Goal: Task Accomplishment & Management: Use online tool/utility

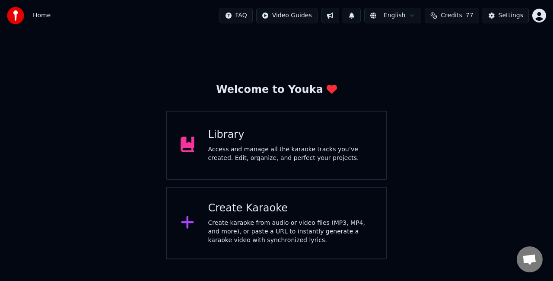
click at [306, 162] on div "Access and manage all the karaoke tracks you’ve created. Edit, organize, and pe…" at bounding box center [290, 153] width 164 height 17
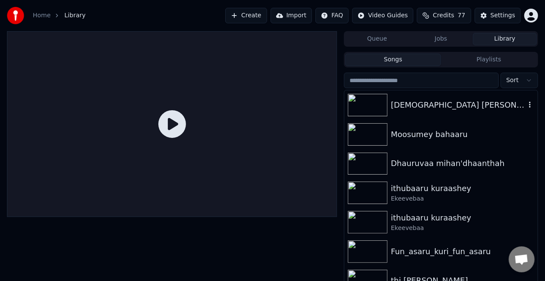
click at [374, 106] on img at bounding box center [368, 105] width 40 height 22
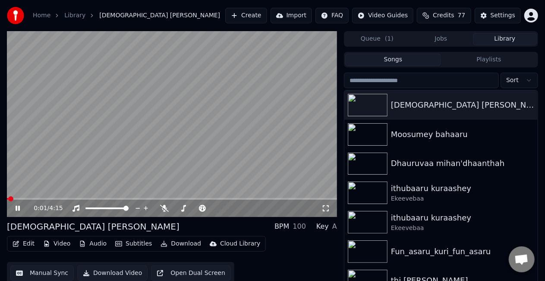
click at [141, 143] on video at bounding box center [172, 124] width 330 height 186
click at [383, 141] on img at bounding box center [368, 134] width 40 height 22
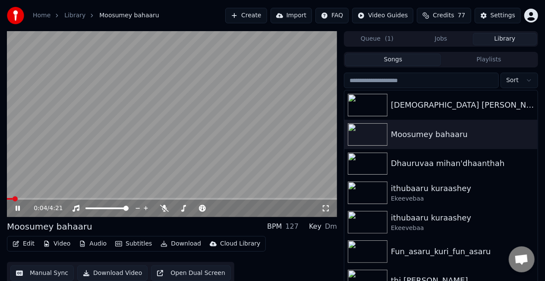
click at [26, 196] on video at bounding box center [172, 124] width 330 height 186
click at [27, 198] on span at bounding box center [172, 199] width 330 height 2
click at [68, 170] on video at bounding box center [172, 124] width 330 height 186
click at [164, 209] on icon at bounding box center [164, 208] width 9 height 7
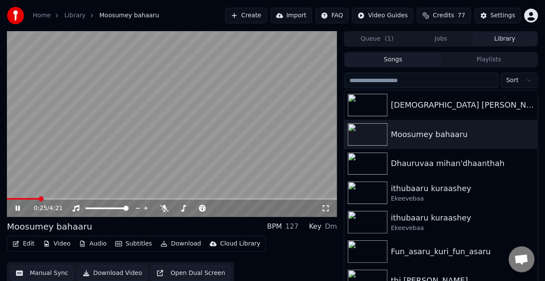
click at [86, 242] on button "Audio" at bounding box center [93, 243] width 35 height 12
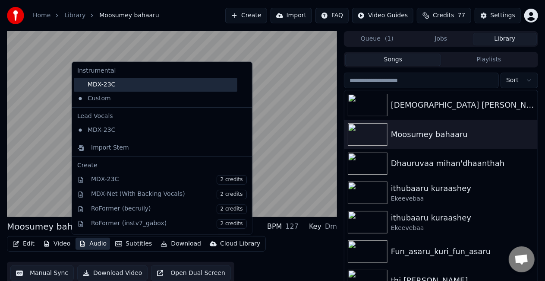
click at [120, 90] on div "MDX-23C" at bounding box center [156, 85] width 164 height 14
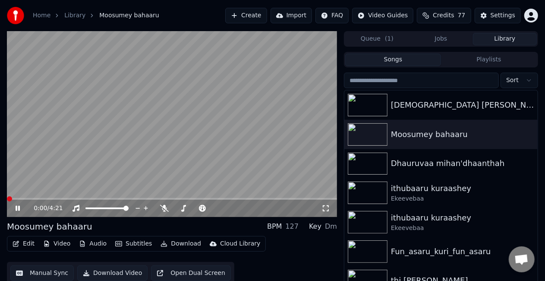
click at [160, 117] on video at bounding box center [172, 124] width 330 height 186
click at [164, 126] on video at bounding box center [172, 124] width 330 height 186
click at [79, 199] on span at bounding box center [172, 199] width 330 height 2
click at [132, 167] on video at bounding box center [172, 124] width 330 height 186
click at [135, 161] on video at bounding box center [172, 124] width 330 height 186
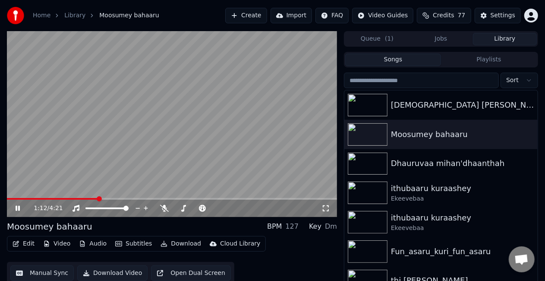
click at [239, 142] on video at bounding box center [172, 124] width 330 height 186
click at [57, 270] on button "Manual Sync" at bounding box center [41, 273] width 63 height 16
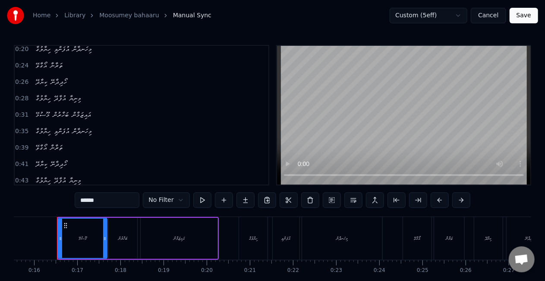
scroll to position [129, 0]
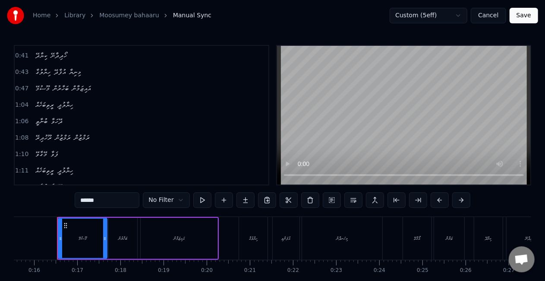
click at [54, 170] on span "ރީތިބަހެއް" at bounding box center [45, 170] width 20 height 10
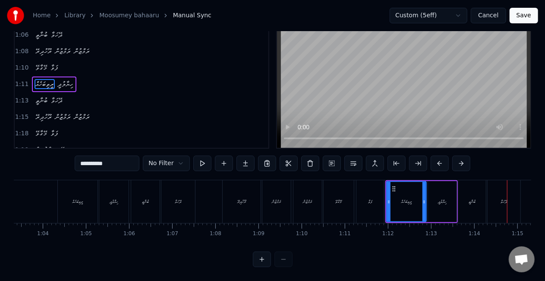
scroll to position [0, 2721]
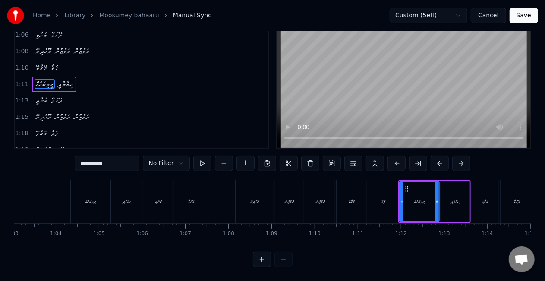
click at [98, 202] on div "ރީތިބަހެއް" at bounding box center [91, 201] width 40 height 43
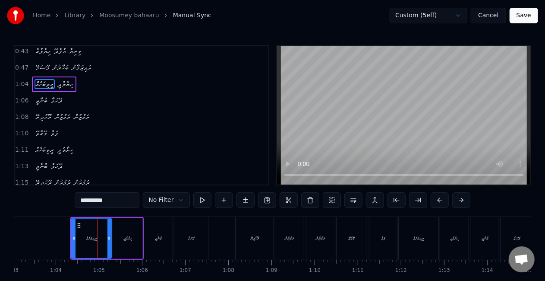
scroll to position [116, 0]
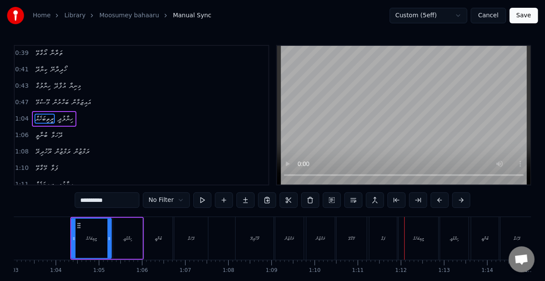
click at [426, 243] on div "ރީތިބަހެއް" at bounding box center [419, 238] width 40 height 43
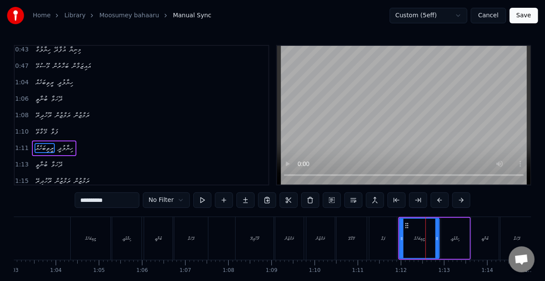
scroll to position [180, 0]
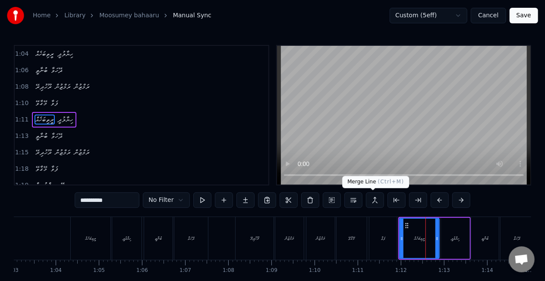
click at [374, 203] on button at bounding box center [375, 200] width 18 height 16
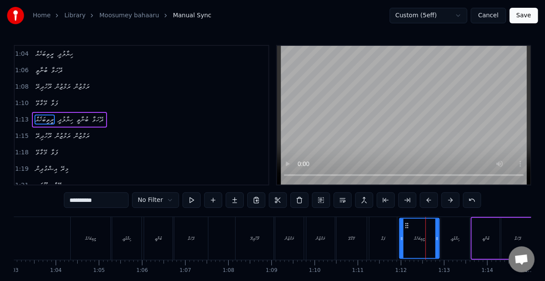
click at [360, 219] on div "މޭގާވޭ" at bounding box center [352, 238] width 30 height 43
type input "******"
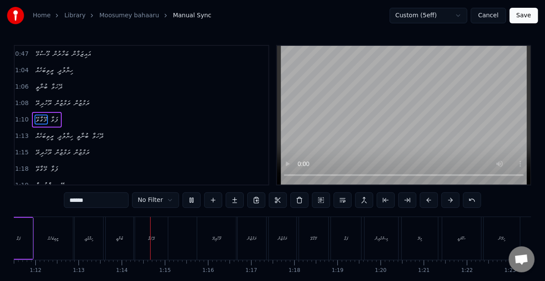
scroll to position [0, 3158]
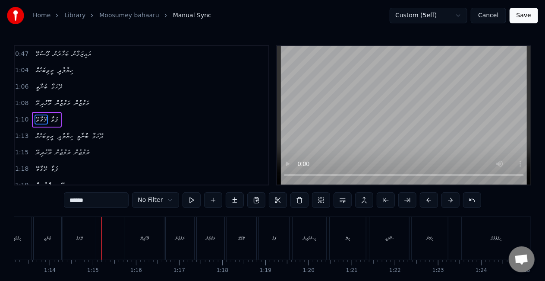
click at [515, 20] on button "Save" at bounding box center [524, 16] width 28 height 16
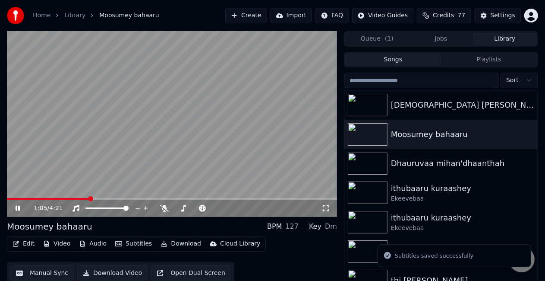
click at [90, 199] on span at bounding box center [172, 199] width 330 height 2
click at [132, 142] on video at bounding box center [172, 124] width 330 height 186
click at [131, 142] on video at bounding box center [172, 124] width 330 height 186
click at [49, 274] on button "Manual Sync" at bounding box center [41, 273] width 63 height 16
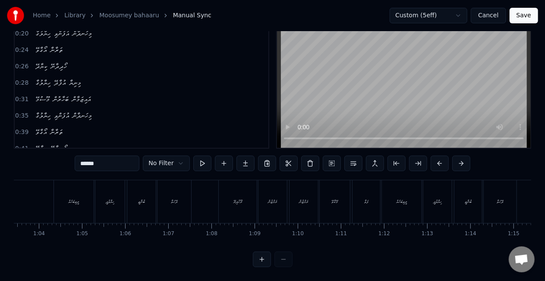
scroll to position [0, 2725]
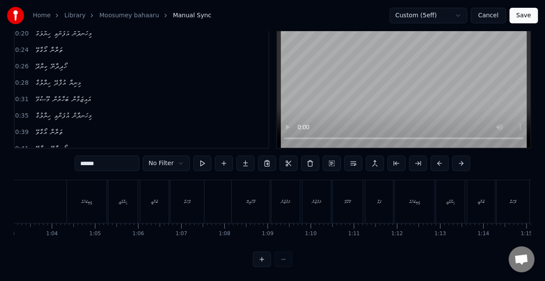
click at [85, 198] on div "ރީތިބަހެއް" at bounding box center [87, 201] width 11 height 6
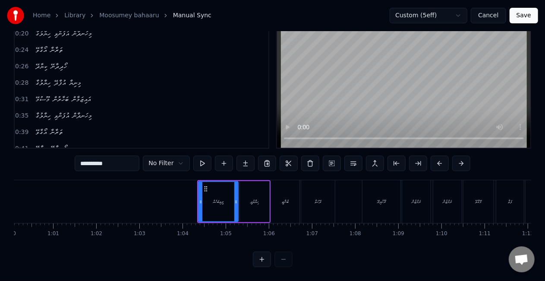
scroll to position [0, 2652]
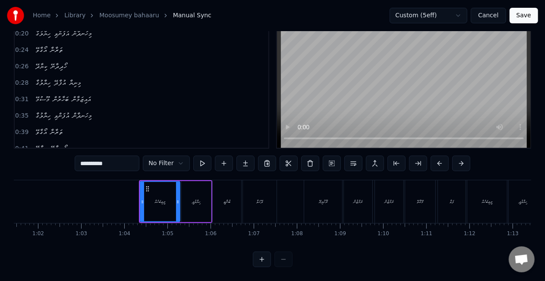
click at [160, 198] on div "ރީތިބަހެއް" at bounding box center [160, 201] width 11 height 6
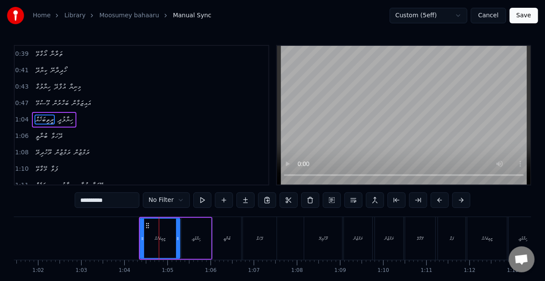
scroll to position [116, 0]
click at [456, 232] on div "ފަވާ" at bounding box center [452, 238] width 28 height 43
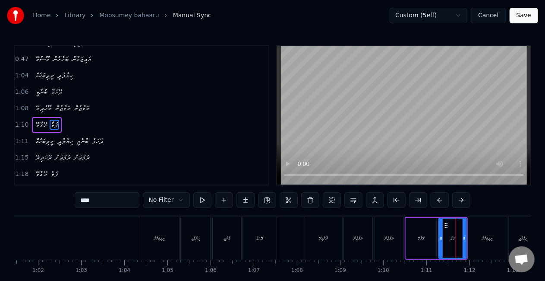
scroll to position [164, 0]
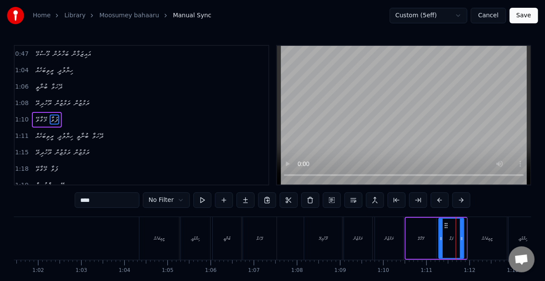
click at [461, 244] on div at bounding box center [461, 237] width 3 height 39
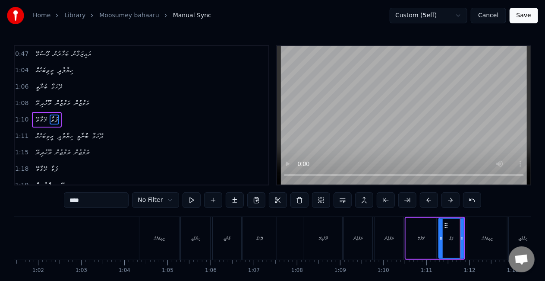
click at [430, 243] on div "މޭގާވޭ" at bounding box center [421, 238] width 30 height 41
type input "******"
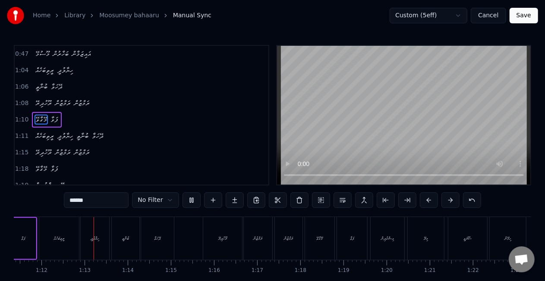
scroll to position [0, 3090]
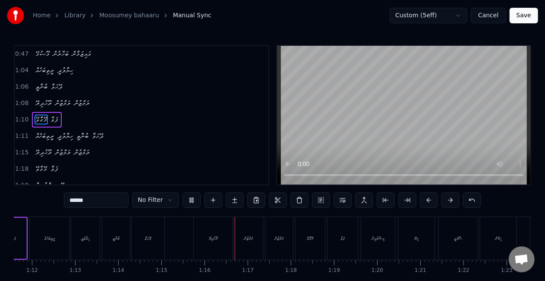
click at [519, 14] on button "Save" at bounding box center [524, 16] width 28 height 16
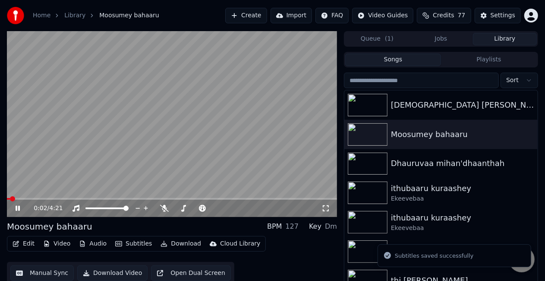
click at [65, 199] on span at bounding box center [172, 199] width 330 height 2
click at [115, 198] on span at bounding box center [172, 199] width 330 height 2
click at [133, 169] on video at bounding box center [172, 124] width 330 height 186
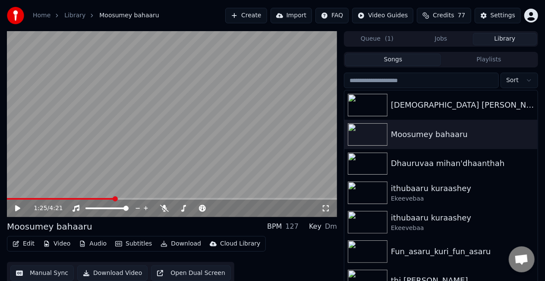
click at [133, 168] on video at bounding box center [172, 124] width 330 height 186
click at [103, 197] on video at bounding box center [172, 124] width 330 height 186
click at [100, 198] on div "1:27 / 4:21" at bounding box center [172, 124] width 330 height 186
click at [100, 197] on video at bounding box center [172, 124] width 330 height 186
click at [98, 197] on video at bounding box center [172, 124] width 330 height 186
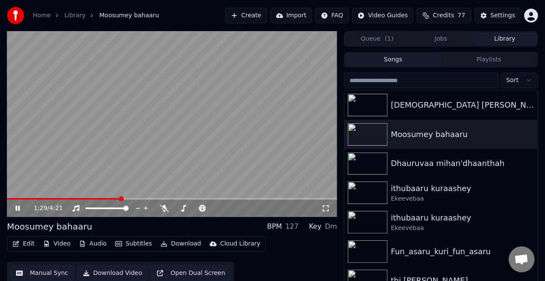
drag, startPoint x: 118, startPoint y: 197, endPoint x: 111, endPoint y: 197, distance: 7.4
click at [111, 197] on video at bounding box center [172, 124] width 330 height 186
click at [100, 198] on span at bounding box center [64, 199] width 114 height 2
click at [103, 182] on video at bounding box center [172, 124] width 330 height 186
click at [87, 198] on span at bounding box center [54, 199] width 95 height 2
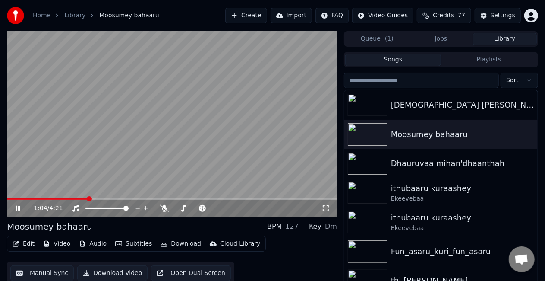
click at [98, 163] on video at bounding box center [172, 124] width 330 height 186
click at [116, 148] on video at bounding box center [172, 124] width 330 height 186
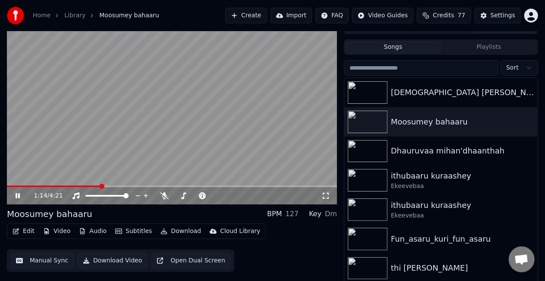
scroll to position [19, 0]
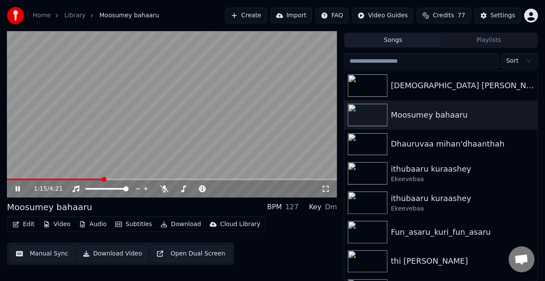
click at [95, 178] on span at bounding box center [55, 179] width 96 height 2
click at [121, 154] on video at bounding box center [172, 105] width 330 height 186
click at [57, 251] on button "Manual Sync" at bounding box center [41, 254] width 63 height 16
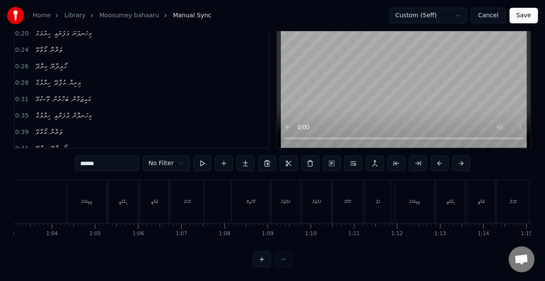
scroll to position [0, 2731]
click at [231, 201] on div "ރޫހުދިރޭ" at bounding box center [244, 201] width 38 height 43
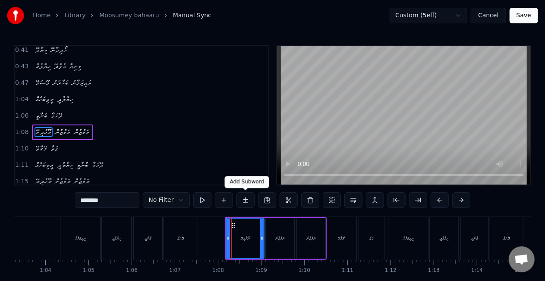
scroll to position [148, 0]
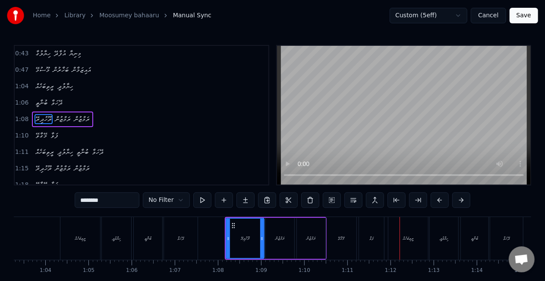
click at [399, 244] on div "ރީތިބަހެއް" at bounding box center [408, 238] width 40 height 43
type input "**********"
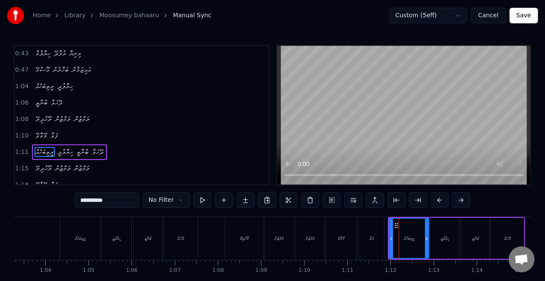
scroll to position [180, 0]
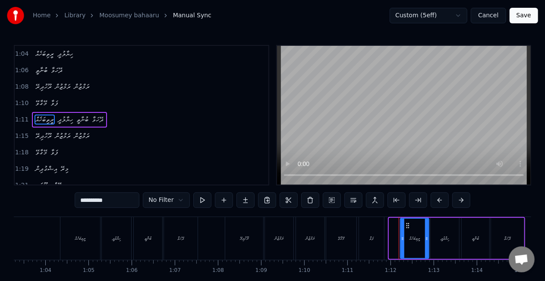
drag, startPoint x: 391, startPoint y: 244, endPoint x: 402, endPoint y: 243, distance: 11.3
click at [402, 243] on div at bounding box center [402, 237] width 3 height 39
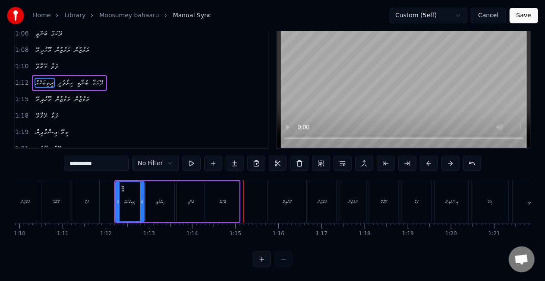
scroll to position [0, 3009]
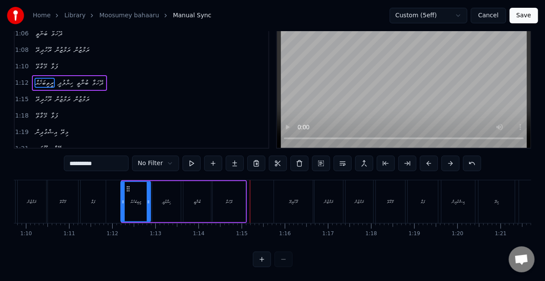
click at [123, 200] on div at bounding box center [122, 201] width 3 height 39
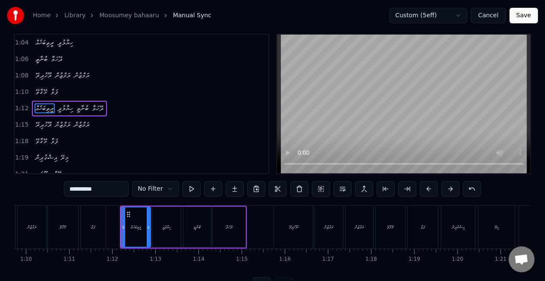
scroll to position [0, 0]
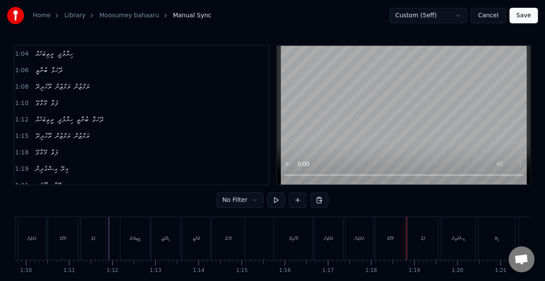
click at [518, 18] on button "Save" at bounding box center [524, 16] width 28 height 16
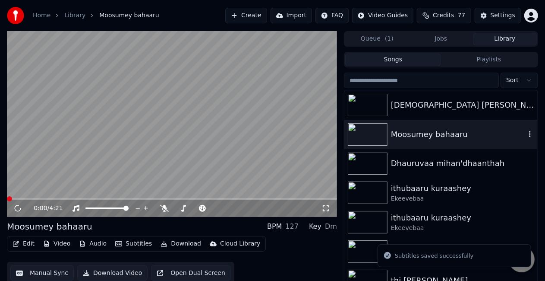
click at [404, 133] on div "Moosumey bahaaru" at bounding box center [458, 134] width 135 height 12
click at [123, 199] on span at bounding box center [172, 199] width 330 height 2
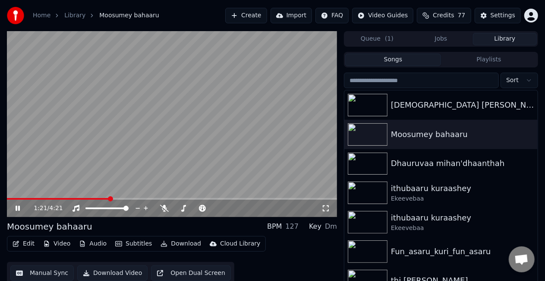
click at [109, 198] on span at bounding box center [58, 199] width 102 height 2
click at [98, 198] on span at bounding box center [59, 199] width 104 height 2
click at [87, 198] on span at bounding box center [59, 199] width 105 height 2
click at [171, 148] on video at bounding box center [172, 124] width 330 height 186
click at [181, 144] on video at bounding box center [172, 124] width 330 height 186
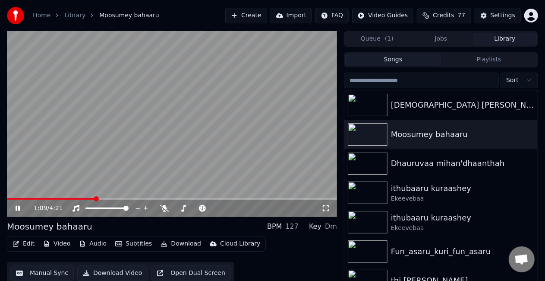
click at [88, 197] on video at bounding box center [172, 124] width 330 height 186
click at [88, 198] on span at bounding box center [51, 199] width 88 height 2
click at [133, 157] on video at bounding box center [172, 124] width 330 height 186
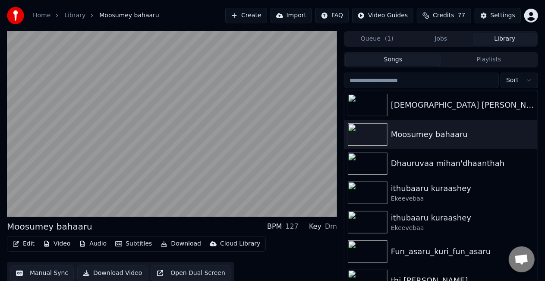
click at [257, 162] on video at bounding box center [172, 124] width 330 height 186
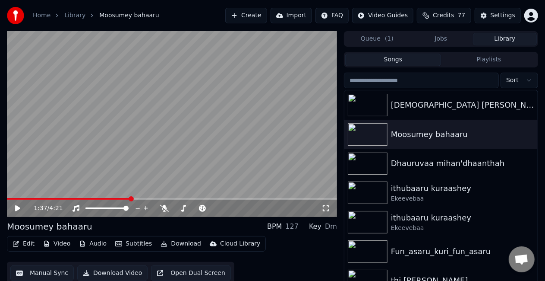
click at [257, 162] on video at bounding box center [172, 124] width 330 height 186
click at [156, 198] on span at bounding box center [172, 199] width 330 height 2
click at [177, 199] on span at bounding box center [172, 199] width 330 height 2
click at [170, 198] on span at bounding box center [88, 199] width 163 height 2
click at [164, 168] on video at bounding box center [172, 124] width 330 height 186
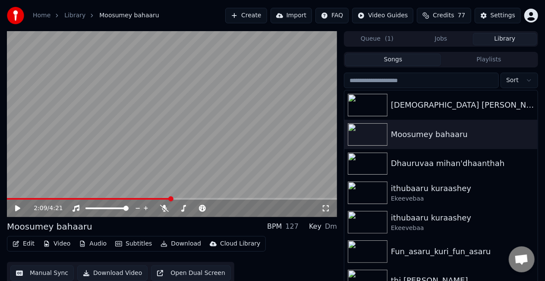
click at [165, 164] on video at bounding box center [172, 124] width 330 height 186
click at [239, 198] on span at bounding box center [172, 199] width 330 height 2
click at [265, 171] on video at bounding box center [172, 124] width 330 height 186
click at [223, 158] on video at bounding box center [172, 124] width 330 height 186
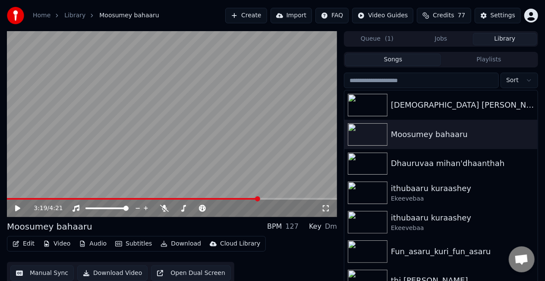
click at [31, 271] on button "Manual Sync" at bounding box center [41, 273] width 63 height 16
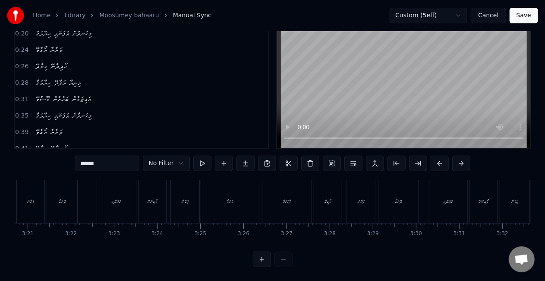
scroll to position [0, 8656]
click at [303, 196] on div "ފާލުކުރާ" at bounding box center [293, 201] width 49 height 43
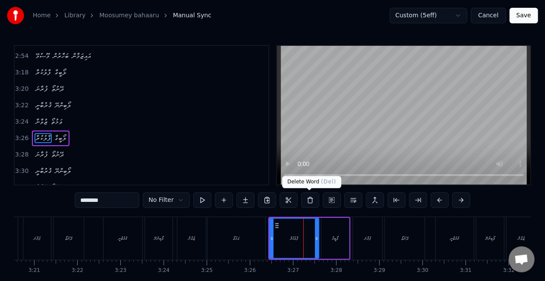
scroll to position [777, 0]
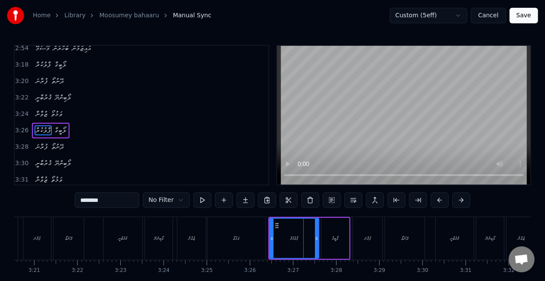
click at [93, 203] on input "********" at bounding box center [107, 200] width 65 height 16
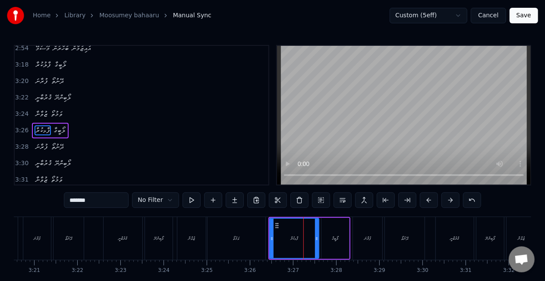
click at [80, 201] on input "*******" at bounding box center [96, 200] width 65 height 16
click at [81, 200] on input "*******" at bounding box center [96, 200] width 65 height 16
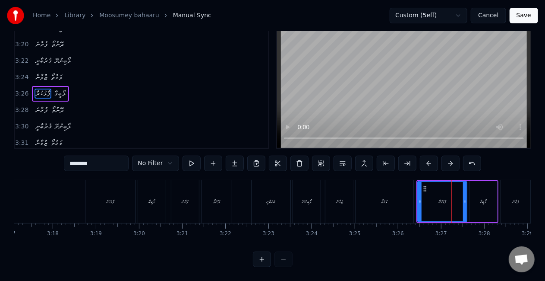
scroll to position [0, 8495]
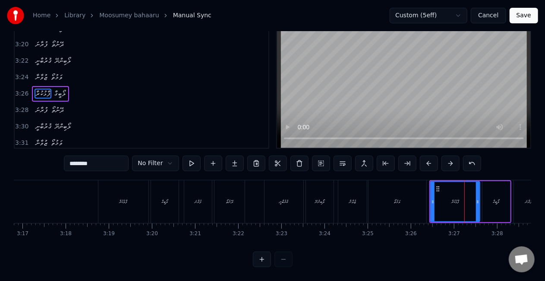
click at [119, 199] on div "ފާލުކުރާ" at bounding box center [123, 201] width 50 height 43
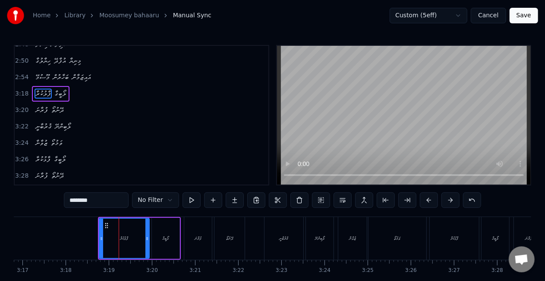
scroll to position [712, 0]
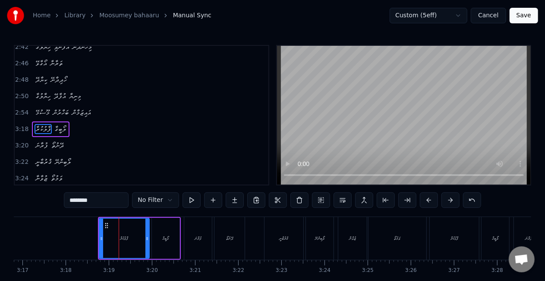
click at [83, 202] on input "********" at bounding box center [96, 200] width 65 height 16
click at [80, 199] on input "*******" at bounding box center [96, 200] width 65 height 16
click at [82, 199] on input "*******" at bounding box center [96, 200] width 65 height 16
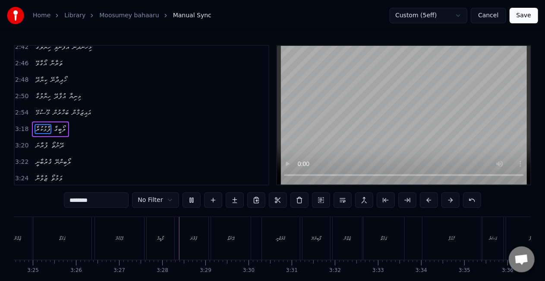
scroll to position [0, 8928]
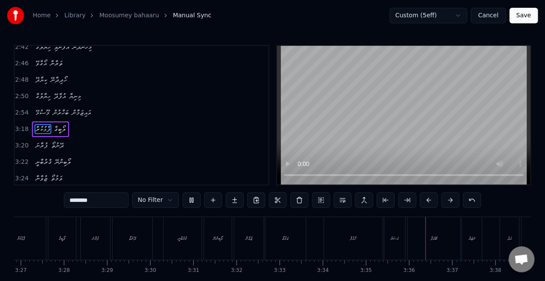
click at [362, 233] on div "ހާއުފާ" at bounding box center [353, 238] width 59 height 43
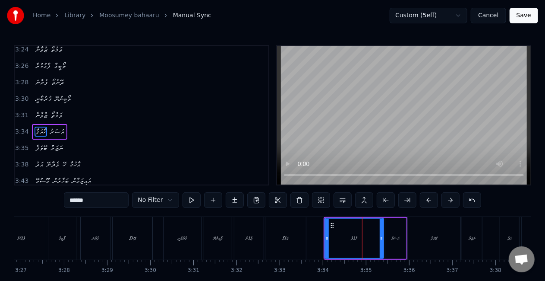
scroll to position [841, 0]
click at [327, 229] on div "ހާއުފާ" at bounding box center [354, 237] width 58 height 39
drag, startPoint x: 332, startPoint y: 225, endPoint x: 326, endPoint y: 225, distance: 5.2
click at [414, 235] on div "ބޭވަފާ" at bounding box center [434, 238] width 53 height 43
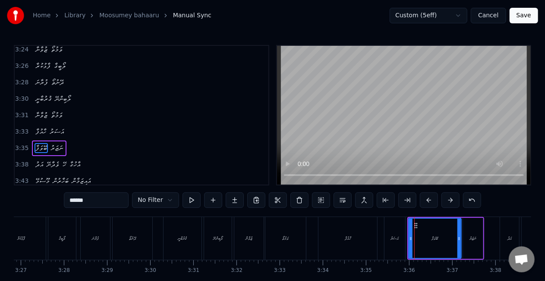
scroll to position [857, 0]
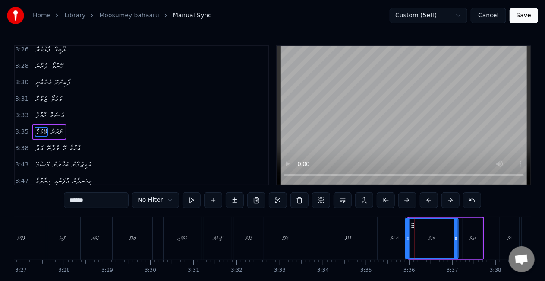
click at [414, 225] on icon at bounding box center [413, 225] width 7 height 7
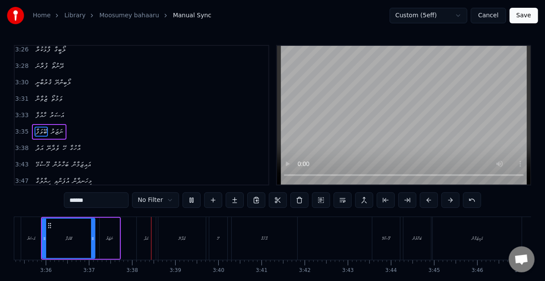
scroll to position [0, 9363]
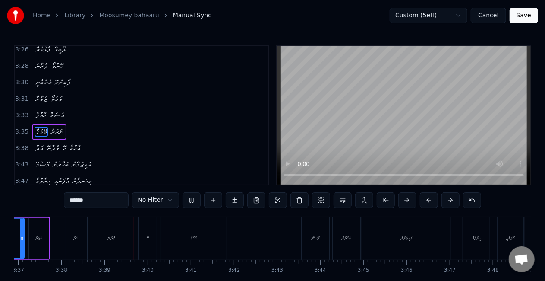
click at [82, 242] on div "އަދު" at bounding box center [75, 238] width 19 height 43
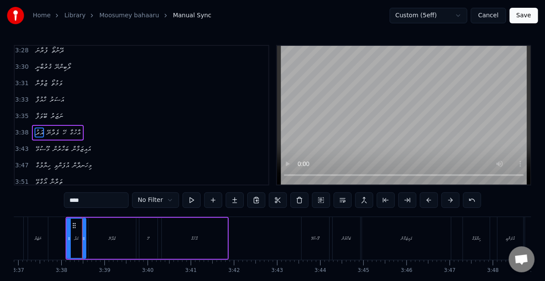
scroll to position [873, 0]
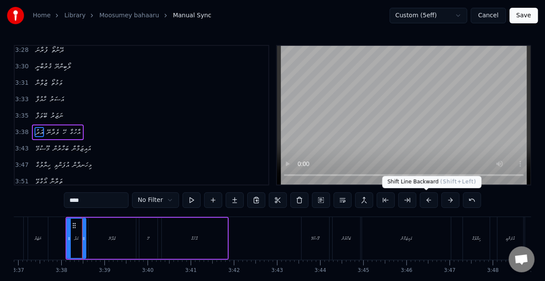
click at [423, 201] on button at bounding box center [429, 200] width 18 height 16
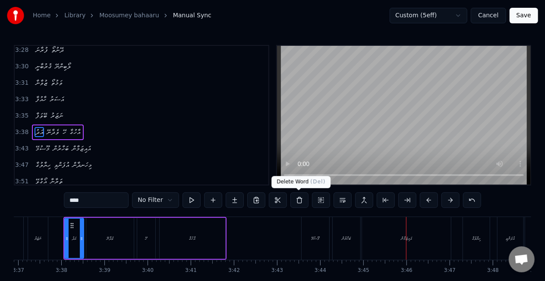
click at [317, 241] on div "މޫސުމޭ" at bounding box center [316, 238] width 8 height 6
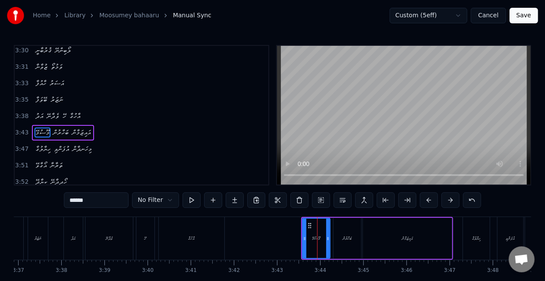
scroll to position [889, 0]
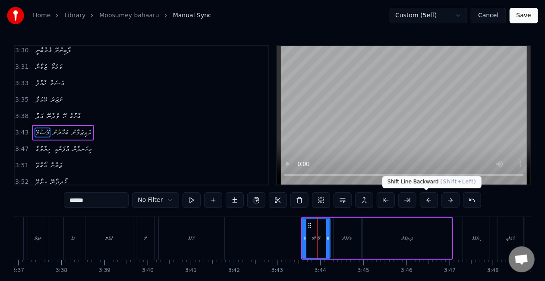
click at [426, 199] on button at bounding box center [429, 200] width 18 height 16
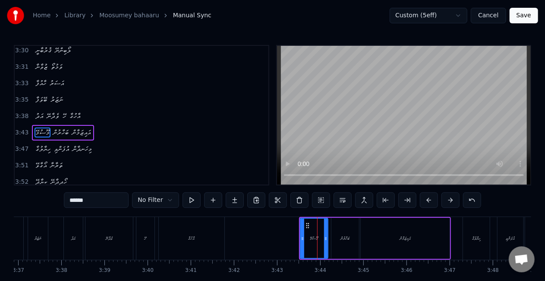
click at [426, 199] on button at bounding box center [429, 200] width 18 height 16
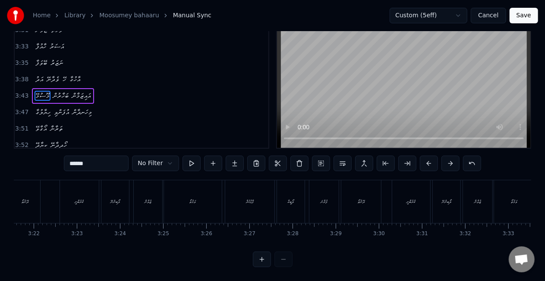
scroll to position [0, 9073]
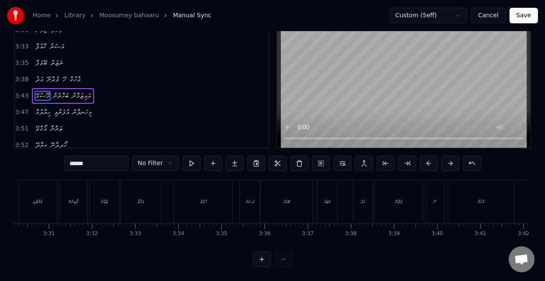
click at [183, 197] on div "ހާއުފާ" at bounding box center [203, 201] width 59 height 43
type input "******"
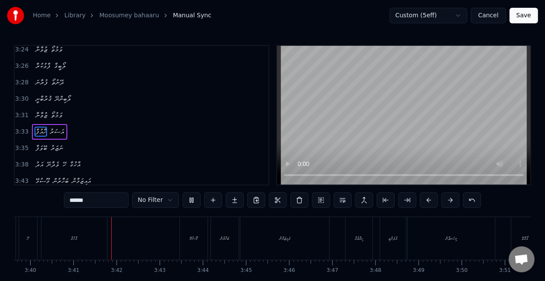
scroll to position [0, 9507]
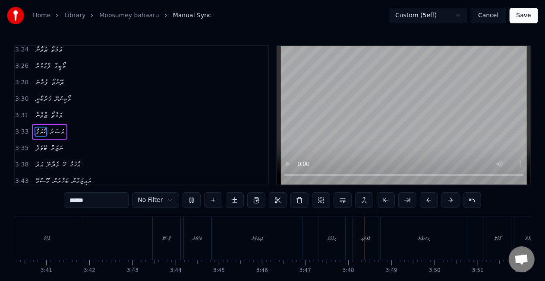
click at [520, 16] on button "Save" at bounding box center [524, 16] width 28 height 16
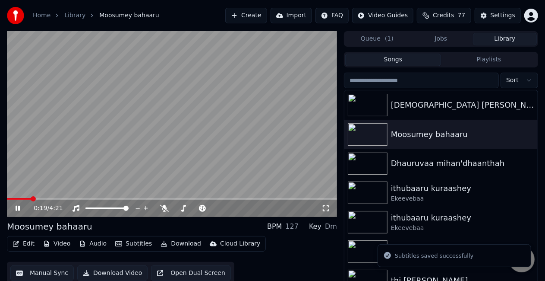
click at [31, 199] on span at bounding box center [172, 199] width 330 height 2
click at [81, 169] on video at bounding box center [172, 124] width 330 height 186
click at [86, 167] on video at bounding box center [172, 124] width 330 height 186
click at [69, 199] on span at bounding box center [172, 199] width 330 height 2
click at [114, 166] on video at bounding box center [172, 124] width 330 height 186
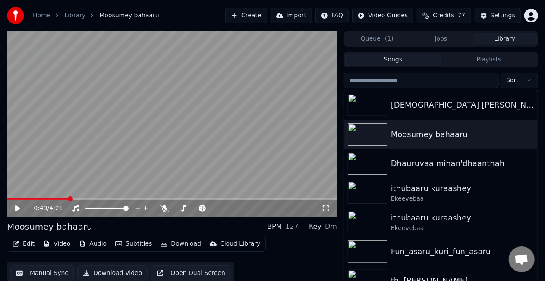
click at [114, 166] on video at bounding box center [172, 124] width 330 height 186
click at [85, 199] on span at bounding box center [172, 199] width 330 height 2
click at [103, 183] on video at bounding box center [172, 124] width 330 height 186
click at [104, 181] on video at bounding box center [172, 124] width 330 height 186
click at [95, 197] on video at bounding box center [172, 124] width 330 height 186
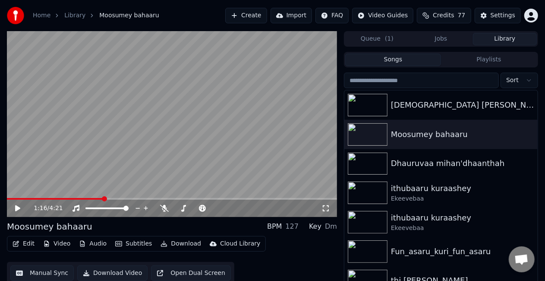
click at [89, 199] on div "1:16 / 4:21" at bounding box center [172, 207] width 330 height 17
click at [89, 198] on span at bounding box center [55, 199] width 97 height 2
click at [67, 173] on video at bounding box center [172, 124] width 330 height 186
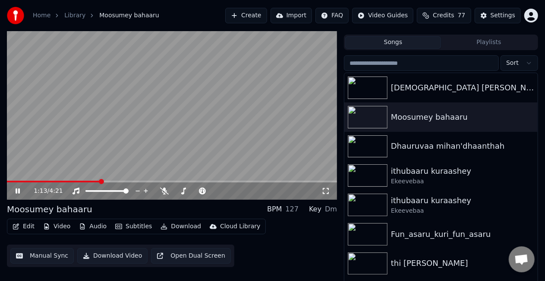
scroll to position [19, 0]
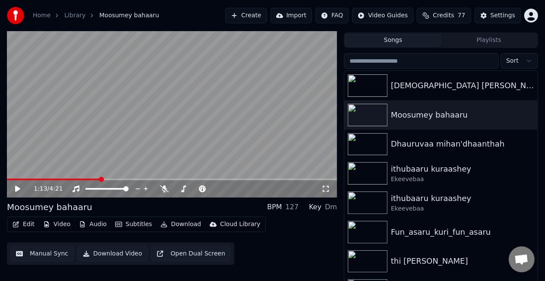
click at [54, 253] on button "Manual Sync" at bounding box center [41, 254] width 63 height 16
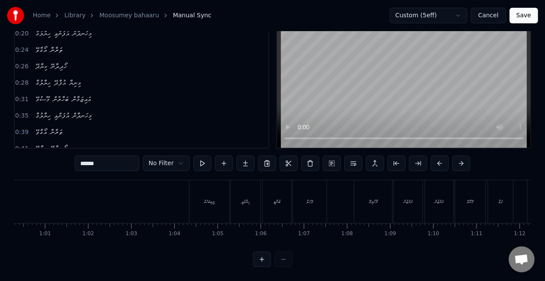
scroll to position [0, 2654]
click at [151, 212] on div "ރީތިބަހެއް" at bounding box center [158, 201] width 40 height 43
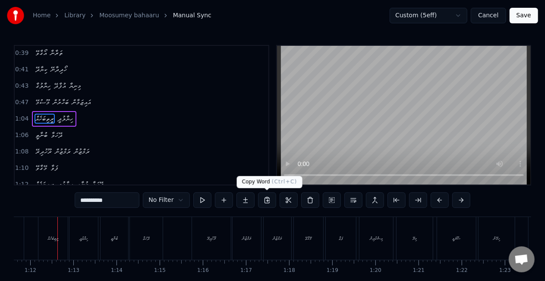
scroll to position [0, 3091]
click at [54, 246] on div "ރީތިބަހެއް" at bounding box center [52, 238] width 29 height 43
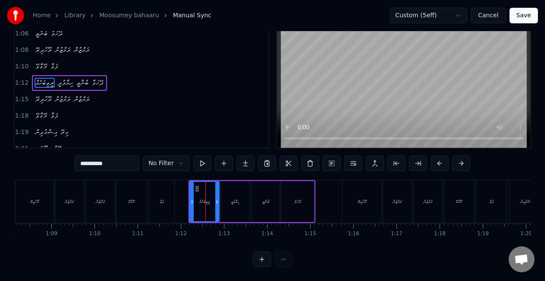
scroll to position [0, 2934]
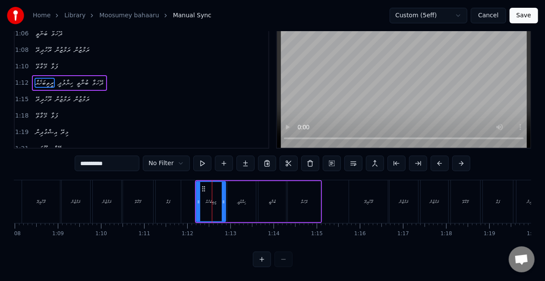
click at [179, 198] on div "ފަވާ" at bounding box center [168, 201] width 25 height 43
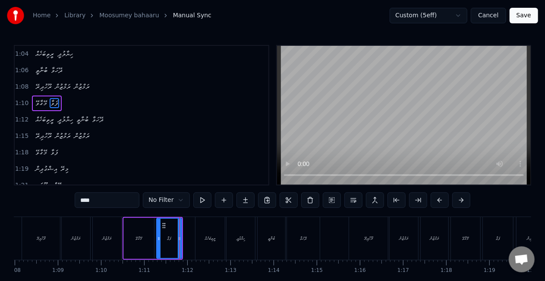
scroll to position [164, 0]
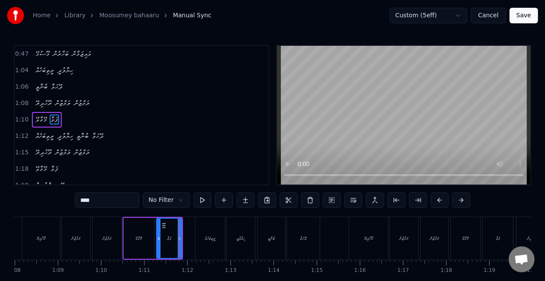
click at [202, 236] on div "ރީތިބަހެއް" at bounding box center [210, 238] width 29 height 43
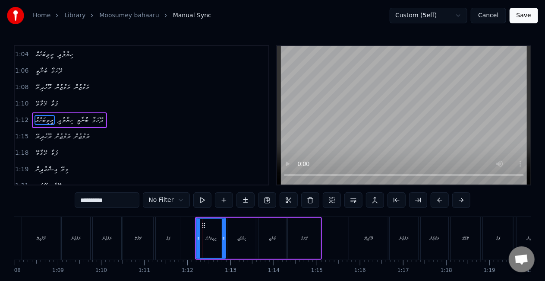
scroll to position [180, 0]
drag, startPoint x: 197, startPoint y: 240, endPoint x: 190, endPoint y: 238, distance: 7.6
click at [190, 239] on icon at bounding box center [191, 238] width 3 height 7
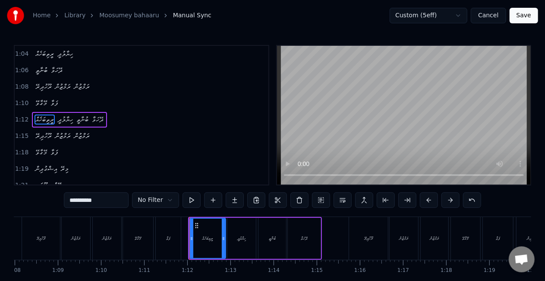
click at [180, 231] on div "ފަވާ" at bounding box center [168, 238] width 26 height 43
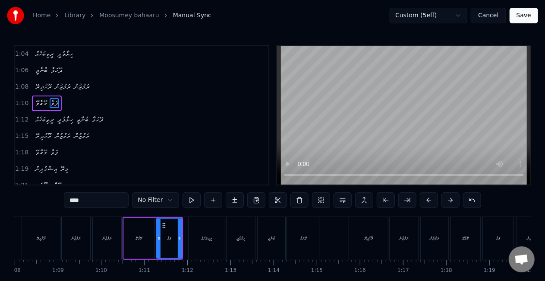
scroll to position [164, 0]
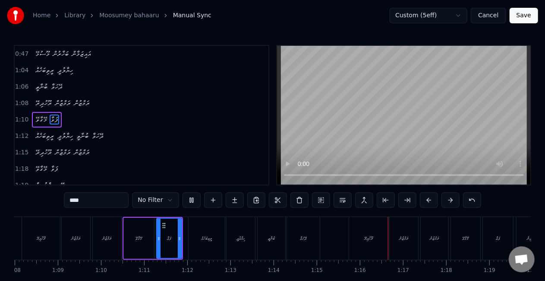
click at [139, 238] on div "މޭގާވޭ" at bounding box center [139, 238] width 6 height 6
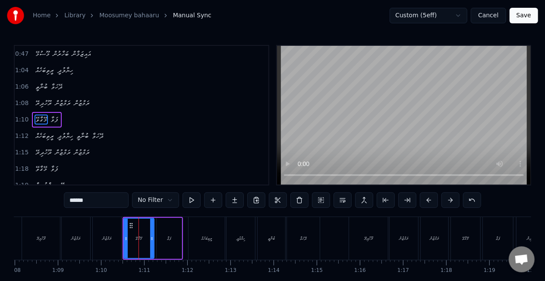
click at [117, 239] on div "ރަމްޒުން" at bounding box center [107, 238] width 28 height 43
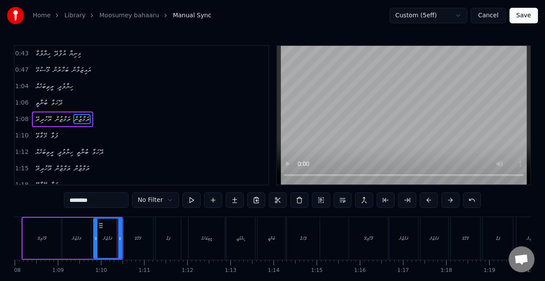
click at [40, 233] on div "ރޫހުދިރޭ" at bounding box center [42, 238] width 38 height 41
type input "********"
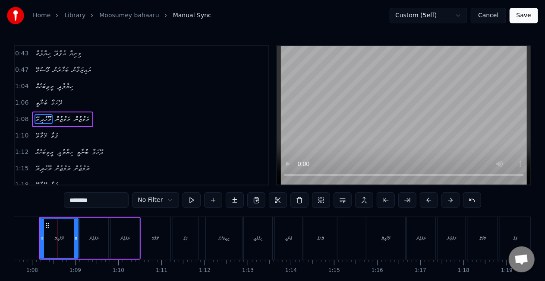
scroll to position [0, 2917]
click at [425, 199] on button at bounding box center [429, 200] width 18 height 16
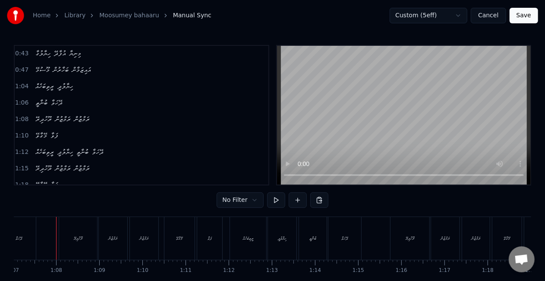
scroll to position [0, 2892]
click at [91, 232] on div "ރޫހުދިރޭ" at bounding box center [79, 238] width 38 height 43
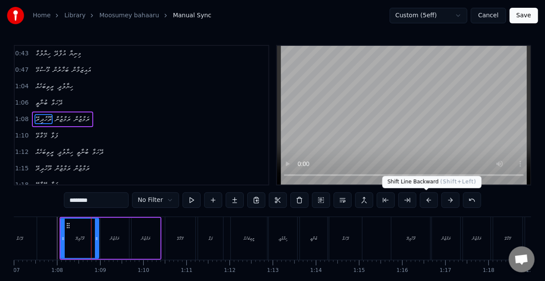
click at [422, 196] on button at bounding box center [429, 200] width 18 height 16
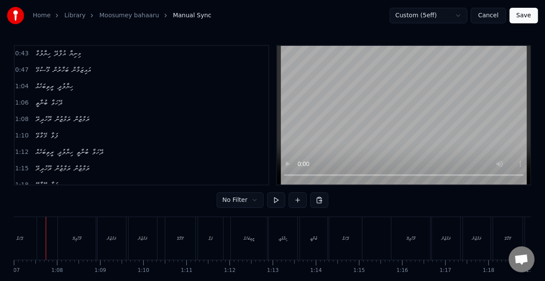
scroll to position [0, 2881]
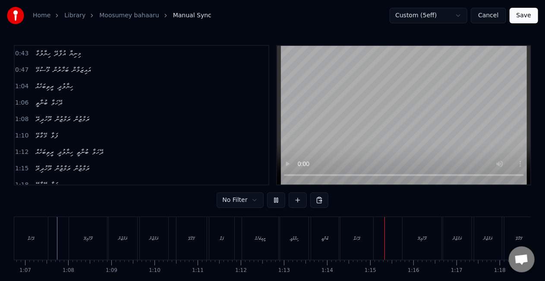
click at [97, 241] on div "ރޫހުދިރޭ" at bounding box center [88, 238] width 38 height 43
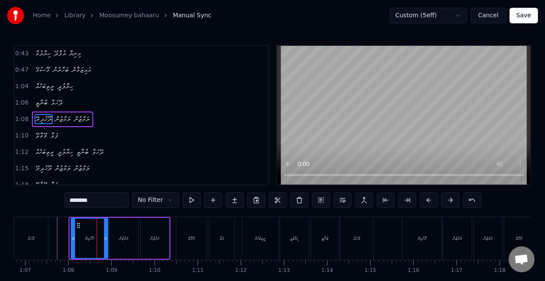
click at [74, 236] on icon at bounding box center [73, 238] width 3 height 7
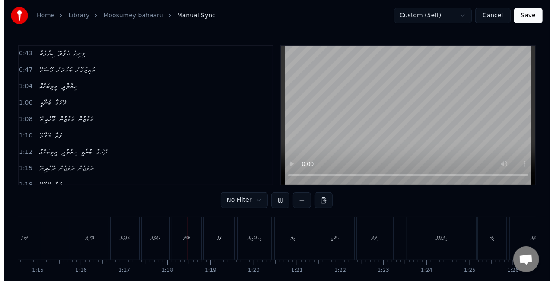
scroll to position [0, 3321]
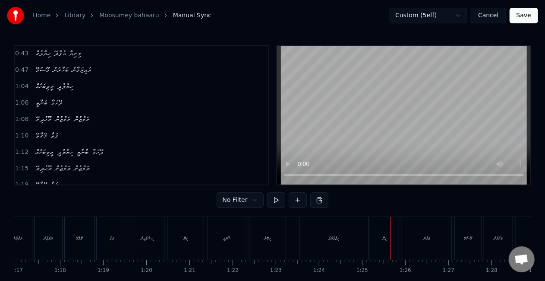
click at [518, 16] on button "Save" at bounding box center [524, 16] width 28 height 16
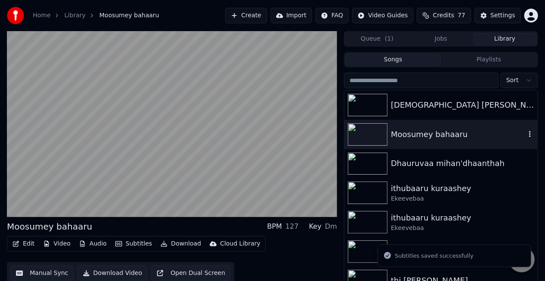
click at [409, 138] on div "Moosumey bahaaru" at bounding box center [458, 134] width 135 height 12
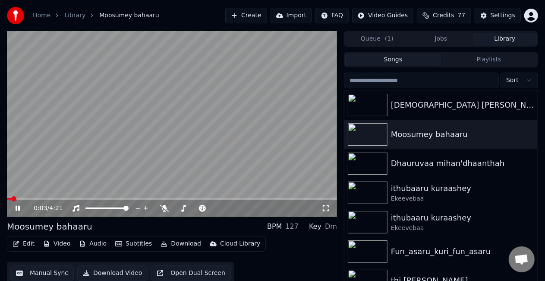
click at [16, 208] on icon at bounding box center [18, 207] width 4 height 5
click at [176, 243] on button "Download" at bounding box center [180, 243] width 47 height 12
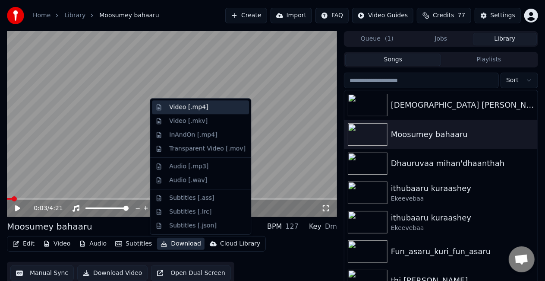
click at [197, 111] on div "Video [.mp4]" at bounding box center [188, 107] width 39 height 9
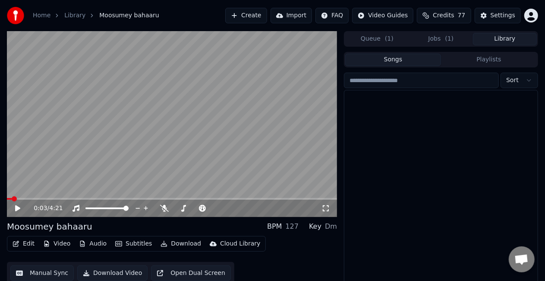
click at [493, 35] on button "Library" at bounding box center [505, 39] width 64 height 13
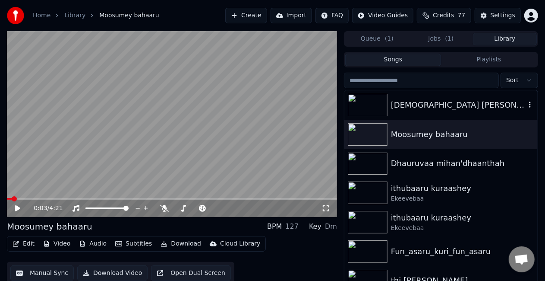
click at [426, 101] on div "[DEMOGRAPHIC_DATA] [PERSON_NAME]" at bounding box center [458, 105] width 135 height 12
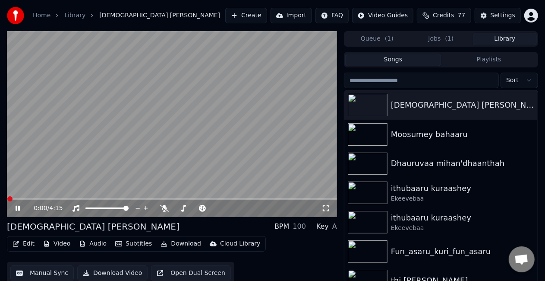
click at [101, 158] on video at bounding box center [172, 124] width 330 height 186
click at [165, 151] on video at bounding box center [172, 124] width 330 height 186
click at [174, 153] on video at bounding box center [172, 124] width 330 height 186
click at [258, 20] on button "Create" at bounding box center [246, 16] width 42 height 16
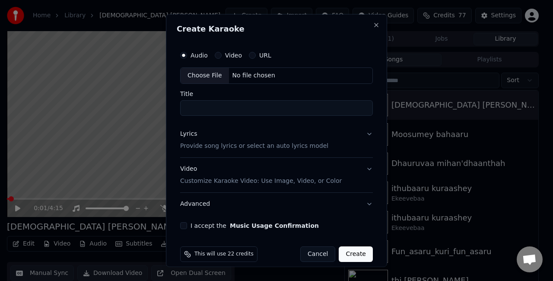
click at [206, 69] on div "Choose File" at bounding box center [204, 76] width 48 height 16
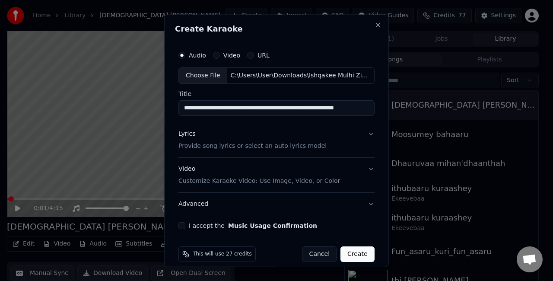
scroll to position [0, 15]
drag, startPoint x: 256, startPoint y: 105, endPoint x: 382, endPoint y: 104, distance: 126.1
click at [382, 104] on div "**********" at bounding box center [276, 140] width 224 height 253
drag, startPoint x: 253, startPoint y: 106, endPoint x: 260, endPoint y: 106, distance: 7.3
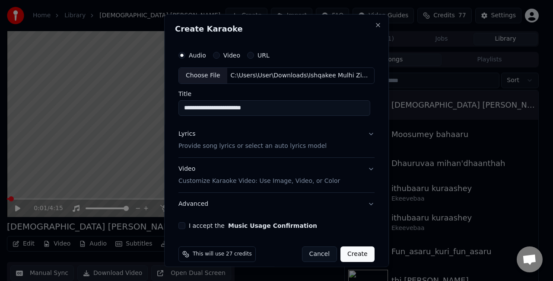
click at [260, 106] on input "**********" at bounding box center [274, 108] width 192 height 16
type input "**********"
click at [362, 131] on button "Lyrics Provide song lyrics or select an auto lyrics model" at bounding box center [276, 139] width 196 height 35
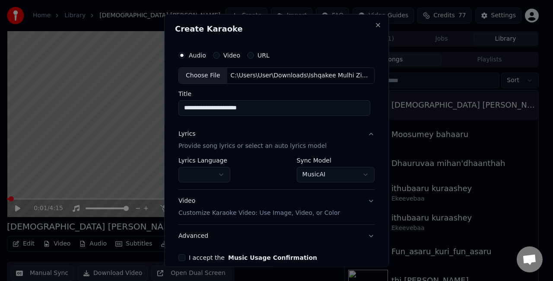
click at [318, 171] on body "**********" at bounding box center [272, 140] width 545 height 281
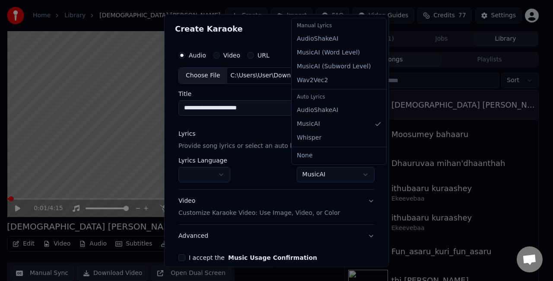
select select "**********"
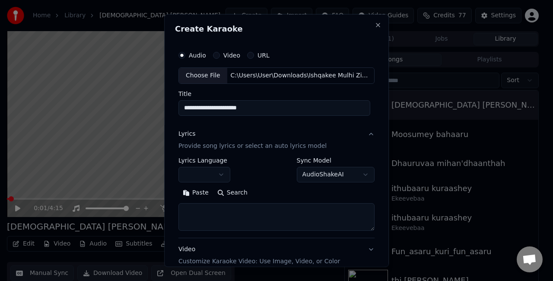
click at [289, 201] on div "Paste Search" at bounding box center [276, 207] width 196 height 45
click at [292, 208] on textarea at bounding box center [276, 216] width 196 height 28
paste textarea "**********"
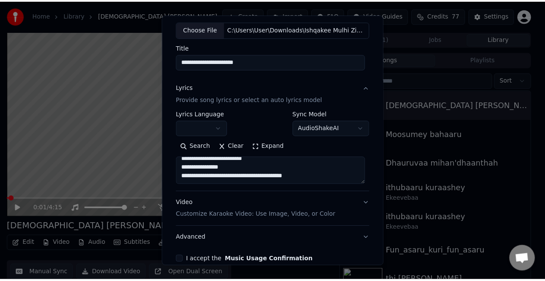
scroll to position [88, 0]
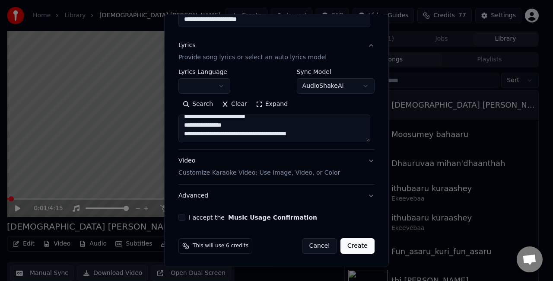
type textarea "**********"
click at [181, 218] on button "I accept the Music Usage Confirmation" at bounding box center [181, 217] width 7 height 7
click at [357, 243] on button "Create" at bounding box center [357, 246] width 34 height 16
select select
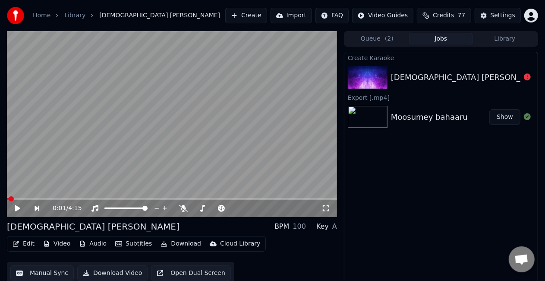
click at [444, 75] on div "[DEMOGRAPHIC_DATA] [PERSON_NAME]" at bounding box center [468, 77] width 155 height 12
click at [524, 78] on icon at bounding box center [527, 76] width 7 height 7
click at [526, 78] on icon at bounding box center [527, 76] width 7 height 7
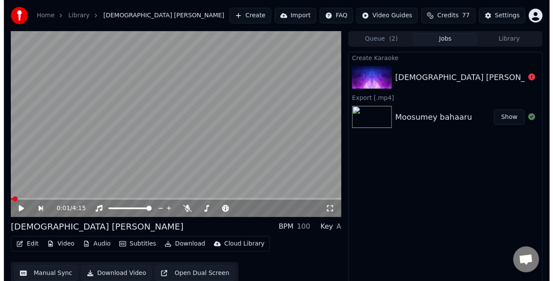
scroll to position [9, 0]
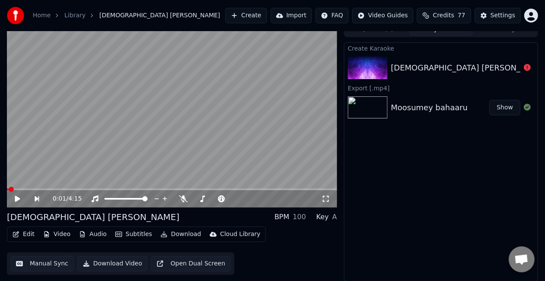
click at [267, 16] on button "Create" at bounding box center [246, 16] width 42 height 16
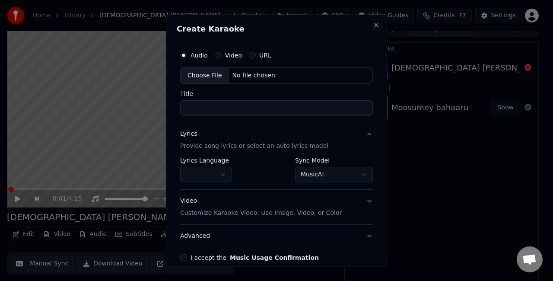
click at [212, 76] on div "Choose File" at bounding box center [204, 76] width 48 height 16
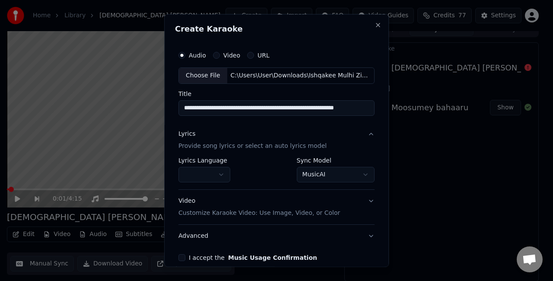
scroll to position [0, 15]
drag, startPoint x: 277, startPoint y: 108, endPoint x: 373, endPoint y: 101, distance: 96.5
click at [373, 101] on div "**********" at bounding box center [276, 140] width 224 height 253
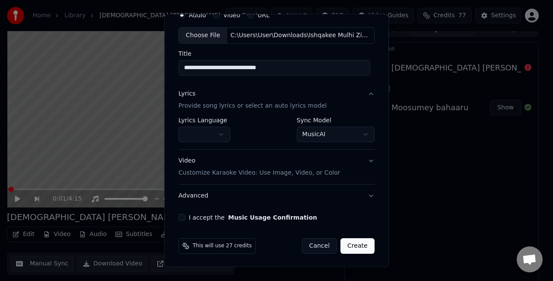
type input "**********"
click at [314, 137] on body "**********" at bounding box center [272, 131] width 545 height 281
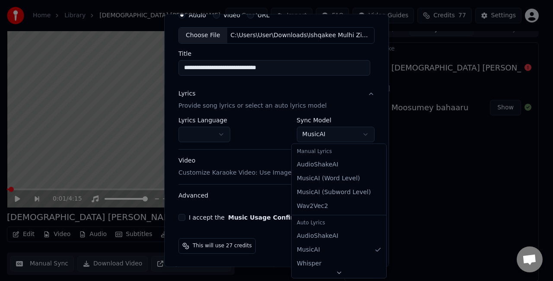
select select "**********"
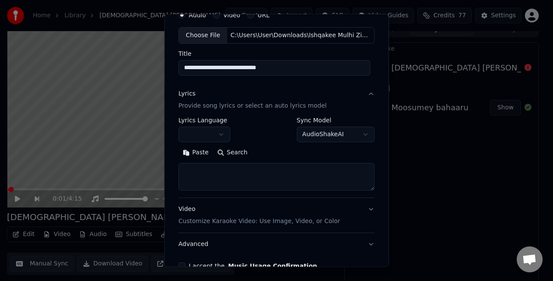
click at [278, 174] on textarea at bounding box center [276, 177] width 196 height 28
paste textarea "**********"
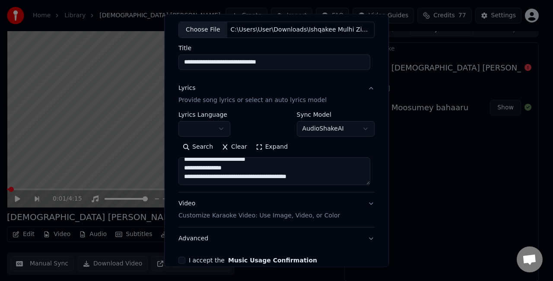
scroll to position [45, 0]
type textarea "**********"
click at [354, 211] on button "Video Customize Karaoke Video: Use Image, Video, or Color" at bounding box center [276, 210] width 196 height 35
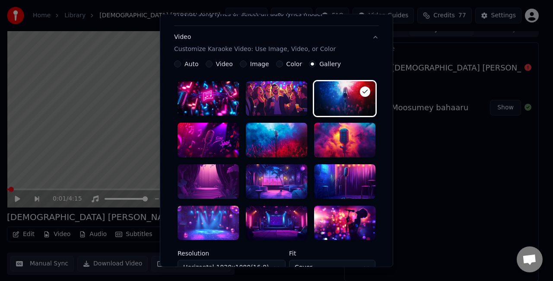
scroll to position [131, 0]
click at [275, 196] on div at bounding box center [276, 181] width 61 height 35
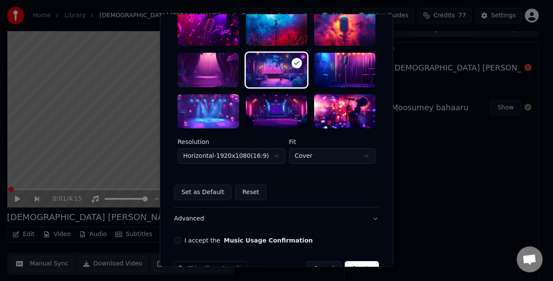
scroll to position [261, 0]
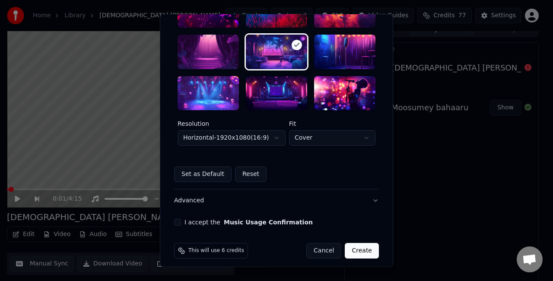
click at [307, 141] on body "**********" at bounding box center [272, 131] width 545 height 281
select select "****"
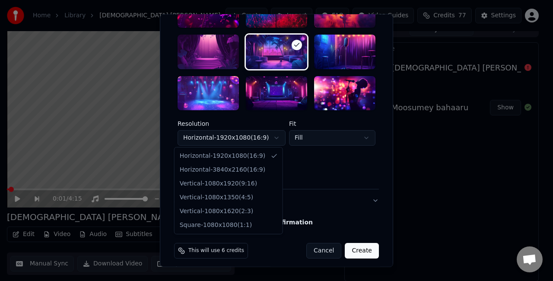
click at [257, 138] on body "**********" at bounding box center [272, 131] width 545 height 281
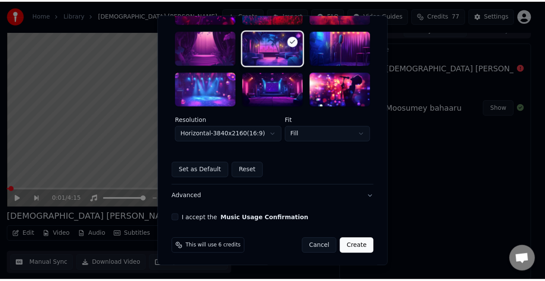
scroll to position [266, 0]
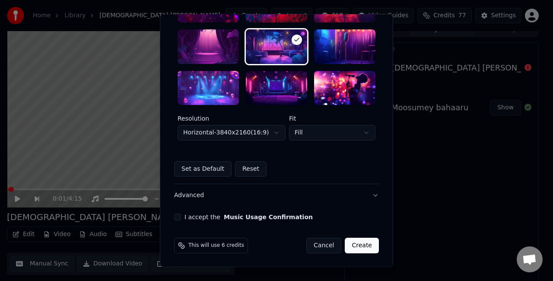
click at [176, 217] on button "I accept the Music Usage Confirmation" at bounding box center [177, 217] width 7 height 7
click at [350, 243] on button "Create" at bounding box center [361, 246] width 34 height 16
select select "*********"
select select "*****"
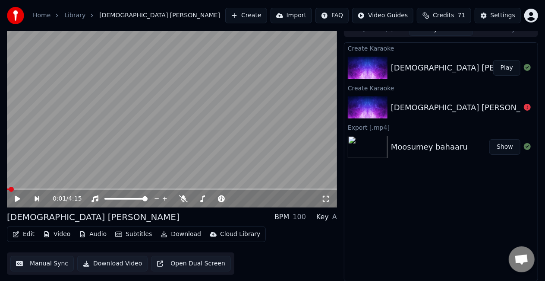
click at [501, 68] on button "Play" at bounding box center [506, 68] width 27 height 16
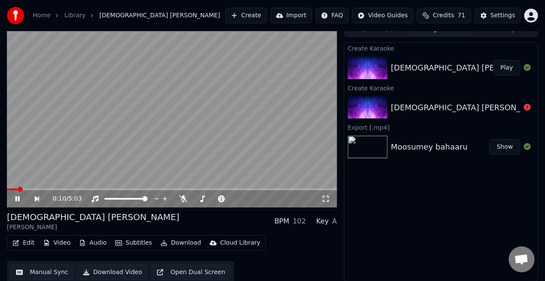
click at [18, 189] on span at bounding box center [172, 189] width 330 height 2
click at [36, 187] on video at bounding box center [172, 115] width 330 height 186
click at [57, 142] on video at bounding box center [172, 115] width 330 height 186
click at [40, 273] on button "Manual Sync" at bounding box center [41, 272] width 63 height 16
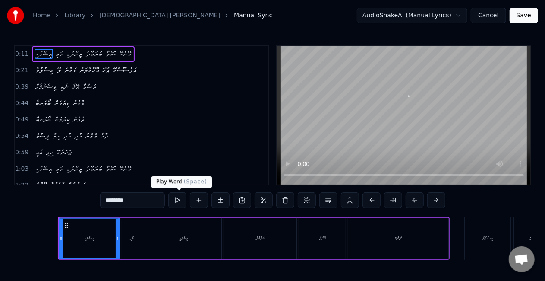
scroll to position [0, 460]
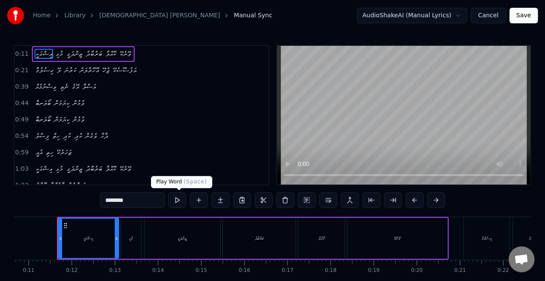
click at [179, 200] on button at bounding box center [177, 200] width 18 height 16
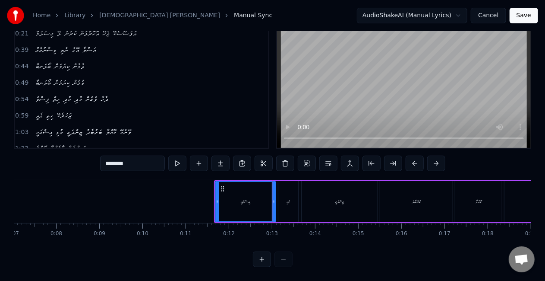
scroll to position [0, 370]
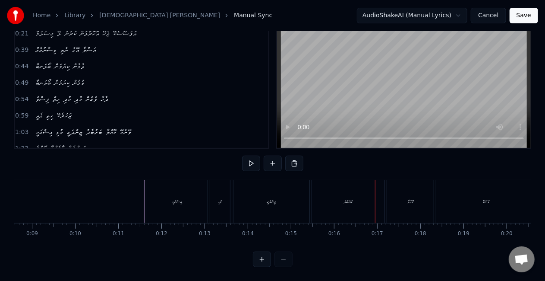
click at [359, 190] on div "ބަރުބާދު" at bounding box center [348, 201] width 73 height 43
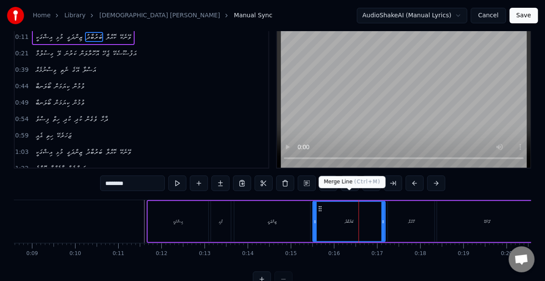
scroll to position [0, 0]
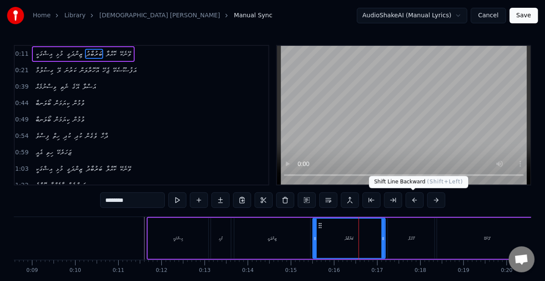
click at [407, 204] on button at bounding box center [415, 200] width 18 height 16
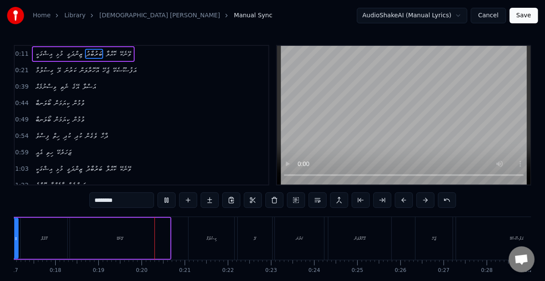
scroll to position [0, 808]
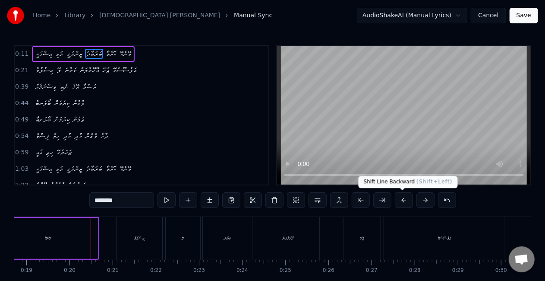
click at [397, 200] on button at bounding box center [404, 200] width 18 height 16
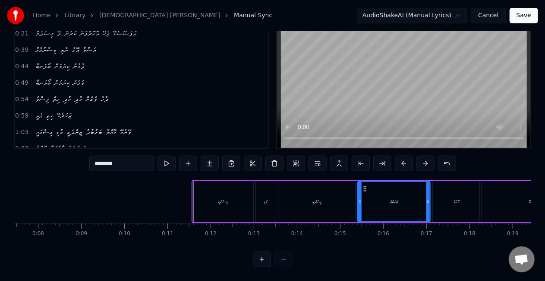
scroll to position [0, 381]
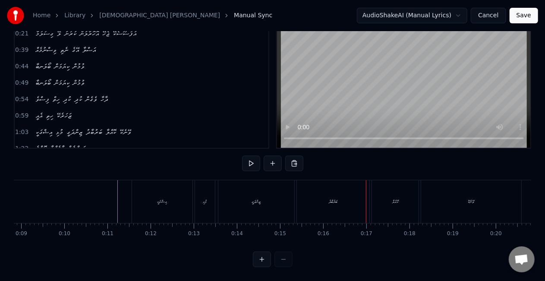
click at [325, 192] on div "ބަރުބާދު" at bounding box center [333, 201] width 73 height 43
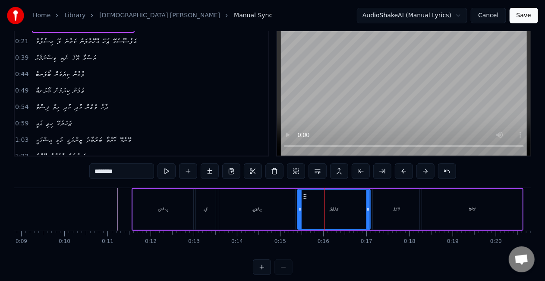
scroll to position [0, 0]
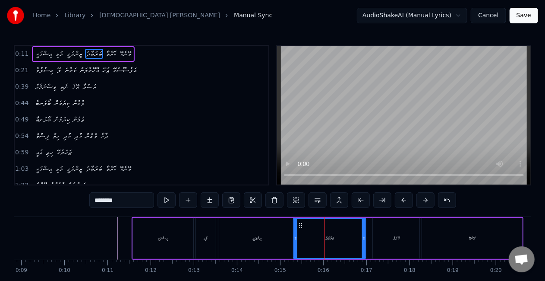
click at [302, 222] on icon at bounding box center [300, 225] width 7 height 7
click at [405, 242] on div "ކޮއްލާ" at bounding box center [396, 238] width 47 height 41
type input "******"
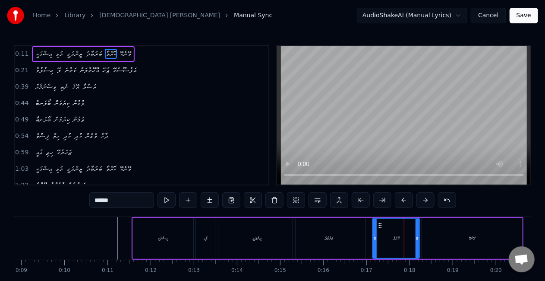
drag, startPoint x: 385, startPoint y: 227, endPoint x: 370, endPoint y: 227, distance: 14.2
click at [370, 227] on div "އިޝްގަކީ މުޅި ޒިންދަގީ ބަރުބާދު ކޮއްލާ ވޭނެކޭ" at bounding box center [328, 238] width 392 height 43
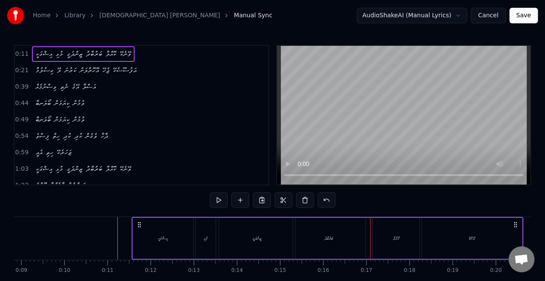
click at [377, 227] on div "ކޮއްލާ" at bounding box center [396, 238] width 47 height 41
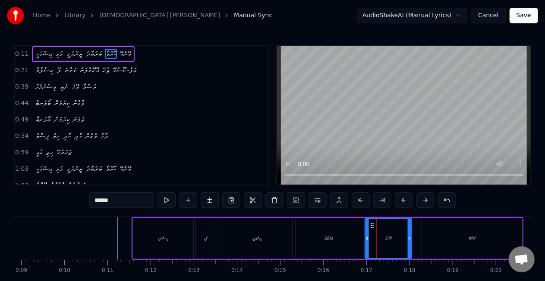
drag, startPoint x: 380, startPoint y: 227, endPoint x: 373, endPoint y: 224, distance: 8.3
click at [373, 224] on icon at bounding box center [372, 225] width 7 height 7
click at [432, 234] on div "ވޭނެކޭ" at bounding box center [472, 238] width 100 height 41
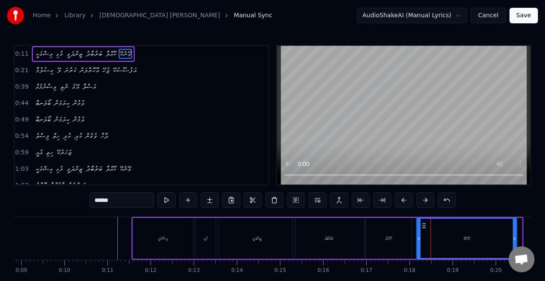
drag, startPoint x: 429, startPoint y: 226, endPoint x: 424, endPoint y: 226, distance: 5.2
click at [424, 226] on icon at bounding box center [424, 225] width 7 height 7
click at [365, 223] on div "ކޮއްލާ" at bounding box center [388, 238] width 47 height 41
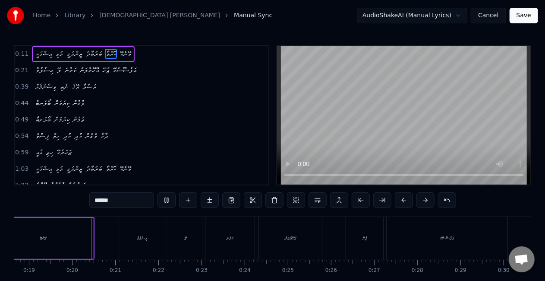
scroll to position [0, 813]
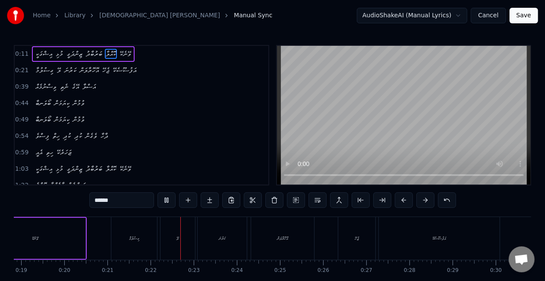
click at [118, 233] on div "ގިސުލުމާ" at bounding box center [134, 238] width 46 height 43
type input "********"
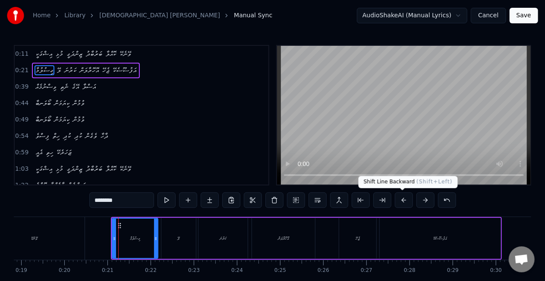
click at [399, 200] on button at bounding box center [404, 200] width 18 height 16
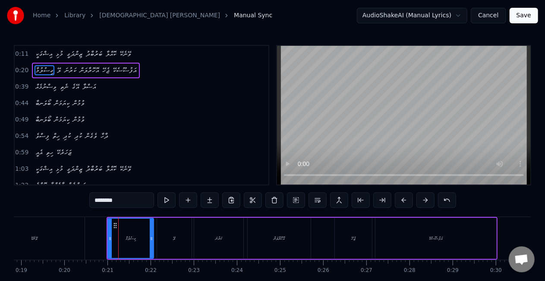
click at [399, 200] on button at bounding box center [404, 200] width 18 height 16
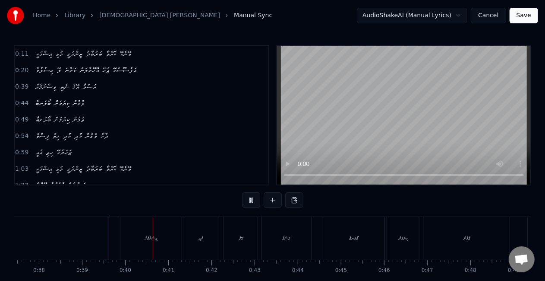
scroll to position [0, 1686]
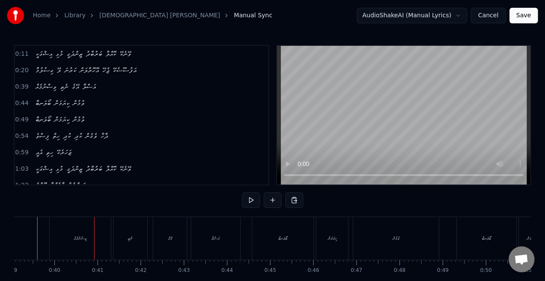
click at [98, 231] on div "ވިސްނުމެއް" at bounding box center [80, 238] width 61 height 43
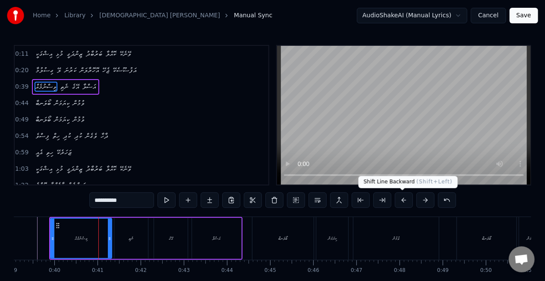
click at [403, 203] on button at bounding box center [404, 200] width 18 height 16
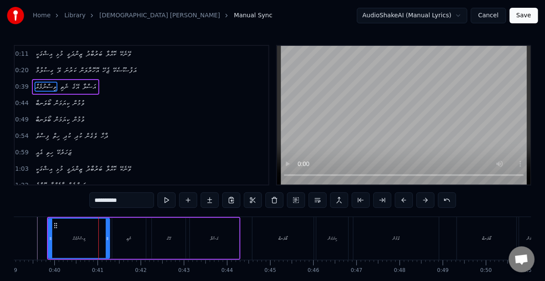
click at [403, 203] on button at bounding box center [404, 200] width 18 height 16
click at [58, 232] on div "ވިސްނުމެއް" at bounding box center [74, 237] width 60 height 39
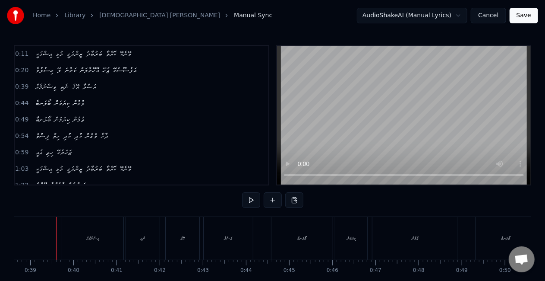
scroll to position [0, 1666]
click at [283, 235] on div "ބޯލަނބާ" at bounding box center [302, 238] width 61 height 43
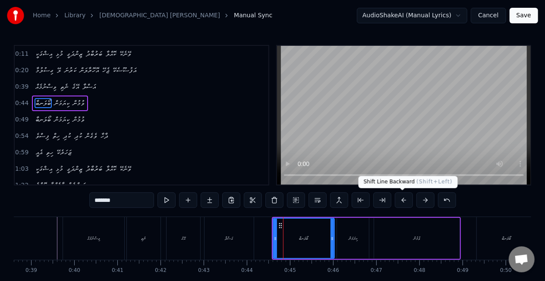
click at [404, 199] on button at bounding box center [404, 200] width 18 height 16
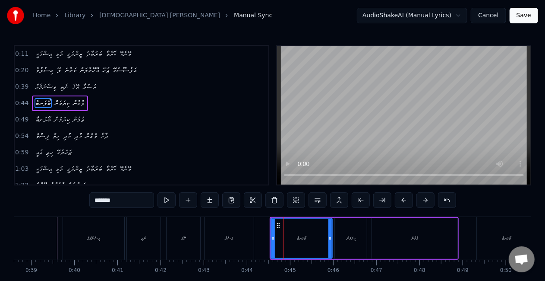
click at [404, 199] on button at bounding box center [404, 200] width 18 height 16
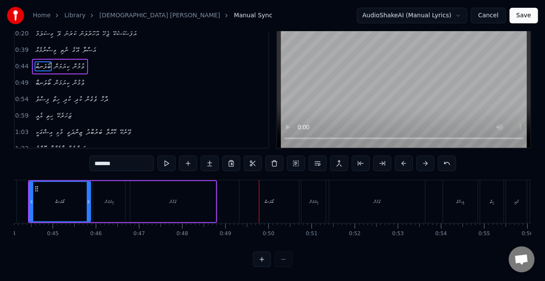
scroll to position [0, 1948]
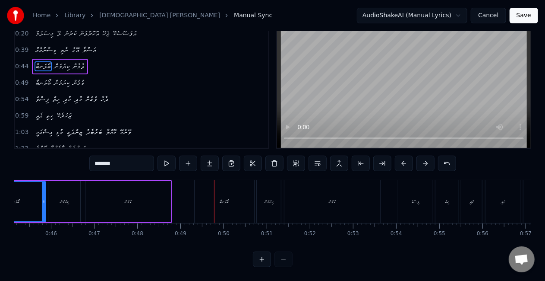
click at [69, 201] on div "ކިޔަމަން" at bounding box center [64, 201] width 32 height 41
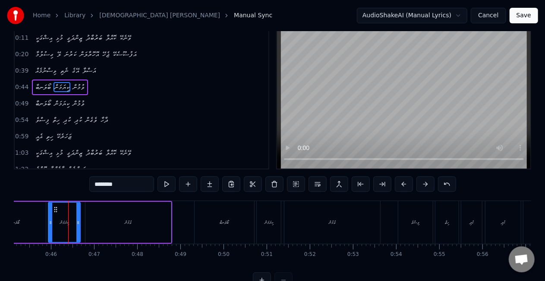
scroll to position [0, 0]
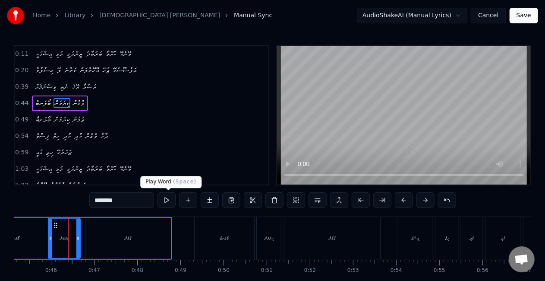
click at [169, 197] on button at bounding box center [167, 200] width 18 height 16
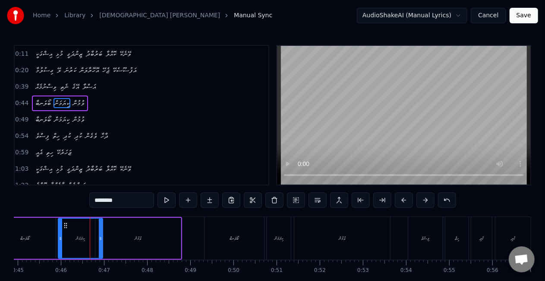
drag, startPoint x: 87, startPoint y: 239, endPoint x: 99, endPoint y: 236, distance: 12.6
click at [100, 239] on icon at bounding box center [100, 238] width 3 height 7
click at [167, 201] on button at bounding box center [167, 200] width 18 height 16
click at [246, 231] on div "ބޯލަނބާ" at bounding box center [235, 238] width 60 height 43
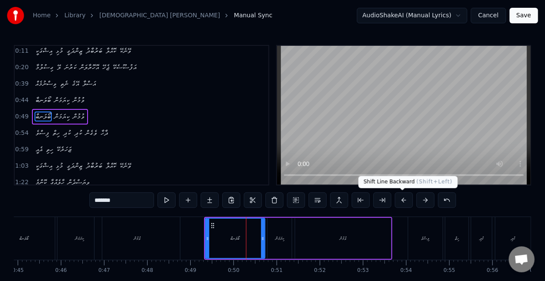
click at [407, 198] on button at bounding box center [404, 200] width 18 height 16
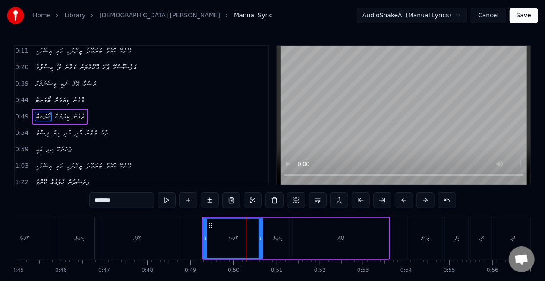
click at [404, 198] on button at bounding box center [404, 200] width 18 height 16
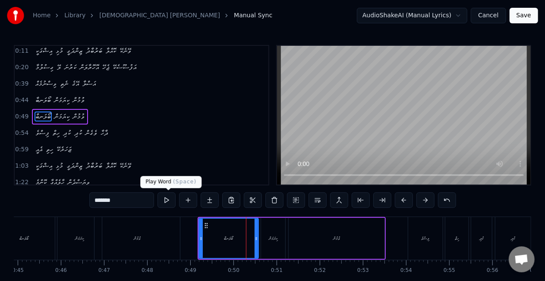
click at [171, 203] on button at bounding box center [167, 200] width 18 height 16
click at [272, 232] on div "ކިޔަމަން" at bounding box center [273, 238] width 24 height 41
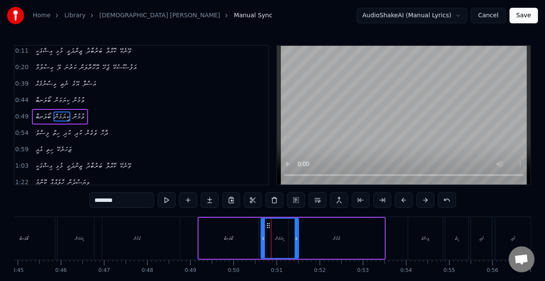
drag, startPoint x: 284, startPoint y: 238, endPoint x: 297, endPoint y: 238, distance: 13.4
click at [297, 240] on icon at bounding box center [296, 238] width 3 height 7
click at [417, 232] on div "ފިސްވެ" at bounding box center [425, 238] width 35 height 43
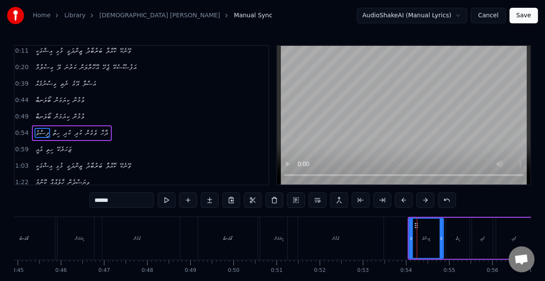
scroll to position [19, 0]
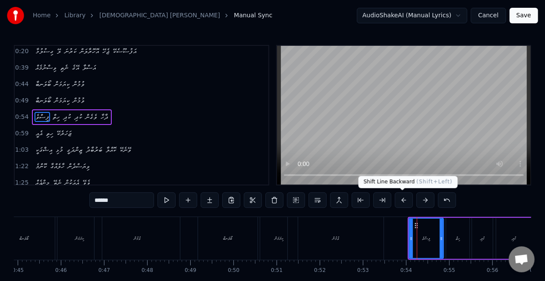
click at [405, 199] on button at bounding box center [404, 200] width 18 height 16
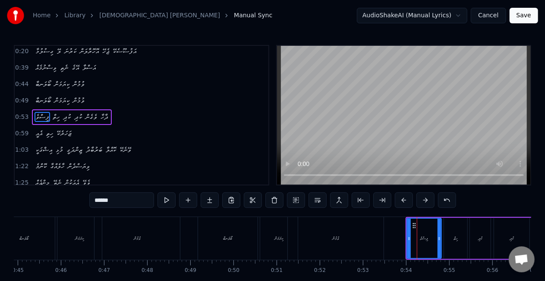
click at [405, 199] on button at bounding box center [404, 200] width 18 height 16
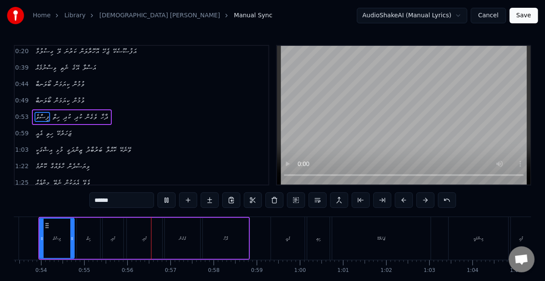
scroll to position [0, 2376]
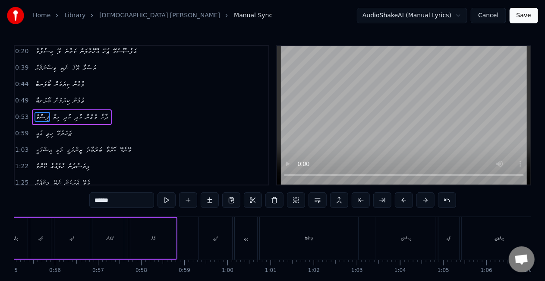
click at [122, 237] on div "ވެގެން" at bounding box center [109, 238] width 35 height 41
type input "******"
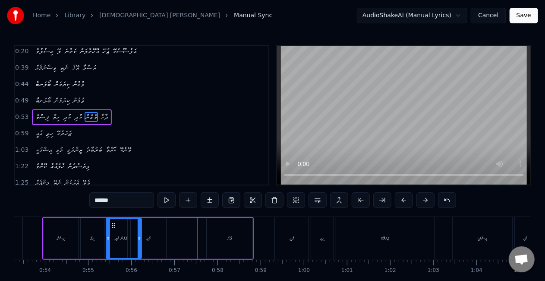
scroll to position [0, 2292]
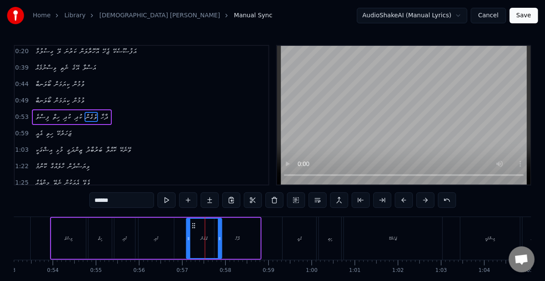
drag, startPoint x: 101, startPoint y: 225, endPoint x: 195, endPoint y: 218, distance: 94.4
click at [195, 218] on div "ވެގެން" at bounding box center [204, 238] width 36 height 41
click at [169, 200] on button at bounding box center [167, 200] width 18 height 16
click at [176, 241] on div "ފިސްވެ ހިތް ކުދި ކުދި ވެގެން ދާހާ" at bounding box center [156, 238] width 212 height 43
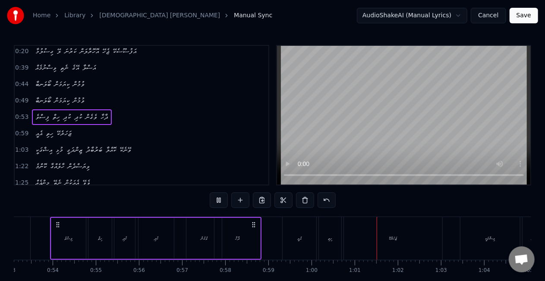
click at [88, 243] on div "ހިތް" at bounding box center [99, 238] width 23 height 41
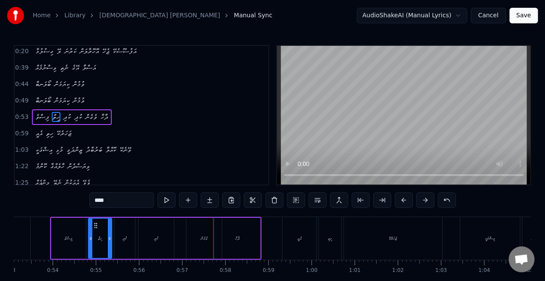
click at [196, 236] on div "ވެގެން" at bounding box center [203, 238] width 35 height 41
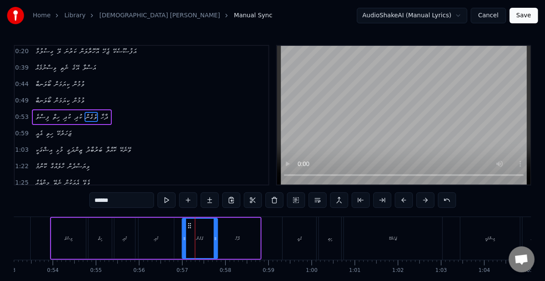
drag, startPoint x: 194, startPoint y: 227, endPoint x: 190, endPoint y: 225, distance: 4.8
click at [190, 225] on icon at bounding box center [189, 225] width 7 height 7
click at [297, 237] on div "އެއީ" at bounding box center [299, 238] width 4 height 6
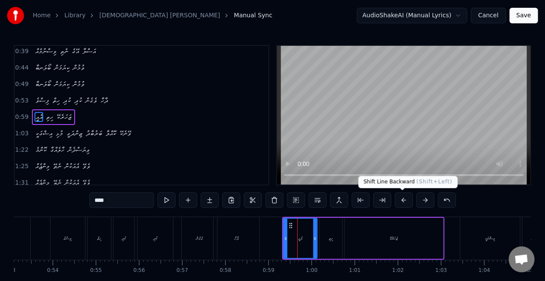
click at [407, 201] on button at bounding box center [404, 200] width 18 height 16
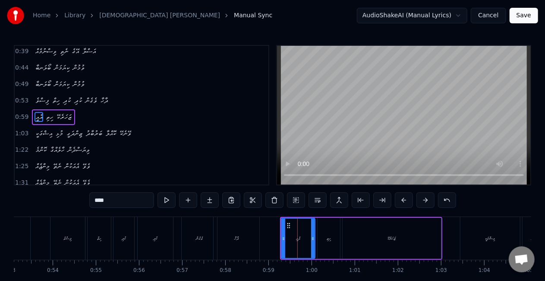
click at [407, 201] on button at bounding box center [404, 200] width 18 height 16
click at [397, 253] on div "ޒަހަރެކޭ" at bounding box center [390, 238] width 98 height 41
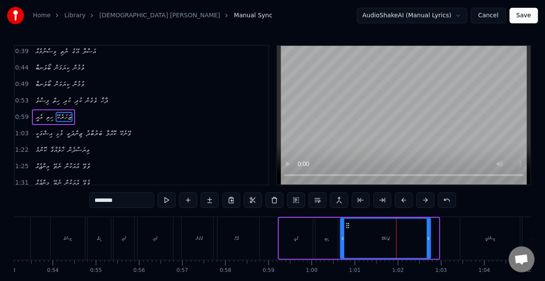
drag, startPoint x: 435, startPoint y: 242, endPoint x: 427, endPoint y: 240, distance: 8.4
click at [427, 240] on div at bounding box center [428, 237] width 3 height 39
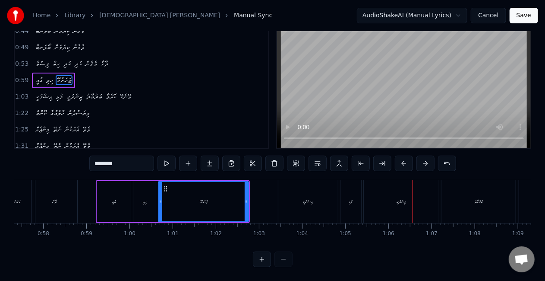
scroll to position [0, 2527]
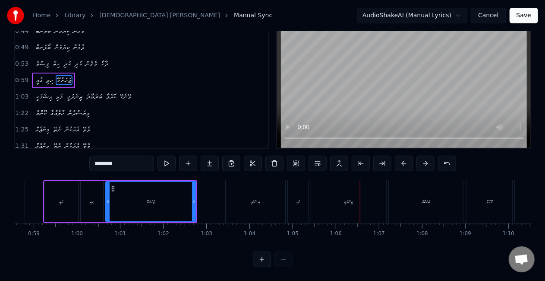
click at [243, 190] on div "އިޝްގަކީ" at bounding box center [256, 201] width 60 height 43
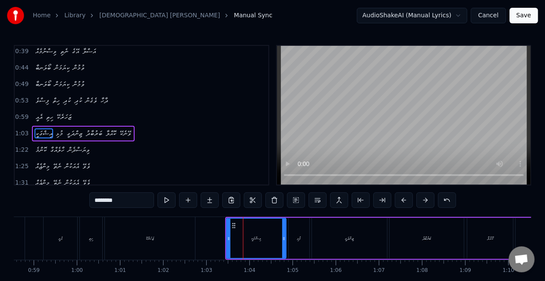
scroll to position [51, 0]
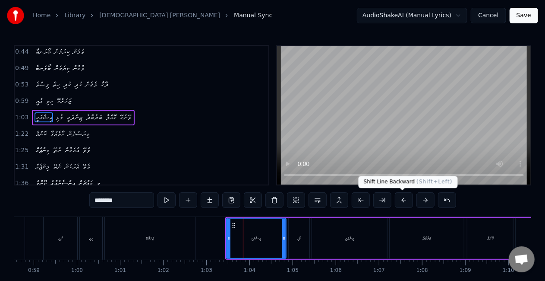
click at [402, 199] on button at bounding box center [404, 200] width 18 height 16
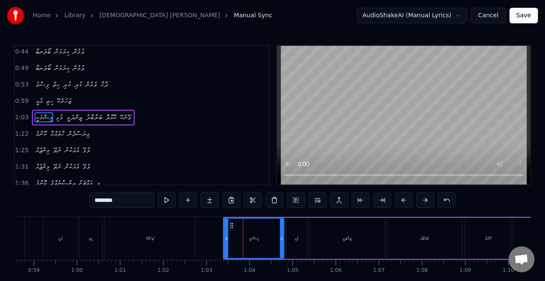
click at [402, 199] on button at bounding box center [404, 200] width 18 height 16
click at [398, 237] on div "ބަރުބާދު" at bounding box center [422, 238] width 74 height 41
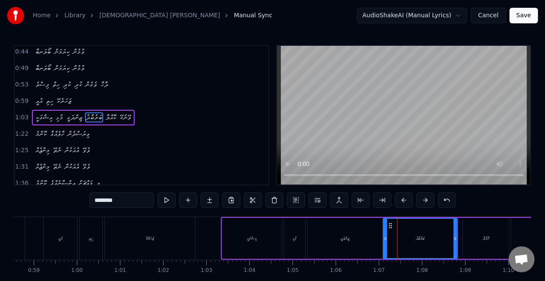
click at [388, 224] on icon at bounding box center [390, 225] width 7 height 7
click at [464, 237] on div "ކޮއްލާ" at bounding box center [486, 238] width 46 height 41
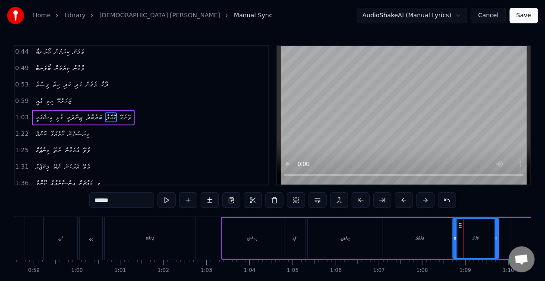
drag, startPoint x: 470, startPoint y: 226, endPoint x: 460, endPoint y: 227, distance: 10.4
click at [460, 227] on icon at bounding box center [460, 225] width 7 height 7
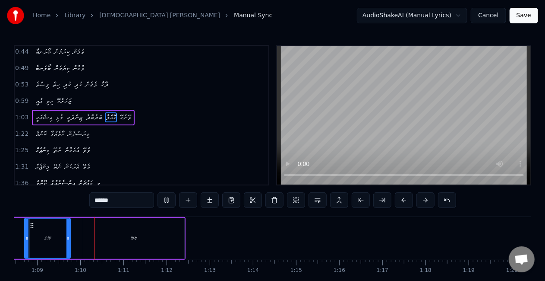
scroll to position [0, 2965]
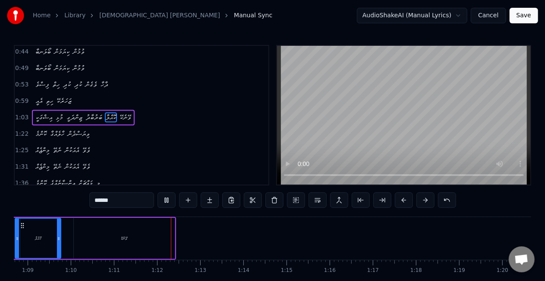
click at [130, 242] on div "ވޭނެކޭ" at bounding box center [124, 238] width 101 height 41
type input "******"
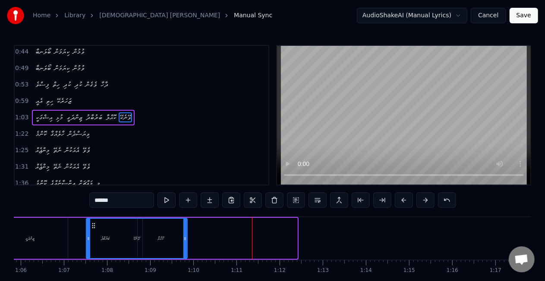
scroll to position [0, 2838]
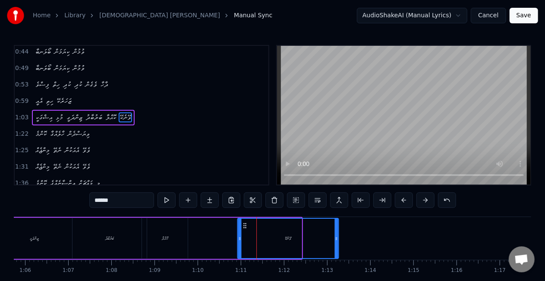
drag, startPoint x: 81, startPoint y: 224, endPoint x: 245, endPoint y: 215, distance: 164.3
click at [245, 215] on div "0:11 އިޝްގަކީ މުޅި ޒިންދަގީ ބަރުބާދު ކޮއްލާ ވޭނެކޭ 0:20 ގިސުލުމާ ލޭ ކަރުނަ އޮހޮ…" at bounding box center [273, 174] width 518 height 259
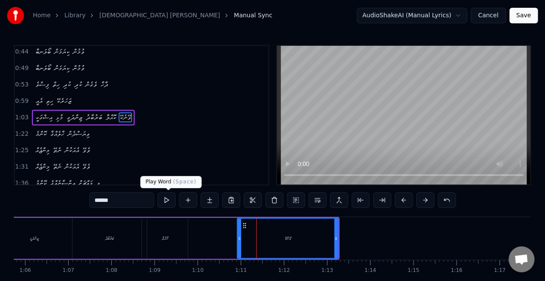
click at [167, 198] on button at bounding box center [167, 200] width 18 height 16
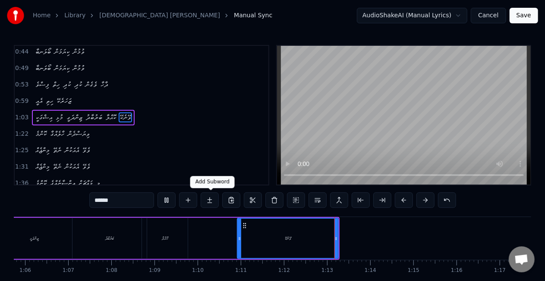
click at [158, 192] on button at bounding box center [167, 200] width 18 height 16
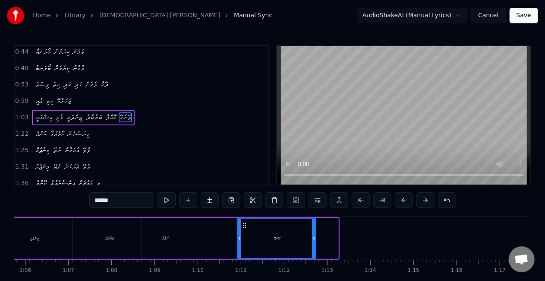
drag, startPoint x: 335, startPoint y: 237, endPoint x: 313, endPoint y: 232, distance: 23.0
click at [313, 232] on div at bounding box center [313, 237] width 3 height 39
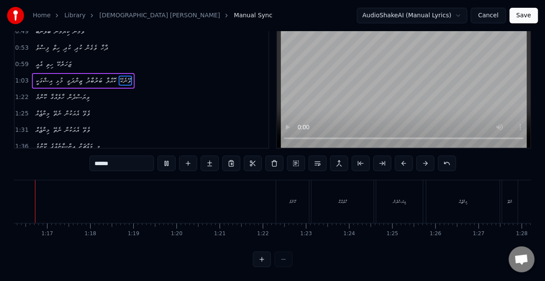
scroll to position [0, 3265]
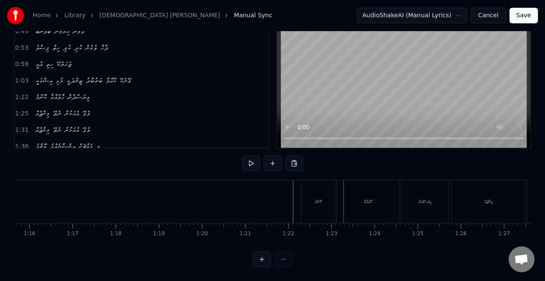
click at [312, 189] on div "ކޮންމެ" at bounding box center [318, 201] width 33 height 43
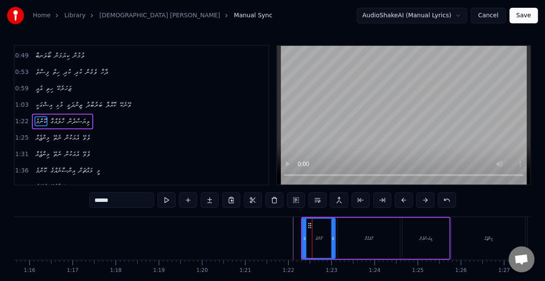
scroll to position [67, 0]
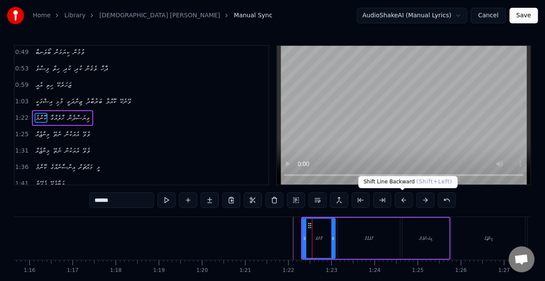
click at [401, 201] on button at bounding box center [404, 200] width 18 height 16
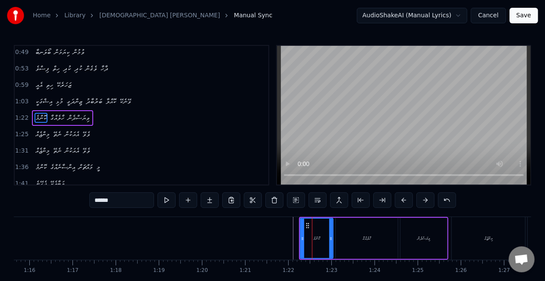
click at [401, 201] on button at bounding box center [404, 200] width 18 height 16
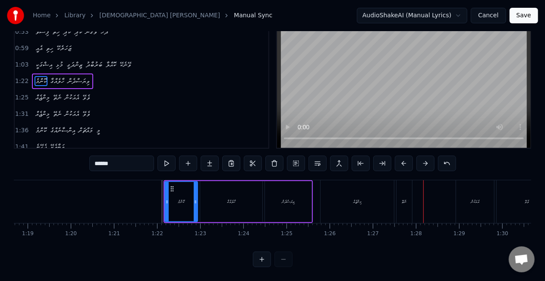
scroll to position [0, 3411]
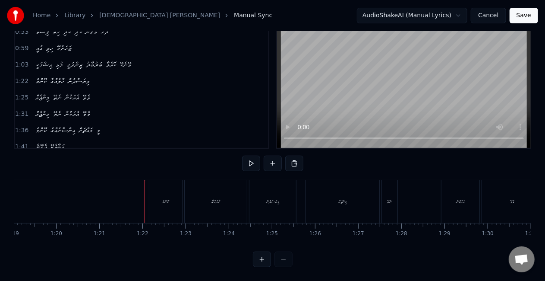
click at [249, 156] on button at bounding box center [251, 163] width 18 height 16
click at [227, 180] on div "ހާލެއްގާ" at bounding box center [216, 201] width 62 height 43
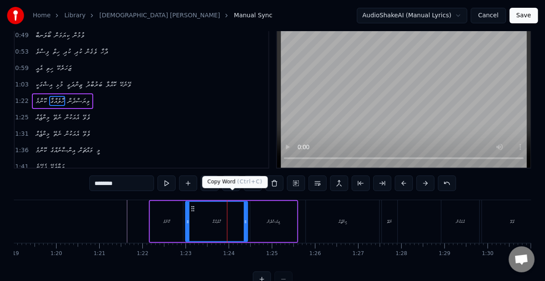
scroll to position [0, 0]
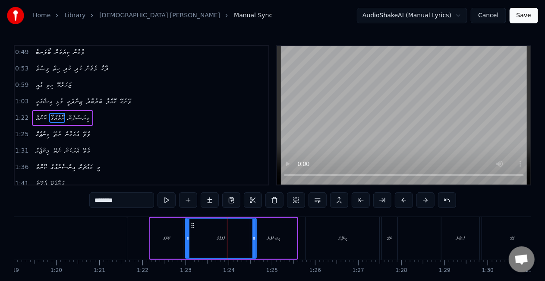
drag, startPoint x: 247, startPoint y: 239, endPoint x: 256, endPoint y: 239, distance: 8.6
click at [256, 239] on div "ހާލެއްގާ" at bounding box center [221, 238] width 72 height 41
click at [262, 237] on div "ވިޔަސްދެން" at bounding box center [273, 238] width 47 height 41
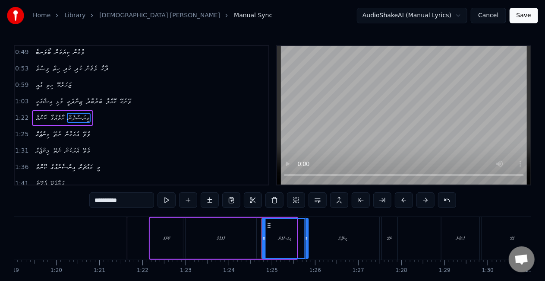
drag, startPoint x: 258, startPoint y: 224, endPoint x: 269, endPoint y: 225, distance: 11.3
click at [269, 225] on icon at bounding box center [269, 225] width 7 height 7
click at [247, 225] on div "ހާލެއްގާ" at bounding box center [221, 238] width 71 height 41
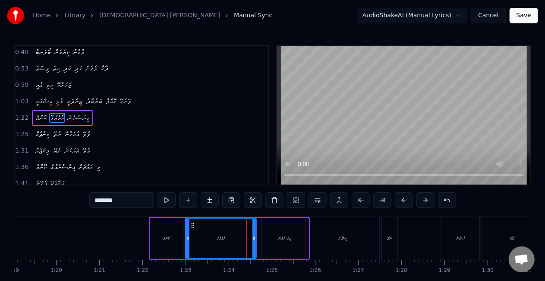
click at [166, 231] on div "ކޮންމެ" at bounding box center [166, 238] width 33 height 41
type input "******"
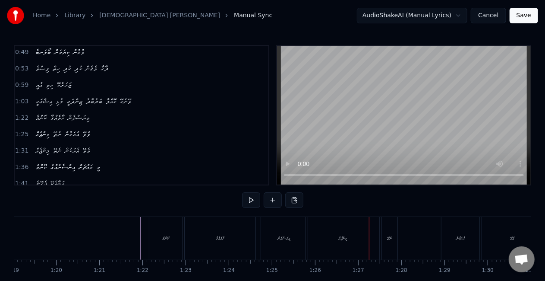
click at [238, 231] on div "ހާލެއްގާ" at bounding box center [220, 238] width 71 height 43
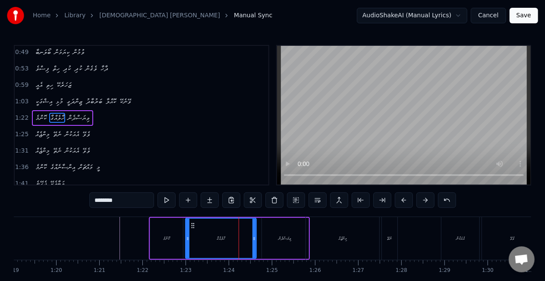
click at [273, 231] on div "ވިޔަސްދެން" at bounding box center [285, 238] width 47 height 41
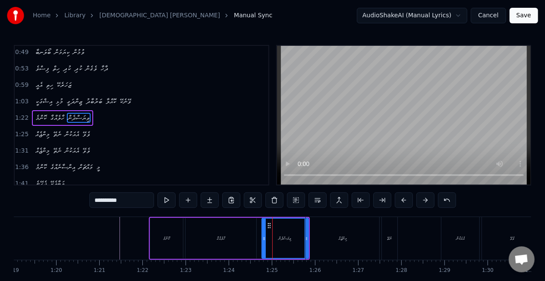
drag, startPoint x: 272, startPoint y: 225, endPoint x: 283, endPoint y: 225, distance: 10.8
click at [283, 225] on div "ވިޔަސްދެން" at bounding box center [285, 237] width 46 height 39
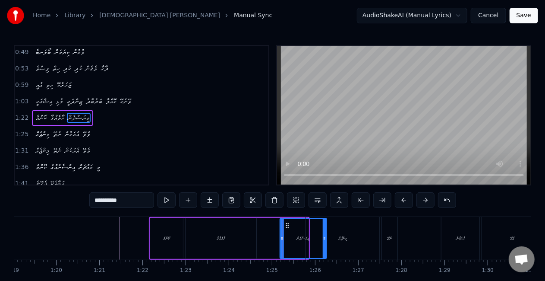
drag, startPoint x: 269, startPoint y: 224, endPoint x: 287, endPoint y: 224, distance: 18.1
click at [287, 224] on icon at bounding box center [287, 225] width 7 height 7
click at [249, 230] on div "ހާލެއްގާ" at bounding box center [221, 238] width 71 height 41
type input "********"
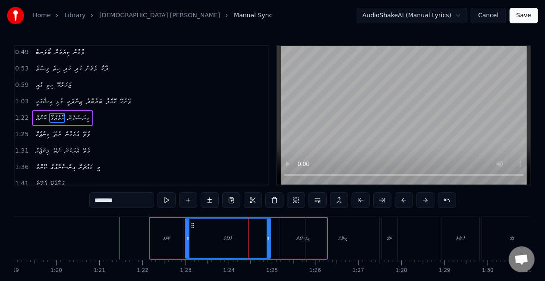
drag, startPoint x: 253, startPoint y: 237, endPoint x: 268, endPoint y: 237, distance: 14.2
click at [268, 237] on icon at bounding box center [268, 238] width 3 height 7
click at [189, 233] on div at bounding box center [189, 237] width 3 height 39
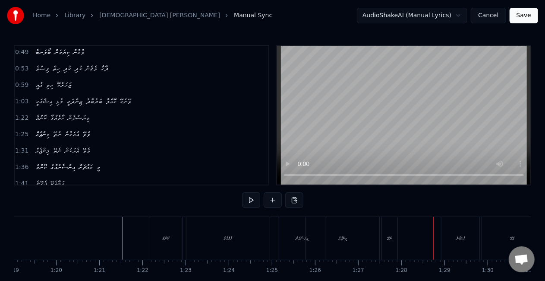
click at [341, 233] on div "މިންޖެއް" at bounding box center [342, 238] width 73 height 43
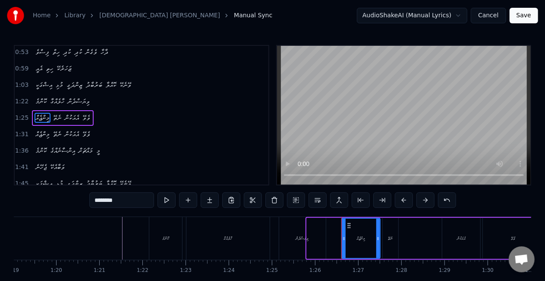
drag, startPoint x: 309, startPoint y: 232, endPoint x: 344, endPoint y: 230, distance: 35.0
click at [344, 230] on div at bounding box center [343, 237] width 3 height 39
drag, startPoint x: 344, startPoint y: 234, endPoint x: 350, endPoint y: 236, distance: 5.6
click at [350, 236] on div at bounding box center [348, 237] width 3 height 39
click at [325, 241] on div "ވިޔަސްދެން" at bounding box center [302, 238] width 47 height 43
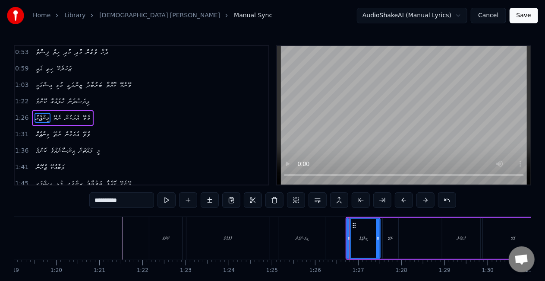
scroll to position [67, 0]
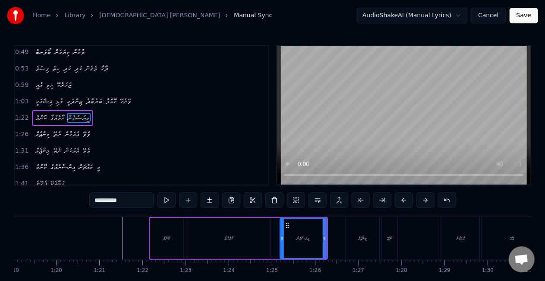
click at [288, 225] on icon at bounding box center [287, 225] width 7 height 7
click at [290, 225] on icon at bounding box center [291, 225] width 7 height 7
click at [225, 227] on div "ހާލެއްގާ" at bounding box center [228, 238] width 83 height 41
type input "********"
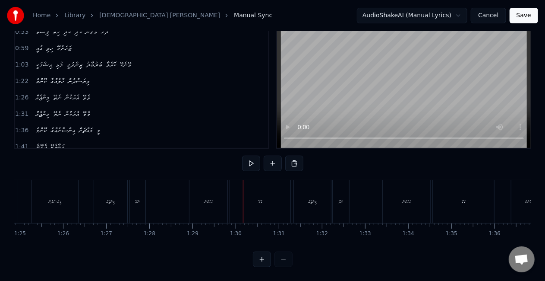
scroll to position [0, 3633]
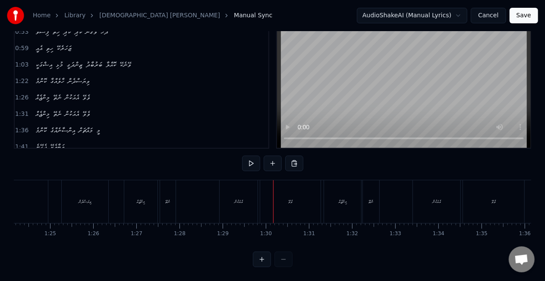
click at [137, 198] on div "މިންޖެއް" at bounding box center [141, 201] width 9 height 6
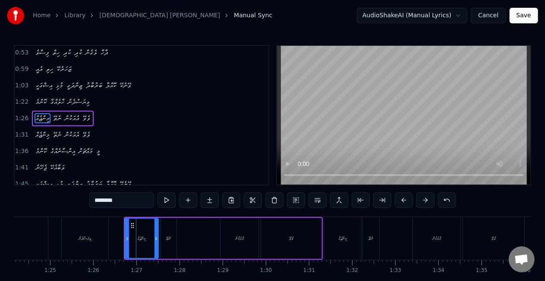
scroll to position [84, 0]
click at [161, 235] on div "ނެތޭ" at bounding box center [169, 238] width 16 height 41
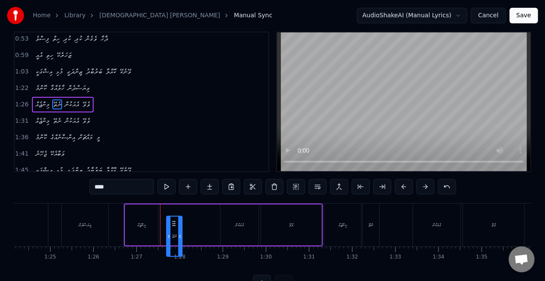
scroll to position [19, 0]
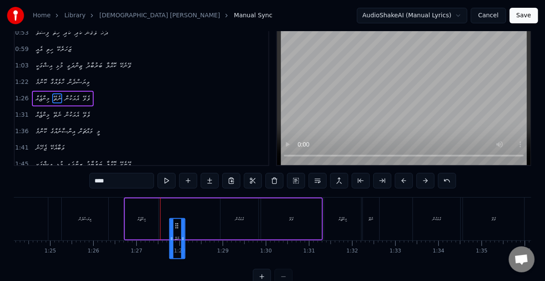
drag, startPoint x: 167, startPoint y: 226, endPoint x: 176, endPoint y: 210, distance: 18.2
click at [176, 210] on div "ނެތޭ" at bounding box center [169, 218] width 16 height 41
drag, startPoint x: 182, startPoint y: 217, endPoint x: 189, endPoint y: 218, distance: 7.5
click at [189, 218] on icon at bounding box center [190, 218] width 3 height 7
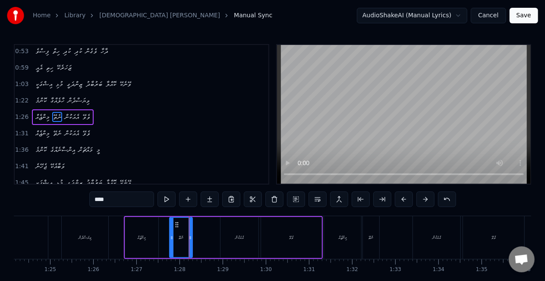
scroll to position [0, 0]
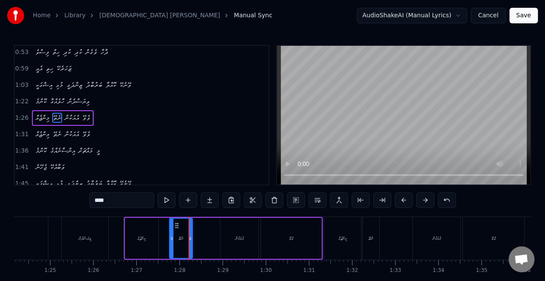
click at [143, 227] on div "މިންޖެއް" at bounding box center [141, 238] width 33 height 41
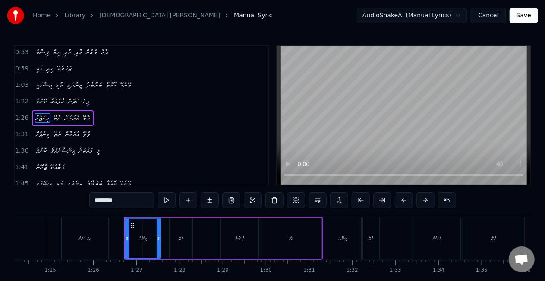
click at [157, 237] on icon at bounding box center [158, 238] width 3 height 7
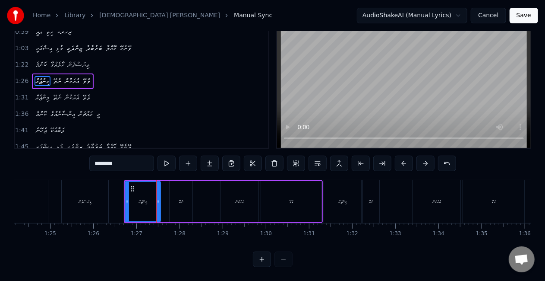
click at [71, 199] on div "ވިޔަސްދެން" at bounding box center [85, 201] width 47 height 43
type input "**********"
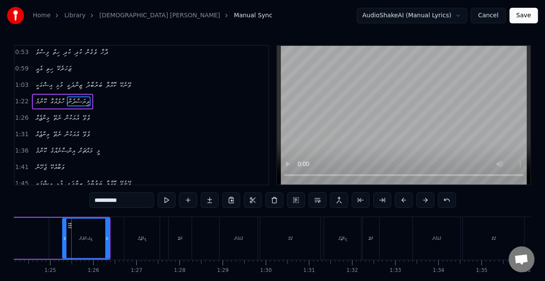
scroll to position [67, 0]
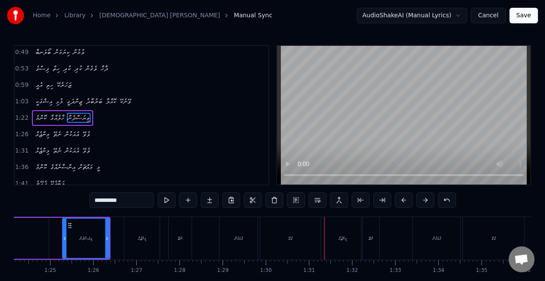
click at [521, 13] on button "Save" at bounding box center [524, 16] width 28 height 16
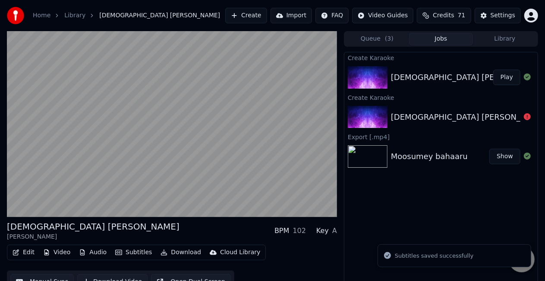
click at [397, 84] on div "[DEMOGRAPHIC_DATA] Mulhi Zindhagee - Jeymu Play" at bounding box center [440, 77] width 193 height 29
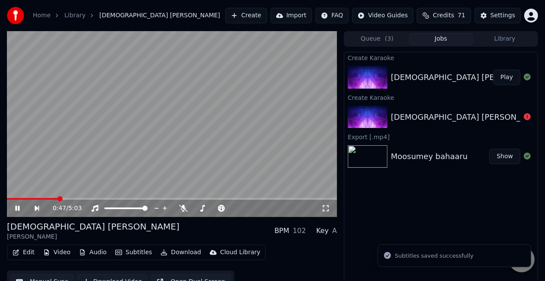
click at [58, 198] on span at bounding box center [172, 199] width 330 height 2
click at [52, 198] on span at bounding box center [30, 199] width 46 height 2
click at [42, 197] on video at bounding box center [172, 124] width 330 height 186
click at [36, 199] on span at bounding box center [21, 199] width 29 height 2
click at [68, 154] on video at bounding box center [172, 124] width 330 height 186
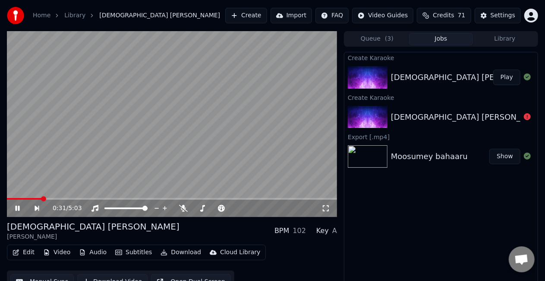
click at [51, 199] on span at bounding box center [172, 199] width 330 height 2
click at [72, 171] on video at bounding box center [172, 124] width 330 height 186
click at [73, 170] on video at bounding box center [172, 124] width 330 height 186
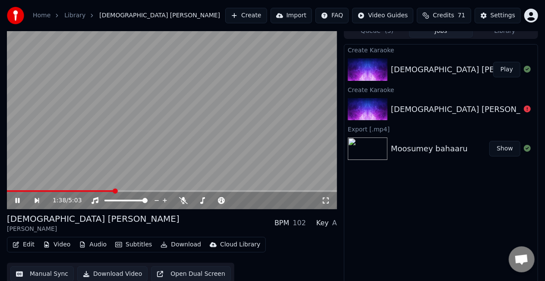
scroll to position [12, 0]
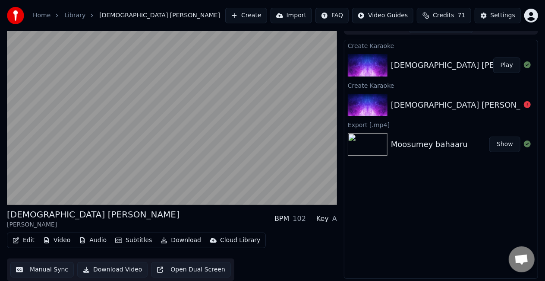
click at [39, 270] on button "Manual Sync" at bounding box center [41, 270] width 63 height 16
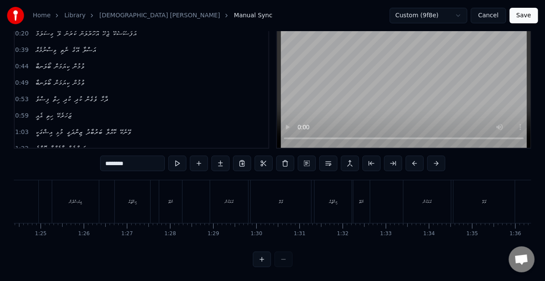
scroll to position [0, 3440]
click at [136, 199] on div "ކޮންމެ" at bounding box center [136, 201] width 33 height 43
type input "******"
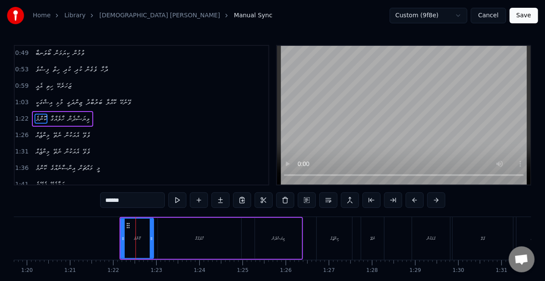
scroll to position [67, 0]
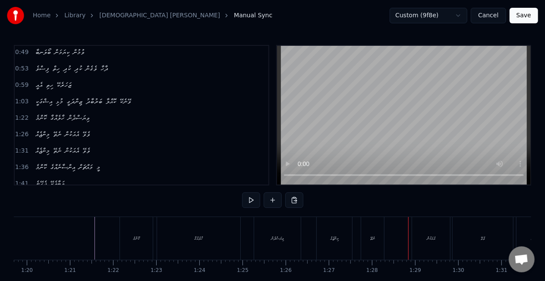
click at [325, 234] on div "މިންޖެއް" at bounding box center [334, 238] width 35 height 43
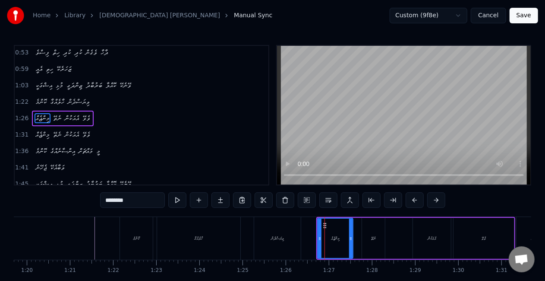
scroll to position [84, 0]
drag, startPoint x: 350, startPoint y: 238, endPoint x: 356, endPoint y: 239, distance: 6.5
click at [356, 239] on icon at bounding box center [357, 238] width 3 height 7
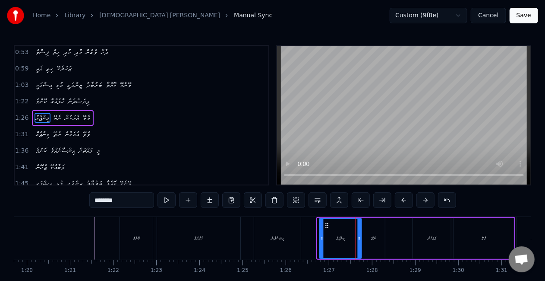
click at [328, 225] on icon at bounding box center [327, 225] width 7 height 7
click at [370, 231] on div "ނެތޭ" at bounding box center [373, 238] width 23 height 41
type input "****"
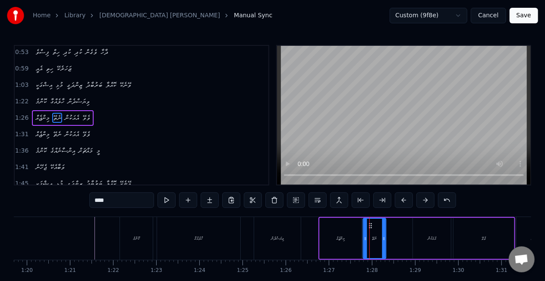
drag, startPoint x: 385, startPoint y: 233, endPoint x: 390, endPoint y: 233, distance: 5.6
click at [390, 233] on div at bounding box center [389, 237] width 3 height 39
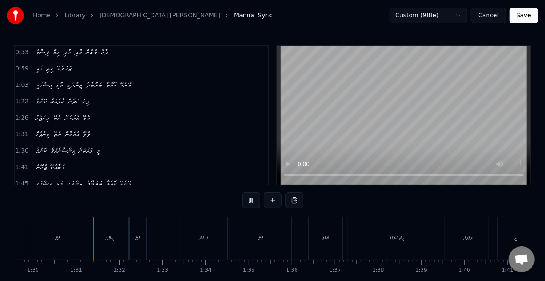
scroll to position [0, 3874]
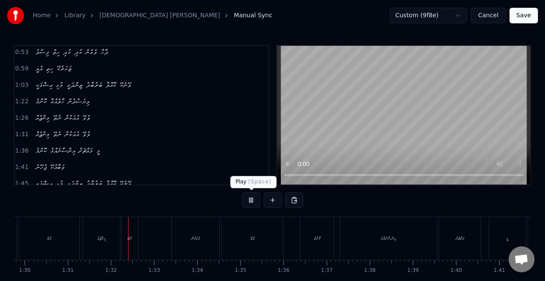
click at [253, 196] on button at bounding box center [251, 200] width 18 height 16
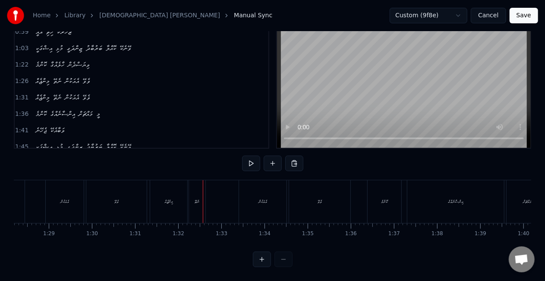
scroll to position [0, 3732]
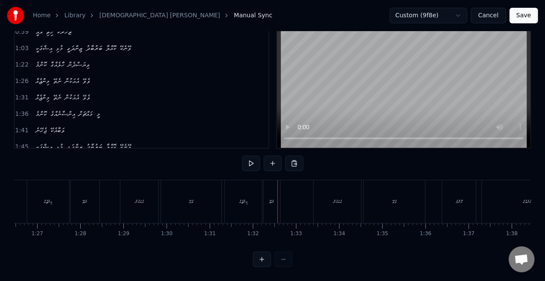
click at [142, 199] on div "އެއަކުން" at bounding box center [139, 201] width 38 height 43
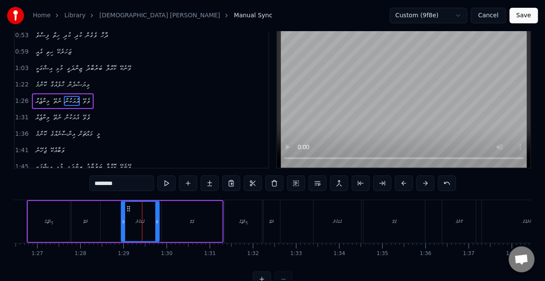
scroll to position [0, 0]
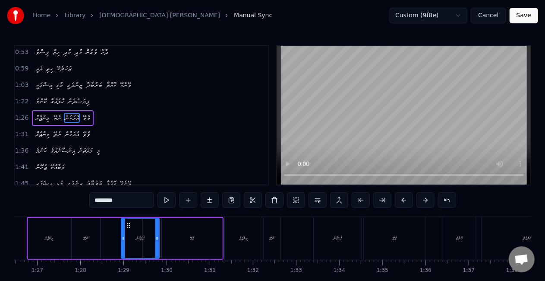
click at [62, 228] on div "މިންޖެއް" at bounding box center [49, 238] width 42 height 41
type input "********"
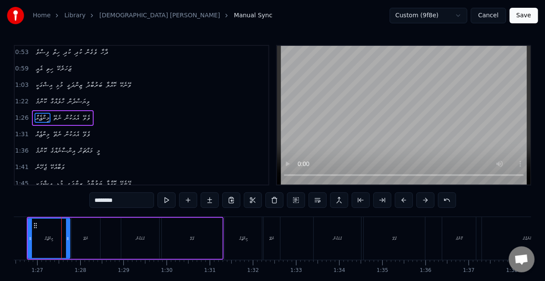
click at [33, 234] on div "މިންޖެއް" at bounding box center [48, 237] width 41 height 39
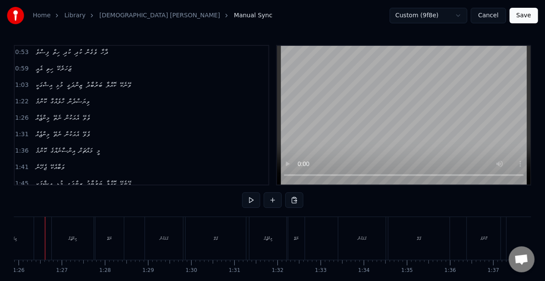
scroll to position [0, 3695]
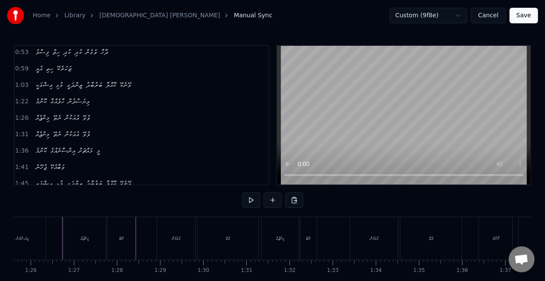
click at [118, 244] on div "ނެތޭ" at bounding box center [121, 238] width 28 height 43
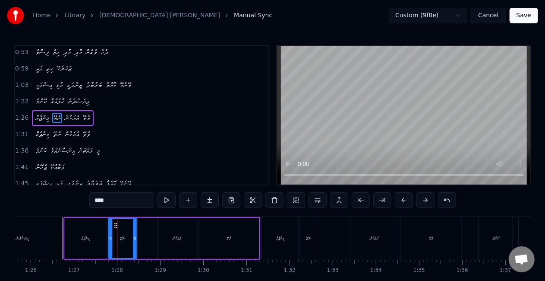
click at [117, 227] on circle at bounding box center [117, 227] width 0 height 0
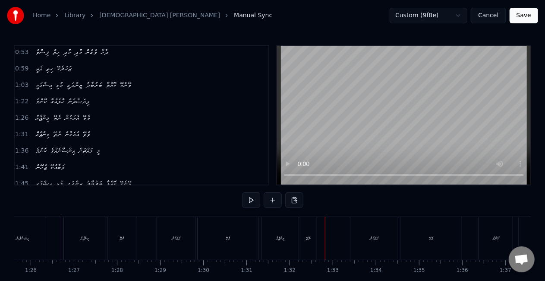
click at [293, 234] on div "މިންޖެއް" at bounding box center [280, 238] width 37 height 43
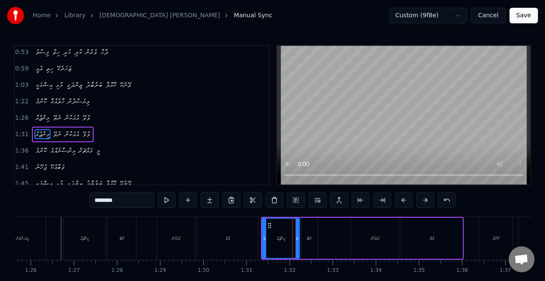
scroll to position [100, 0]
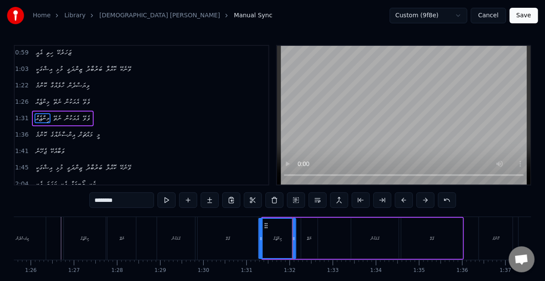
click at [266, 224] on icon at bounding box center [266, 225] width 7 height 7
click at [243, 222] on div "ވެވޭ" at bounding box center [228, 238] width 60 height 43
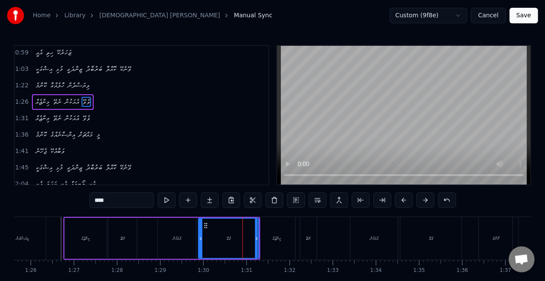
scroll to position [84, 0]
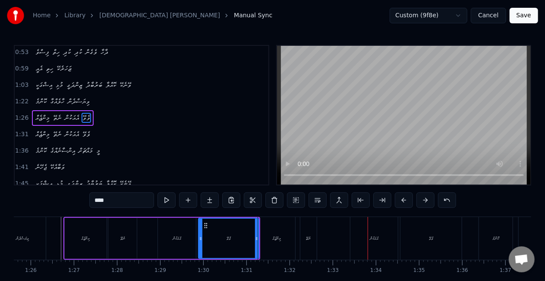
click at [359, 238] on div "އެއަކުން" at bounding box center [374, 238] width 47 height 43
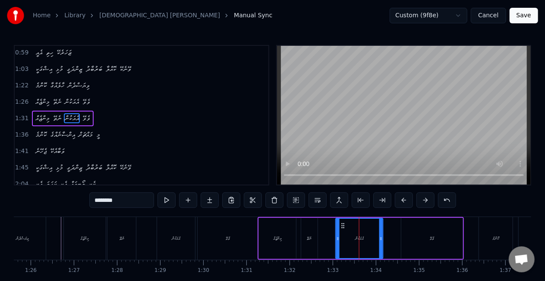
drag, startPoint x: 358, startPoint y: 227, endPoint x: 343, endPoint y: 227, distance: 15.5
click at [343, 227] on icon at bounding box center [343, 225] width 7 height 7
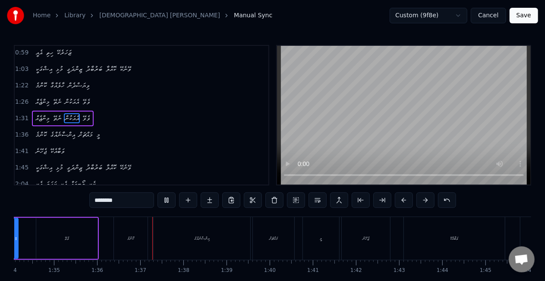
scroll to position [0, 4133]
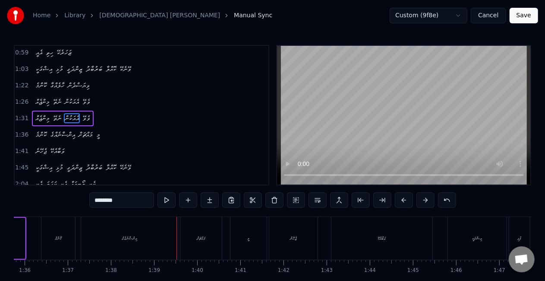
click at [161, 238] on div "އިންސާނެއްގެ" at bounding box center [129, 238] width 97 height 43
type input "**********"
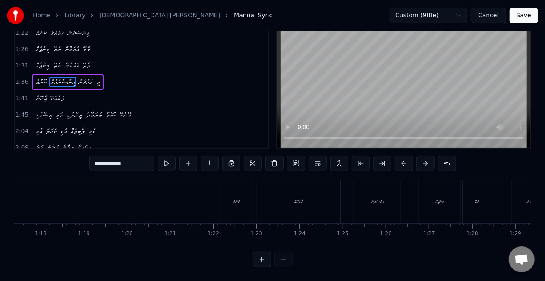
scroll to position [0, 3348]
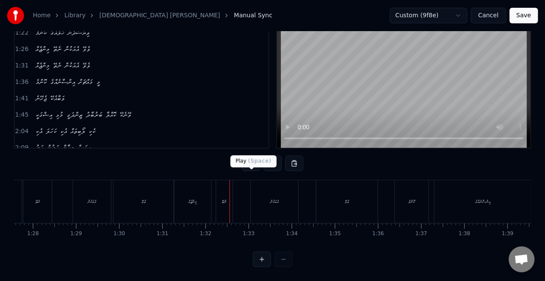
scroll to position [1, 0]
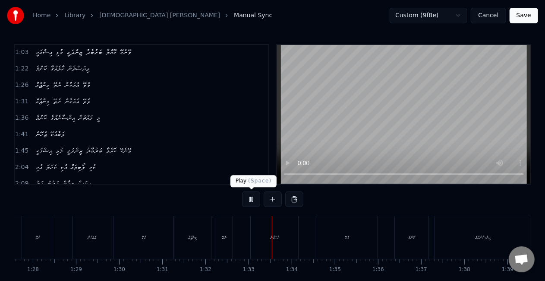
click at [251, 196] on button at bounding box center [251, 199] width 18 height 16
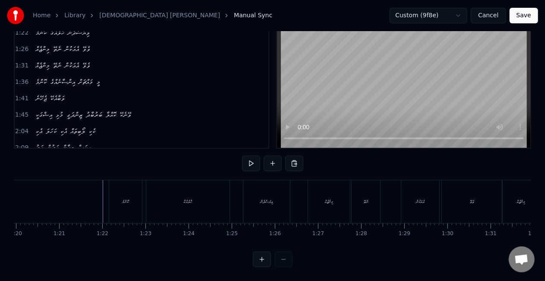
scroll to position [0, 3354]
click at [210, 189] on div "ކޮންމެ" at bounding box center [222, 201] width 33 height 43
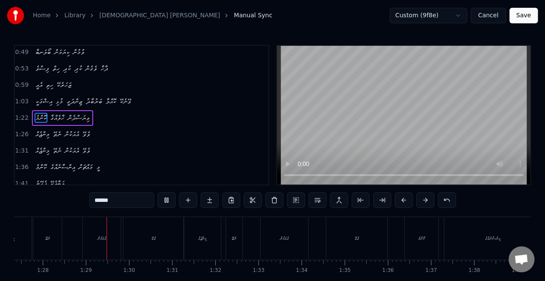
scroll to position [0, 3790]
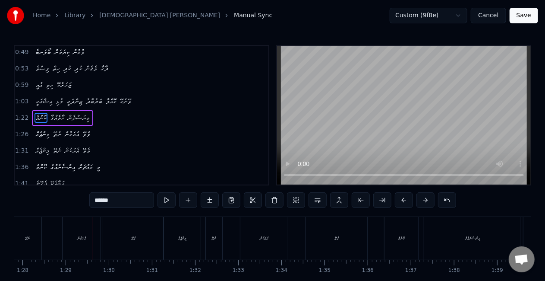
click at [95, 238] on div "އެއަކުން" at bounding box center [82, 238] width 38 height 43
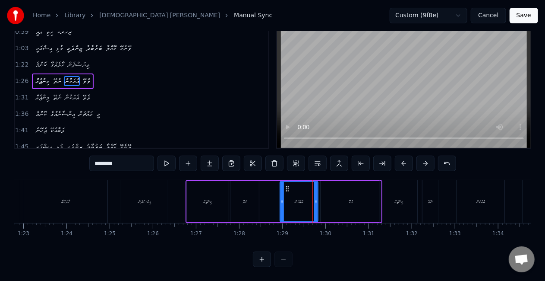
scroll to position [0, 3431]
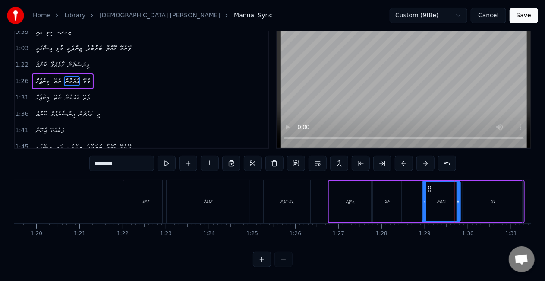
click at [136, 193] on div "ކޮންމެ" at bounding box center [145, 201] width 33 height 43
type input "******"
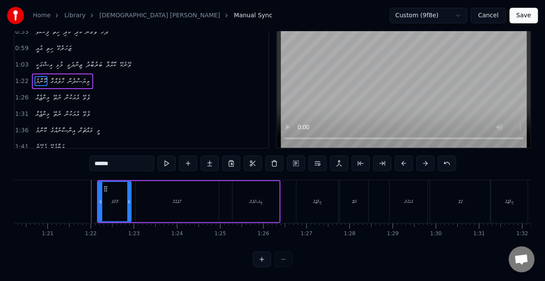
scroll to position [0, 3448]
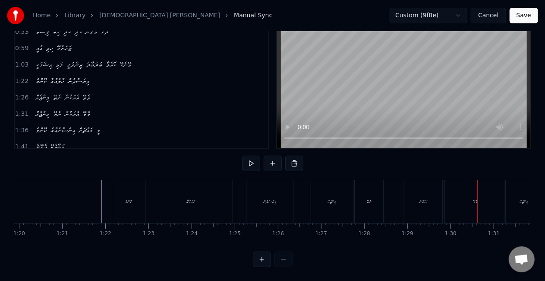
click at [311, 189] on div "މިންޖެއް" at bounding box center [332, 201] width 43 height 43
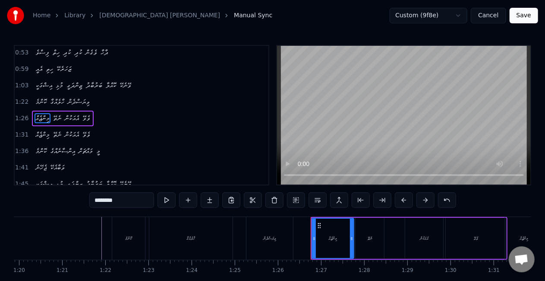
scroll to position [84, 0]
click at [118, 229] on div "ކޮންމެ" at bounding box center [128, 238] width 33 height 43
type input "******"
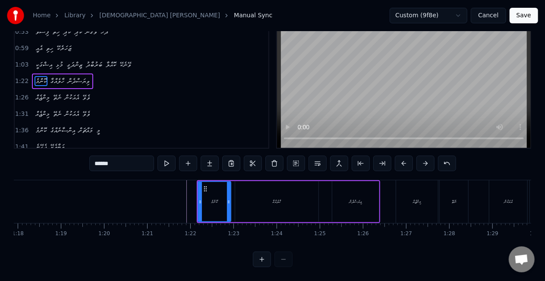
scroll to position [0, 3356]
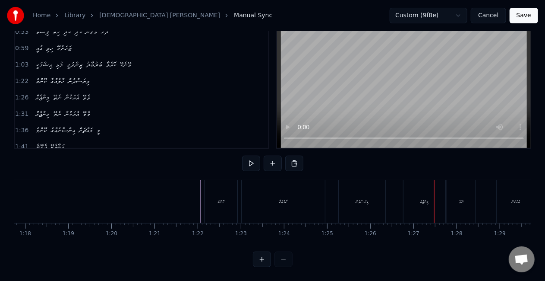
click at [425, 185] on div "މިންޖެއް" at bounding box center [425, 201] width 42 height 43
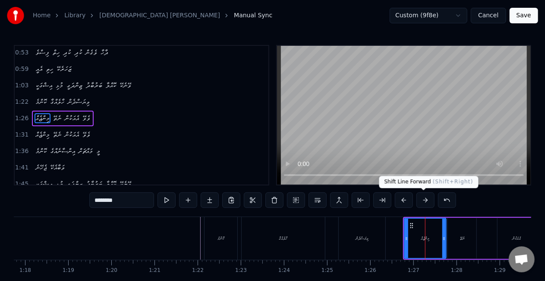
scroll to position [84, 0]
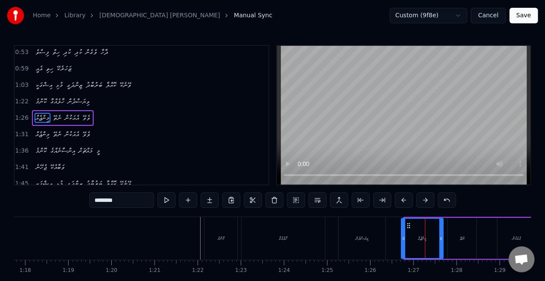
click at [407, 226] on icon at bounding box center [408, 225] width 7 height 7
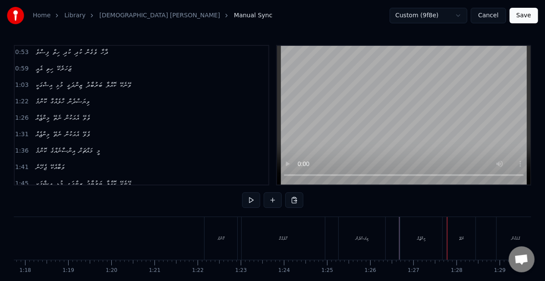
click at [404, 231] on div "މިންޖެއް" at bounding box center [422, 238] width 42 height 43
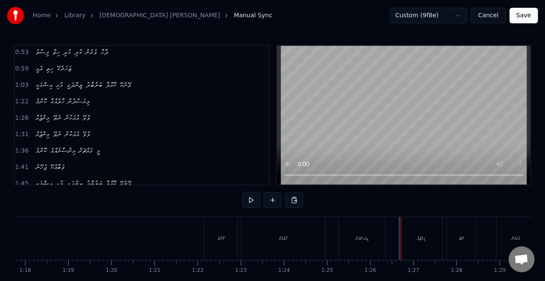
click at [409, 227] on div "މިންޖެއް" at bounding box center [422, 238] width 42 height 43
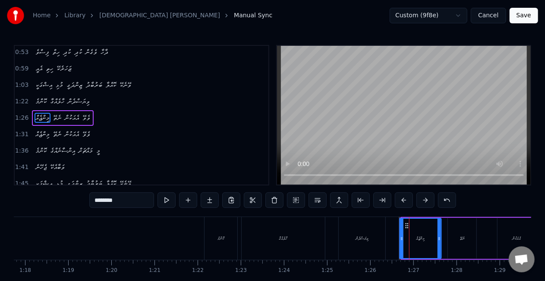
click at [406, 224] on icon at bounding box center [407, 225] width 7 height 7
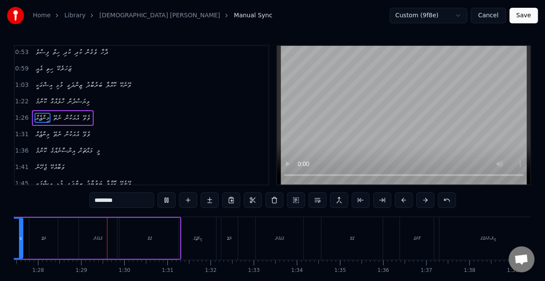
scroll to position [0, 3796]
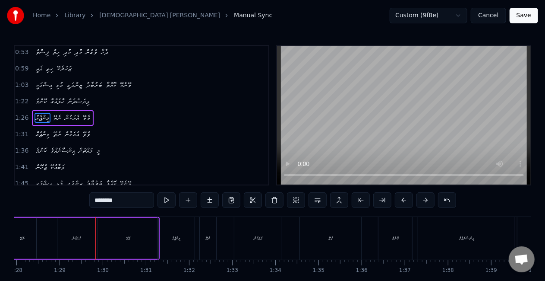
click at [71, 246] on div "އެއަކުން" at bounding box center [76, 238] width 38 height 41
type input "********"
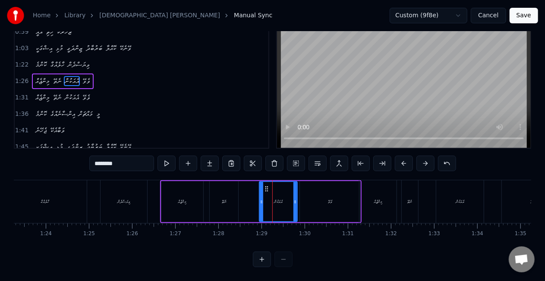
scroll to position [0, 3489]
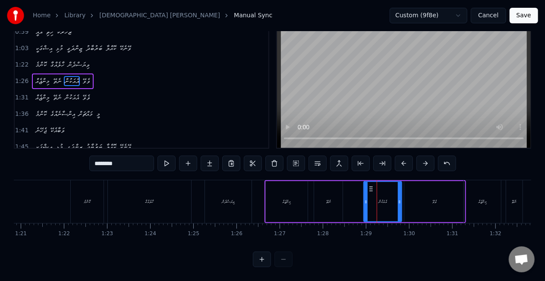
click at [197, 193] on div "ކޮންމެ ހާލެއްގާ ވިޔަސްދެން" at bounding box center [161, 201] width 183 height 43
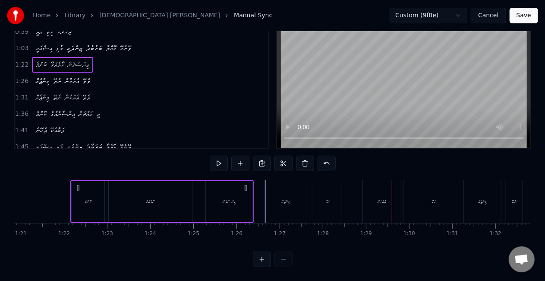
click at [361, 180] on div "މިންޖެއް ނެތޭ އެއަކުން ވެވޭ" at bounding box center [366, 201] width 202 height 43
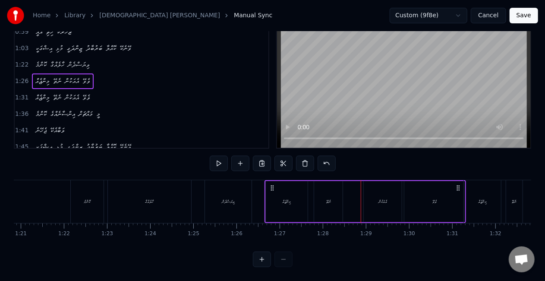
click at [296, 198] on div "މިންޖެއް" at bounding box center [287, 201] width 42 height 41
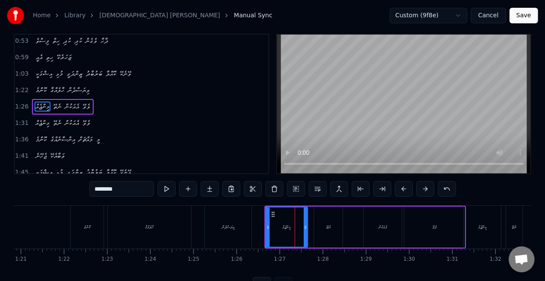
scroll to position [0, 0]
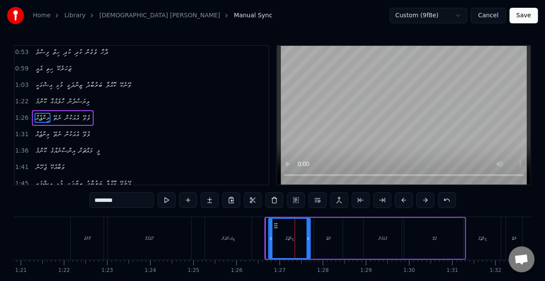
click at [277, 224] on icon at bounding box center [276, 225] width 7 height 7
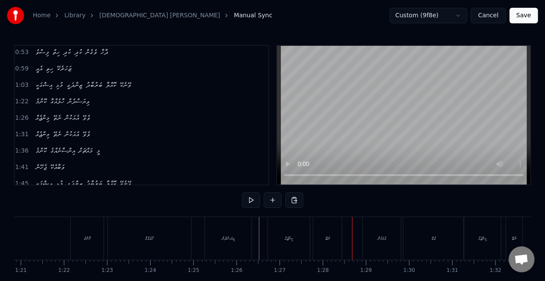
click at [290, 231] on div "މިންޖެއް" at bounding box center [289, 238] width 42 height 43
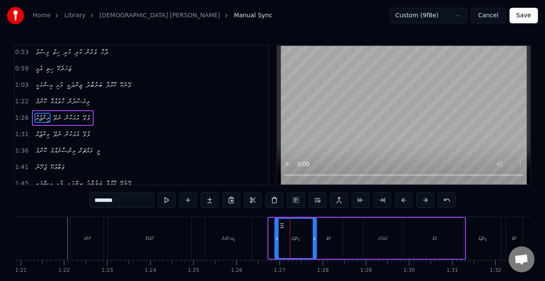
drag, startPoint x: 279, startPoint y: 224, endPoint x: 285, endPoint y: 225, distance: 6.2
click at [285, 225] on icon at bounding box center [282, 225] width 7 height 7
click at [323, 228] on div "ނެތޭ" at bounding box center [328, 238] width 28 height 41
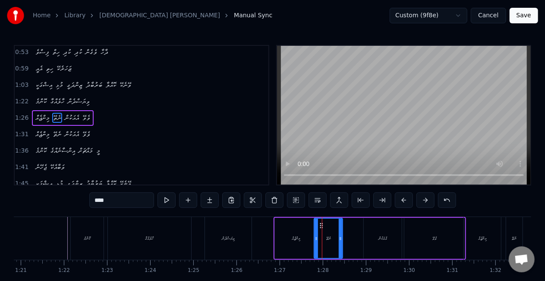
click at [282, 226] on div "މިންޖެއް" at bounding box center [296, 238] width 42 height 41
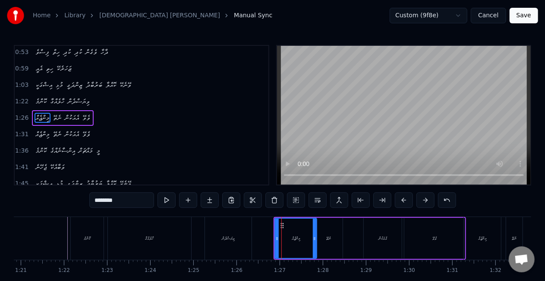
click at [72, 232] on div "ކޮންމެ" at bounding box center [87, 238] width 33 height 43
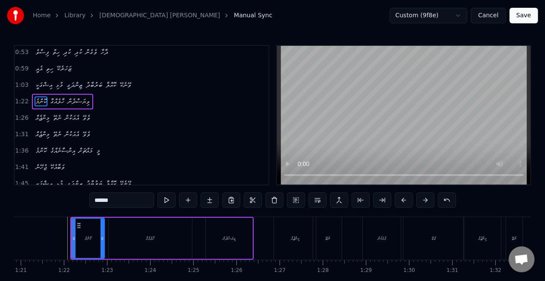
scroll to position [67, 0]
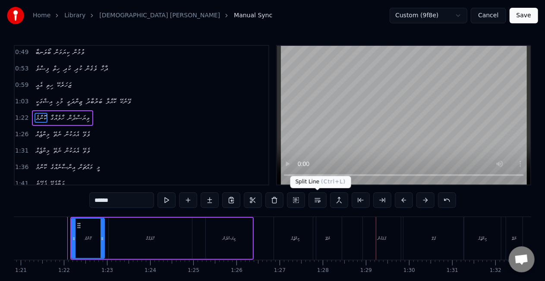
click at [325, 225] on div "ނެތޭ" at bounding box center [327, 238] width 28 height 43
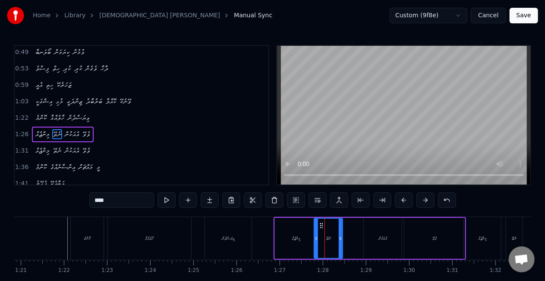
scroll to position [84, 0]
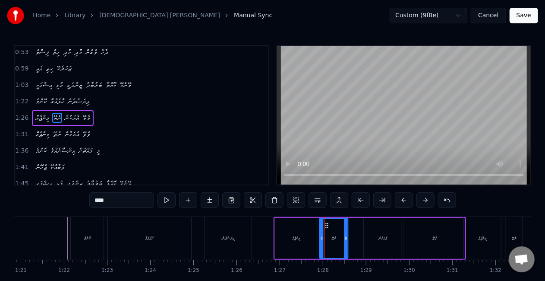
drag, startPoint x: 320, startPoint y: 225, endPoint x: 326, endPoint y: 224, distance: 5.8
click at [326, 224] on icon at bounding box center [327, 225] width 7 height 7
click at [308, 231] on div "މިންޖެއް" at bounding box center [296, 238] width 42 height 41
type input "********"
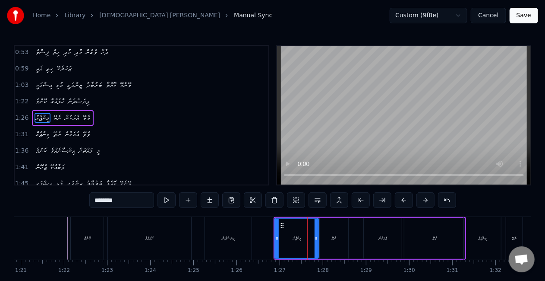
click at [317, 237] on icon at bounding box center [316, 238] width 3 height 7
click at [285, 225] on icon at bounding box center [284, 225] width 7 height 7
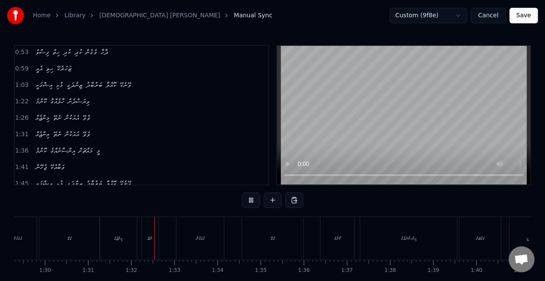
scroll to position [0, 3925]
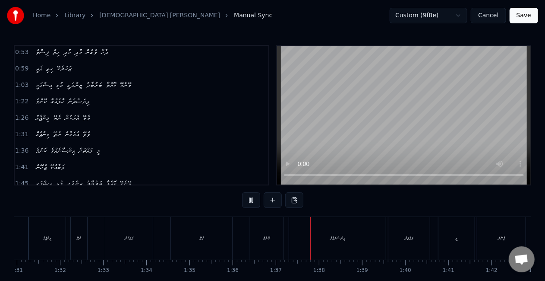
click at [268, 230] on div "ކޮންމެ" at bounding box center [266, 238] width 34 height 43
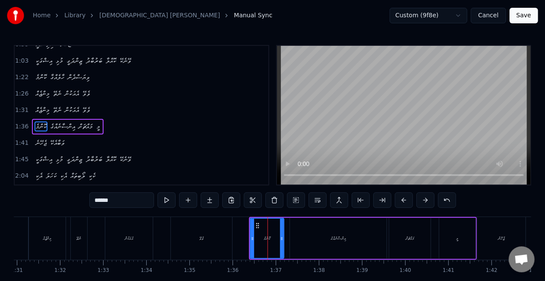
scroll to position [116, 0]
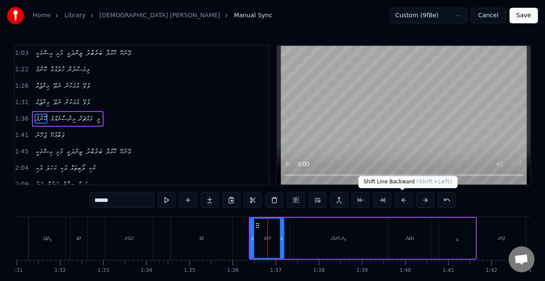
click at [402, 201] on button at bounding box center [404, 200] width 18 height 16
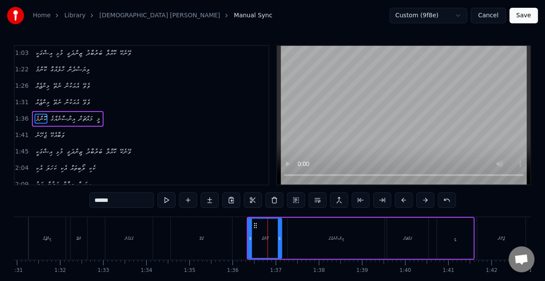
click at [402, 201] on button at bounding box center [404, 200] width 18 height 16
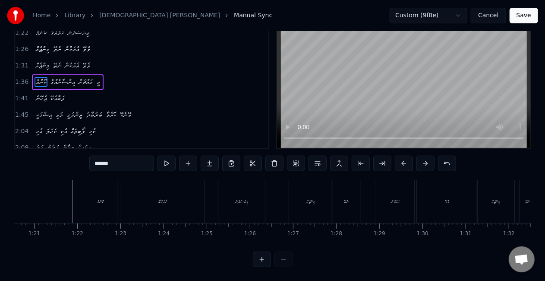
scroll to position [0, 3506]
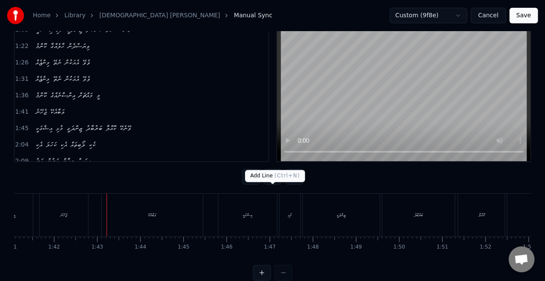
scroll to position [43, 0]
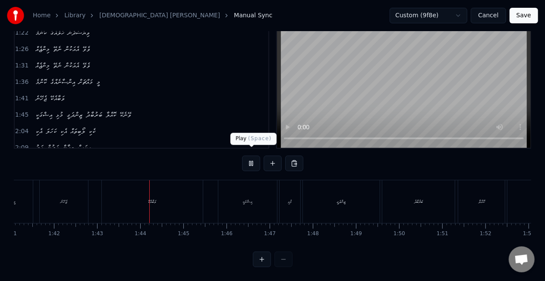
click at [248, 158] on button at bounding box center [251, 163] width 18 height 16
click at [64, 200] on div "ޖެހޭނެ" at bounding box center [64, 201] width 48 height 43
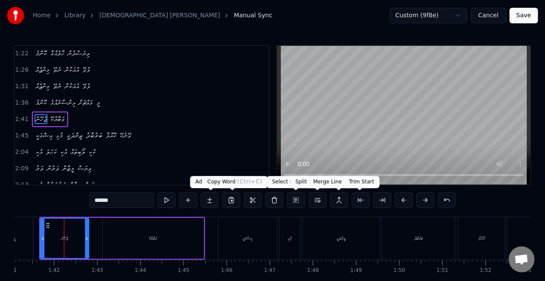
scroll to position [132, 0]
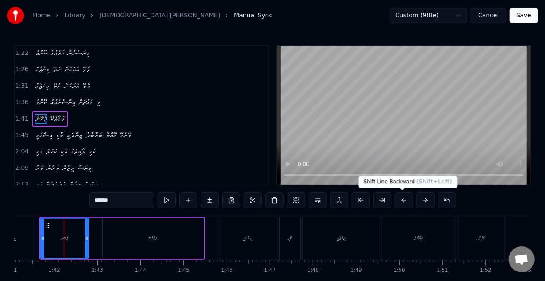
click at [401, 196] on button at bounding box center [404, 200] width 18 height 16
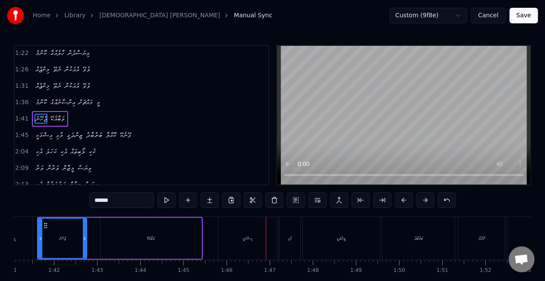
click at [251, 256] on div "އިޝްގަކީ" at bounding box center [247, 238] width 59 height 43
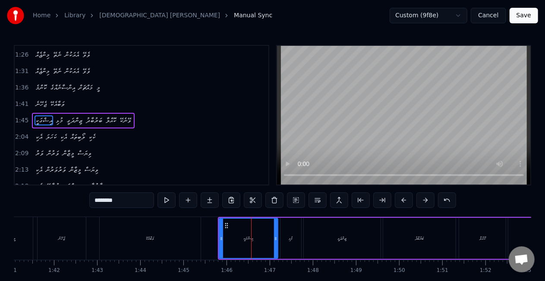
scroll to position [148, 0]
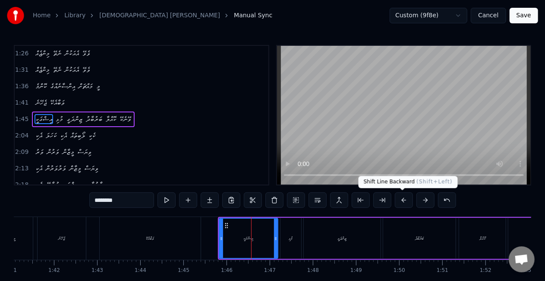
click at [402, 197] on button at bounding box center [404, 200] width 18 height 16
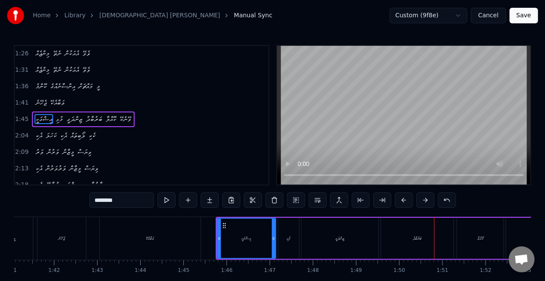
click at [398, 225] on div "ބަރުބާދު" at bounding box center [417, 238] width 73 height 41
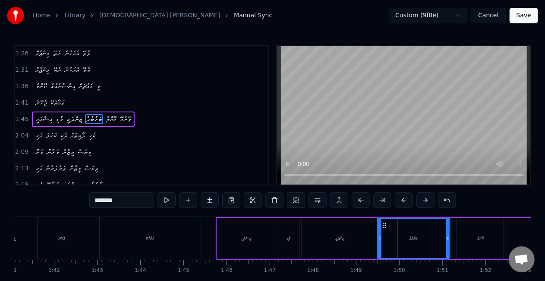
click at [385, 223] on circle at bounding box center [385, 223] width 0 height 0
click at [478, 242] on div "ކޮއްލާ" at bounding box center [480, 238] width 47 height 41
type input "******"
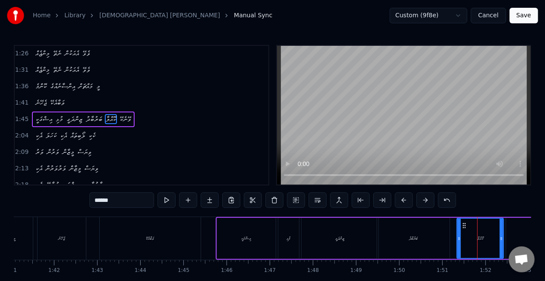
drag, startPoint x: 464, startPoint y: 229, endPoint x: 458, endPoint y: 227, distance: 5.9
click at [458, 227] on div "ކޮއްލާ" at bounding box center [481, 237] width 46 height 39
drag, startPoint x: 464, startPoint y: 226, endPoint x: 459, endPoint y: 226, distance: 5.2
click at [459, 226] on icon at bounding box center [459, 225] width 7 height 7
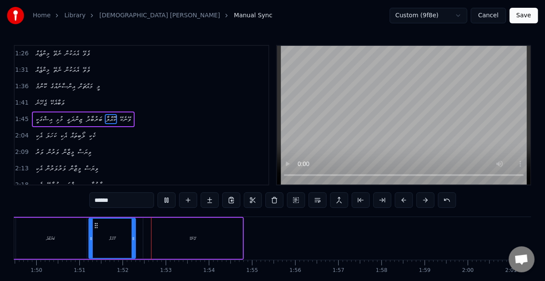
scroll to position [0, 4795]
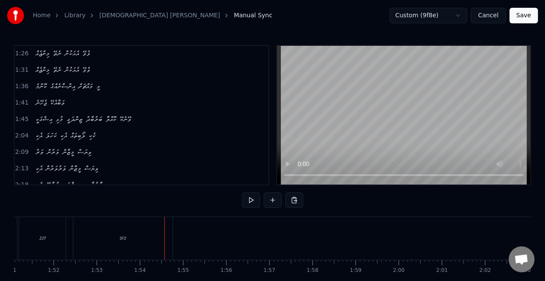
click at [155, 234] on div "ވޭނެކޭ" at bounding box center [122, 238] width 99 height 43
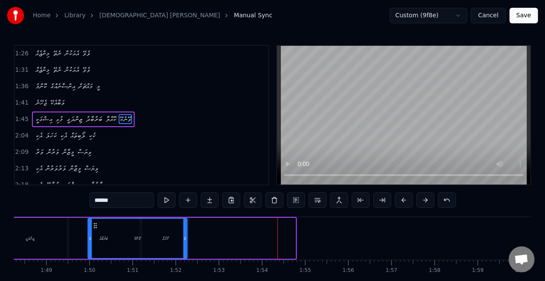
scroll to position [0, 4659]
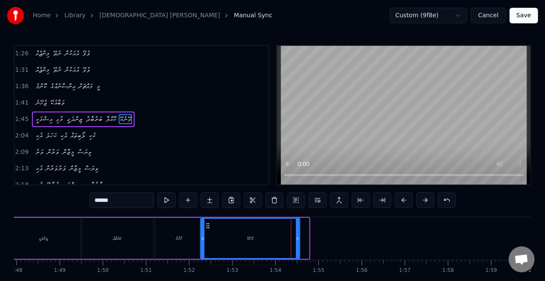
drag, startPoint x: 83, startPoint y: 227, endPoint x: 210, endPoint y: 225, distance: 126.9
click at [210, 225] on icon at bounding box center [208, 225] width 7 height 7
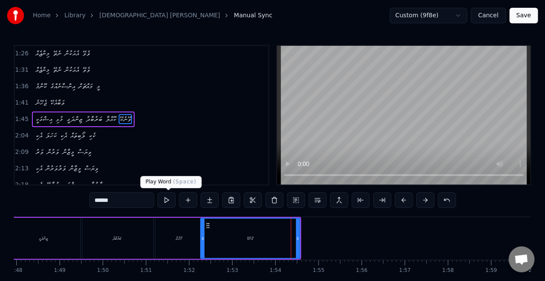
click at [167, 198] on button at bounding box center [167, 200] width 18 height 16
click at [170, 200] on button at bounding box center [167, 200] width 18 height 16
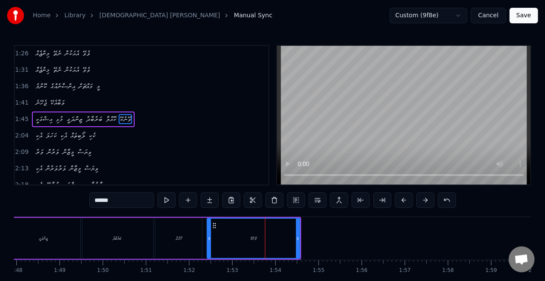
drag, startPoint x: 201, startPoint y: 239, endPoint x: 208, endPoint y: 231, distance: 10.4
click at [208, 238] on icon at bounding box center [209, 238] width 3 height 7
click at [214, 233] on div "ވޭނެކޭ" at bounding box center [254, 237] width 92 height 39
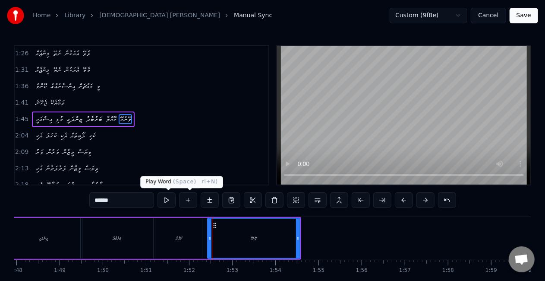
click at [170, 199] on button at bounding box center [167, 200] width 18 height 16
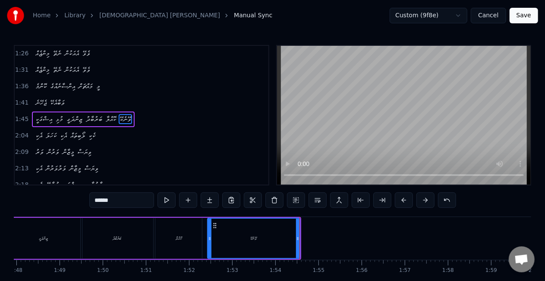
click at [150, 236] on div "ބަރުބާދު" at bounding box center [117, 238] width 73 height 41
type input "********"
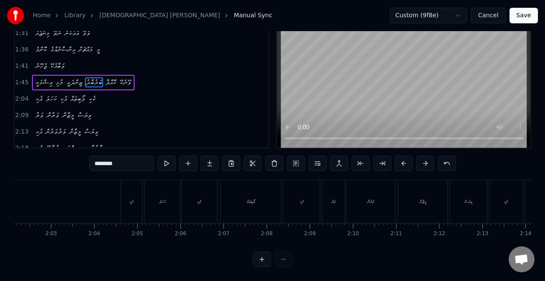
scroll to position [0, 5280]
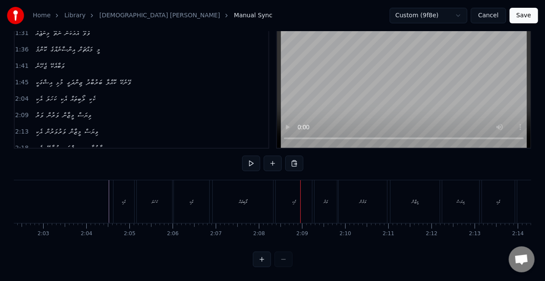
click at [302, 193] on div "ކެކި" at bounding box center [294, 201] width 36 height 43
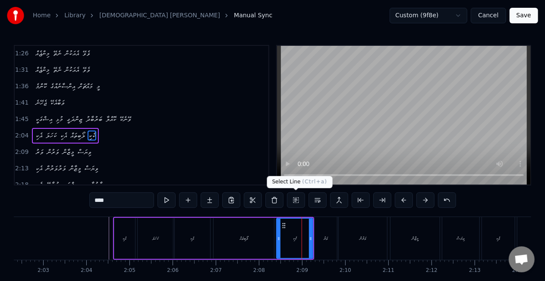
scroll to position [164, 0]
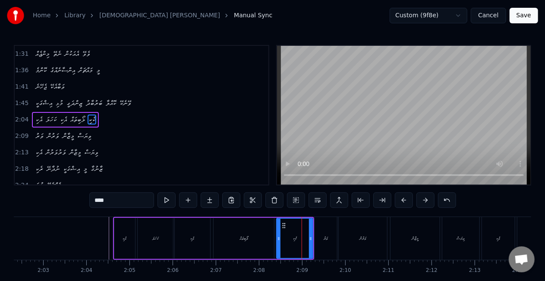
drag, startPoint x: 126, startPoint y: 202, endPoint x: 53, endPoint y: 202, distance: 72.5
click at [53, 202] on div "0:11 އިޝްގަކީ މުޅި ޒިންދަގީ ބަރުބާދު ކޮއްލާ ވޭނެކޭ 0:20 ގިސުލުމާ ލޭ ކަރުނަ އޮހޮ…" at bounding box center [273, 174] width 518 height 259
type input "****"
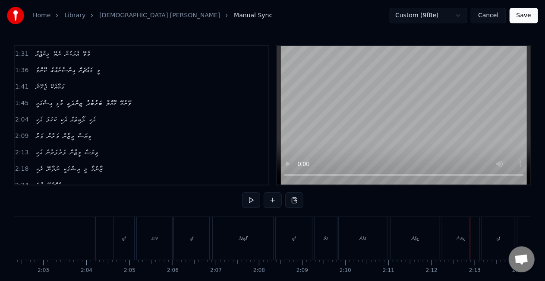
click at [328, 241] on div "ވަރު" at bounding box center [326, 238] width 4 height 6
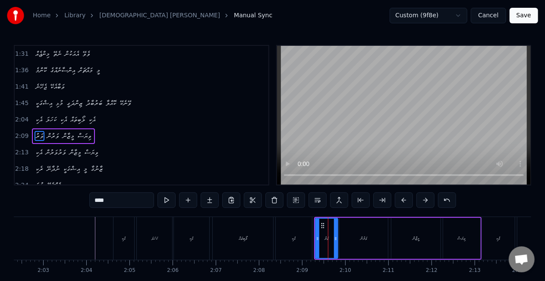
scroll to position [180, 0]
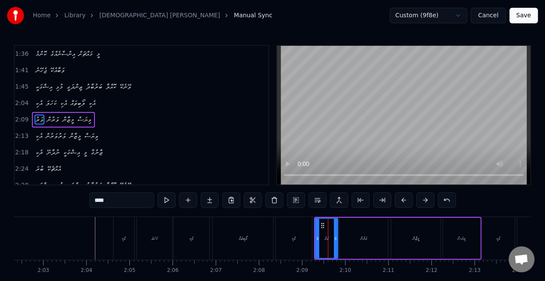
click at [359, 244] on div "ވަރުން" at bounding box center [364, 238] width 48 height 41
type input "******"
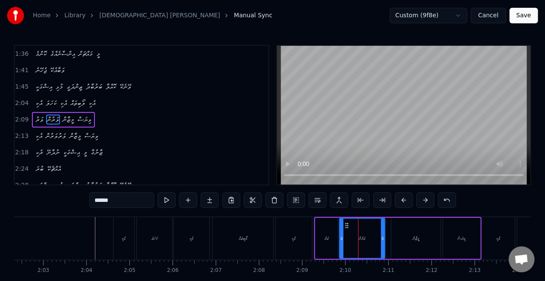
click at [382, 239] on icon at bounding box center [382, 238] width 3 height 7
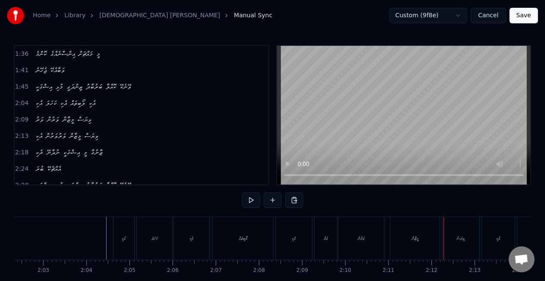
click at [374, 242] on div "ވަރުން" at bounding box center [361, 238] width 45 height 43
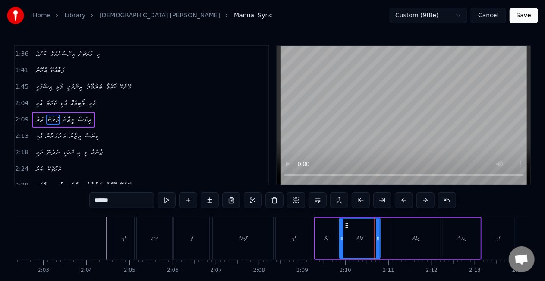
drag, startPoint x: 384, startPoint y: 240, endPoint x: 379, endPoint y: 239, distance: 5.1
click at [379, 239] on icon at bounding box center [377, 238] width 3 height 7
click at [404, 243] on div "މީޒާން" at bounding box center [416, 238] width 49 height 41
type input "******"
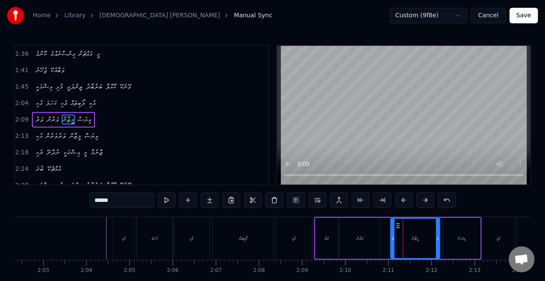
click at [397, 227] on icon at bounding box center [398, 225] width 7 height 7
click at [387, 229] on div "ވަރު ވަރުން މީޒާން ވިޔަސް" at bounding box center [397, 238] width 167 height 43
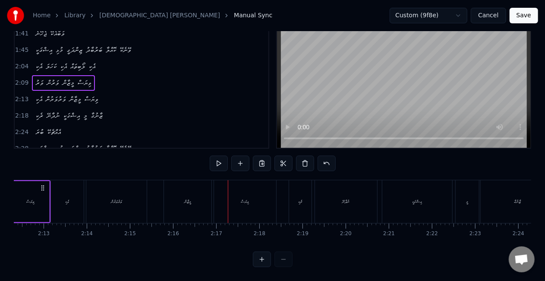
scroll to position [0, 5404]
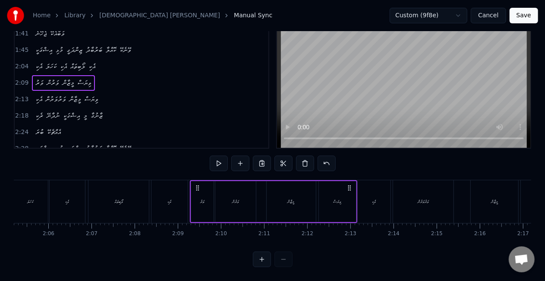
click at [177, 202] on div "އެކި" at bounding box center [170, 201] width 36 height 43
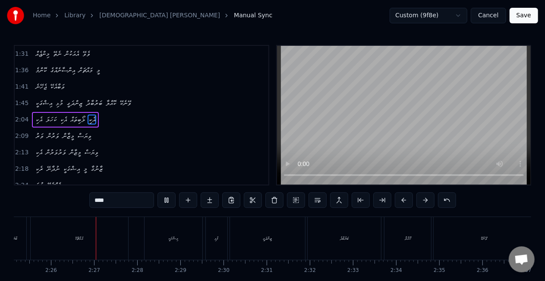
scroll to position [0, 6279]
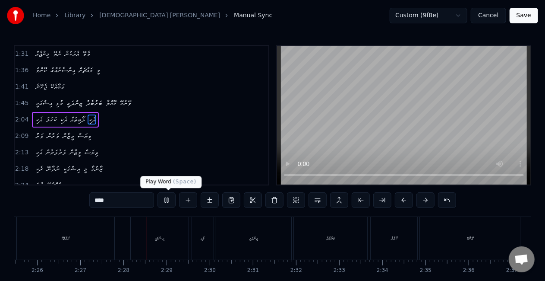
click at [171, 197] on button at bounding box center [167, 200] width 18 height 16
click at [104, 229] on div "އެއްޗެކޭ" at bounding box center [66, 238] width 98 height 43
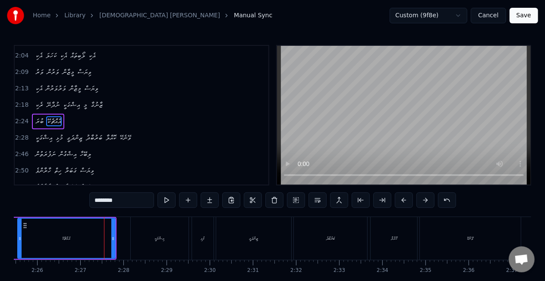
scroll to position [229, 0]
drag, startPoint x: 114, startPoint y: 240, endPoint x: 109, endPoint y: 237, distance: 5.6
click at [109, 237] on icon at bounding box center [108, 238] width 3 height 7
click at [73, 231] on div "އެއްޗެކޭ" at bounding box center [64, 237] width 92 height 39
click at [43, 232] on div "އެއްޗެކޭ" at bounding box center [64, 237] width 92 height 39
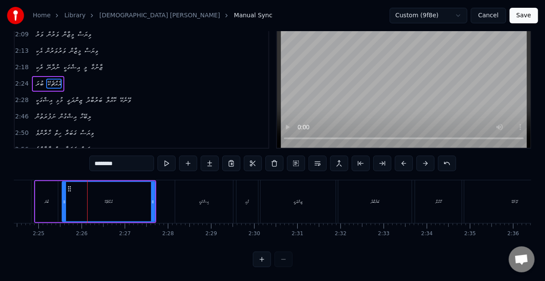
scroll to position [0, 6227]
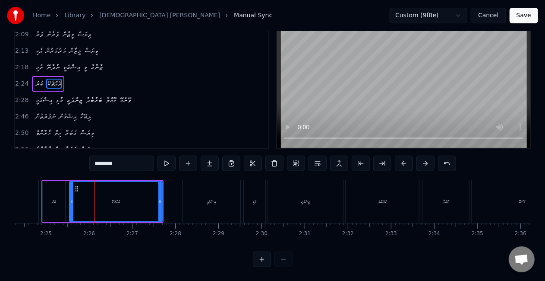
click at [35, 182] on div "ޒާނުގާ" at bounding box center [1, 201] width 73 height 43
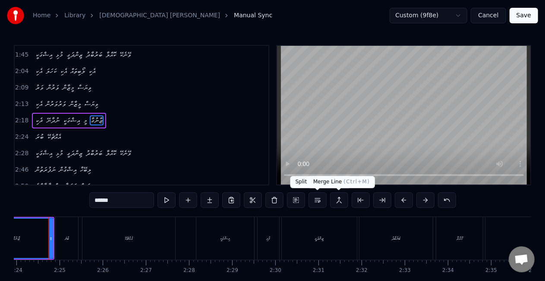
scroll to position [0, 6205]
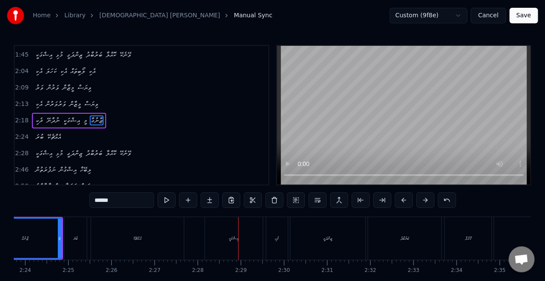
click at [244, 234] on div "އިޝްގަކީ" at bounding box center [234, 238] width 58 height 43
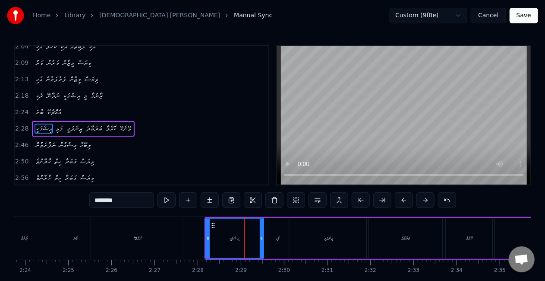
scroll to position [245, 0]
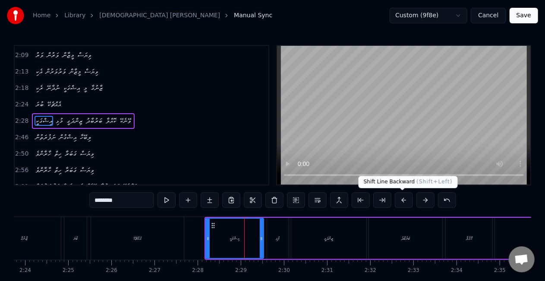
click at [402, 201] on button at bounding box center [404, 200] width 18 height 16
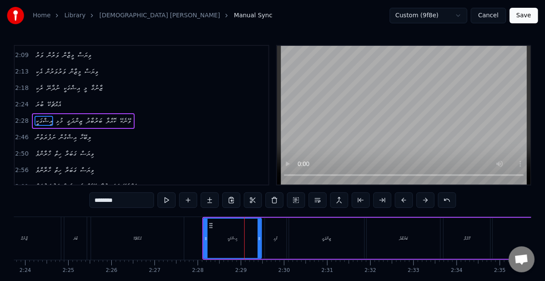
click at [402, 201] on button at bounding box center [404, 200] width 18 height 16
click at [381, 240] on div "ބަރުބާދު" at bounding box center [401, 238] width 73 height 41
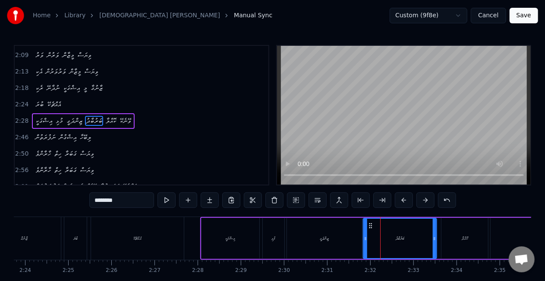
click at [369, 225] on icon at bounding box center [370, 225] width 7 height 7
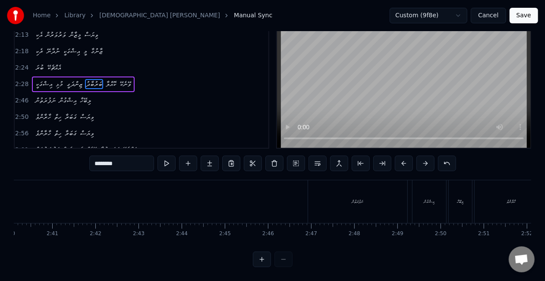
scroll to position [0, 6904]
click at [322, 205] on div "ނަފުރަތުން" at bounding box center [365, 201] width 99 height 43
type input "**********"
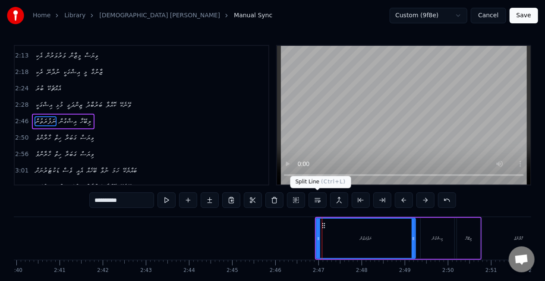
scroll to position [261, 0]
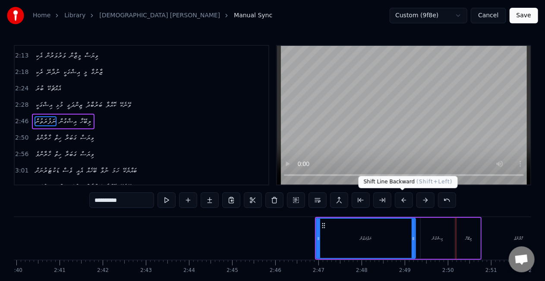
click at [397, 202] on button at bounding box center [404, 200] width 18 height 16
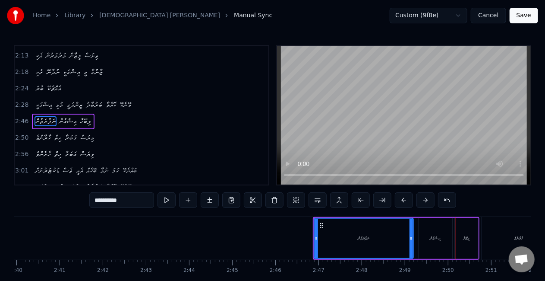
click at [397, 202] on button at bounding box center [404, 200] width 18 height 16
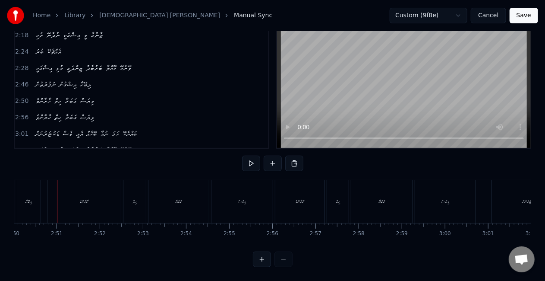
scroll to position [0, 7039]
click at [221, 199] on div "ނަފުރަތުން" at bounding box center [225, 201] width 99 height 43
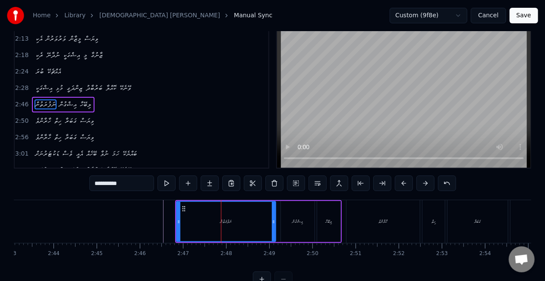
scroll to position [0, 0]
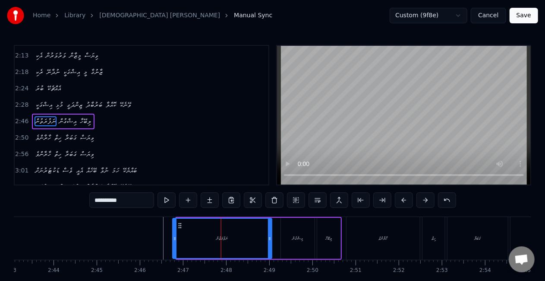
click at [182, 222] on icon at bounding box center [180, 225] width 7 height 7
click at [369, 239] on div "ހާރާންވެ" at bounding box center [383, 238] width 73 height 43
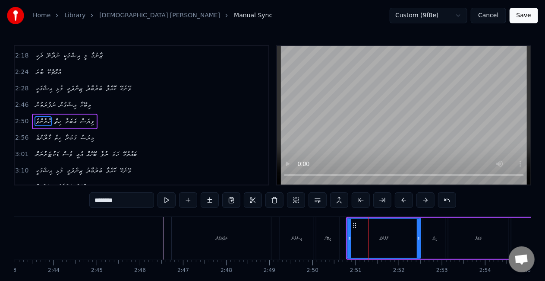
drag, startPoint x: 128, startPoint y: 201, endPoint x: 92, endPoint y: 201, distance: 36.3
click at [92, 201] on input "********" at bounding box center [121, 200] width 65 height 16
click at [107, 201] on input "********" at bounding box center [121, 200] width 65 height 16
type input "**********"
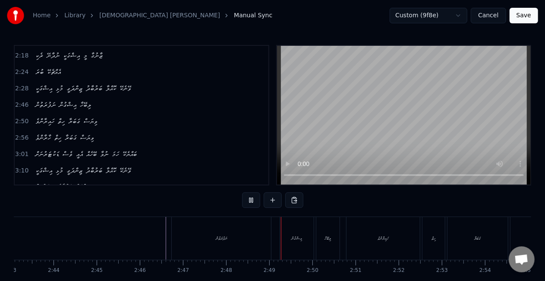
click at [238, 253] on div "ނަފުރަތުން" at bounding box center [221, 238] width 99 height 43
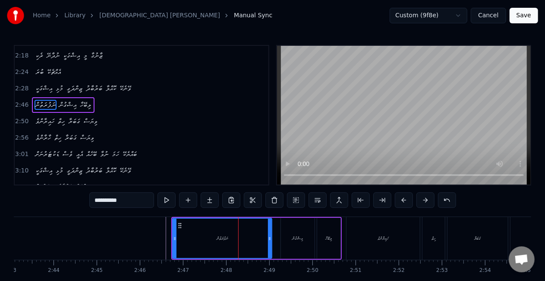
scroll to position [261, 0]
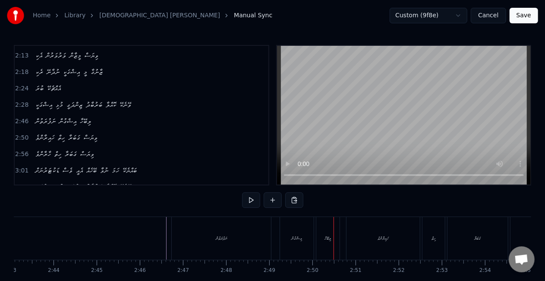
click at [266, 237] on div "ނަފުރަތުން" at bounding box center [221, 238] width 99 height 43
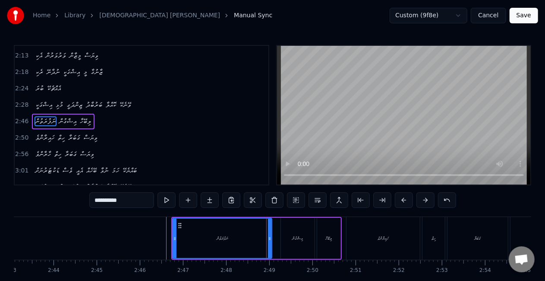
drag, startPoint x: 287, startPoint y: 232, endPoint x: 279, endPoint y: 231, distance: 7.4
click at [279, 231] on div "ނަފުރަތުން އިޝްގުން ލިބޭހާ" at bounding box center [256, 238] width 171 height 43
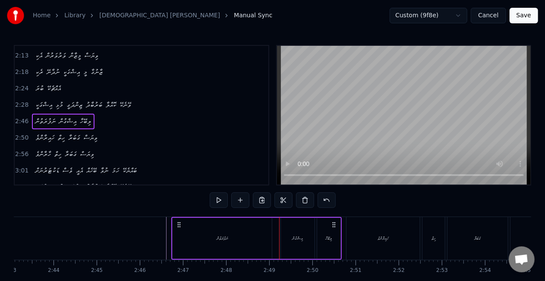
drag, startPoint x: 252, startPoint y: 240, endPoint x: 260, endPoint y: 238, distance: 7.9
click at [253, 240] on div "ނަފުރަތުން" at bounding box center [222, 238] width 99 height 41
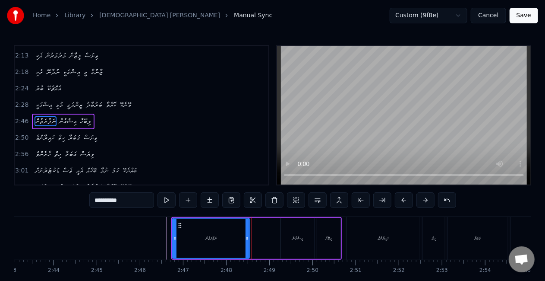
drag, startPoint x: 268, startPoint y: 244, endPoint x: 246, endPoint y: 242, distance: 22.5
click at [246, 242] on div at bounding box center [247, 237] width 3 height 39
click at [290, 237] on div "އިޝްގުން" at bounding box center [298, 238] width 34 height 41
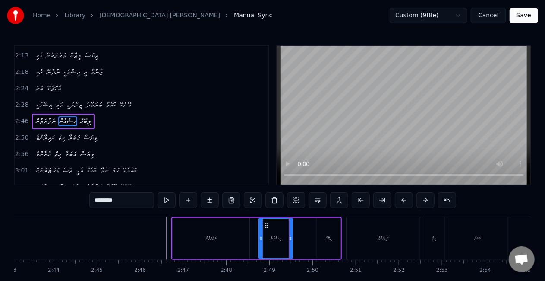
drag, startPoint x: 286, startPoint y: 227, endPoint x: 264, endPoint y: 224, distance: 22.2
click at [264, 224] on icon at bounding box center [266, 225] width 7 height 7
click at [319, 228] on div "ލިބޭހާ" at bounding box center [328, 238] width 23 height 41
type input "******"
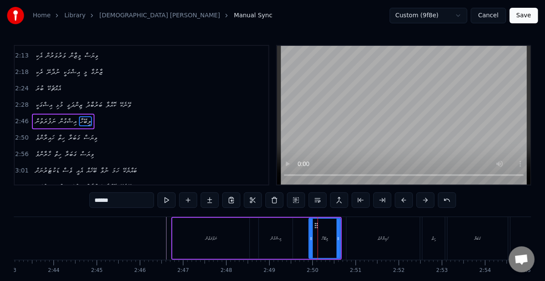
drag, startPoint x: 319, startPoint y: 238, endPoint x: 310, endPoint y: 236, distance: 8.6
click at [310, 236] on icon at bounding box center [310, 238] width 3 height 7
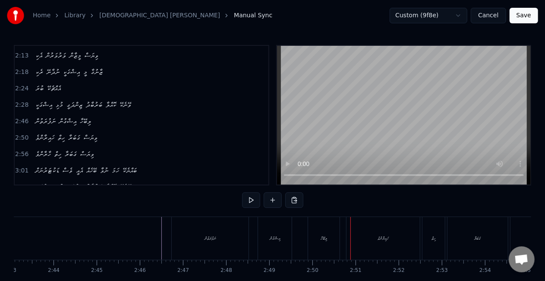
click at [280, 235] on div "އިޝްގުން" at bounding box center [275, 238] width 11 height 6
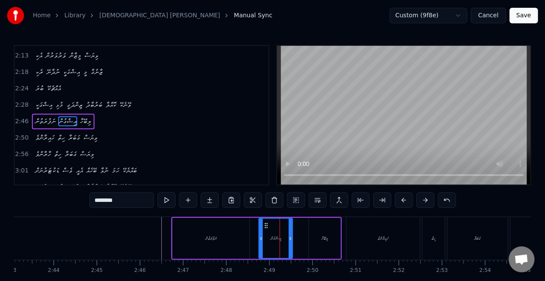
click at [262, 225] on div at bounding box center [260, 237] width 3 height 39
drag, startPoint x: 266, startPoint y: 224, endPoint x: 258, endPoint y: 222, distance: 8.0
click at [258, 222] on icon at bounding box center [259, 225] width 7 height 7
drag, startPoint x: 282, startPoint y: 228, endPoint x: 293, endPoint y: 229, distance: 10.4
click at [293, 229] on div at bounding box center [292, 237] width 3 height 39
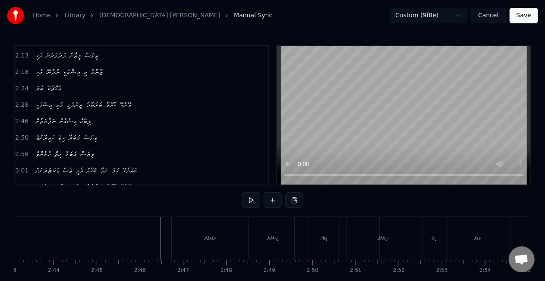
click at [278, 245] on div "އިޝްގުން" at bounding box center [272, 238] width 44 height 43
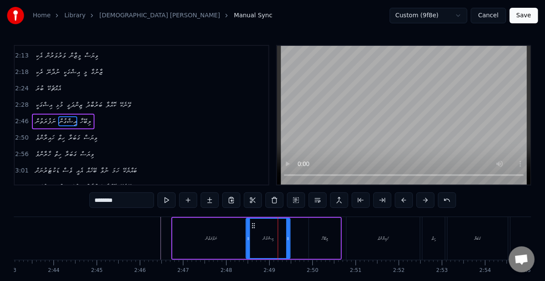
drag, startPoint x: 262, startPoint y: 227, endPoint x: 257, endPoint y: 225, distance: 5.2
click at [257, 225] on icon at bounding box center [253, 225] width 7 height 7
click at [320, 233] on div "ލިބޭހާ" at bounding box center [325, 238] width 32 height 41
type input "******"
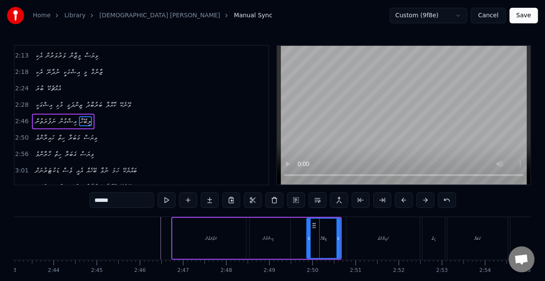
click at [309, 240] on icon at bounding box center [308, 238] width 3 height 7
click at [341, 240] on icon at bounding box center [340, 238] width 3 height 7
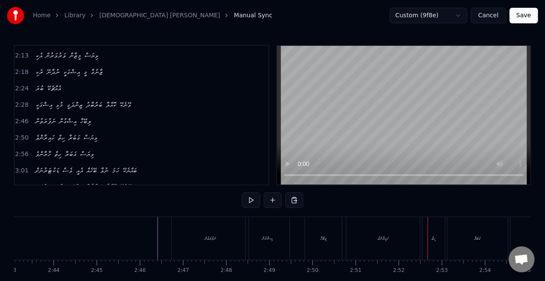
click at [361, 224] on div "ހައިރާންވެ" at bounding box center [383, 238] width 73 height 43
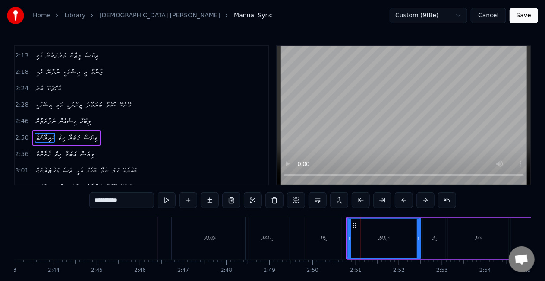
scroll to position [277, 0]
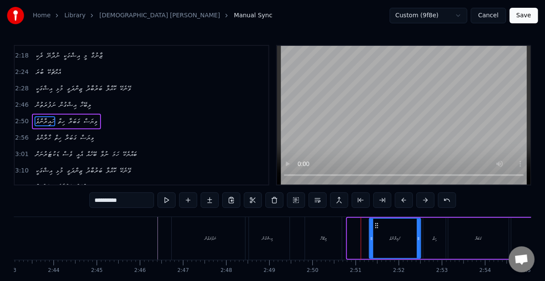
drag, startPoint x: 349, startPoint y: 242, endPoint x: 371, endPoint y: 239, distance: 22.3
click at [371, 239] on div at bounding box center [371, 237] width 3 height 39
click at [303, 220] on div "ނަފުރަތުން އިޝްގުން ލިބޭހާ" at bounding box center [257, 238] width 173 height 43
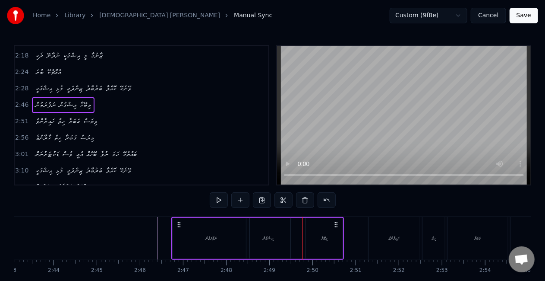
click at [298, 212] on div "0:11 އިޝްގަކީ މުޅި ޒިންދަގީ ބަރުބާދު ކޮއްލާ ވޭނެކޭ 0:20 ގިސުލުމާ ލޭ ކަރުނަ އޮހޮ…" at bounding box center [273, 174] width 518 height 259
click at [378, 230] on div "ހައިރާންވެ" at bounding box center [394, 238] width 51 height 43
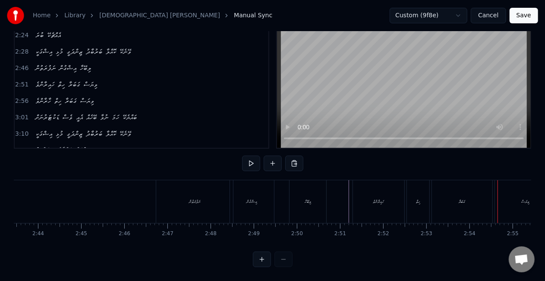
scroll to position [0, 7047]
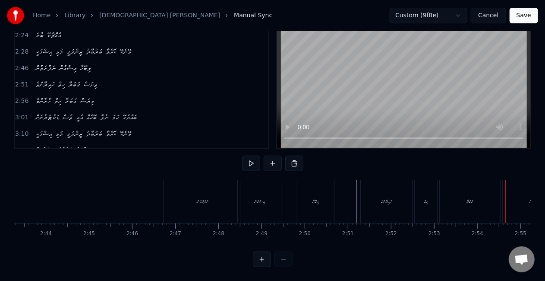
click at [308, 189] on div "ލިބޭހާ" at bounding box center [315, 201] width 37 height 43
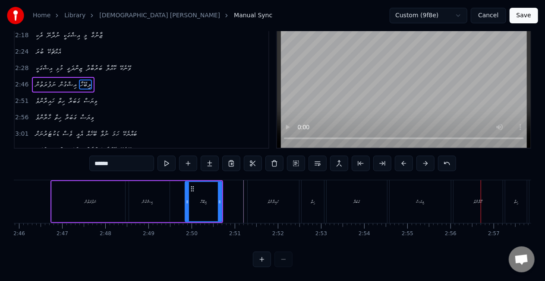
scroll to position [0, 7153]
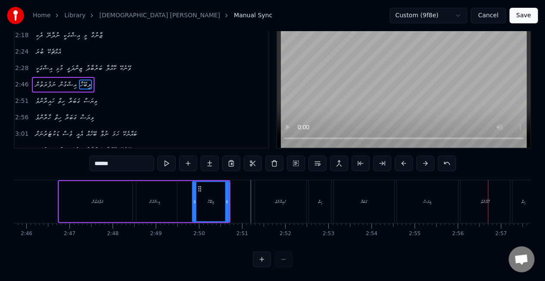
drag, startPoint x: 320, startPoint y: 244, endPoint x: 307, endPoint y: 242, distance: 13.1
click at [307, 242] on div "އިޝްގަކީ މުޅި ޒިންދަގީ ބަރުބާދު ކޮއްލާ ވޭނެކޭ ގިސުލުމާ ލޭ ކަރުނަ އޮހޮރާލަން ޖެހ…" at bounding box center [273, 212] width 518 height 65
click at [276, 205] on div "ހައިރާންވެ" at bounding box center [280, 201] width 51 height 43
type input "**********"
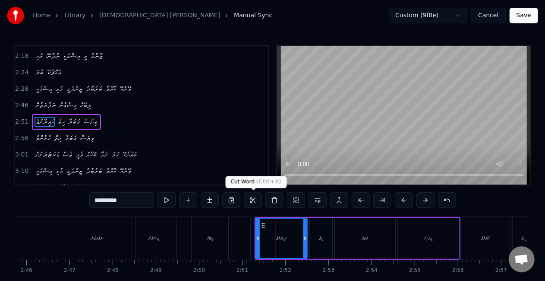
scroll to position [277, 0]
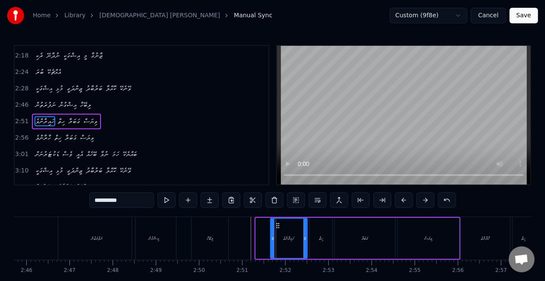
drag, startPoint x: 259, startPoint y: 238, endPoint x: 274, endPoint y: 239, distance: 14.7
click at [274, 239] on icon at bounding box center [272, 238] width 3 height 7
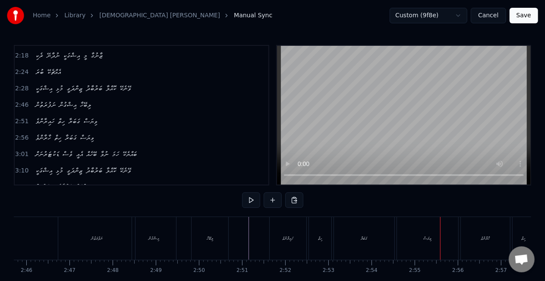
click at [281, 236] on div "ހައިރާންވެ" at bounding box center [288, 238] width 37 height 43
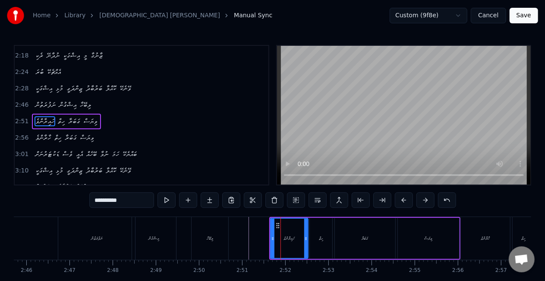
click at [305, 240] on icon at bounding box center [305, 238] width 3 height 7
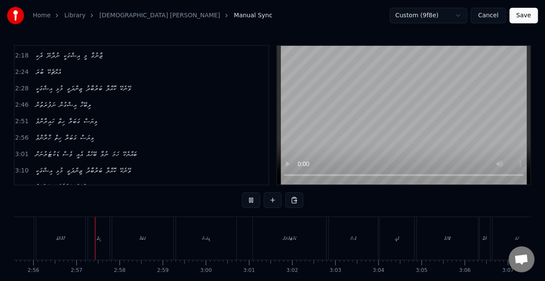
scroll to position [0, 7592]
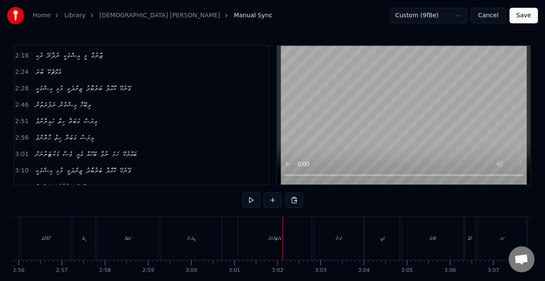
click at [293, 228] on div "ޑަކުޓަރުނަށް" at bounding box center [274, 238] width 73 height 43
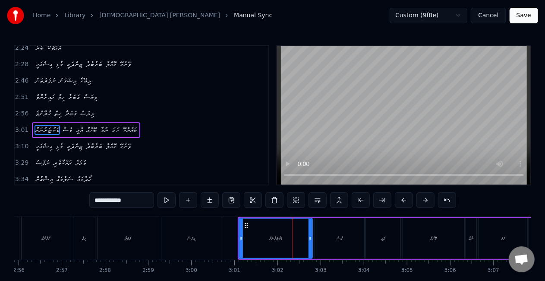
scroll to position [309, 0]
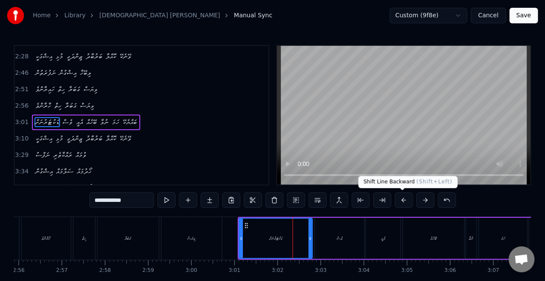
click at [413, 199] on div "**********" at bounding box center [272, 200] width 367 height 16
click at [407, 199] on button at bounding box center [404, 200] width 18 height 16
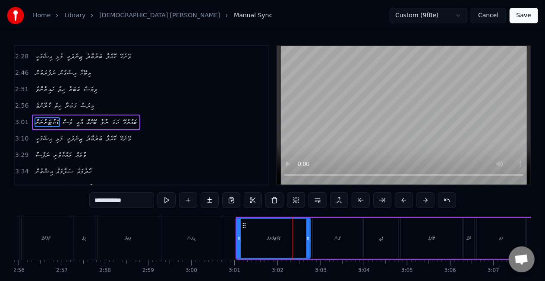
click at [407, 199] on button at bounding box center [404, 200] width 18 height 16
click at [254, 241] on div "ޑަކުޓަރުނަށް" at bounding box center [271, 237] width 73 height 39
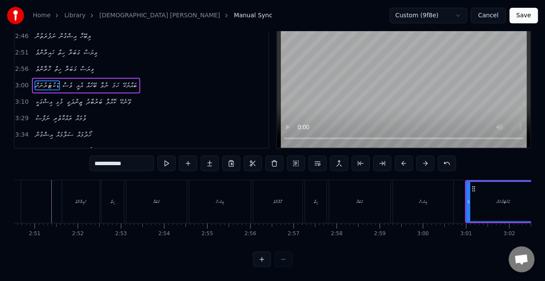
scroll to position [0, 7136]
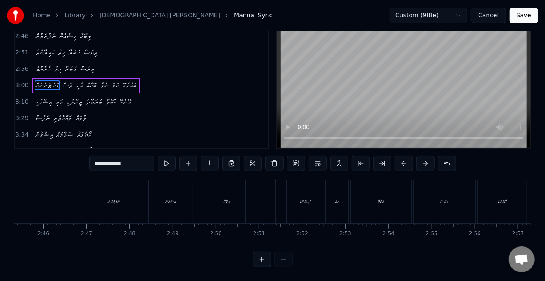
click at [111, 199] on div "ނަފުރަތުން" at bounding box center [113, 201] width 77 height 43
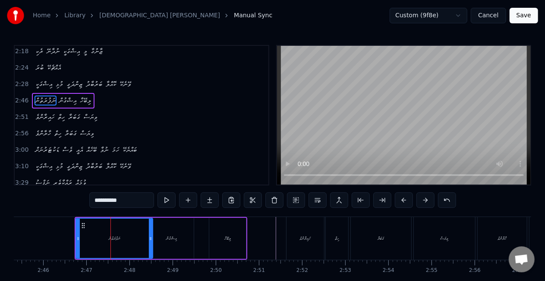
scroll to position [261, 0]
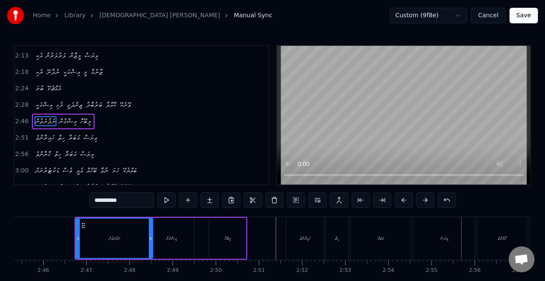
click at [371, 239] on div "ގަބަރާ" at bounding box center [381, 238] width 60 height 43
type input "******"
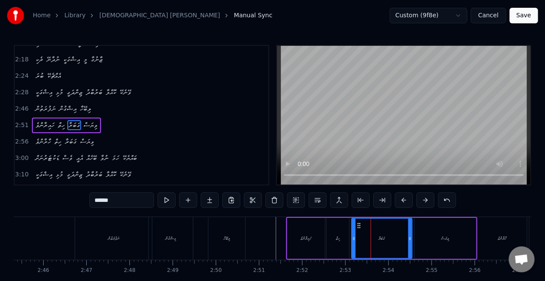
scroll to position [277, 0]
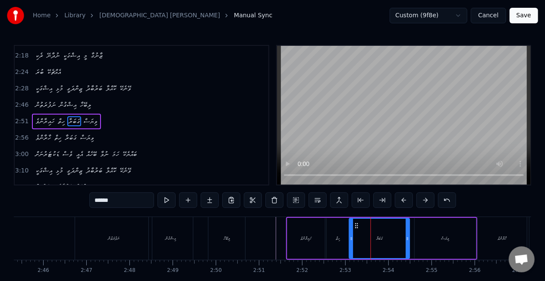
click at [360, 224] on icon at bounding box center [357, 225] width 7 height 7
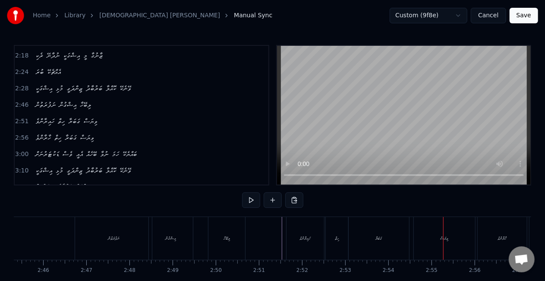
click at [366, 235] on div "ގަބަރާ" at bounding box center [379, 238] width 60 height 43
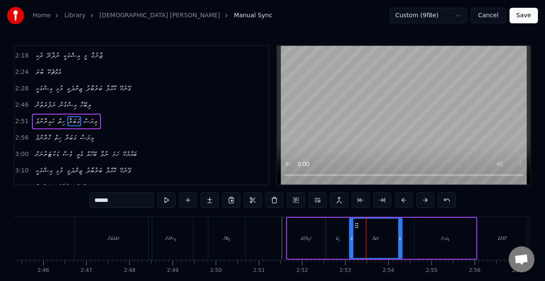
drag, startPoint x: 406, startPoint y: 241, endPoint x: 395, endPoint y: 234, distance: 13.2
click at [398, 240] on div "ގަބަރާ" at bounding box center [376, 237] width 52 height 39
click at [356, 223] on icon at bounding box center [355, 225] width 7 height 7
click at [295, 225] on div "ހައިރާންވެ" at bounding box center [306, 238] width 38 height 41
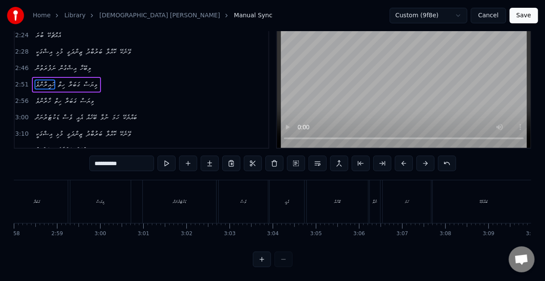
scroll to position [0, 7676]
click at [208, 202] on div "ޑަކުޓަރުނަށް" at bounding box center [187, 201] width 73 height 43
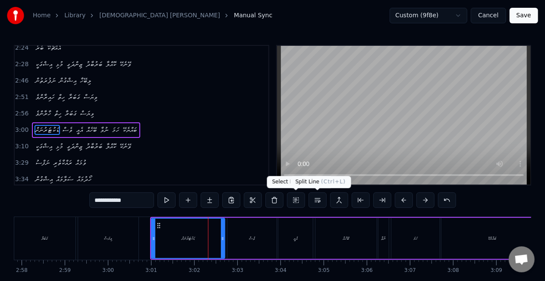
scroll to position [309, 0]
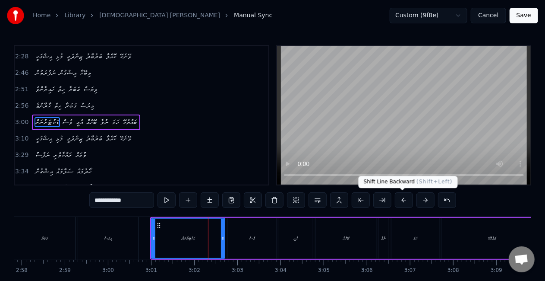
click at [398, 196] on button at bounding box center [404, 200] width 18 height 16
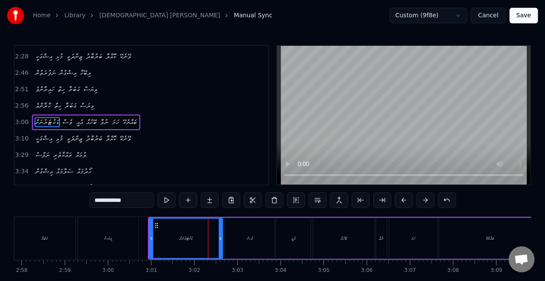
click at [398, 196] on button at bounding box center [404, 200] width 18 height 16
click at [158, 231] on div "ޑަކުޓަރުނަށް" at bounding box center [184, 237] width 73 height 39
click at [340, 240] on div "ބޭހެއް" at bounding box center [342, 238] width 6 height 6
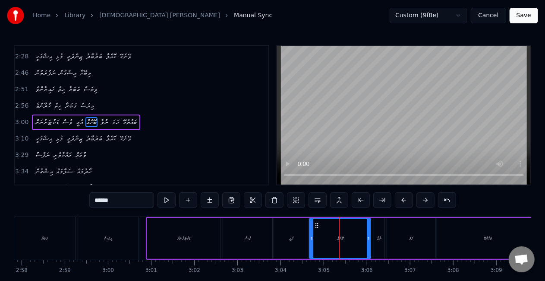
click at [316, 224] on icon at bounding box center [316, 225] width 7 height 7
click at [300, 233] on div "އެއީ" at bounding box center [291, 238] width 35 height 41
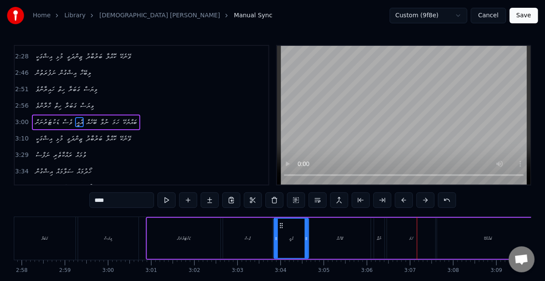
click at [334, 239] on div "ބޭހެއް" at bounding box center [339, 238] width 61 height 41
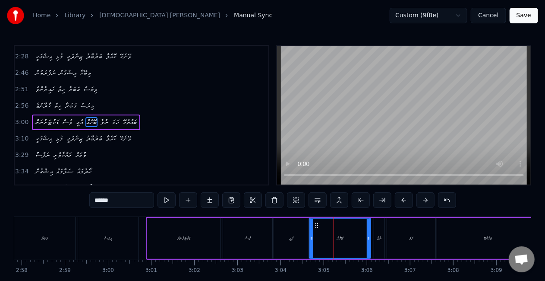
click at [298, 237] on div "އެއީ" at bounding box center [291, 238] width 35 height 41
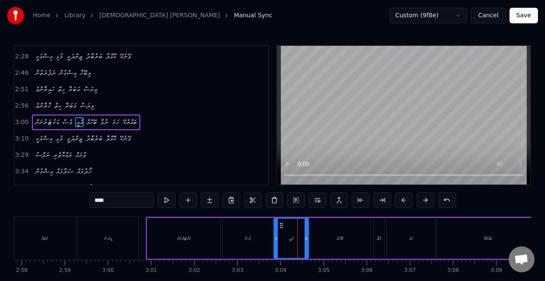
click at [327, 233] on div "ބޭހެއް" at bounding box center [339, 238] width 61 height 41
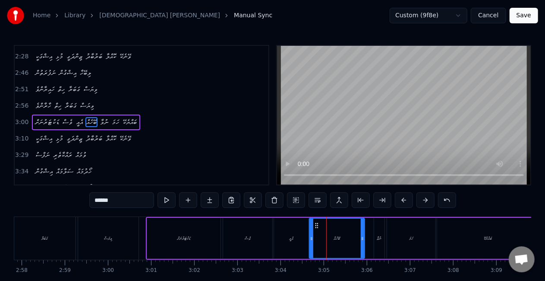
drag, startPoint x: 368, startPoint y: 240, endPoint x: 347, endPoint y: 235, distance: 21.3
click at [362, 239] on icon at bounding box center [362, 238] width 3 height 7
click at [316, 240] on icon at bounding box center [314, 238] width 3 height 7
click at [317, 227] on circle at bounding box center [317, 227] width 0 height 0
click at [306, 229] on div "އެއީ" at bounding box center [291, 238] width 35 height 41
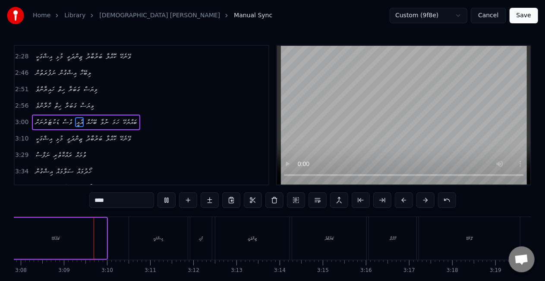
scroll to position [0, 8118]
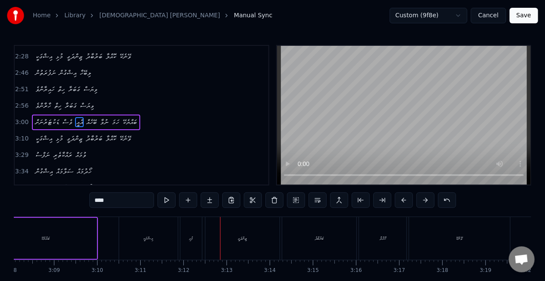
click at [167, 238] on div "އިޝްގަކީ" at bounding box center [148, 238] width 59 height 43
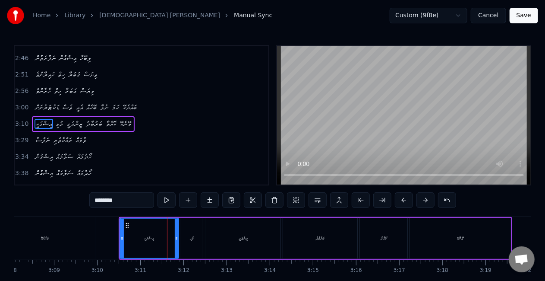
scroll to position [325, 0]
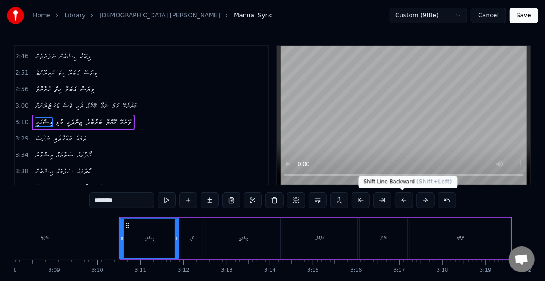
click at [402, 196] on button at bounding box center [404, 200] width 18 height 16
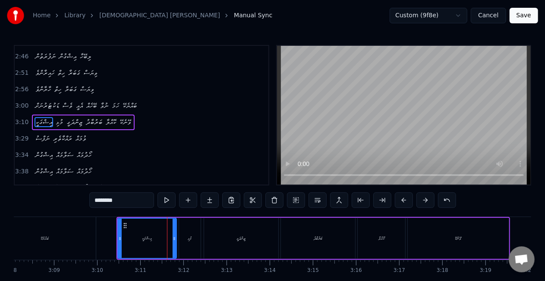
click at [402, 196] on button at bounding box center [404, 200] width 18 height 16
click at [128, 233] on div "އިޝްގަކީ" at bounding box center [145, 237] width 58 height 39
click at [304, 238] on div "ބަރުބާދު" at bounding box center [316, 238] width 74 height 41
type input "********"
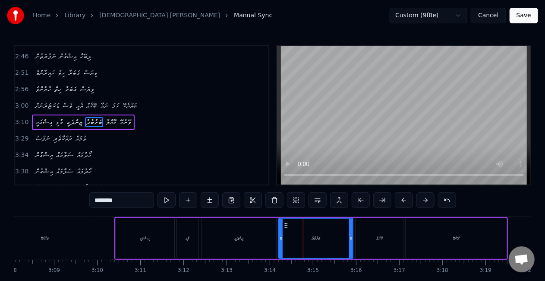
click at [285, 228] on div "ބަރުބާދު" at bounding box center [315, 237] width 73 height 39
click at [283, 226] on icon at bounding box center [283, 225] width 7 height 7
click at [354, 244] on div "އިޝްގަކީ މުޅި ޒިންދަގީ ބަރުބާދު ކޮއްލާ ވޭނެކޭ" at bounding box center [311, 238] width 394 height 43
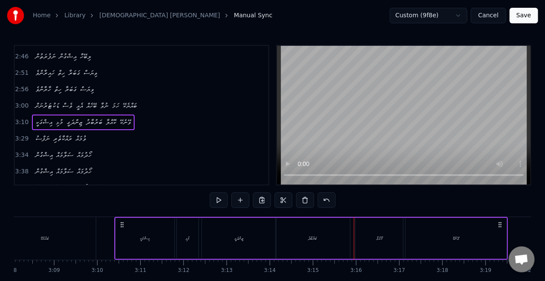
click at [365, 235] on div "ކޮއްލާ" at bounding box center [379, 238] width 47 height 41
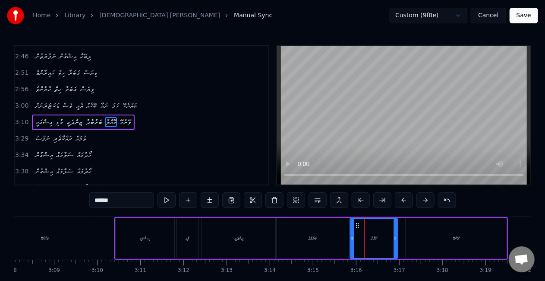
drag, startPoint x: 365, startPoint y: 226, endPoint x: 359, endPoint y: 224, distance: 5.9
click at [359, 224] on icon at bounding box center [357, 225] width 7 height 7
click at [458, 254] on div "ވޭނެކޭ" at bounding box center [456, 238] width 101 height 41
type input "******"
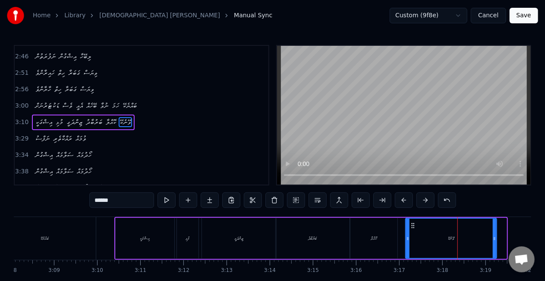
drag, startPoint x: 505, startPoint y: 240, endPoint x: 495, endPoint y: 241, distance: 10.0
click at [495, 241] on div at bounding box center [494, 237] width 3 height 39
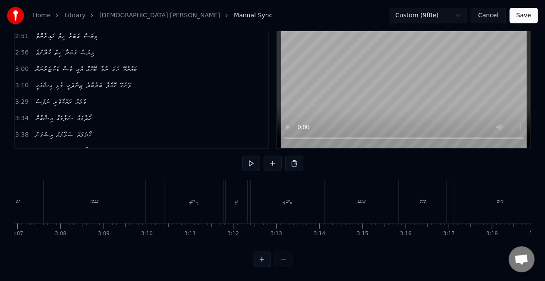
scroll to position [0, 8151]
click at [369, 205] on div "އިޝްގަކީ މުޅި ޒިންދަގީ ބަރުބާދު ކޮއްލާ ވޭނެކޭ" at bounding box center [274, 201] width 384 height 43
click at [234, 205] on div "ކަފުނަކާ" at bounding box center [227, 201] width 62 height 43
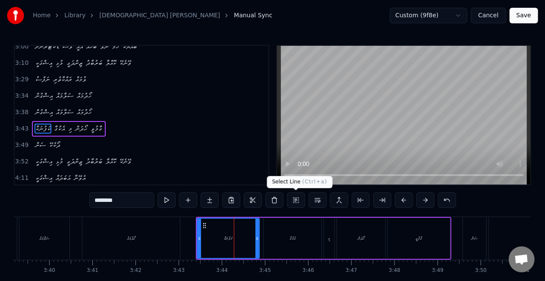
scroll to position [390, 0]
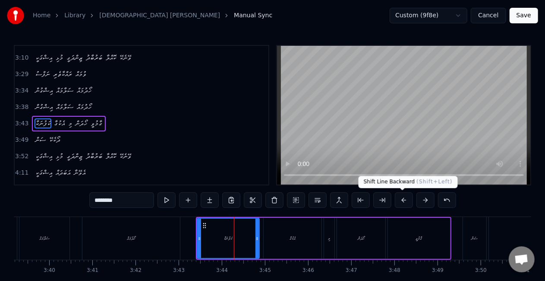
click at [405, 202] on button at bounding box center [404, 200] width 18 height 16
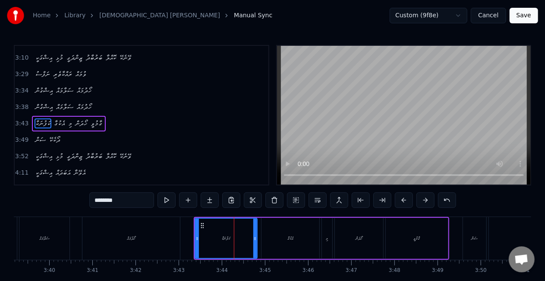
click at [404, 202] on button at bounding box center [404, 200] width 18 height 16
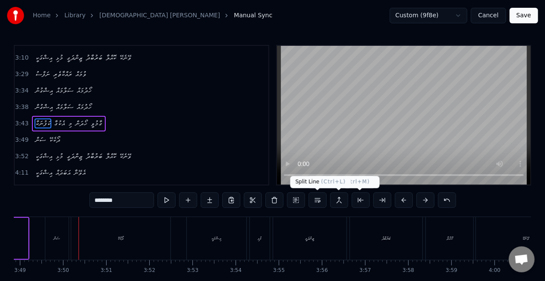
scroll to position [0, 9900]
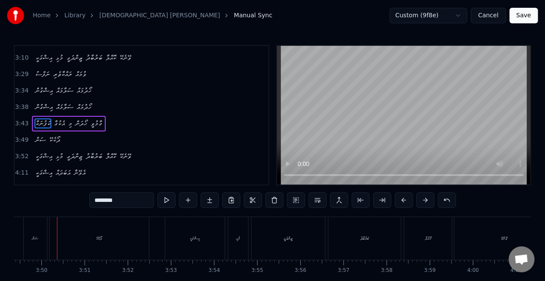
click at [44, 243] on div "ސަން" at bounding box center [35, 238] width 23 height 43
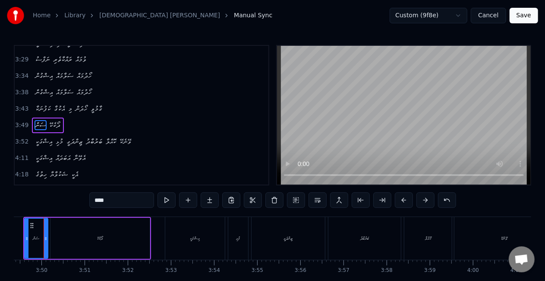
scroll to position [0, 9887]
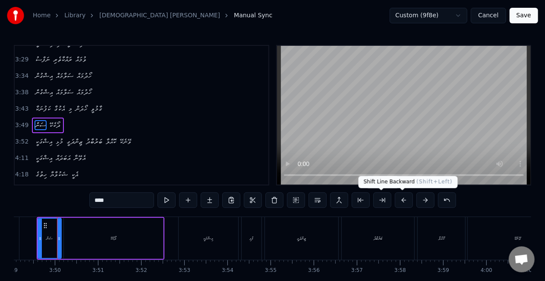
click at [400, 200] on button at bounding box center [404, 200] width 18 height 16
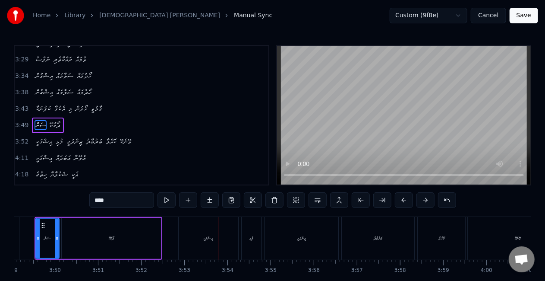
click at [186, 246] on div "އިޝްގަކީ" at bounding box center [209, 238] width 60 height 43
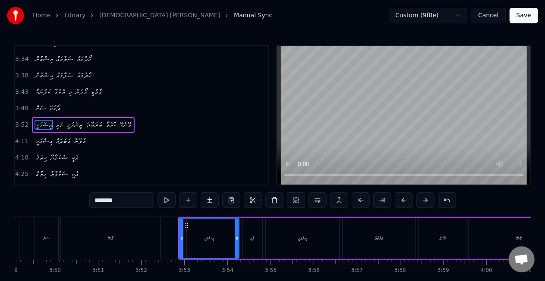
scroll to position [422, 0]
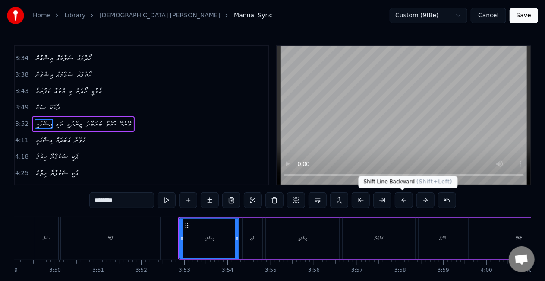
click at [401, 198] on button at bounding box center [404, 200] width 18 height 16
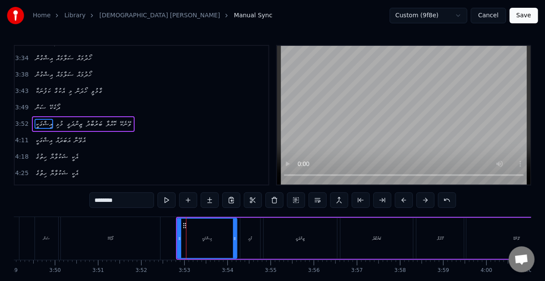
click at [401, 198] on button at bounding box center [404, 200] width 18 height 16
click at [357, 238] on div "ބަރުބާދު" at bounding box center [374, 238] width 73 height 41
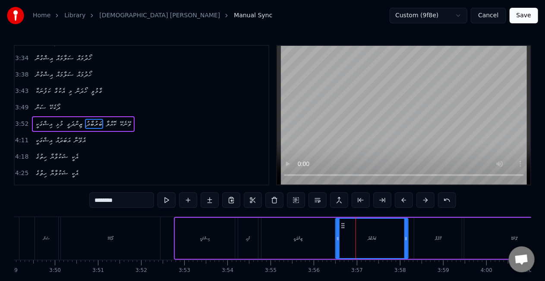
drag, startPoint x: 347, startPoint y: 224, endPoint x: 343, endPoint y: 223, distance: 4.3
click at [343, 223] on icon at bounding box center [343, 225] width 7 height 7
click at [424, 239] on div "ކޮއްލާ" at bounding box center [437, 238] width 47 height 41
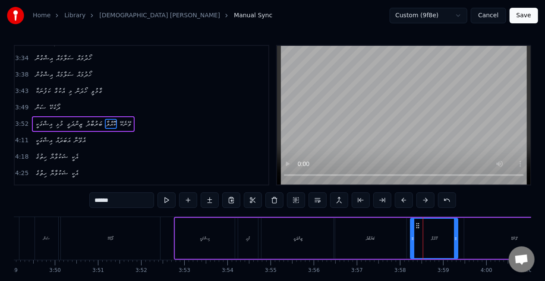
click at [419, 224] on icon at bounding box center [417, 225] width 7 height 7
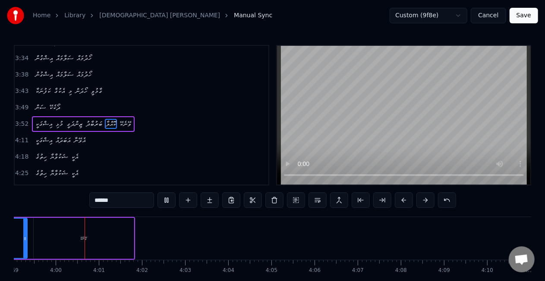
scroll to position [0, 10319]
click at [65, 244] on div "ވޭނެކޭ" at bounding box center [82, 238] width 100 height 41
type input "******"
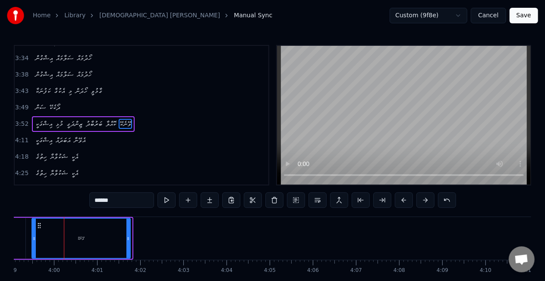
drag, startPoint x: 131, startPoint y: 237, endPoint x: 125, endPoint y: 233, distance: 7.4
click at [125, 233] on div "ވޭނެކޭ" at bounding box center [81, 238] width 99 height 41
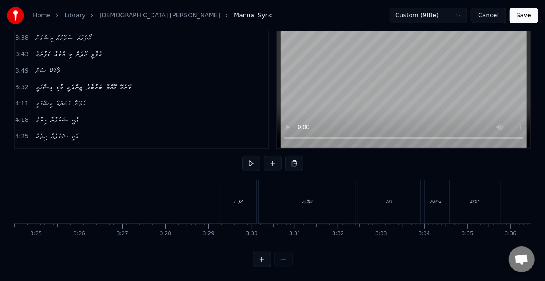
scroll to position [0, 8804]
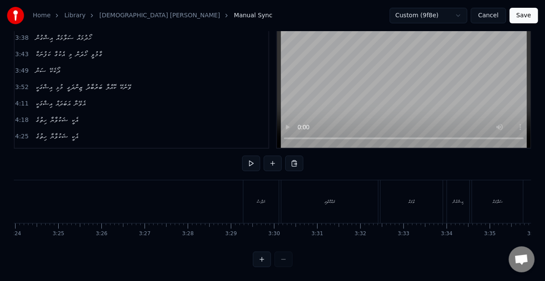
click at [262, 201] on div "ނަފްސު" at bounding box center [260, 201] width 35 height 43
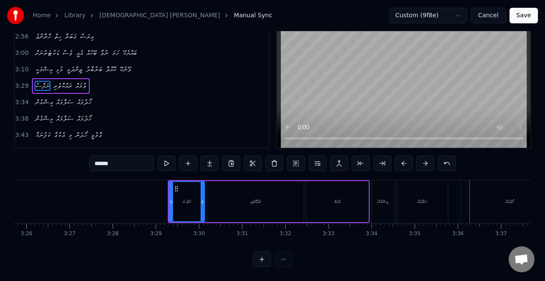
scroll to position [0, 8819]
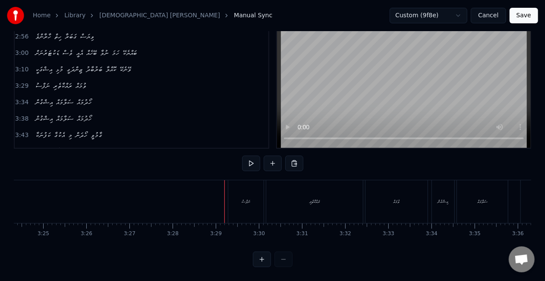
click at [243, 198] on div "ނަފްސު" at bounding box center [246, 201] width 9 height 6
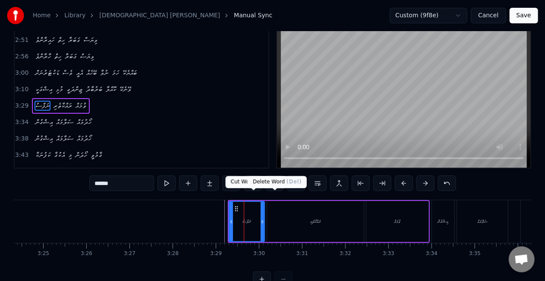
scroll to position [0, 0]
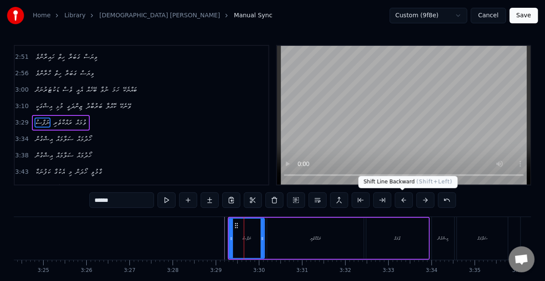
click at [400, 199] on button at bounding box center [404, 200] width 18 height 16
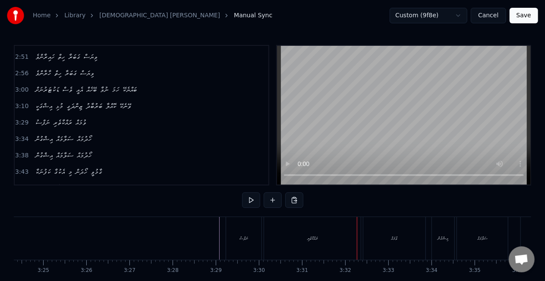
click at [395, 238] on div "ވުމައް" at bounding box center [395, 238] width 6 height 6
click at [275, 198] on button at bounding box center [273, 200] width 18 height 16
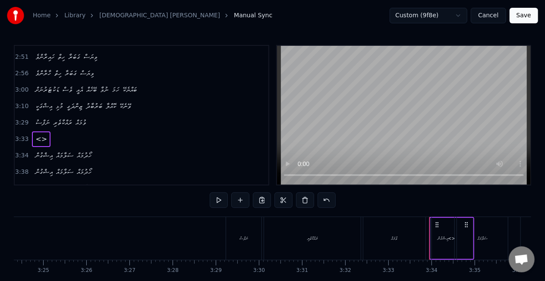
click at [445, 231] on div "އިޝްގުން" at bounding box center [443, 238] width 22 height 43
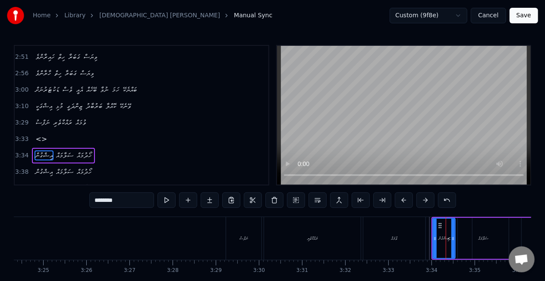
scroll to position [374, 0]
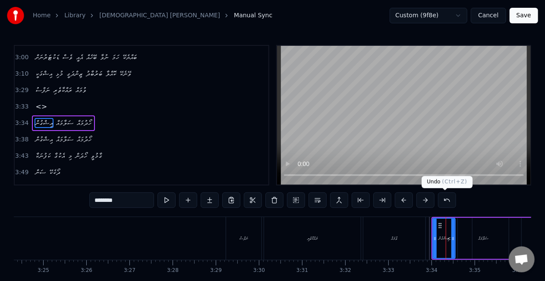
click at [440, 199] on button at bounding box center [447, 200] width 18 height 16
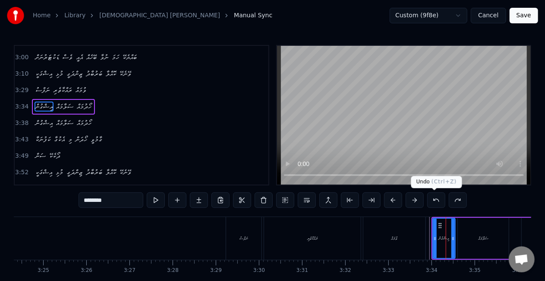
click at [435, 201] on button at bounding box center [436, 200] width 18 height 16
click at [414, 230] on div "ވުމައް" at bounding box center [397, 238] width 62 height 43
type input "******"
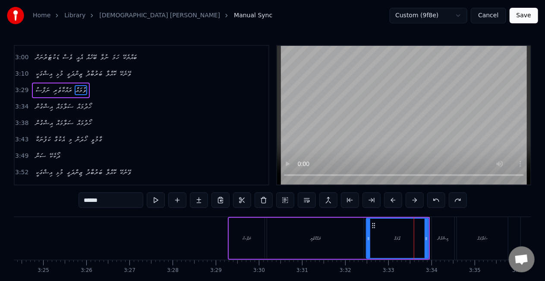
scroll to position [341, 0]
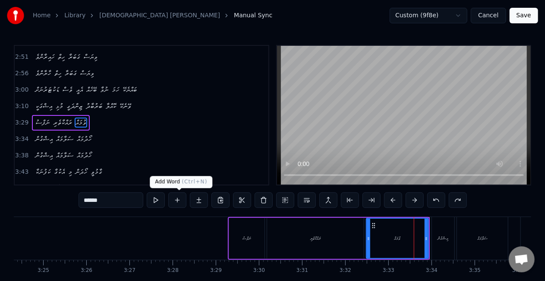
click at [178, 197] on button at bounding box center [177, 200] width 18 height 16
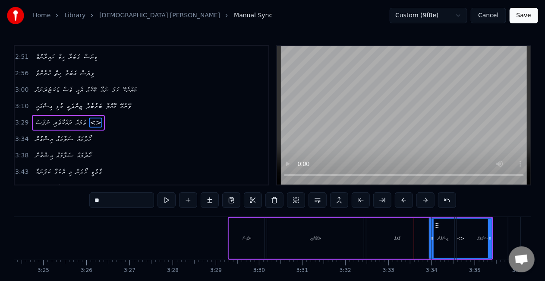
drag, startPoint x: 137, startPoint y: 198, endPoint x: 51, endPoint y: 199, distance: 86.3
click at [51, 199] on div "0:11 އިޝްގަކީ މުޅި ޒިންދަގީ ބަރުބާދު ކޮއްލާ ވޭނެކޭ 0:20 ގިސުލުމާ ލޭ ކަރުނަ އޮހޮ…" at bounding box center [273, 174] width 518 height 259
click at [395, 236] on div "ވުމައް" at bounding box center [398, 238] width 6 height 6
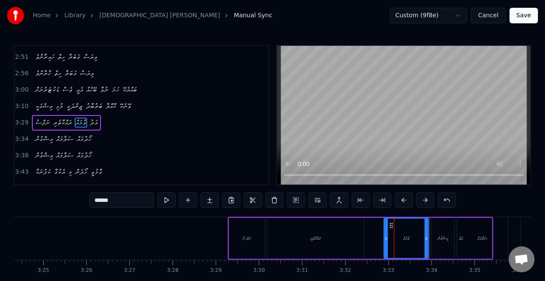
drag, startPoint x: 368, startPoint y: 237, endPoint x: 386, endPoint y: 237, distance: 17.7
click at [386, 237] on icon at bounding box center [386, 238] width 3 height 7
drag, startPoint x: 426, startPoint y: 240, endPoint x: 411, endPoint y: 239, distance: 15.5
click at [411, 239] on icon at bounding box center [410, 238] width 3 height 7
click at [315, 241] on div "ރައްކާތެރި" at bounding box center [315, 238] width 97 height 41
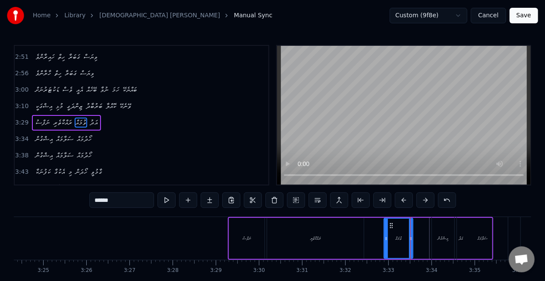
type input "**********"
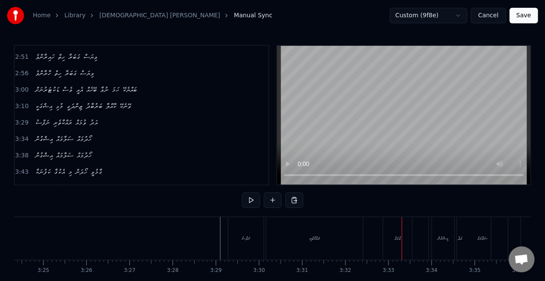
click at [335, 240] on div "ރައްކާތެރި" at bounding box center [314, 238] width 97 height 43
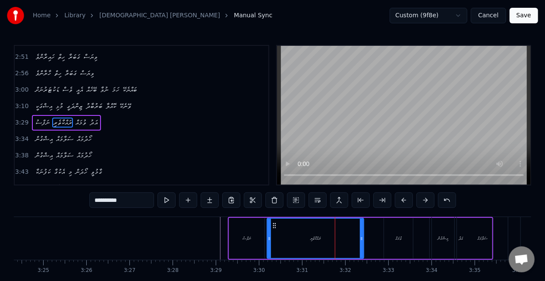
click at [384, 239] on div "ވުމައް" at bounding box center [399, 238] width 30 height 41
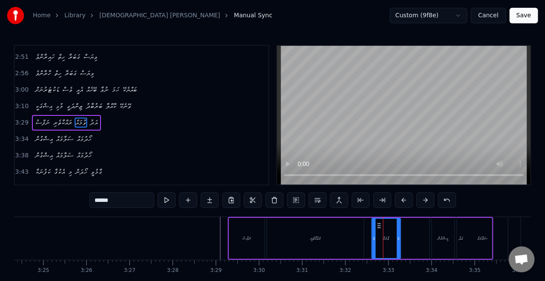
drag, startPoint x: 390, startPoint y: 227, endPoint x: 378, endPoint y: 223, distance: 12.7
click at [378, 223] on icon at bounding box center [379, 225] width 7 height 7
click at [459, 237] on div "ސަލާމައް" at bounding box center [482, 238] width 51 height 43
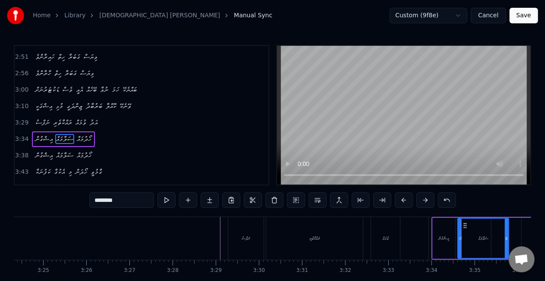
scroll to position [357, 0]
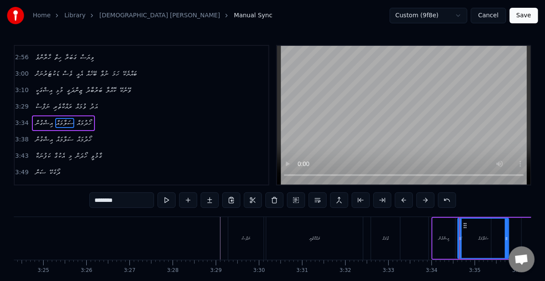
click at [387, 237] on div "ވުމައް" at bounding box center [385, 238] width 6 height 6
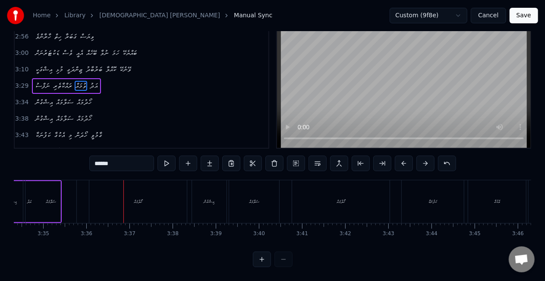
scroll to position [0, 8952]
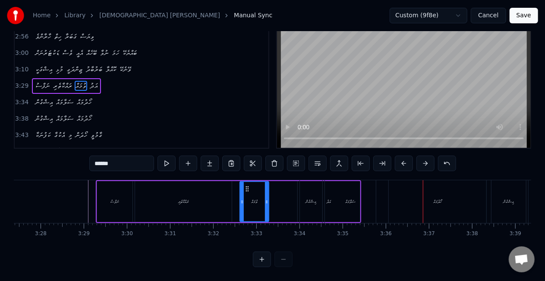
click at [327, 193] on div "ސަލާމައް" at bounding box center [350, 201] width 51 height 43
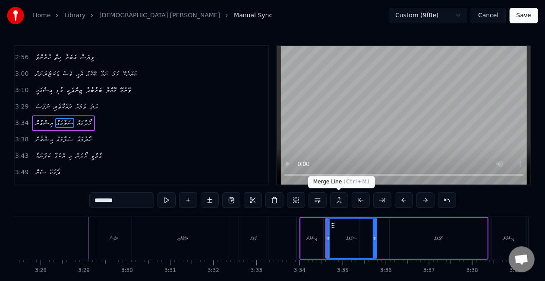
scroll to position [357, 0]
click at [309, 234] on div "އިޝްގުން" at bounding box center [312, 238] width 22 height 41
type input "********"
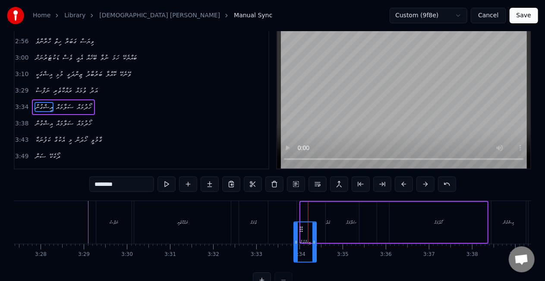
scroll to position [24, 0]
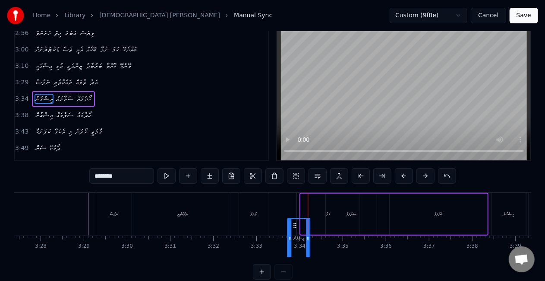
drag, startPoint x: 308, startPoint y: 227, endPoint x: 295, endPoint y: 205, distance: 26.3
click at [317, 208] on div "އިޝްގުން ސަލާމައް ހޯދުމައް" at bounding box center [388, 214] width 202 height 43
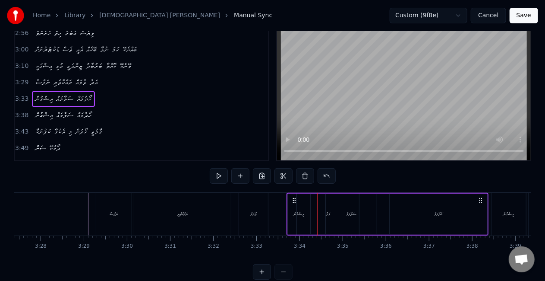
click at [328, 215] on div "ސަލާމައް" at bounding box center [351, 213] width 51 height 41
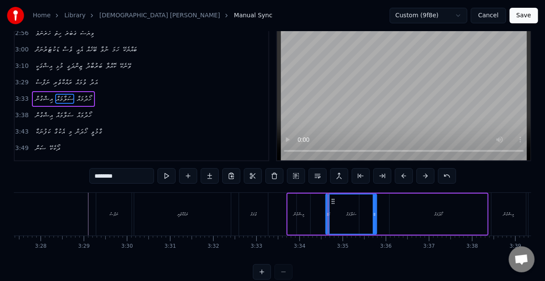
scroll to position [0, 0]
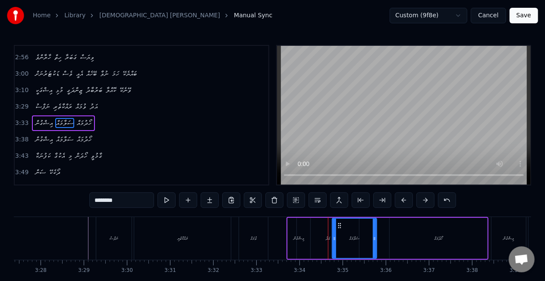
drag, startPoint x: 328, startPoint y: 239, endPoint x: 335, endPoint y: 239, distance: 6.5
click at [335, 239] on icon at bounding box center [334, 238] width 3 height 7
click at [330, 239] on div "އިޝްގުން ސަލާމައް ހޯދުމައް" at bounding box center [388, 238] width 202 height 43
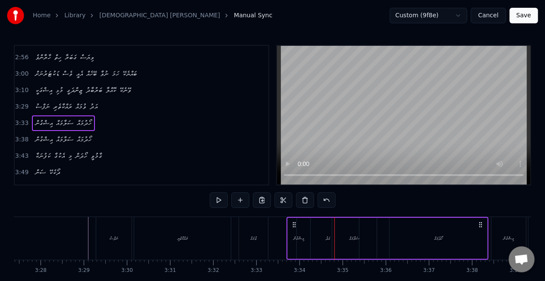
click at [327, 237] on div "އިޝްގުން ސަލާމައް ހޯދުމައް" at bounding box center [388, 238] width 202 height 43
click at [294, 238] on div "އިޝްގުން" at bounding box center [299, 238] width 11 height 6
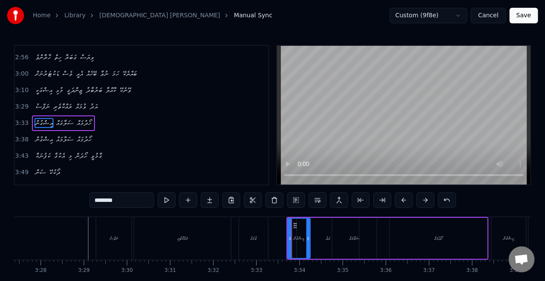
click at [322, 236] on div "އިޝްގުން ސަލާމައް ހޯދުމައް" at bounding box center [388, 238] width 202 height 43
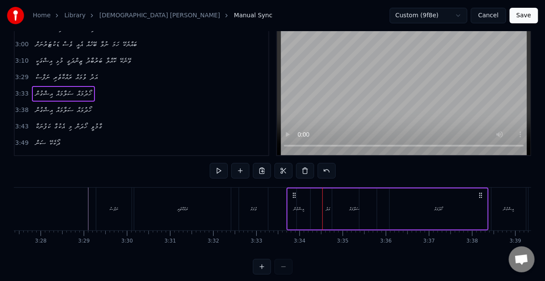
scroll to position [43, 0]
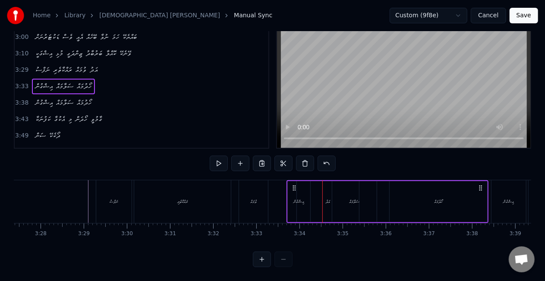
click at [268, 256] on button at bounding box center [262, 259] width 18 height 16
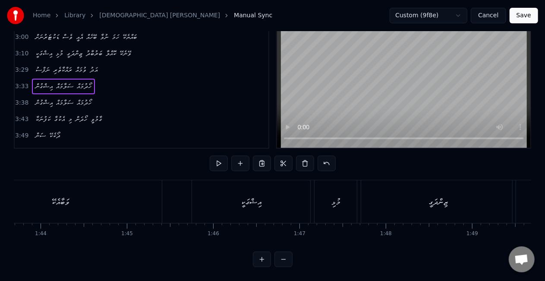
click at [268, 256] on button at bounding box center [262, 259] width 18 height 16
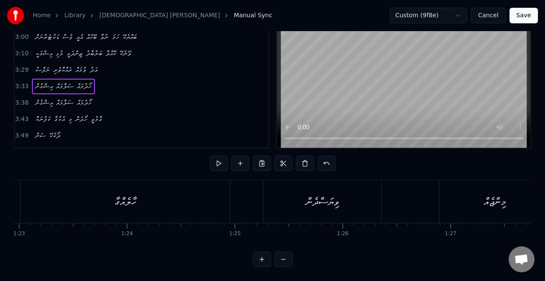
click at [268, 256] on button at bounding box center [262, 259] width 18 height 16
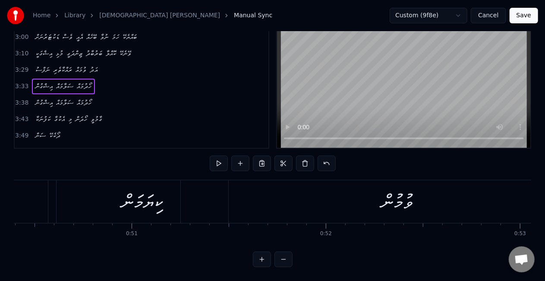
click at [268, 256] on button at bounding box center [262, 259] width 18 height 16
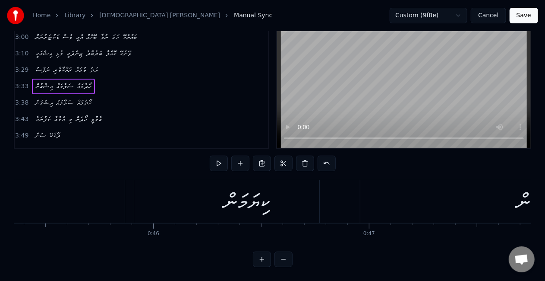
click at [268, 256] on button at bounding box center [262, 259] width 18 height 16
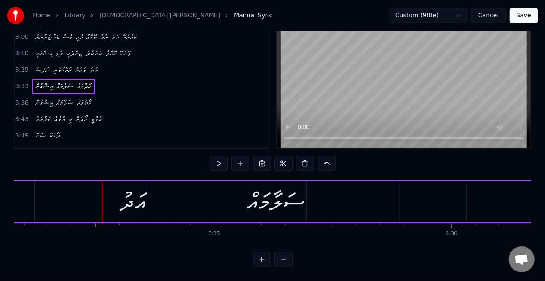
scroll to position [0, 50887]
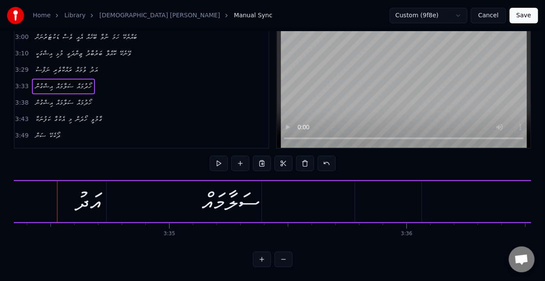
click at [89, 199] on div "އިޝްގުން ސަލާމައް ހޯދުމައް" at bounding box center [412, 201] width 1103 height 43
click at [97, 195] on div "އިޝްގުން ސަލާމައް ހޯދުމައް" at bounding box center [412, 201] width 1103 height 43
click at [89, 196] on div at bounding box center [89, 201] width 0 height 43
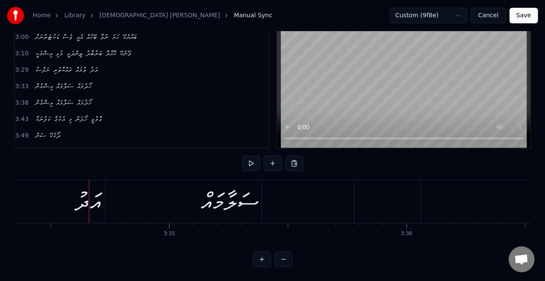
drag, startPoint x: 92, startPoint y: 198, endPoint x: 105, endPoint y: 197, distance: 13.0
click at [105, 197] on div "އިޝްގުން ސަލާމައް ހޯދުމައް" at bounding box center [412, 201] width 1103 height 43
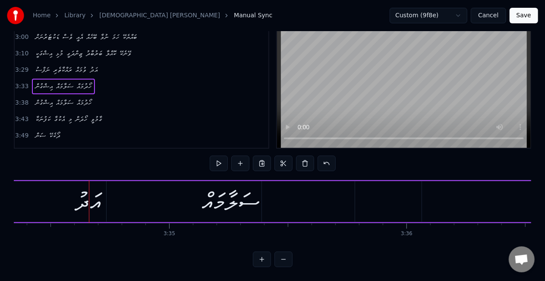
click at [94, 194] on div "އިޝްގުން ސަލާމައް ހޯދުމައް" at bounding box center [412, 201] width 1103 height 43
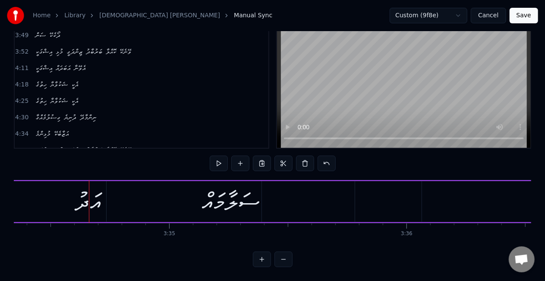
scroll to position [44, 0]
click at [212, 195] on div "ސަލާމައް" at bounding box center [230, 201] width 57 height 36
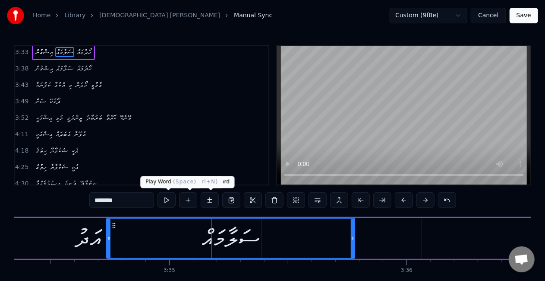
scroll to position [357, 0]
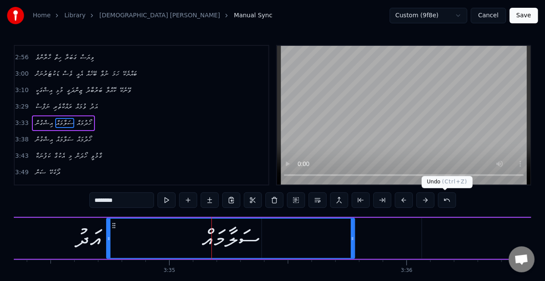
click at [444, 201] on button at bounding box center [447, 200] width 18 height 16
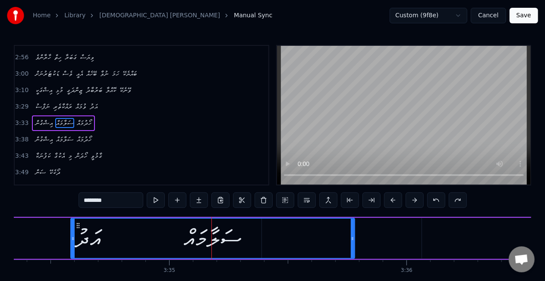
click at [444, 201] on div "********" at bounding box center [273, 200] width 388 height 16
click at [429, 201] on button at bounding box center [436, 200] width 18 height 16
click at [431, 200] on button at bounding box center [436, 200] width 18 height 16
click at [433, 201] on button at bounding box center [436, 200] width 18 height 16
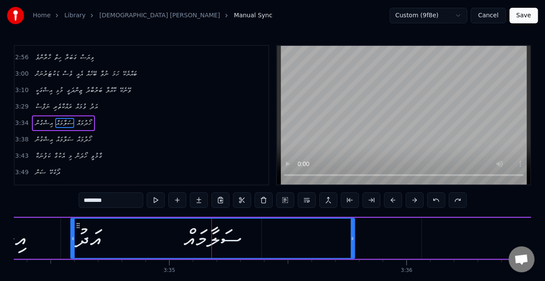
click at [434, 200] on button at bounding box center [436, 200] width 18 height 16
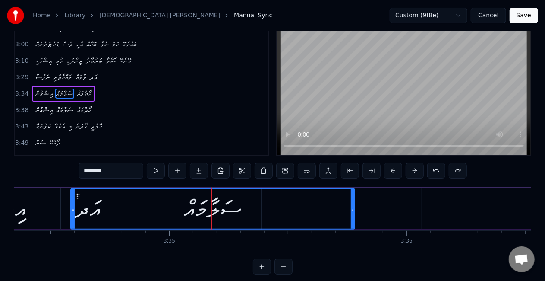
scroll to position [43, 0]
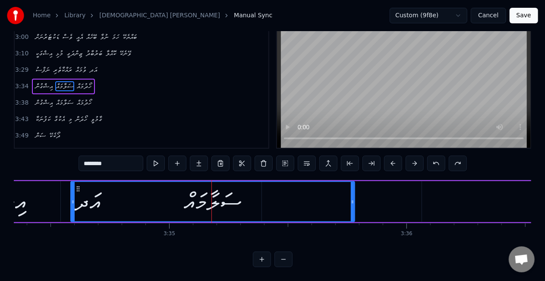
click at [301, 197] on div "ސަލާމައް" at bounding box center [212, 201] width 283 height 39
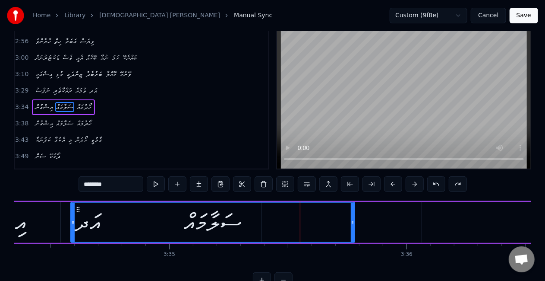
scroll to position [0, 0]
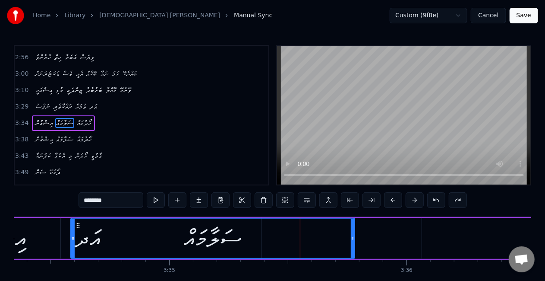
drag, startPoint x: 178, startPoint y: 240, endPoint x: 240, endPoint y: 243, distance: 61.8
click at [240, 243] on div "ސަލާމައް" at bounding box center [212, 237] width 283 height 39
click at [88, 232] on div "ސަލާމައް" at bounding box center [212, 237] width 283 height 39
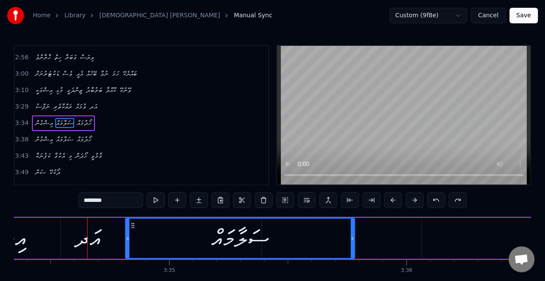
drag, startPoint x: 74, startPoint y: 237, endPoint x: 130, endPoint y: 239, distance: 56.6
click at [129, 239] on icon at bounding box center [127, 238] width 3 height 7
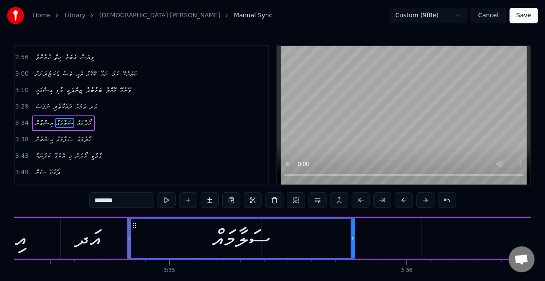
click at [85, 238] on div "އިޝްގުން ސަލާމައް ހޯދުމައް" at bounding box center [448, 238] width 1032 height 43
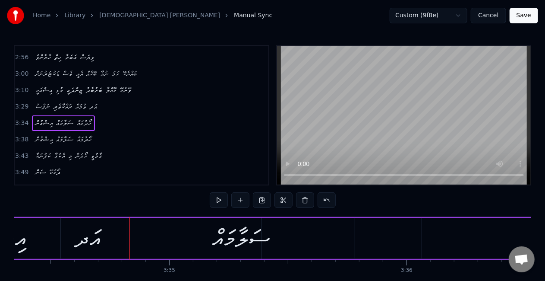
click at [102, 236] on div "އިޝްގުން ސަލާމައް ހޯދުމައް" at bounding box center [448, 238] width 1032 height 43
drag, startPoint x: 102, startPoint y: 236, endPoint x: 83, endPoint y: 238, distance: 19.2
click at [83, 238] on div "އިޝްގުން ސަލާމައް ހޯދުމައް" at bounding box center [448, 238] width 1032 height 43
click at [67, 118] on span "ސަލާމައް" at bounding box center [64, 123] width 19 height 10
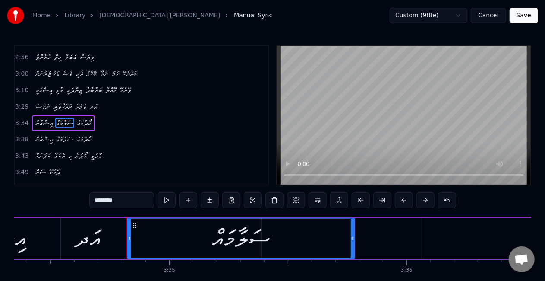
click at [40, 118] on span "އިޝްގުން" at bounding box center [44, 123] width 19 height 10
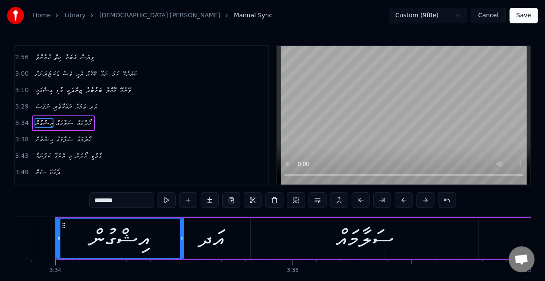
scroll to position [0, 50762]
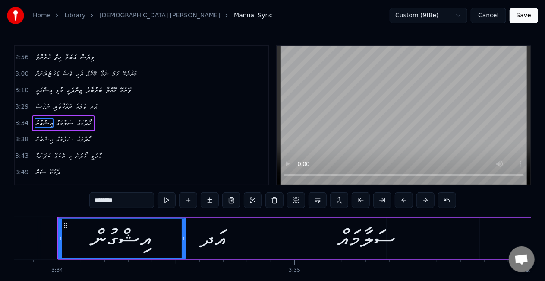
click at [91, 118] on span "ހޯދުމައް" at bounding box center [84, 123] width 16 height 10
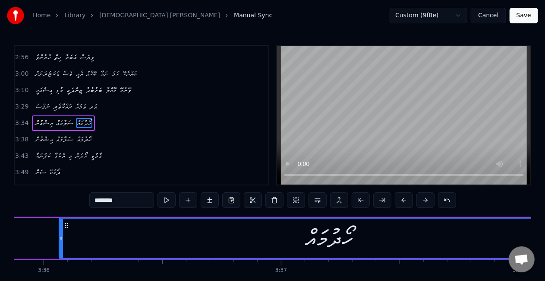
scroll to position [0, 51251]
click at [96, 101] on span "އަދ" at bounding box center [93, 106] width 9 height 10
type input "***"
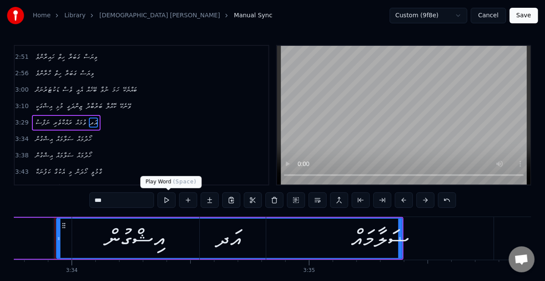
scroll to position [0, 50745]
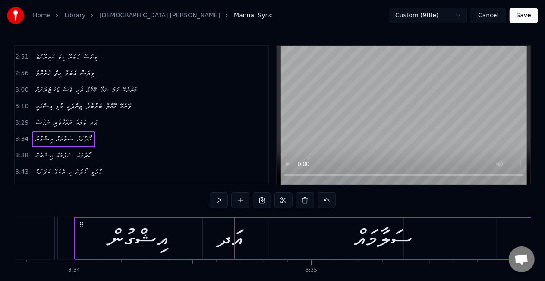
click at [97, 117] on span "އަދ" at bounding box center [93, 122] width 9 height 10
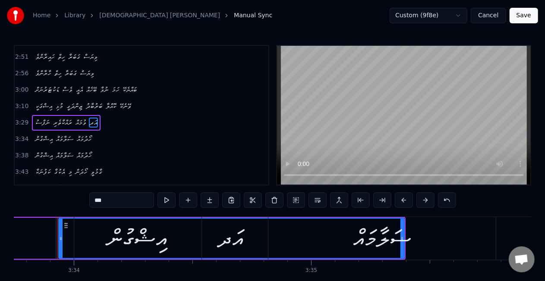
drag, startPoint x: 109, startPoint y: 204, endPoint x: 73, endPoint y: 199, distance: 36.2
click at [73, 199] on div "0:11 އިޝްގަކީ މުޅި ޒިންދަގީ ބަރުބާދު ކޮއްލާ ވޭނެކޭ 0:20 ގިސުލުމާ ލޭ ކަރުނަ އޮހޮ…" at bounding box center [273, 174] width 518 height 259
click at [377, 230] on div "ސަލާމައް" at bounding box center [382, 238] width 57 height 36
type input "********"
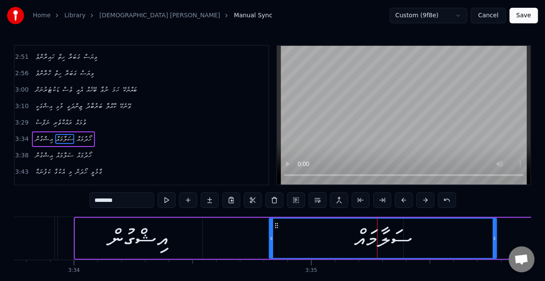
scroll to position [357, 0]
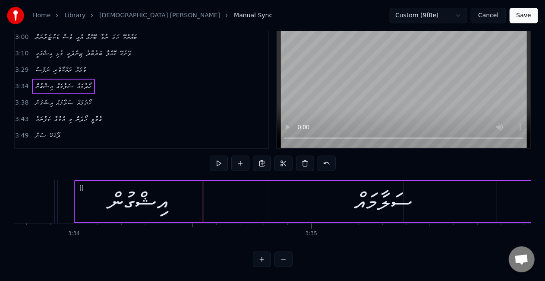
scroll to position [44, 0]
click at [280, 258] on button at bounding box center [284, 259] width 18 height 16
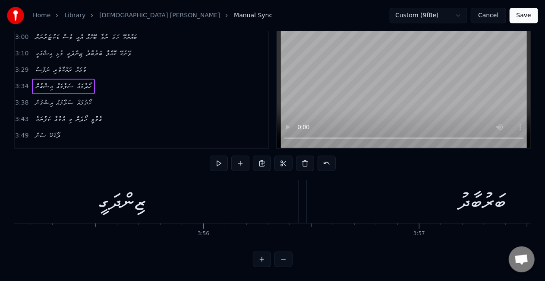
click at [280, 258] on button at bounding box center [284, 259] width 18 height 16
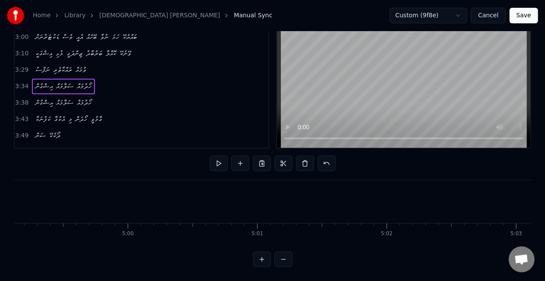
click at [280, 258] on button at bounding box center [284, 259] width 18 height 16
click at [280, 257] on button at bounding box center [284, 259] width 18 height 16
click at [280, 257] on div at bounding box center [273, 259] width 40 height 16
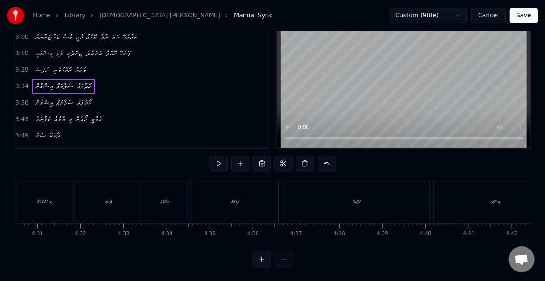
click at [280, 257] on div at bounding box center [273, 259] width 40 height 16
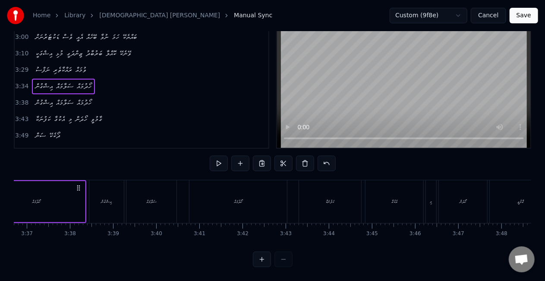
scroll to position [0, 9217]
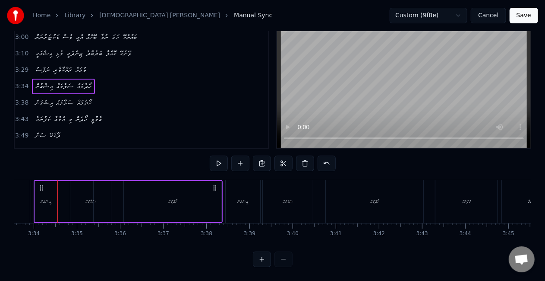
click at [280, 257] on div at bounding box center [273, 259] width 40 height 16
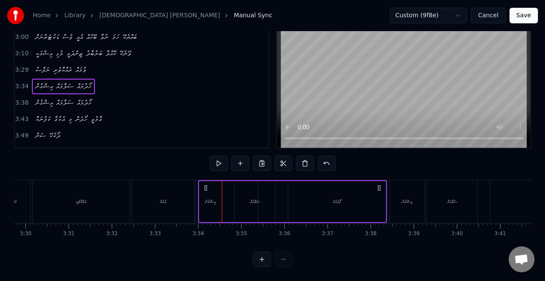
scroll to position [0, 8933]
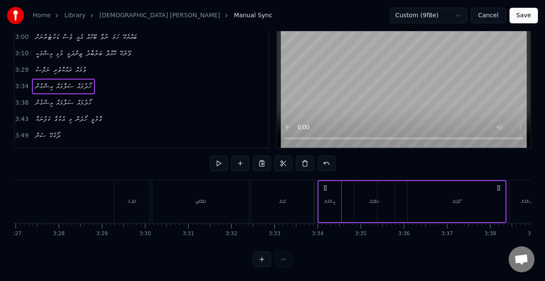
click at [116, 190] on div "ނަފްސު" at bounding box center [131, 201] width 35 height 43
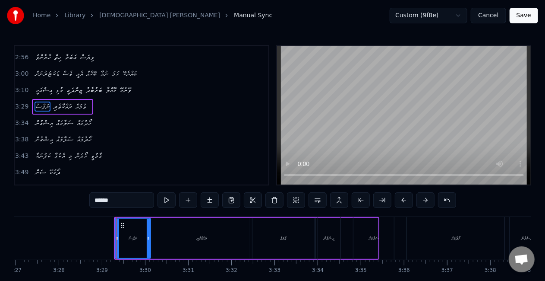
scroll to position [341, 0]
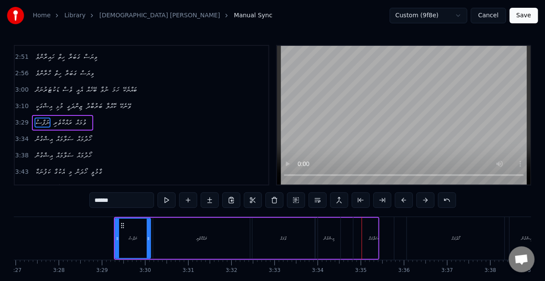
click at [232, 238] on div "ރައްކާތެރި" at bounding box center [201, 238] width 97 height 41
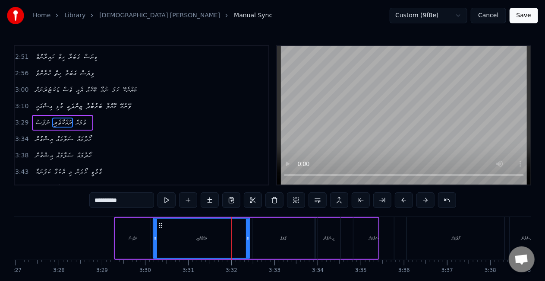
click at [284, 237] on div "ވުމައް" at bounding box center [284, 238] width 6 height 6
type input "******"
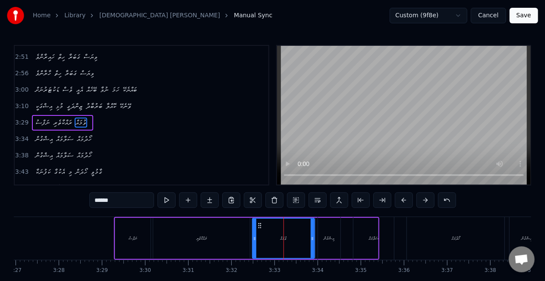
click at [309, 231] on div "ވުމައް" at bounding box center [283, 237] width 61 height 39
click at [191, 198] on button at bounding box center [188, 200] width 18 height 16
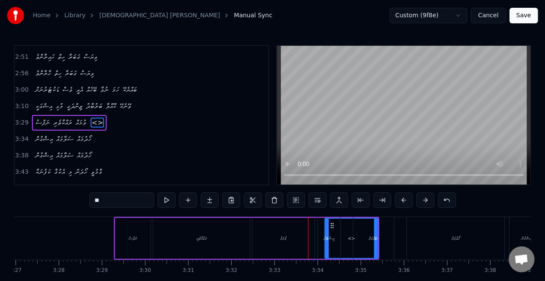
drag, startPoint x: 316, startPoint y: 240, endPoint x: 325, endPoint y: 240, distance: 9.1
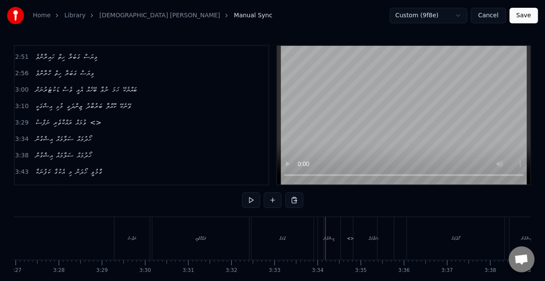
click at [320, 240] on div "އިޝްގުން" at bounding box center [329, 238] width 22 height 43
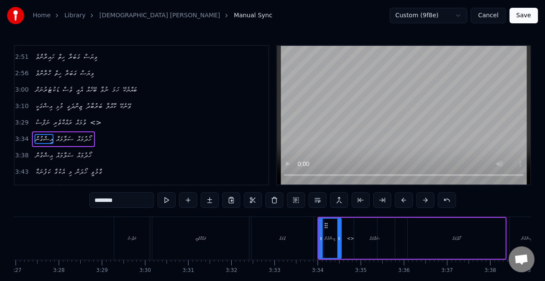
scroll to position [357, 0]
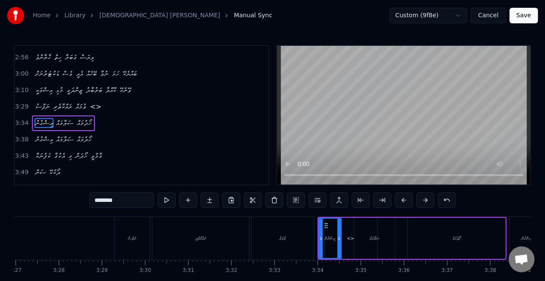
drag, startPoint x: 318, startPoint y: 241, endPoint x: 312, endPoint y: 241, distance: 6.0
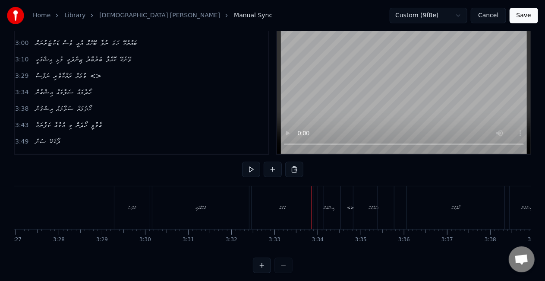
scroll to position [43, 0]
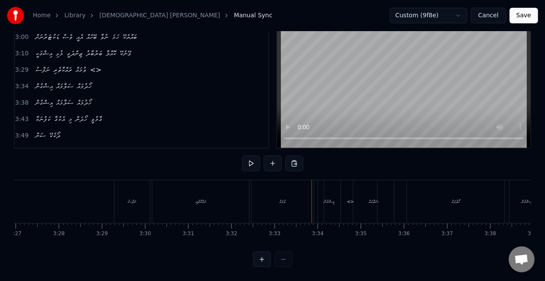
click at [321, 197] on div "އިޝްގުން" at bounding box center [329, 201] width 22 height 43
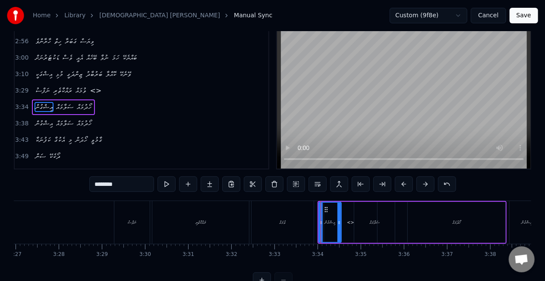
scroll to position [0, 0]
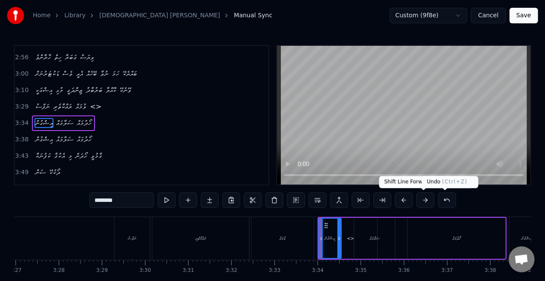
click at [440, 197] on button at bounding box center [447, 200] width 18 height 16
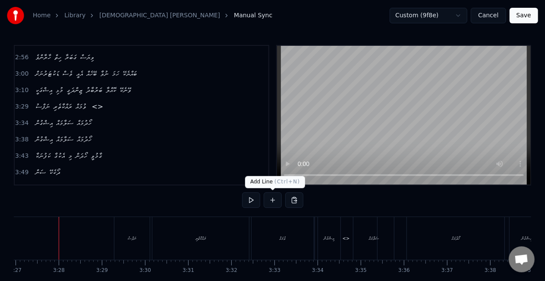
click at [271, 199] on button at bounding box center [273, 200] width 18 height 16
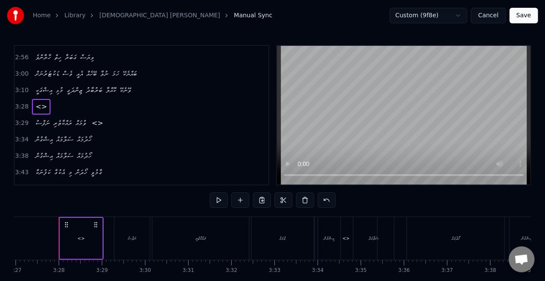
click at [79, 232] on div "<>" at bounding box center [81, 238] width 42 height 41
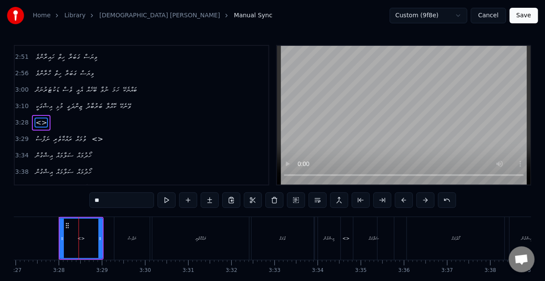
drag, startPoint x: 89, startPoint y: 239, endPoint x: 75, endPoint y: 236, distance: 14.7
click at [74, 237] on div "<>" at bounding box center [80, 237] width 41 height 39
drag, startPoint x: 109, startPoint y: 199, endPoint x: 95, endPoint y: 199, distance: 13.8
click at [95, 199] on input "**" at bounding box center [121, 200] width 65 height 16
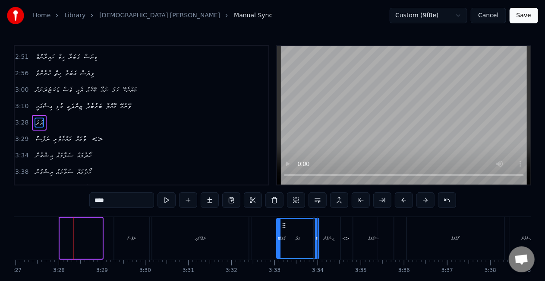
drag, startPoint x: 66, startPoint y: 224, endPoint x: 282, endPoint y: 222, distance: 216.7
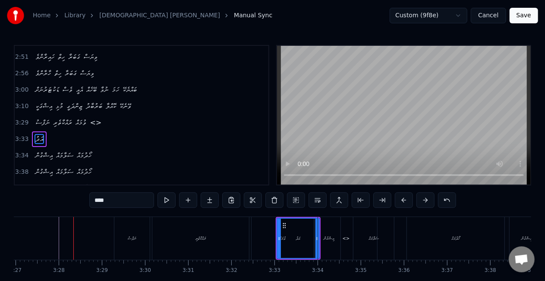
click at [251, 231] on div "ވުމައް" at bounding box center [282, 238] width 63 height 43
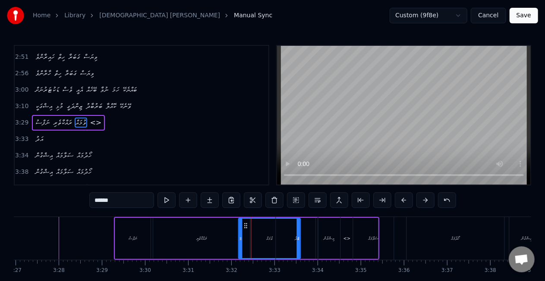
drag, startPoint x: 259, startPoint y: 224, endPoint x: 245, endPoint y: 224, distance: 13.8
click at [245, 224] on icon at bounding box center [246, 225] width 7 height 7
drag, startPoint x: 268, startPoint y: 237, endPoint x: 274, endPoint y: 233, distance: 7.0
click at [268, 237] on div "ވުމައް" at bounding box center [270, 238] width 6 height 6
click at [294, 249] on div "އަދު" at bounding box center [297, 238] width 42 height 43
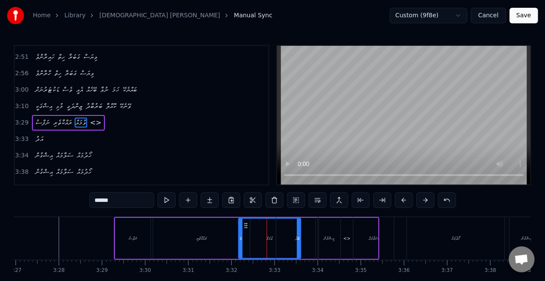
type input "****"
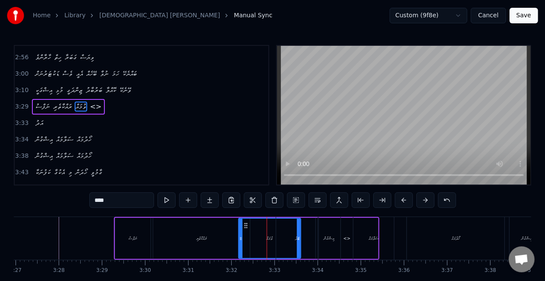
scroll to position [357, 0]
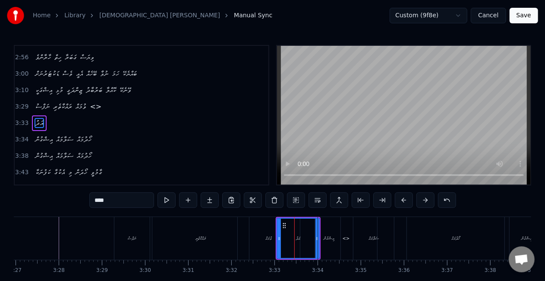
drag, startPoint x: 277, startPoint y: 243, endPoint x: 285, endPoint y: 245, distance: 8.1
click at [285, 245] on div "އަދު" at bounding box center [298, 238] width 43 height 41
drag, startPoint x: 280, startPoint y: 239, endPoint x: 287, endPoint y: 240, distance: 6.5
click at [287, 240] on icon at bounding box center [285, 238] width 3 height 7
click at [345, 239] on div "އިޝްގުން ސަލާމައް ހޯދުމައް" at bounding box center [412, 238] width 189 height 43
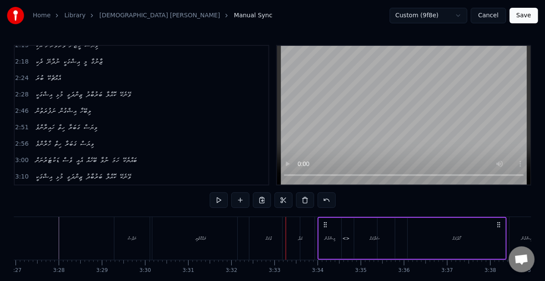
scroll to position [314, 0]
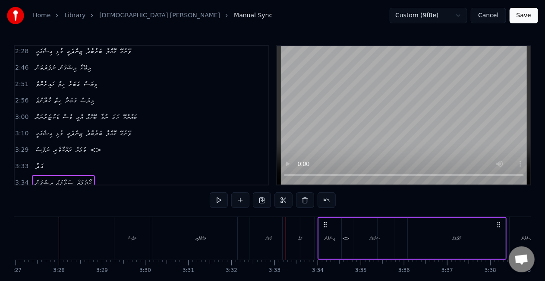
click at [103, 142] on div "ނަފްސު ރައްކާތެރި ވުމައް <>" at bounding box center [68, 150] width 73 height 16
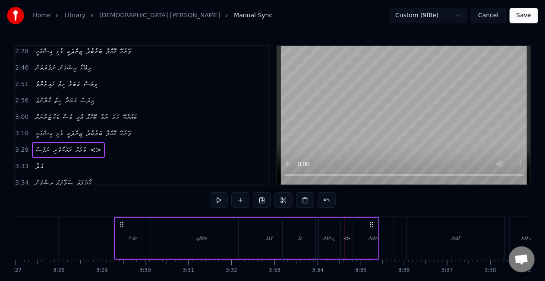
click at [93, 145] on span "<>" at bounding box center [95, 150] width 13 height 10
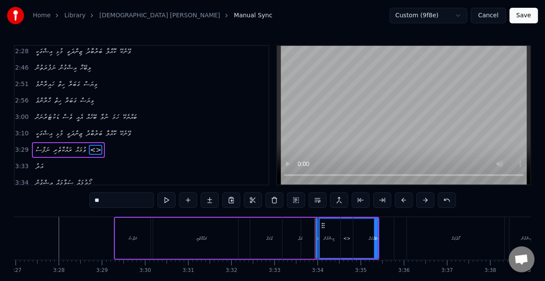
scroll to position [341, 0]
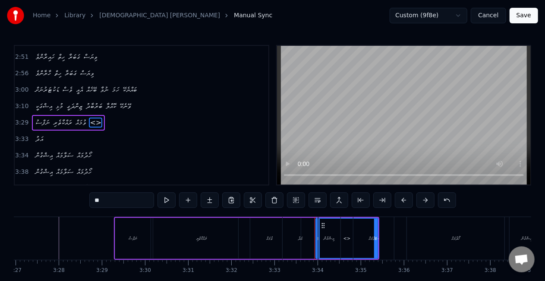
drag, startPoint x: 118, startPoint y: 202, endPoint x: 60, endPoint y: 201, distance: 58.3
click at [60, 201] on div "0:11 އިޝްގަކީ މުޅި ޒިންދަގީ ބަރުބާދު ކޮއްލާ ވޭނެކޭ 0:20 ގިސުލުމާ ލޭ ކަރުނަ އޮހޮ…" at bounding box center [273, 174] width 518 height 259
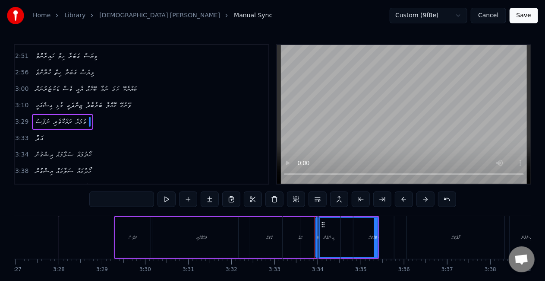
scroll to position [1, 0]
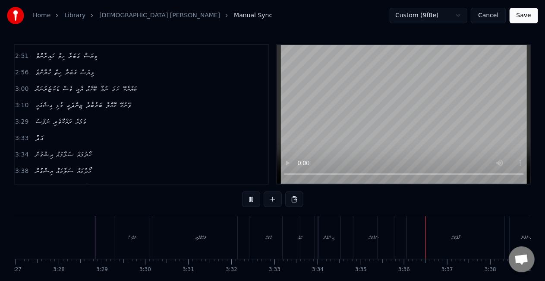
click at [122, 236] on div "ނަފްސު" at bounding box center [131, 237] width 35 height 43
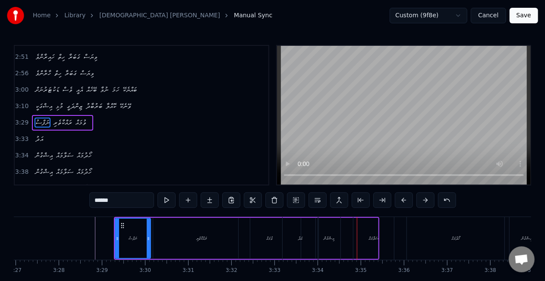
click at [304, 246] on div "އަދު" at bounding box center [301, 238] width 36 height 43
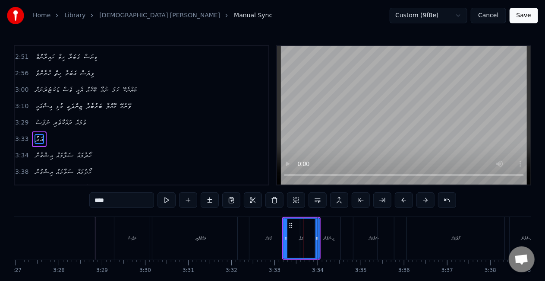
scroll to position [357, 0]
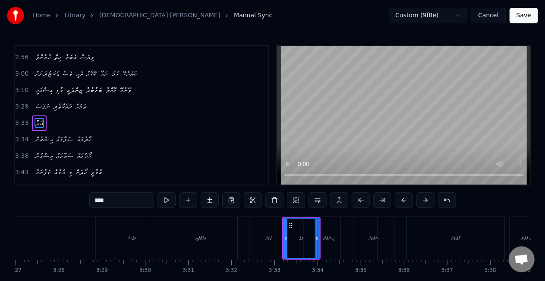
click at [270, 236] on div "ވުމައް" at bounding box center [269, 238] width 6 height 6
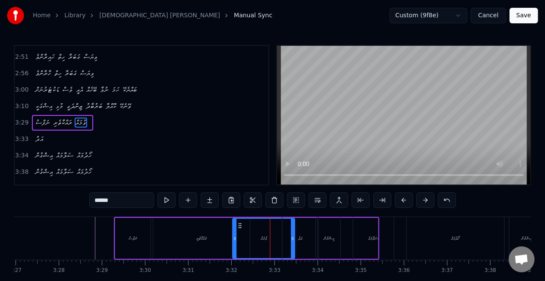
drag, startPoint x: 246, startPoint y: 224, endPoint x: 241, endPoint y: 222, distance: 6.0
click at [241, 222] on icon at bounding box center [240, 225] width 7 height 7
click at [303, 229] on div "އަދު" at bounding box center [301, 238] width 36 height 43
type input "****"
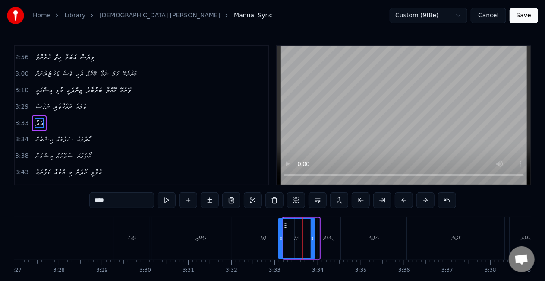
drag, startPoint x: 292, startPoint y: 224, endPoint x: 287, endPoint y: 223, distance: 4.8
click at [287, 223] on icon at bounding box center [286, 225] width 7 height 7
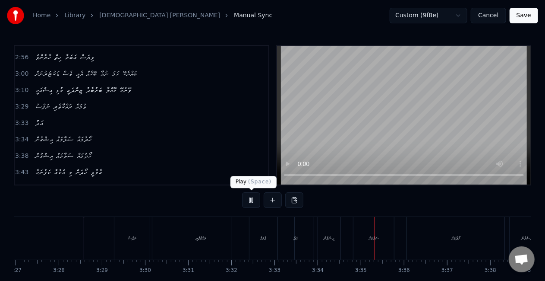
click at [248, 196] on button at bounding box center [251, 200] width 18 height 16
click at [245, 238] on div "ވުމައް" at bounding box center [263, 238] width 62 height 43
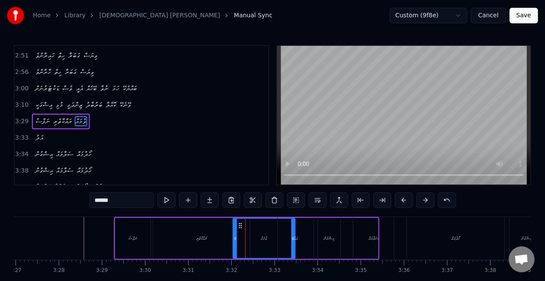
scroll to position [341, 0]
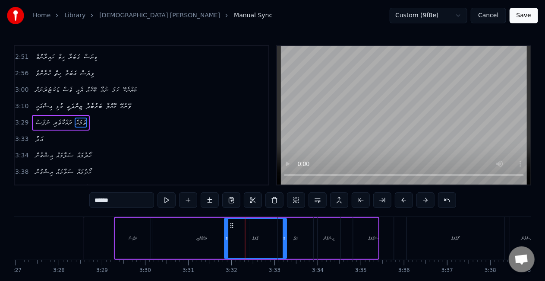
drag, startPoint x: 240, startPoint y: 226, endPoint x: 231, endPoint y: 221, distance: 9.9
click at [231, 221] on div "ވުމައް" at bounding box center [255, 237] width 61 height 39
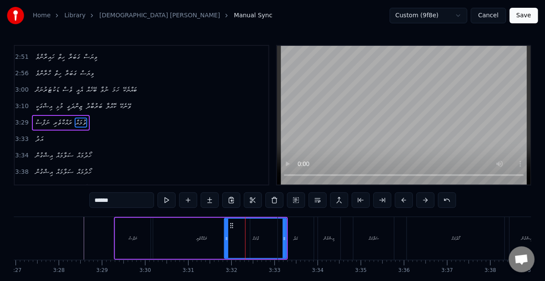
click at [293, 232] on div "އަދު" at bounding box center [296, 238] width 36 height 43
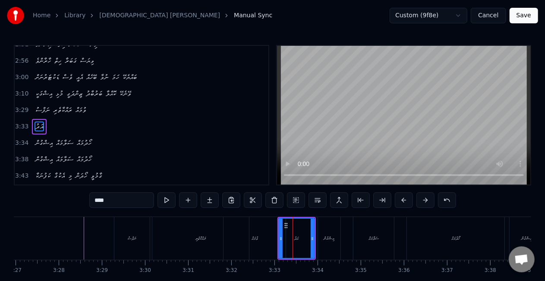
scroll to position [357, 0]
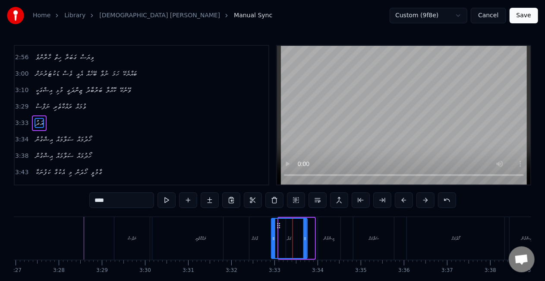
drag, startPoint x: 285, startPoint y: 224, endPoint x: 275, endPoint y: 224, distance: 9.9
click at [278, 225] on circle at bounding box center [278, 225] width 0 height 0
click at [115, 225] on div "ނަފްސު" at bounding box center [131, 238] width 35 height 43
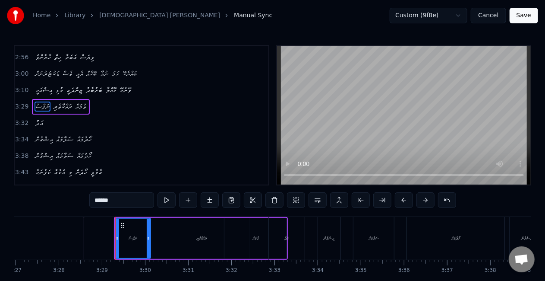
scroll to position [341, 0]
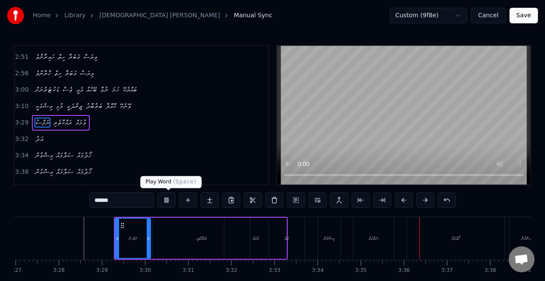
click at [171, 198] on button at bounding box center [167, 200] width 18 height 16
click at [213, 234] on div "ރައްކާތެރި" at bounding box center [201, 238] width 97 height 41
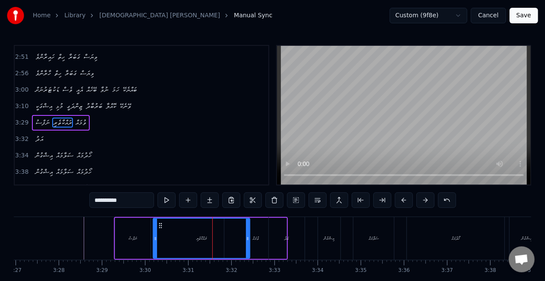
click at [255, 236] on div "ވުމައް" at bounding box center [256, 238] width 6 height 6
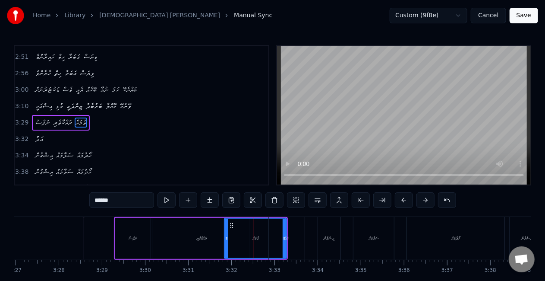
click at [221, 240] on div "ރައްކާތެރި" at bounding box center [201, 238] width 97 height 41
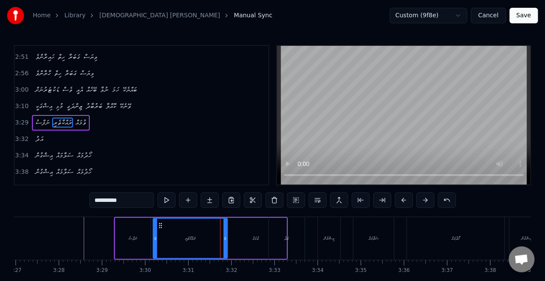
drag, startPoint x: 246, startPoint y: 243, endPoint x: 224, endPoint y: 239, distance: 22.7
click at [224, 239] on div at bounding box center [225, 237] width 3 height 39
click at [256, 235] on div "ވުމައް" at bounding box center [256, 238] width 6 height 6
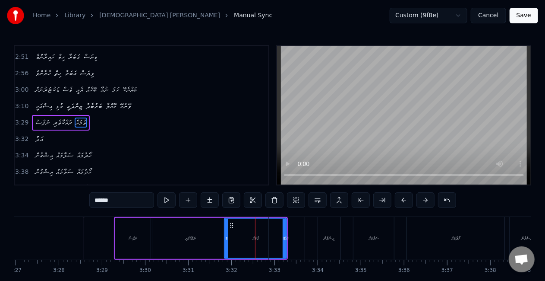
drag, startPoint x: 284, startPoint y: 244, endPoint x: 275, endPoint y: 244, distance: 8.6
click at [275, 244] on div "އަދު" at bounding box center [287, 238] width 36 height 43
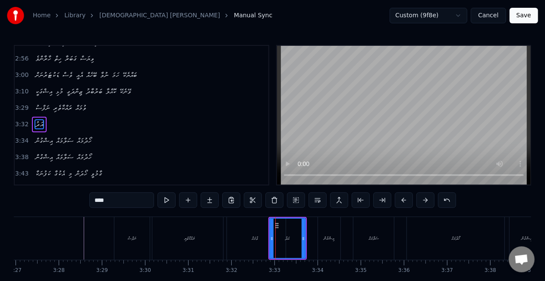
scroll to position [357, 0]
click at [264, 243] on div "ވުމައް" at bounding box center [255, 238] width 62 height 43
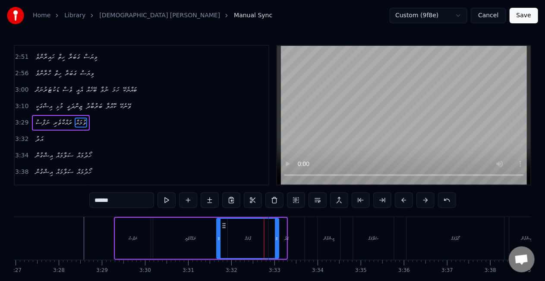
drag, startPoint x: 235, startPoint y: 227, endPoint x: 227, endPoint y: 225, distance: 7.5
click at [227, 225] on icon at bounding box center [224, 225] width 7 height 7
click at [273, 241] on div "އަދު" at bounding box center [287, 238] width 36 height 43
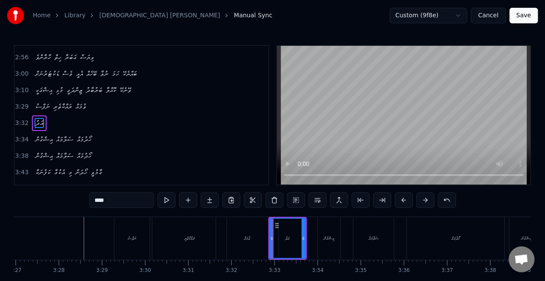
scroll to position [357, 0]
click at [260, 243] on div "ވުމައް" at bounding box center [247, 238] width 62 height 43
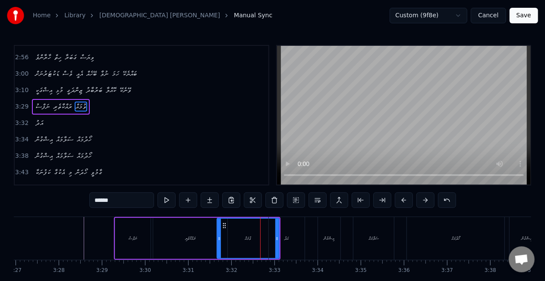
scroll to position [341, 0]
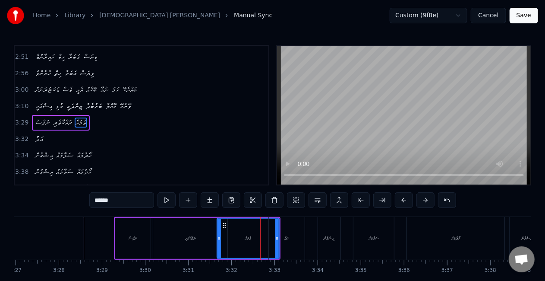
drag, startPoint x: 276, startPoint y: 242, endPoint x: 269, endPoint y: 243, distance: 7.4
click at [269, 243] on div "އަދު" at bounding box center [287, 238] width 36 height 43
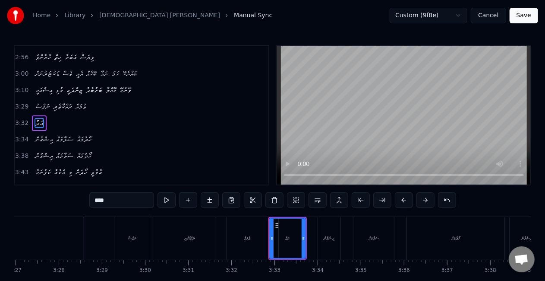
scroll to position [357, 0]
drag, startPoint x: 280, startPoint y: 226, endPoint x: 272, endPoint y: 226, distance: 8.2
click at [272, 226] on icon at bounding box center [268, 225] width 7 height 7
click at [212, 230] on div "ރައްކާތެރި" at bounding box center [189, 238] width 74 height 43
type input "**********"
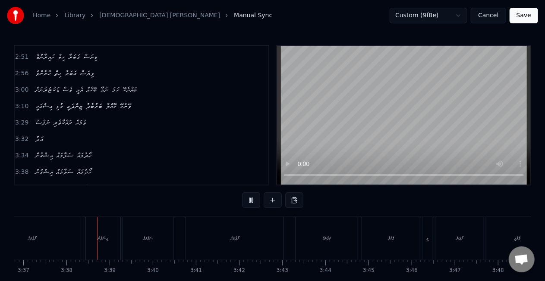
scroll to position [0, 9372]
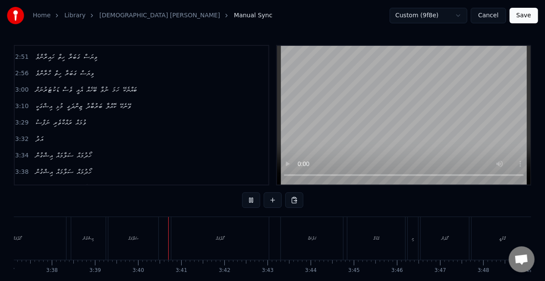
click at [137, 246] on div "ސަލާމައް" at bounding box center [133, 238] width 50 height 43
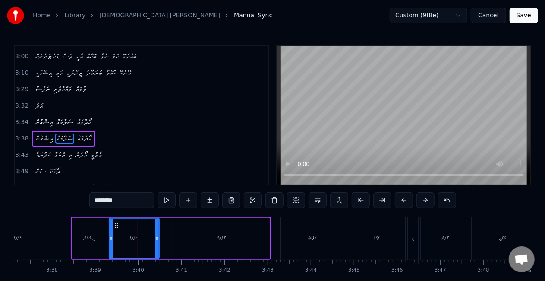
scroll to position [390, 0]
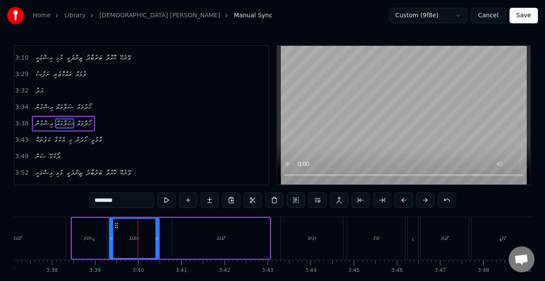
click at [114, 225] on icon at bounding box center [116, 225] width 7 height 7
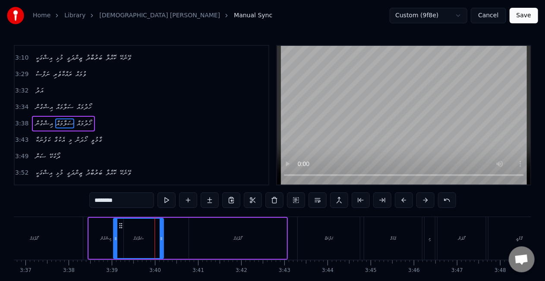
scroll to position [0, 9353]
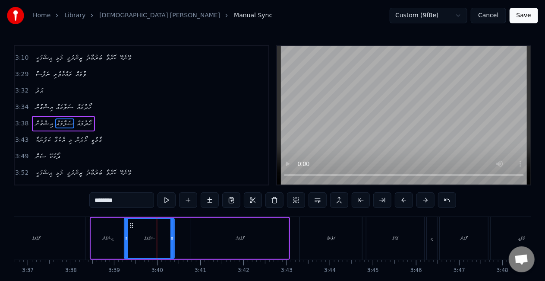
drag, startPoint x: 114, startPoint y: 225, endPoint x: 129, endPoint y: 225, distance: 15.1
click at [129, 225] on icon at bounding box center [131, 225] width 7 height 7
click at [102, 233] on div "އިޝްގުން" at bounding box center [108, 238] width 35 height 41
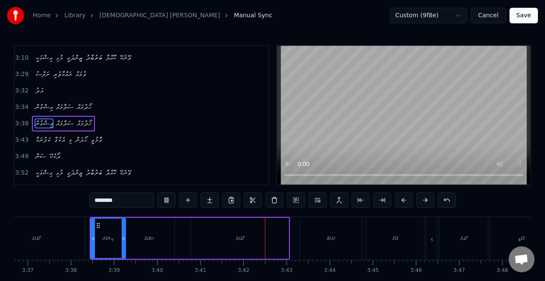
click at [249, 243] on div "ހޯދުމައް" at bounding box center [240, 238] width 98 height 41
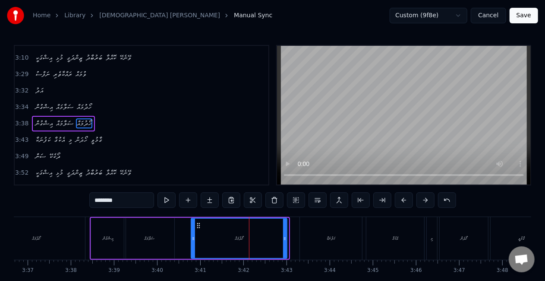
drag, startPoint x: 287, startPoint y: 241, endPoint x: 279, endPoint y: 240, distance: 8.7
click at [283, 240] on icon at bounding box center [284, 238] width 3 height 7
click at [195, 237] on div "ހޯދުމައް" at bounding box center [236, 237] width 88 height 39
click at [325, 234] on div "ކަފުނަކާ" at bounding box center [331, 238] width 62 height 43
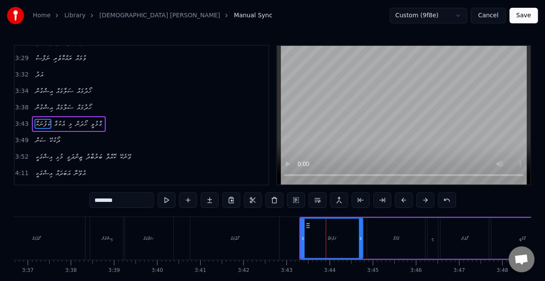
scroll to position [406, 0]
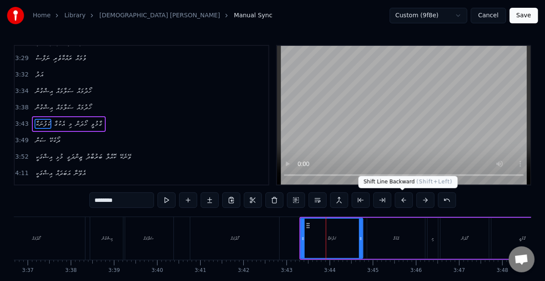
click at [401, 200] on button at bounding box center [404, 200] width 18 height 16
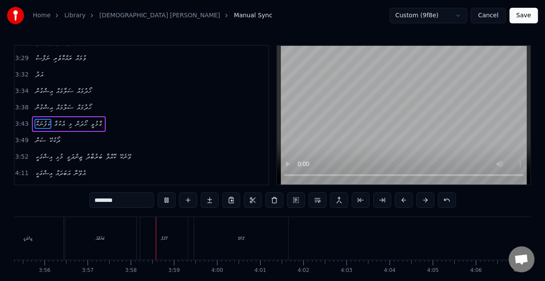
scroll to position [0, 10229]
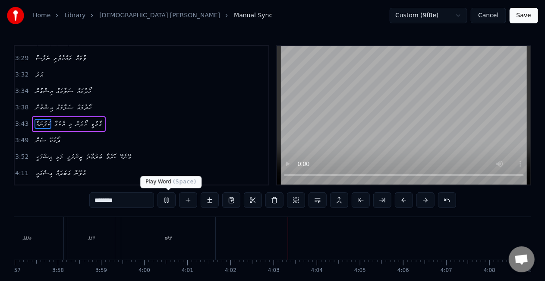
click at [174, 204] on button at bounding box center [167, 200] width 18 height 16
click at [40, 69] on span "އަދު" at bounding box center [39, 74] width 9 height 10
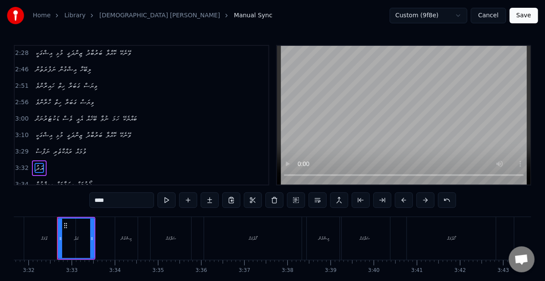
scroll to position [362, 0]
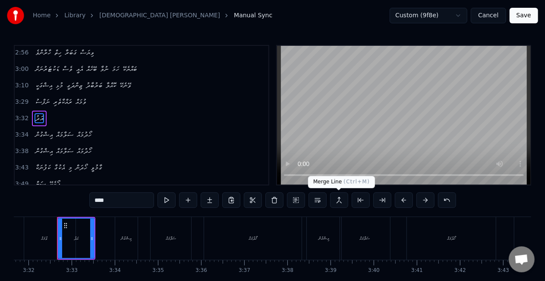
click at [339, 199] on button at bounding box center [339, 200] width 18 height 16
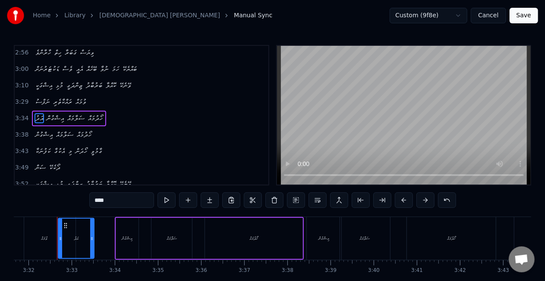
click at [43, 246] on div "ވުމައް" at bounding box center [44, 238] width 62 height 43
type input "******"
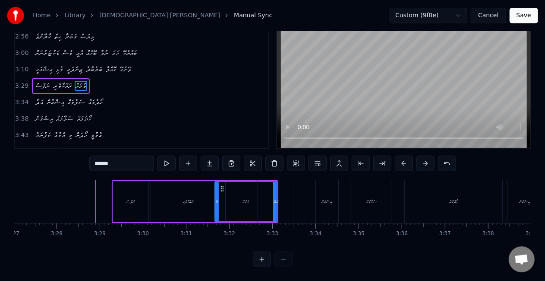
scroll to position [0, 8906]
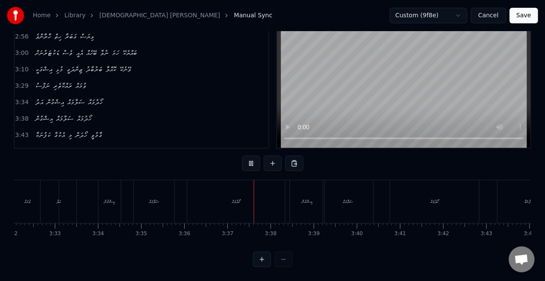
click at [357, 197] on div "އިޝްގުން ސަލާމައް ހޯދުމައް" at bounding box center [386, 201] width 192 height 43
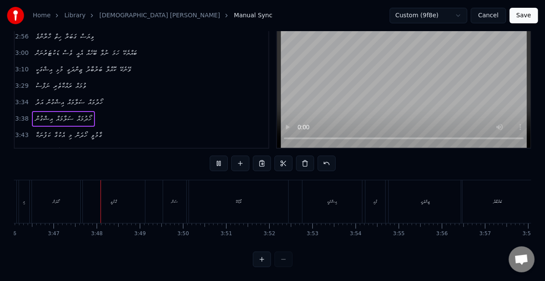
scroll to position [0, 9772]
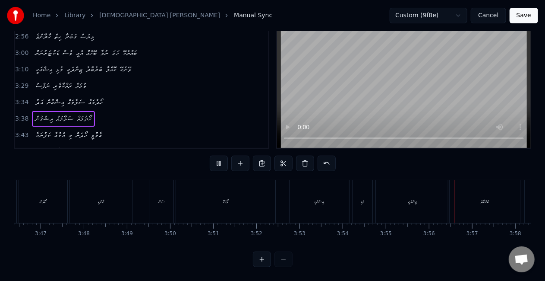
click at [222, 157] on button at bounding box center [219, 163] width 18 height 16
click at [319, 198] on div "އިޝްގަކީ" at bounding box center [320, 201] width 10 height 6
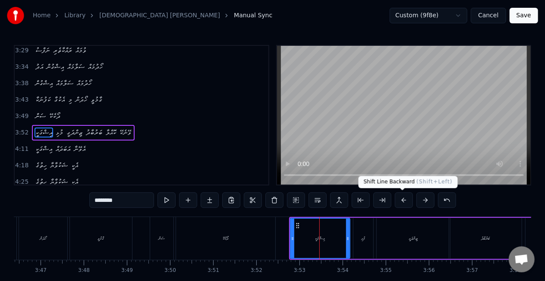
scroll to position [422, 0]
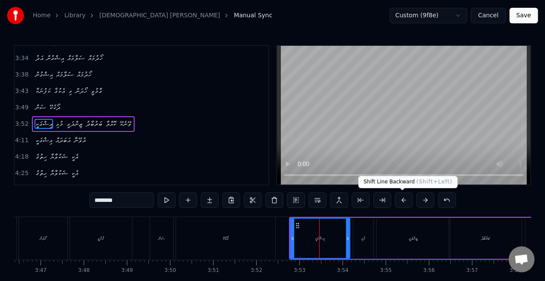
click at [401, 201] on button at bounding box center [404, 200] width 18 height 16
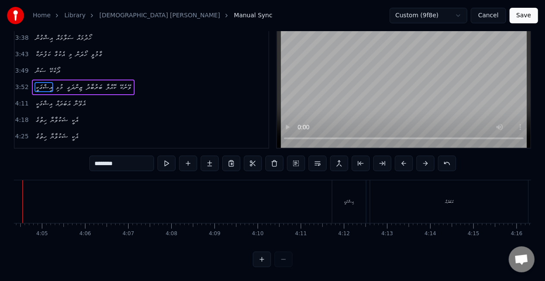
scroll to position [0, 10570]
click at [320, 200] on div "އިޝްގަކީ" at bounding box center [327, 201] width 34 height 43
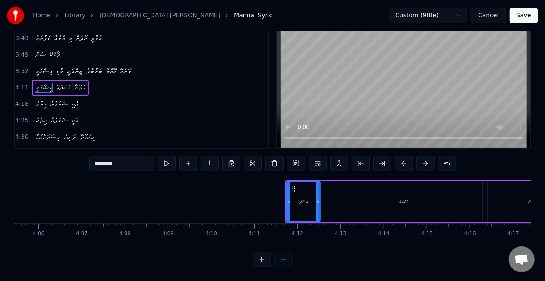
scroll to position [0, 10758]
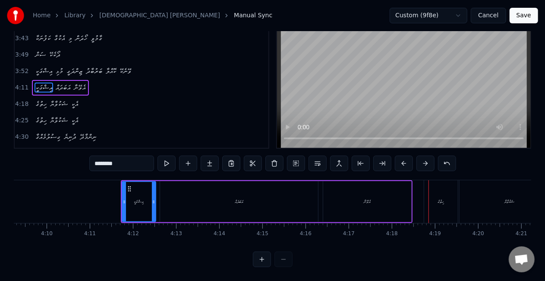
click at [276, 204] on div "އަބަދައް" at bounding box center [239, 201] width 158 height 41
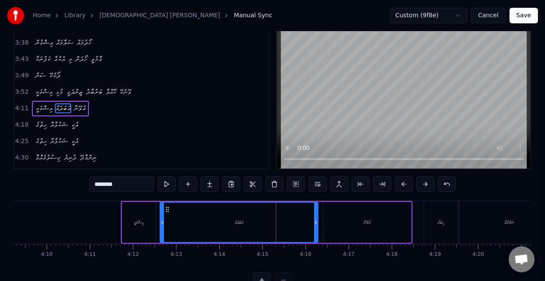
scroll to position [0, 0]
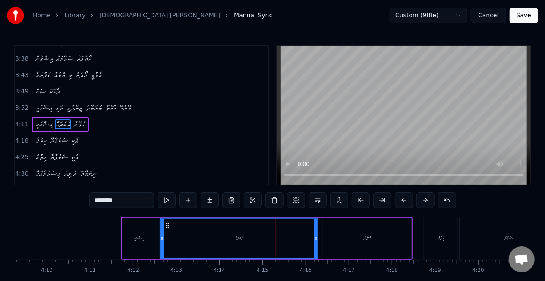
click at [313, 233] on div "އަބަދައް" at bounding box center [239, 237] width 157 height 39
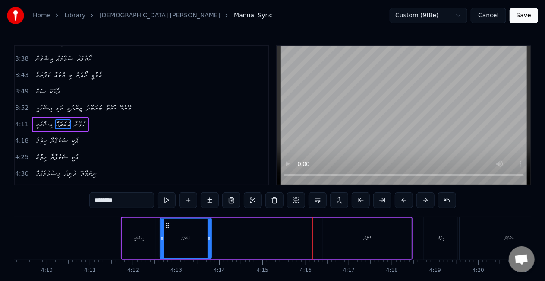
drag, startPoint x: 315, startPoint y: 235, endPoint x: 208, endPoint y: 228, distance: 106.8
click at [208, 228] on div at bounding box center [209, 237] width 3 height 39
click at [338, 234] on div "އެވޭނާ" at bounding box center [367, 238] width 88 height 41
type input "******"
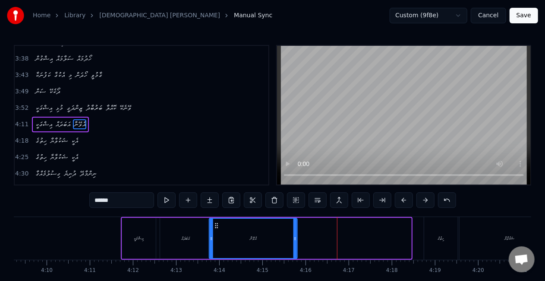
drag, startPoint x: 327, startPoint y: 227, endPoint x: 212, endPoint y: 224, distance: 114.9
click at [213, 224] on icon at bounding box center [216, 225] width 7 height 7
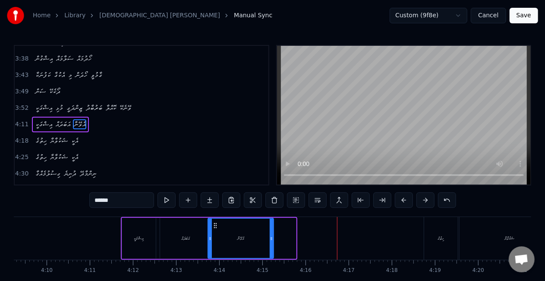
drag, startPoint x: 295, startPoint y: 237, endPoint x: 273, endPoint y: 237, distance: 22.5
click at [273, 237] on div "އެވޭނާ" at bounding box center [241, 238] width 66 height 41
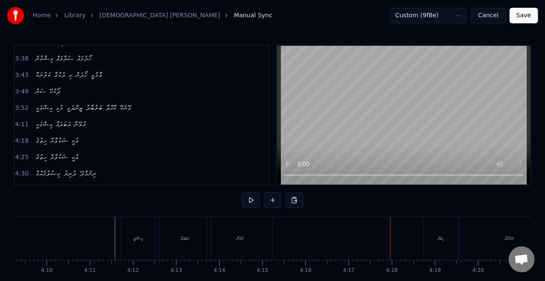
click at [448, 242] on div "ހިތުގެ" at bounding box center [441, 238] width 34 height 43
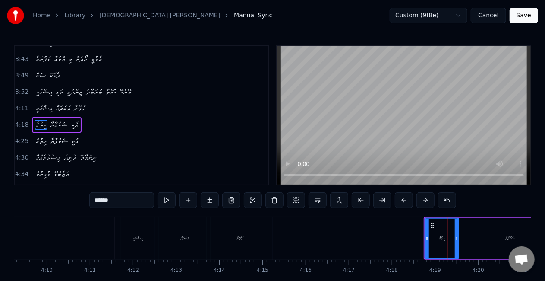
scroll to position [454, 0]
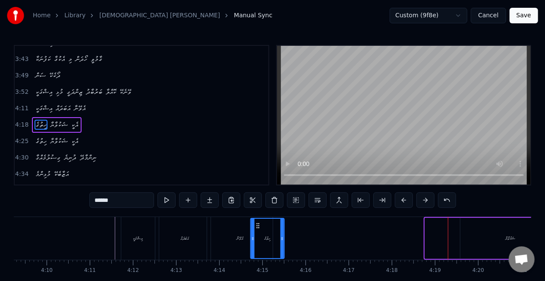
drag, startPoint x: 434, startPoint y: 227, endPoint x: 265, endPoint y: 223, distance: 168.4
click at [260, 226] on icon at bounding box center [257, 225] width 7 height 7
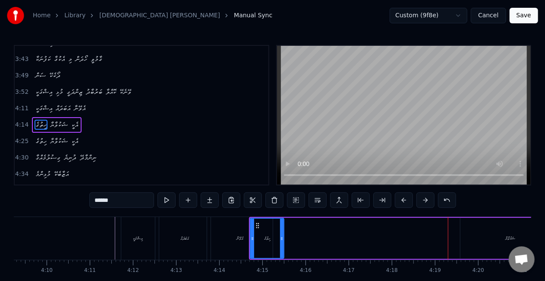
click at [514, 231] on div "ޝަކުވާޔާ" at bounding box center [511, 238] width 100 height 41
type input "********"
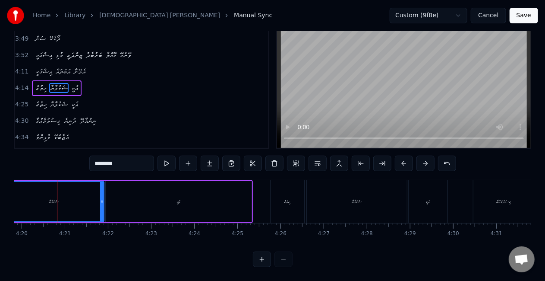
scroll to position [0, 10960]
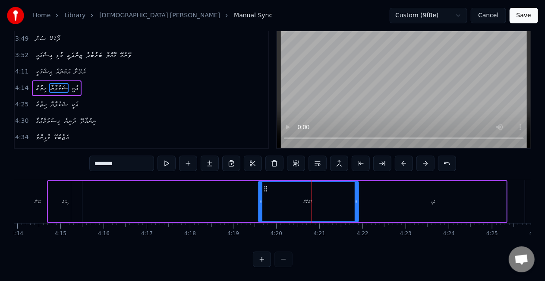
click at [223, 189] on div "ހިތުގެ ޝަކުވާޔާ އެކީ" at bounding box center [277, 201] width 461 height 43
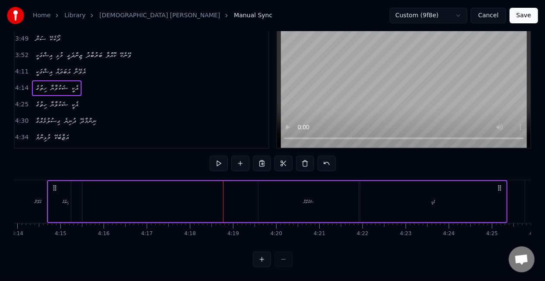
click at [141, 202] on div "ހިތުގެ ޝަކުވާޔާ އެކީ" at bounding box center [277, 201] width 461 height 43
click at [60, 191] on div "ހިތުގެ" at bounding box center [65, 201] width 34 height 41
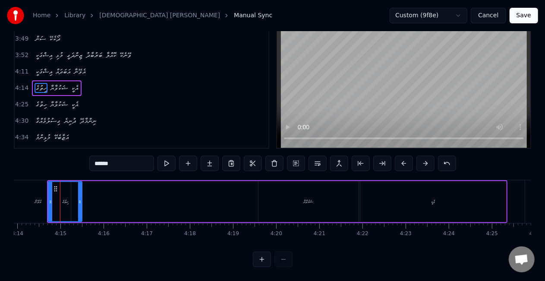
scroll to position [0, 0]
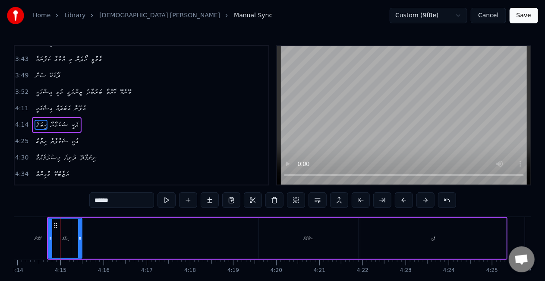
click at [243, 245] on div "ހިތުގެ ޝަކުވާޔާ އެކީ" at bounding box center [277, 238] width 461 height 43
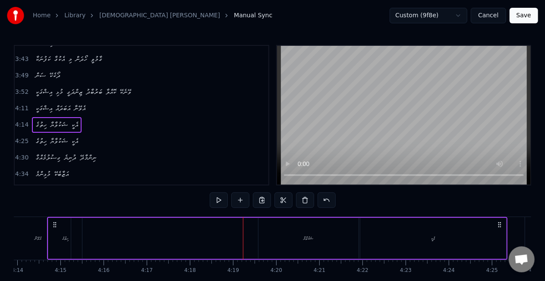
click at [269, 242] on div "ޝަކުވާޔާ" at bounding box center [309, 238] width 100 height 41
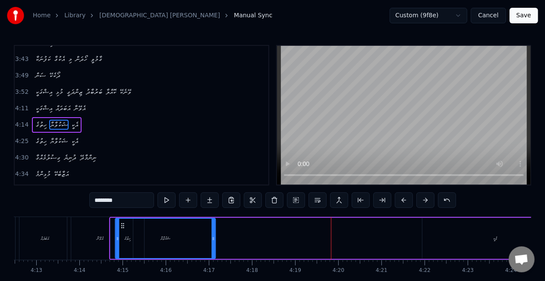
scroll to position [0, 10898]
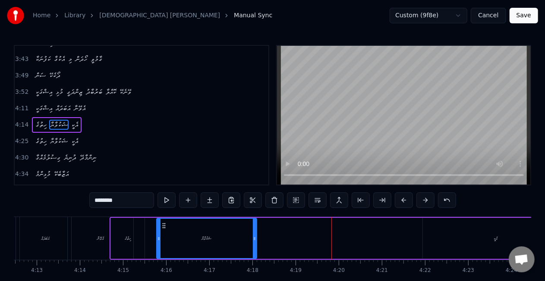
drag, startPoint x: 268, startPoint y: 226, endPoint x: 166, endPoint y: 224, distance: 101.9
click at [166, 224] on icon at bounding box center [164, 225] width 7 height 7
click at [495, 237] on div "އެކީ" at bounding box center [496, 238] width 4 height 6
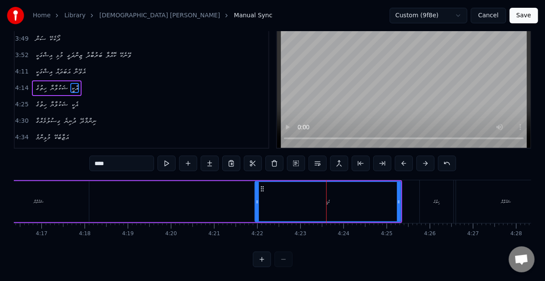
scroll to position [0, 10931]
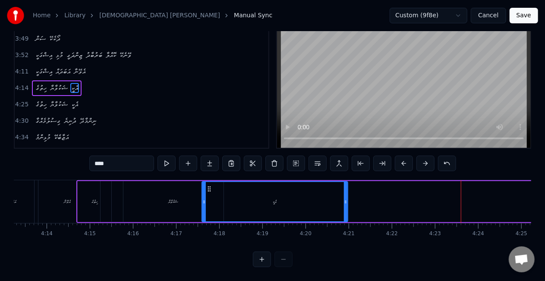
drag, startPoint x: 398, startPoint y: 185, endPoint x: 210, endPoint y: 180, distance: 187.8
click at [210, 185] on icon at bounding box center [209, 188] width 7 height 7
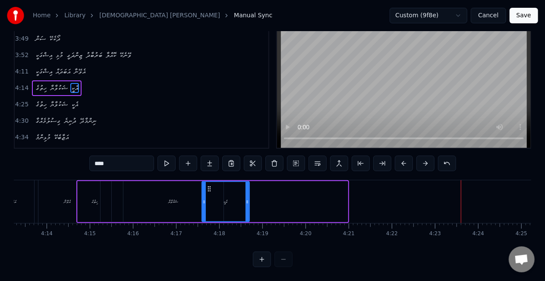
drag, startPoint x: 346, startPoint y: 199, endPoint x: 248, endPoint y: 200, distance: 98.4
click at [248, 200] on div at bounding box center [247, 201] width 3 height 39
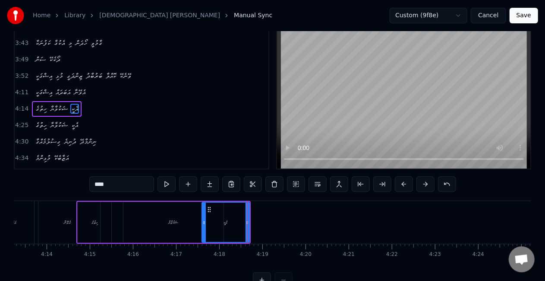
scroll to position [0, 0]
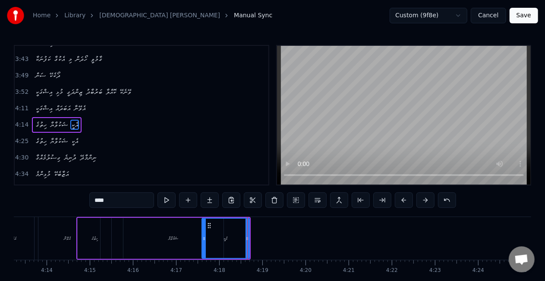
click at [177, 238] on div "ޝަކުވާޔާ" at bounding box center [173, 238] width 10 height 6
type input "********"
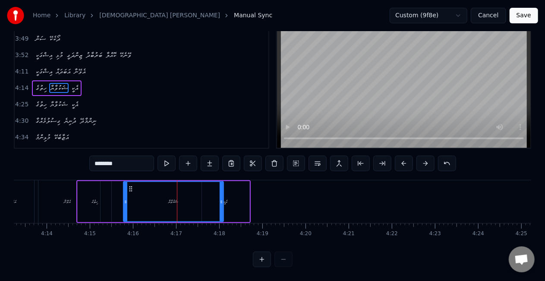
scroll to position [0, 10478]
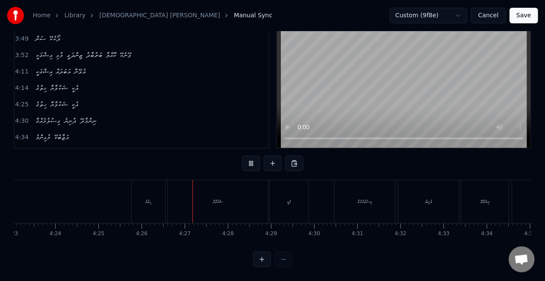
scroll to position [44, 0]
click at [264, 187] on div "ޝަކުވާޔާ" at bounding box center [218, 201] width 100 height 43
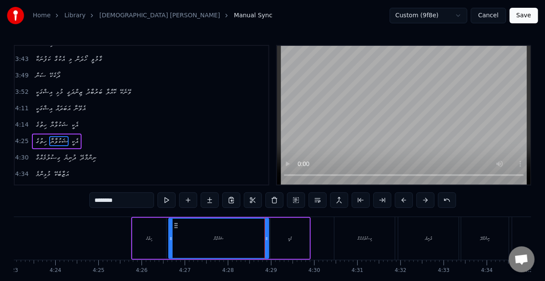
scroll to position [458, 0]
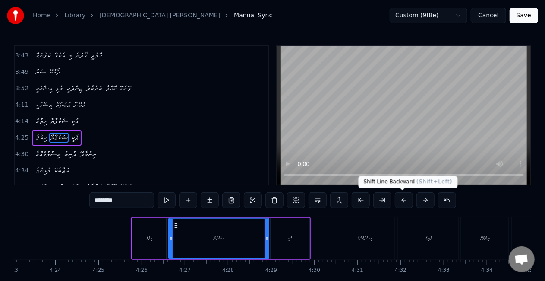
click at [401, 199] on button at bounding box center [404, 200] width 18 height 16
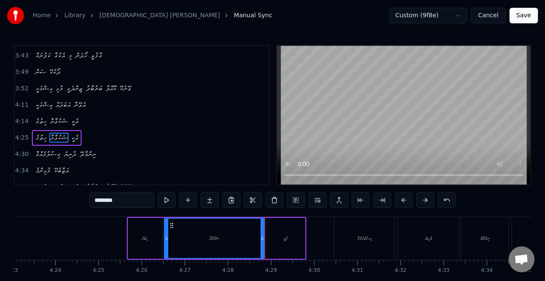
click at [401, 199] on button at bounding box center [404, 200] width 18 height 16
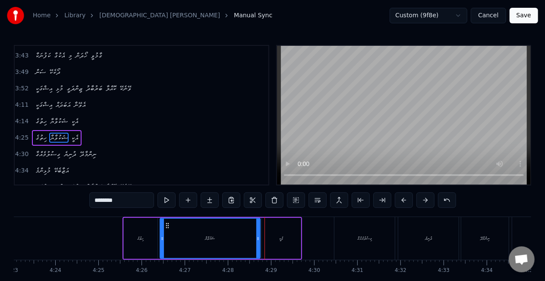
click at [401, 199] on button at bounding box center [404, 200] width 18 height 16
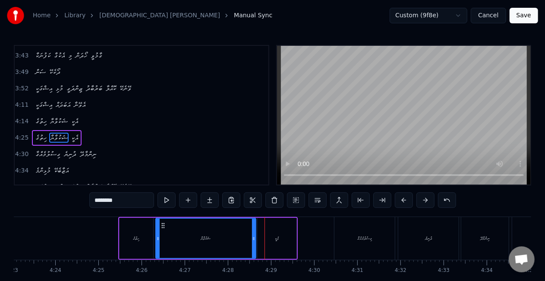
click at [401, 199] on button at bounding box center [404, 200] width 18 height 16
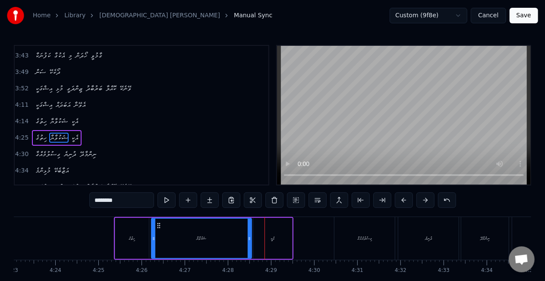
click at [401, 199] on button at bounding box center [404, 200] width 18 height 16
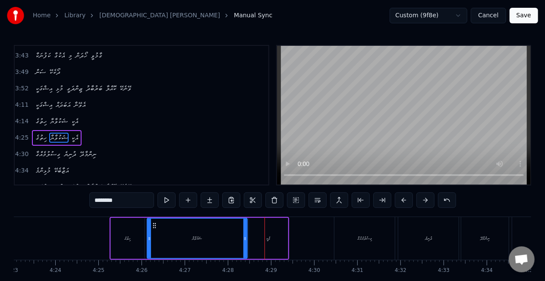
click at [401, 199] on button at bounding box center [404, 200] width 18 height 16
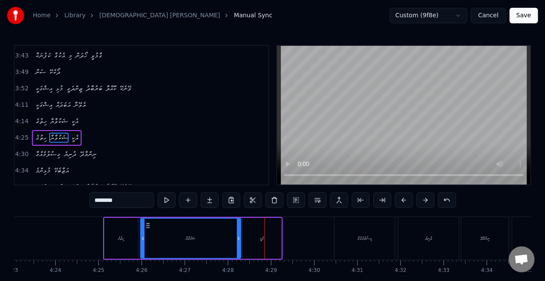
click at [401, 199] on button at bounding box center [404, 200] width 18 height 16
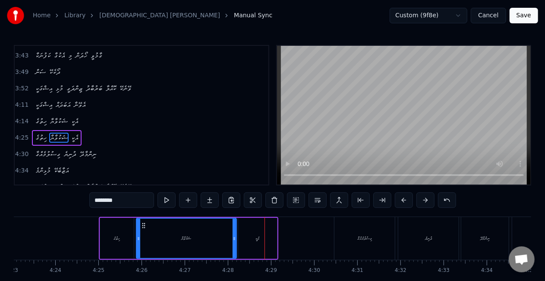
click at [401, 199] on button at bounding box center [404, 200] width 18 height 16
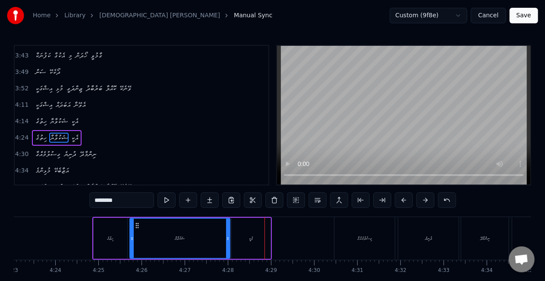
click at [401, 199] on button at bounding box center [404, 200] width 18 height 16
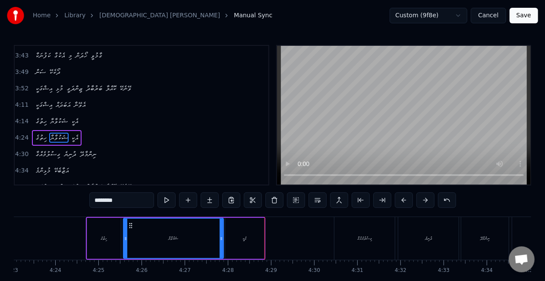
click at [401, 199] on button at bounding box center [404, 200] width 18 height 16
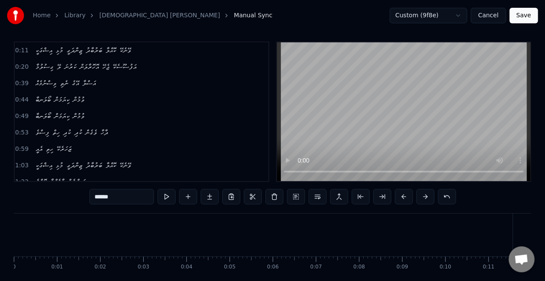
scroll to position [0, 11624]
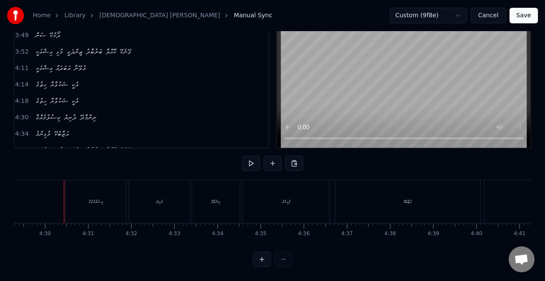
click at [169, 189] on div "ދުނިޔެ" at bounding box center [159, 201] width 60 height 43
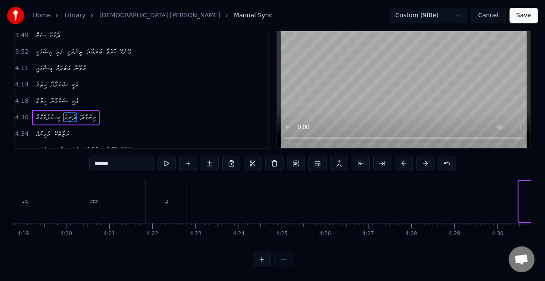
scroll to position [0, 11290]
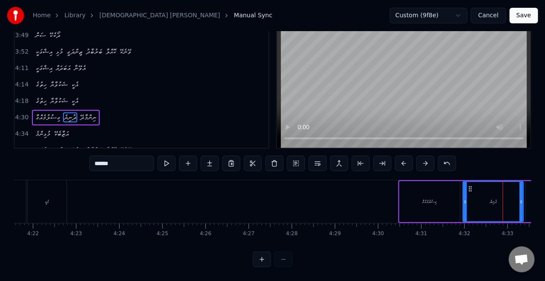
click at [423, 198] on div "ގިސުލުމެއްގާ" at bounding box center [430, 201] width 15 height 6
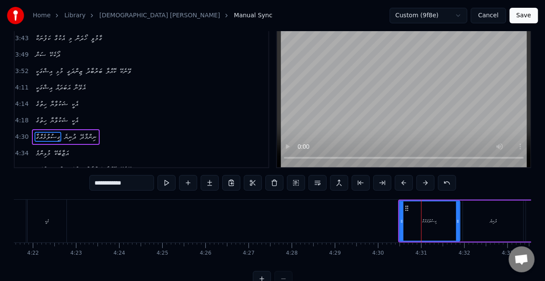
scroll to position [3, 0]
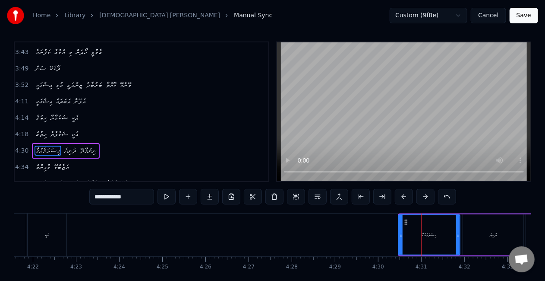
click at [401, 225] on div at bounding box center [400, 234] width 3 height 39
drag, startPoint x: 426, startPoint y: 217, endPoint x: 407, endPoint y: 218, distance: 18.6
click at [407, 218] on div "ގިސުލުމެއްގާ" at bounding box center [430, 234] width 59 height 39
click at [469, 220] on div "ދުނިޔެ" at bounding box center [493, 234] width 60 height 41
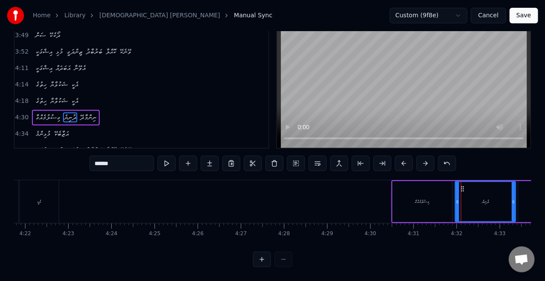
scroll to position [0, 11470]
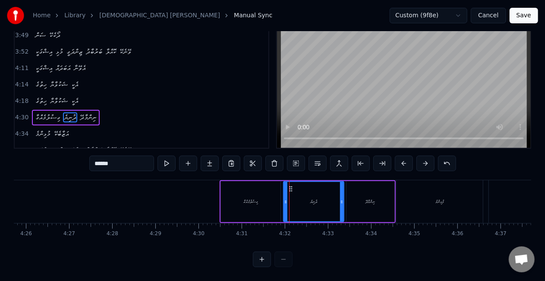
click at [385, 201] on div "ނިންމާދޭ" at bounding box center [371, 201] width 48 height 41
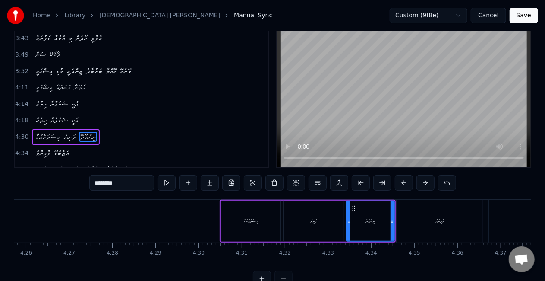
scroll to position [3, 0]
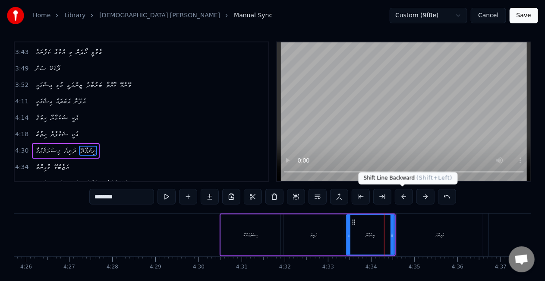
click at [403, 192] on button at bounding box center [404, 197] width 18 height 16
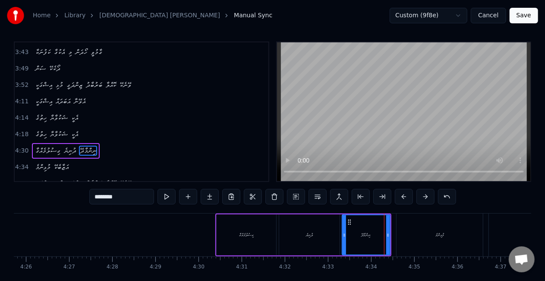
click at [403, 192] on button at bounding box center [404, 197] width 18 height 16
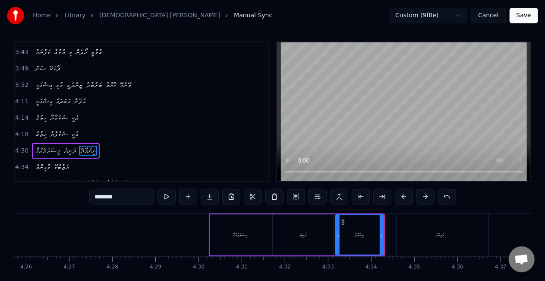
click at [403, 192] on button at bounding box center [404, 197] width 18 height 16
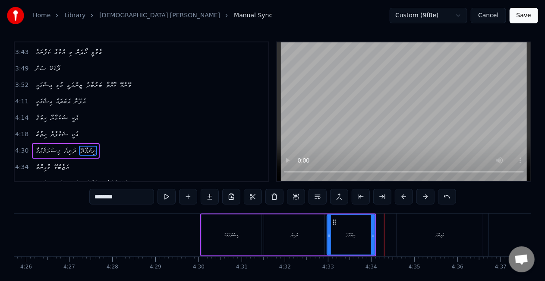
click at [403, 192] on button at bounding box center [404, 197] width 18 height 16
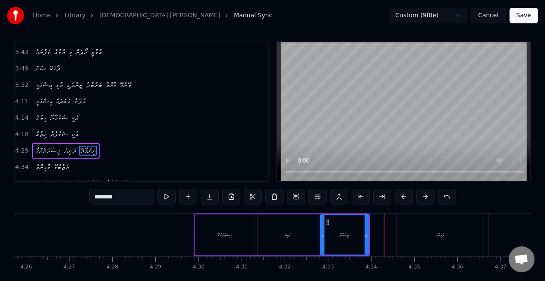
click at [403, 192] on button at bounding box center [404, 197] width 18 height 16
click at [403, 193] on button at bounding box center [404, 197] width 18 height 16
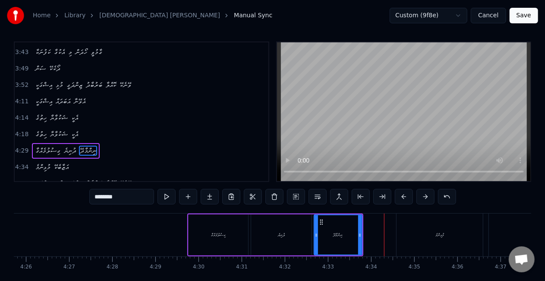
click at [403, 193] on button at bounding box center [404, 197] width 18 height 16
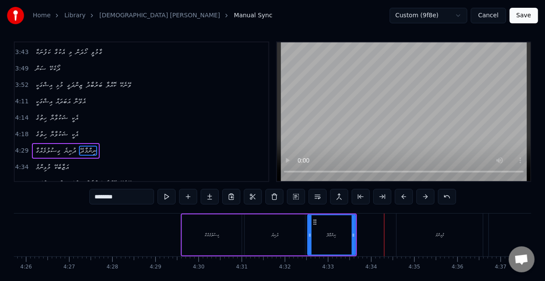
click at [403, 193] on button at bounding box center [404, 197] width 18 height 16
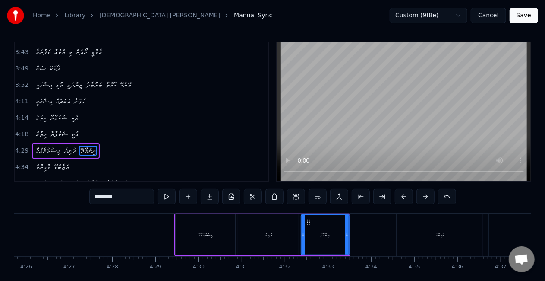
click at [403, 193] on button at bounding box center [404, 197] width 18 height 16
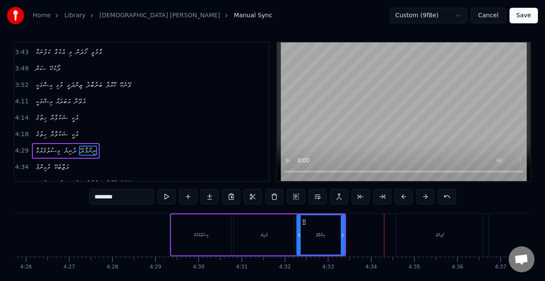
click at [403, 193] on button at bounding box center [404, 197] width 18 height 16
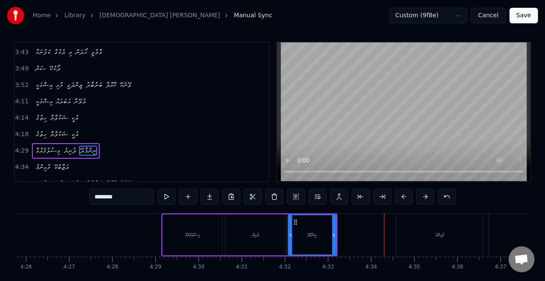
click at [403, 193] on button at bounding box center [404, 197] width 18 height 16
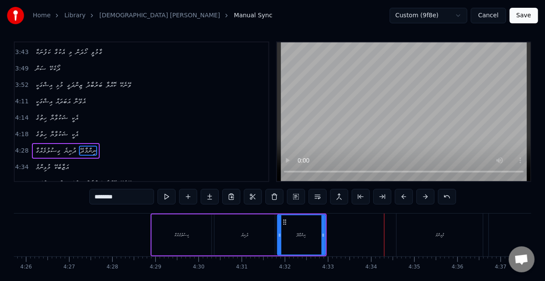
click at [403, 193] on button at bounding box center [404, 197] width 18 height 16
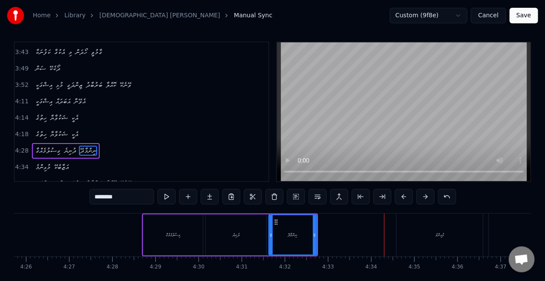
click at [403, 193] on button at bounding box center [404, 197] width 18 height 16
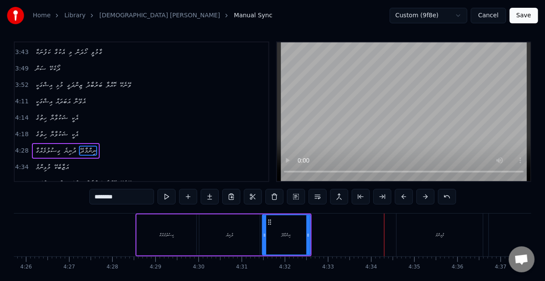
click at [403, 193] on button at bounding box center [404, 197] width 18 height 16
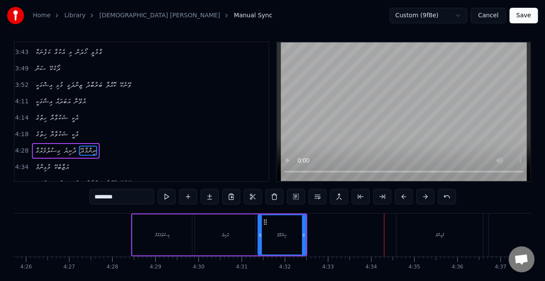
click at [403, 193] on button at bounding box center [404, 197] width 18 height 16
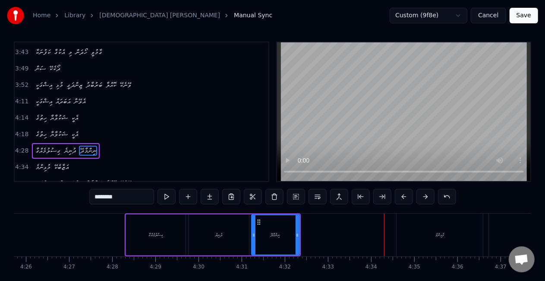
click at [403, 193] on button at bounding box center [404, 197] width 18 height 16
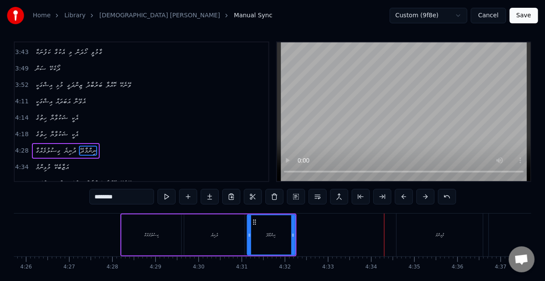
click at [403, 193] on button at bounding box center [404, 197] width 18 height 16
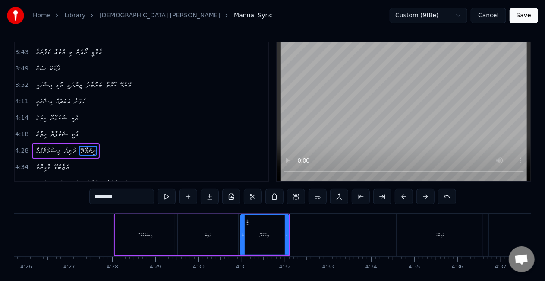
click at [403, 193] on button at bounding box center [404, 197] width 18 height 16
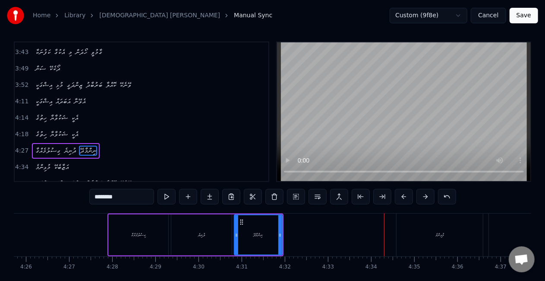
click at [403, 193] on button at bounding box center [404, 197] width 18 height 16
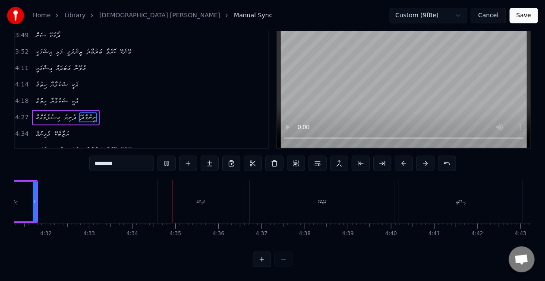
scroll to position [0, 11802]
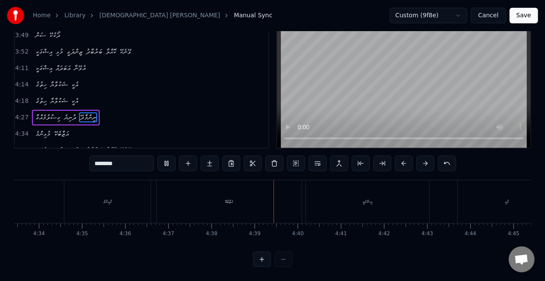
click at [249, 198] on div "އަޒާބެކޭ" at bounding box center [229, 201] width 145 height 43
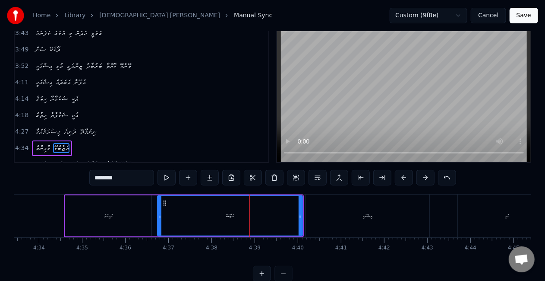
scroll to position [20, 0]
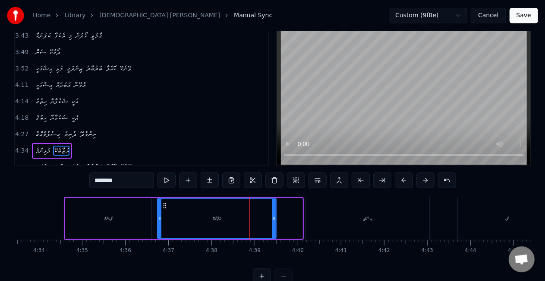
drag, startPoint x: 300, startPoint y: 221, endPoint x: 274, endPoint y: 220, distance: 26.4
click at [274, 220] on div at bounding box center [273, 218] width 3 height 39
click at [120, 209] on div "މުޅިންމެ" at bounding box center [108, 218] width 86 height 41
type input "********"
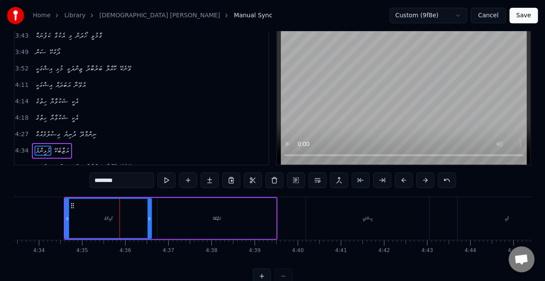
click at [518, 16] on button "Save" at bounding box center [524, 16] width 28 height 16
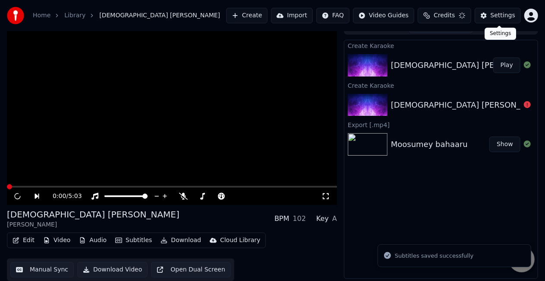
scroll to position [12, 0]
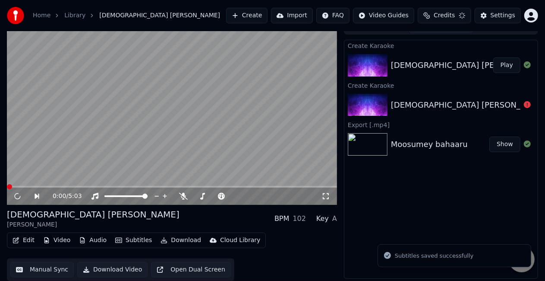
click at [452, 66] on div "[DEMOGRAPHIC_DATA] [PERSON_NAME] - [GEOGRAPHIC_DATA]" at bounding box center [513, 65] width 245 height 12
click at [80, 186] on span at bounding box center [172, 187] width 330 height 2
click at [148, 145] on video at bounding box center [172, 112] width 330 height 186
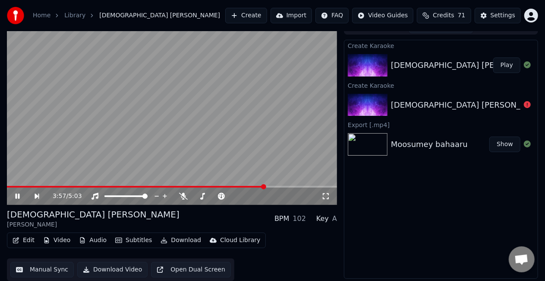
click at [265, 186] on span at bounding box center [172, 187] width 330 height 2
click at [238, 133] on video at bounding box center [172, 112] width 330 height 186
click at [277, 187] on span at bounding box center [148, 187] width 282 height 2
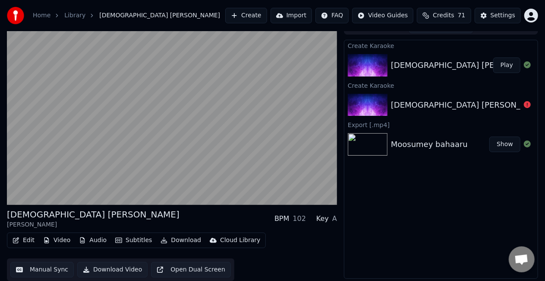
click at [263, 140] on video at bounding box center [172, 112] width 330 height 186
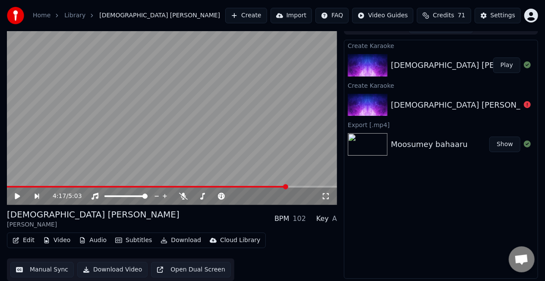
click at [249, 186] on span at bounding box center [147, 187] width 281 height 2
click at [245, 161] on video at bounding box center [172, 112] width 330 height 186
click at [261, 186] on span at bounding box center [172, 187] width 330 height 2
click at [265, 185] on video at bounding box center [172, 112] width 330 height 186
click at [258, 185] on span at bounding box center [260, 186] width 5 height 5
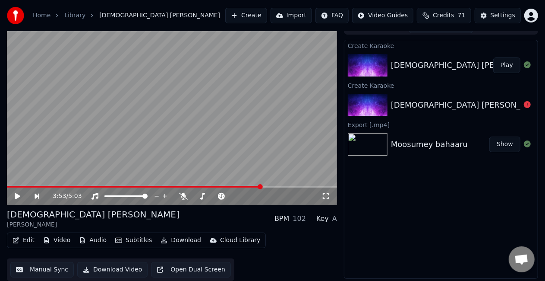
click at [253, 152] on video at bounding box center [172, 112] width 330 height 186
click at [269, 186] on span at bounding box center [172, 187] width 330 height 2
click at [278, 186] on span at bounding box center [172, 187] width 330 height 2
click at [254, 150] on video at bounding box center [172, 112] width 330 height 186
click at [41, 268] on button "Manual Sync" at bounding box center [41, 270] width 63 height 16
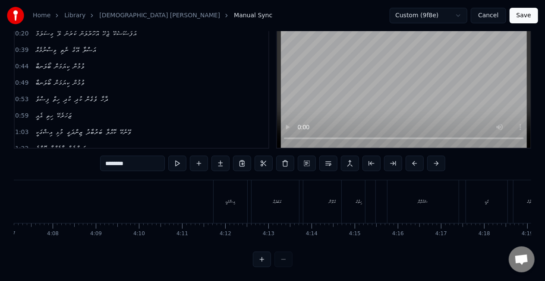
scroll to position [0, 10681]
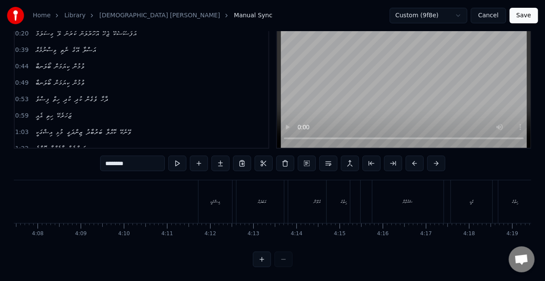
click at [277, 200] on div "އަބަދައް" at bounding box center [262, 201] width 51 height 43
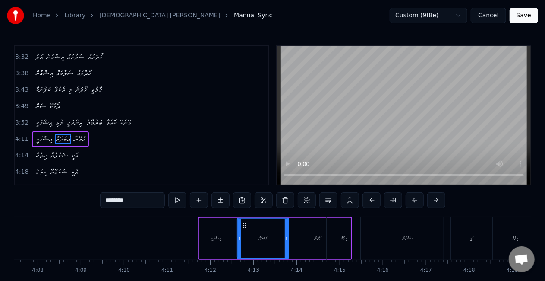
scroll to position [438, 0]
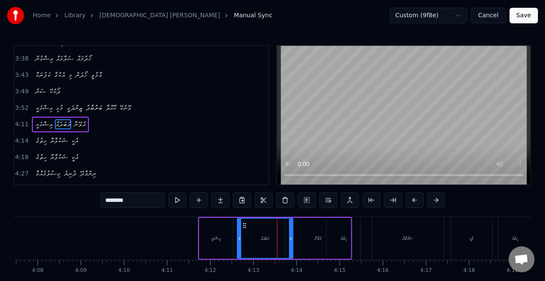
drag, startPoint x: 286, startPoint y: 235, endPoint x: 296, endPoint y: 235, distance: 9.5
click at [291, 237] on icon at bounding box center [290, 238] width 3 height 7
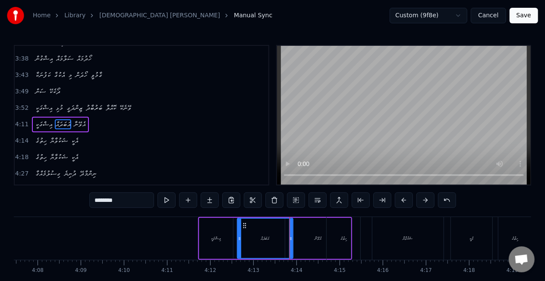
click at [311, 237] on div "އެވޭނާ" at bounding box center [318, 238] width 66 height 41
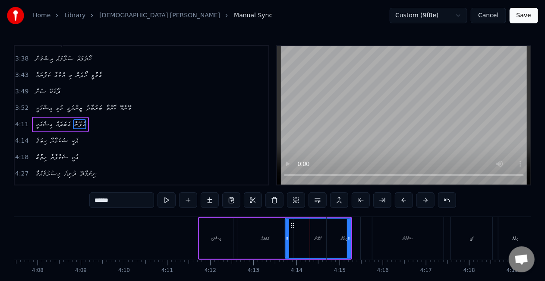
click at [347, 237] on div "ހިތުގެ" at bounding box center [344, 238] width 6 height 6
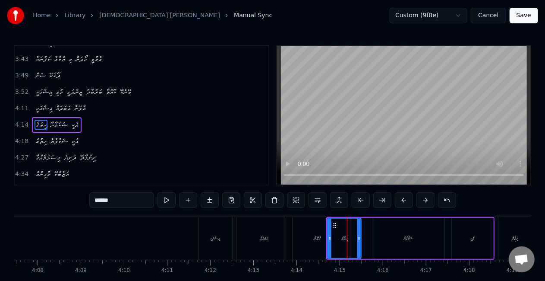
scroll to position [454, 0]
drag, startPoint x: 341, startPoint y: 238, endPoint x: 347, endPoint y: 236, distance: 6.2
click at [347, 238] on div "ހިތުގެ" at bounding box center [344, 238] width 6 height 6
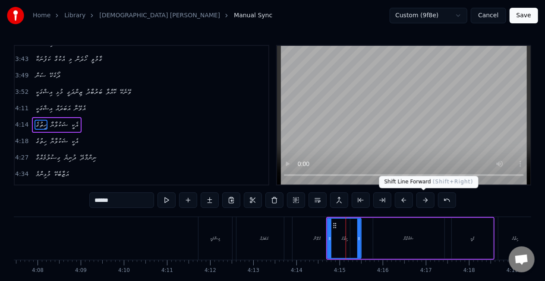
click at [422, 198] on button at bounding box center [426, 200] width 18 height 16
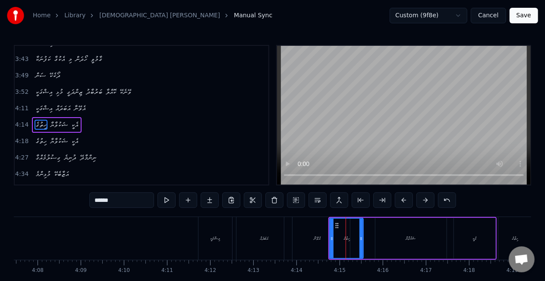
click at [422, 198] on button at bounding box center [426, 200] width 18 height 16
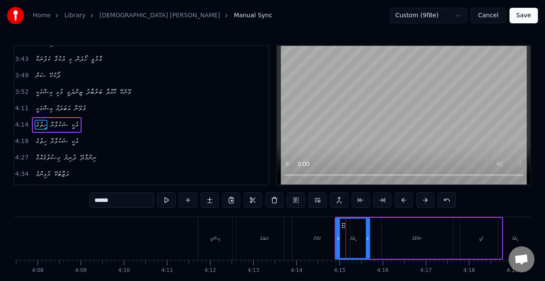
click at [422, 198] on button at bounding box center [426, 200] width 18 height 16
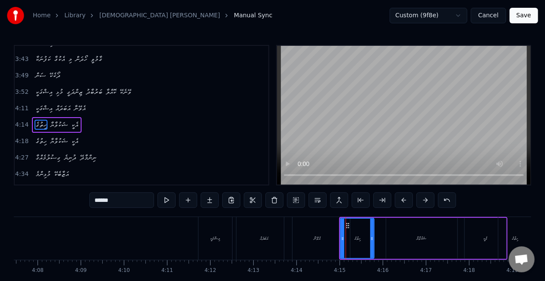
click at [303, 237] on div "އެވޭނާ" at bounding box center [317, 238] width 66 height 43
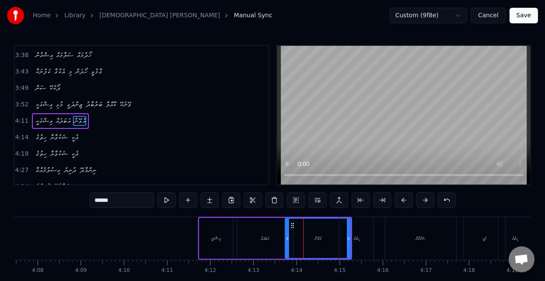
scroll to position [438, 0]
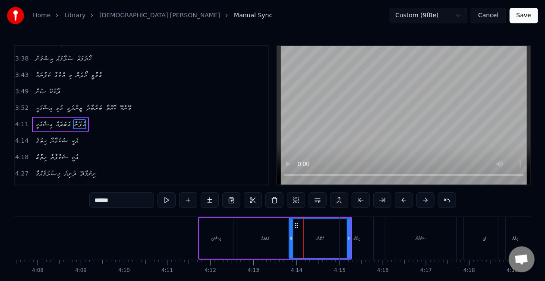
click at [291, 238] on icon at bounding box center [291, 238] width 3 height 7
click at [274, 234] on div "އަބަދައް" at bounding box center [265, 238] width 56 height 41
type input "********"
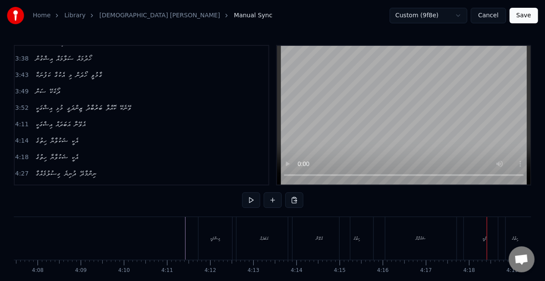
click at [417, 258] on div "ޝަކުވާޔާ" at bounding box center [420, 238] width 71 height 43
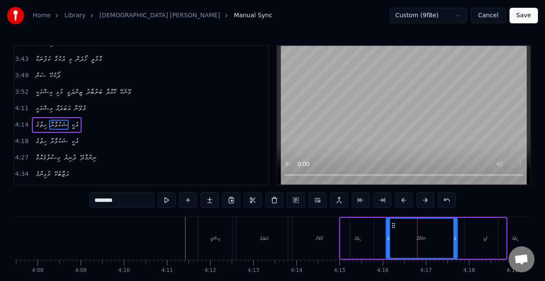
scroll to position [454, 0]
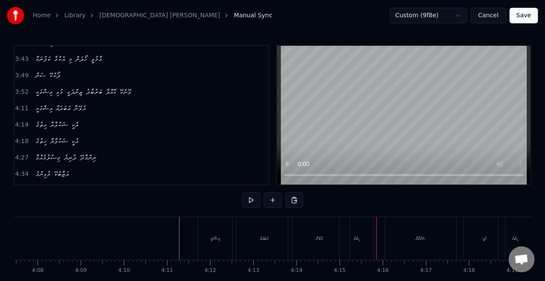
click at [295, 227] on div "އެވޭނާ" at bounding box center [319, 238] width 62 height 43
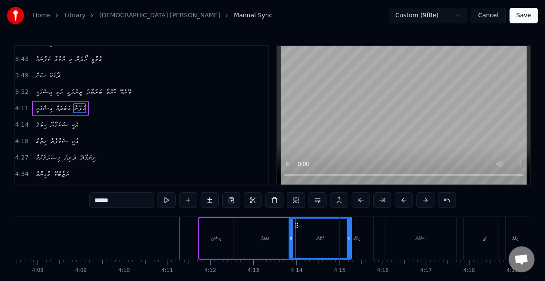
scroll to position [438, 0]
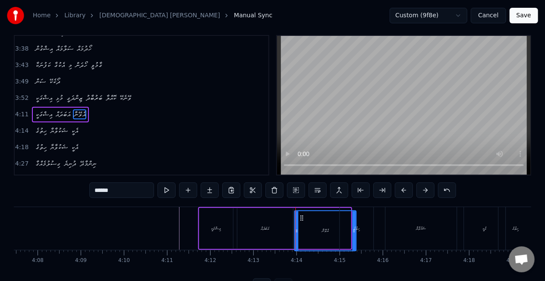
drag, startPoint x: 297, startPoint y: 225, endPoint x: 302, endPoint y: 228, distance: 5.8
click at [302, 221] on icon at bounding box center [301, 217] width 7 height 7
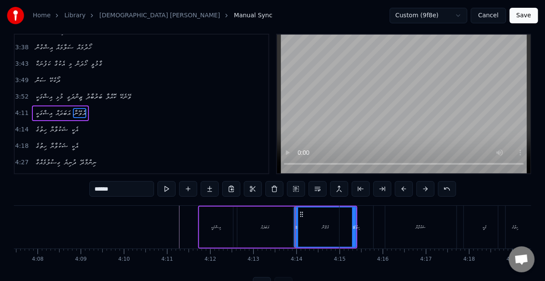
click at [360, 224] on div "ހިތުގެ" at bounding box center [357, 226] width 34 height 43
type input "******"
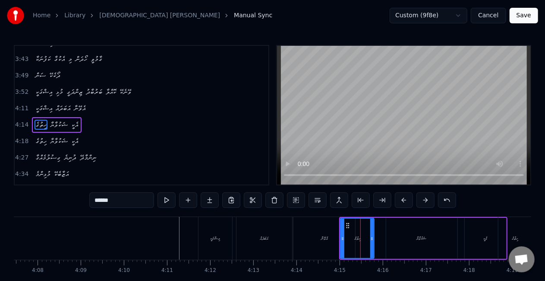
scroll to position [454, 0]
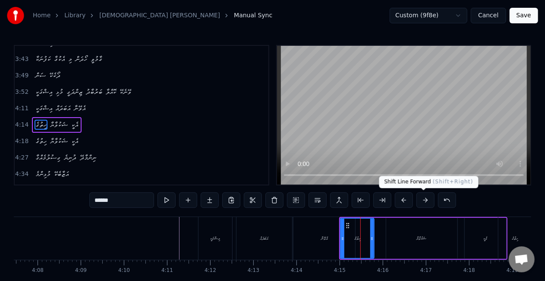
click at [424, 198] on button at bounding box center [426, 200] width 18 height 16
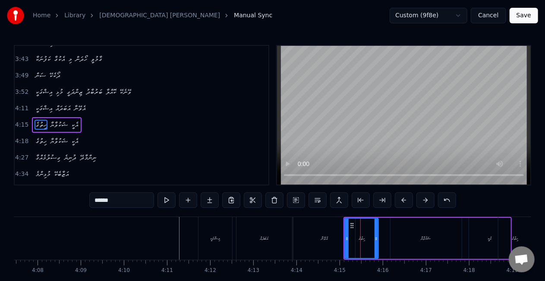
click at [424, 198] on button at bounding box center [426, 200] width 18 height 16
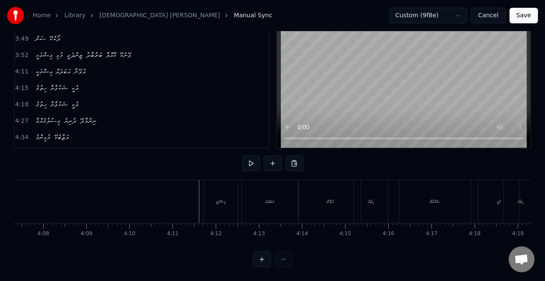
scroll to position [0, 10451]
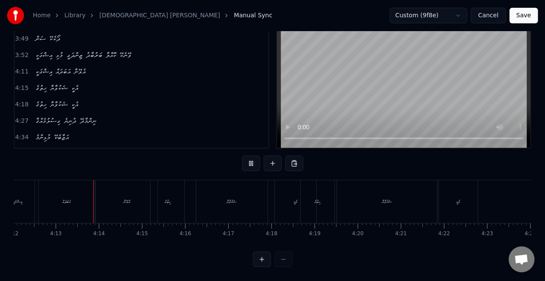
scroll to position [0, 10888]
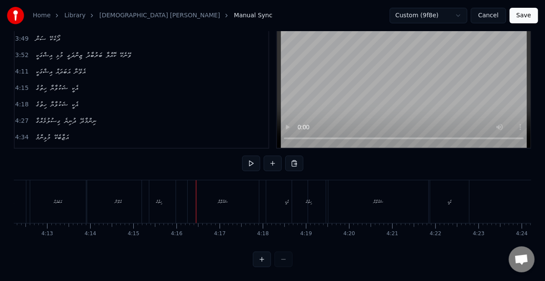
click at [163, 191] on div "ހިތުގެ" at bounding box center [159, 201] width 34 height 43
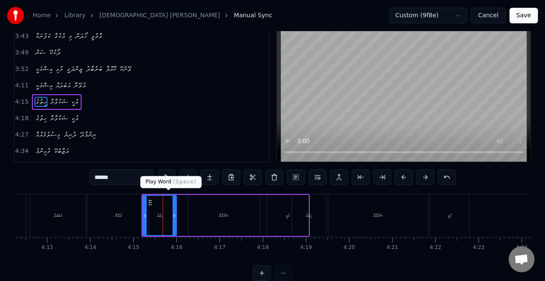
scroll to position [0, 0]
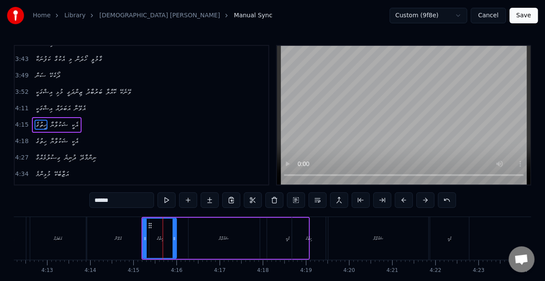
click at [420, 201] on button at bounding box center [426, 200] width 18 height 16
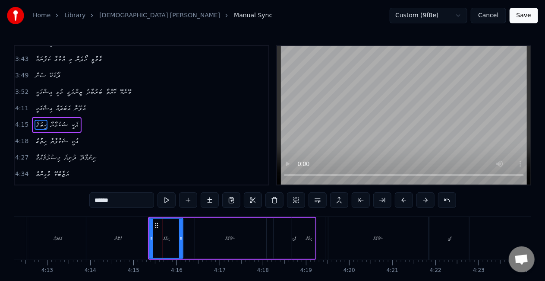
click at [420, 201] on button at bounding box center [426, 200] width 18 height 16
click at [389, 249] on div "ޝަކުވާޔާ" at bounding box center [378, 238] width 100 height 43
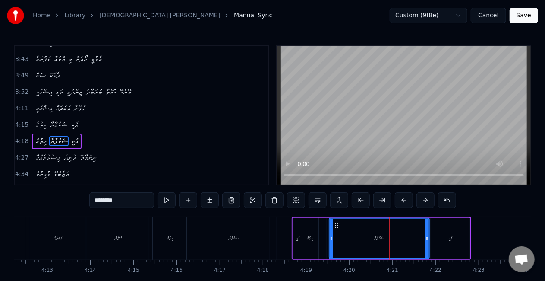
scroll to position [458, 0]
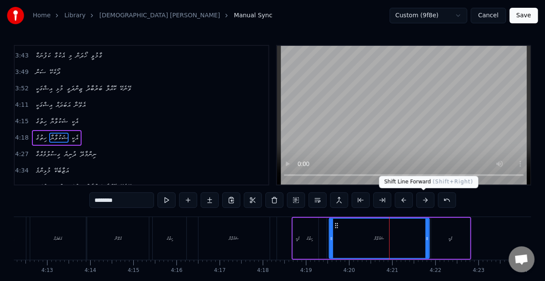
click at [426, 198] on button at bounding box center [426, 200] width 18 height 16
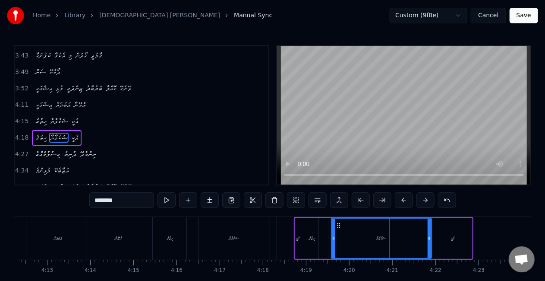
click at [426, 198] on button at bounding box center [426, 200] width 18 height 16
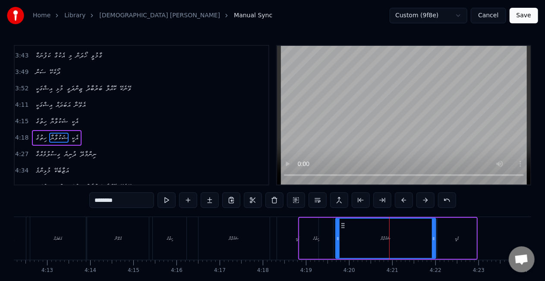
click at [426, 198] on button at bounding box center [426, 200] width 18 height 16
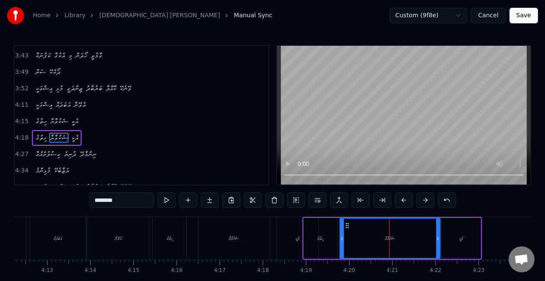
click at [426, 198] on button at bounding box center [426, 200] width 18 height 16
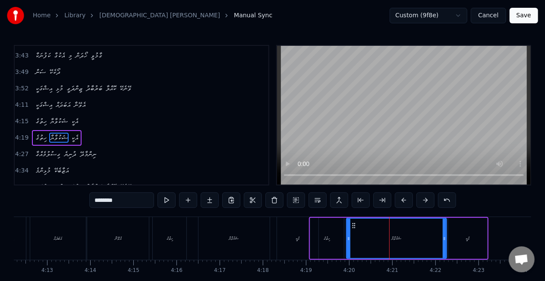
click at [426, 198] on button at bounding box center [426, 200] width 18 height 16
click at [216, 231] on div "ޝަކުވާޔާ" at bounding box center [234, 238] width 71 height 43
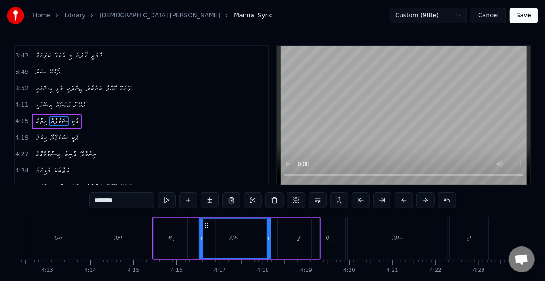
scroll to position [454, 0]
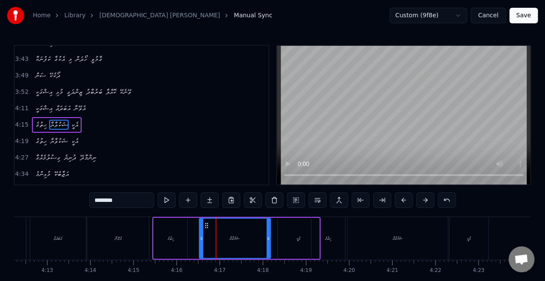
click at [61, 238] on div "އަބަދައް" at bounding box center [58, 238] width 9 height 6
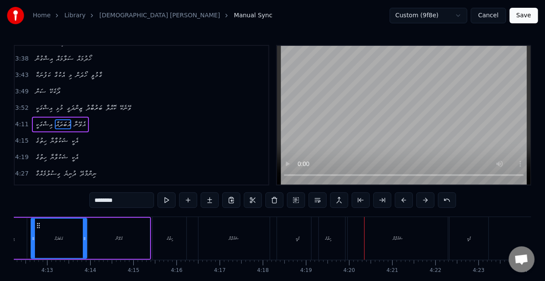
click at [269, 245] on div "ޝަކުވާޔާ" at bounding box center [234, 238] width 72 height 43
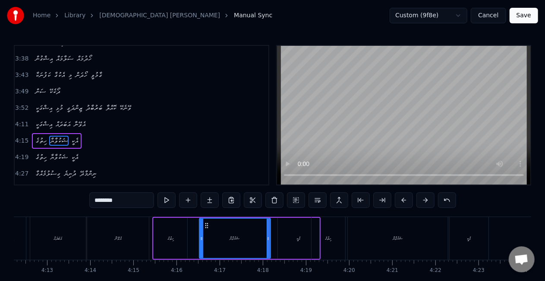
scroll to position [454, 0]
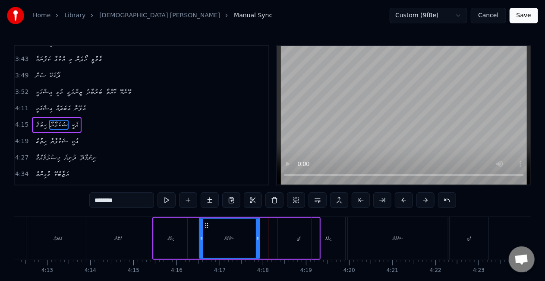
drag, startPoint x: 268, startPoint y: 242, endPoint x: 257, endPoint y: 241, distance: 10.8
click at [257, 241] on div at bounding box center [257, 237] width 3 height 39
click at [280, 237] on div "އެކީ" at bounding box center [298, 238] width 41 height 41
type input "****"
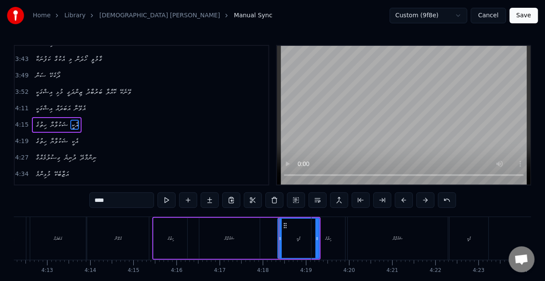
drag, startPoint x: 286, startPoint y: 229, endPoint x: 284, endPoint y: 224, distance: 5.6
click at [273, 228] on div "ހިތުގެ ޝަކުވާޔާ އެކީ" at bounding box center [236, 238] width 168 height 43
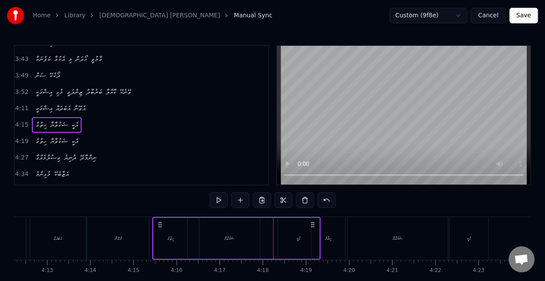
click at [298, 234] on div "އެކީ" at bounding box center [298, 238] width 41 height 41
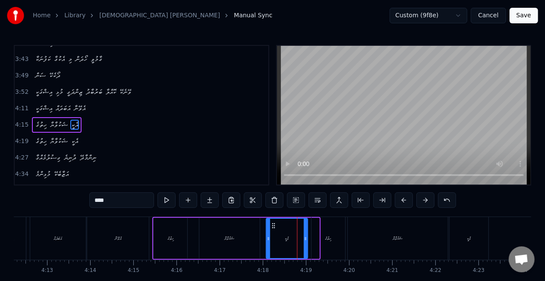
drag, startPoint x: 283, startPoint y: 224, endPoint x: 272, endPoint y: 224, distance: 11.7
click at [272, 224] on icon at bounding box center [273, 225] width 7 height 7
click at [327, 227] on div "ހިތުގެ" at bounding box center [329, 238] width 34 height 43
type input "******"
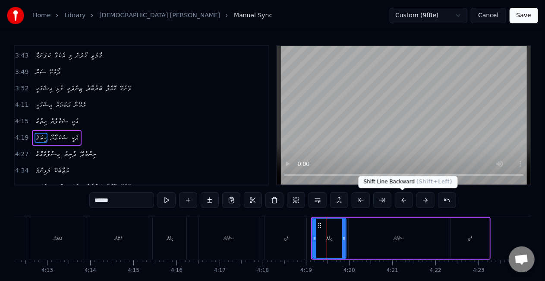
click at [398, 199] on button at bounding box center [404, 200] width 18 height 16
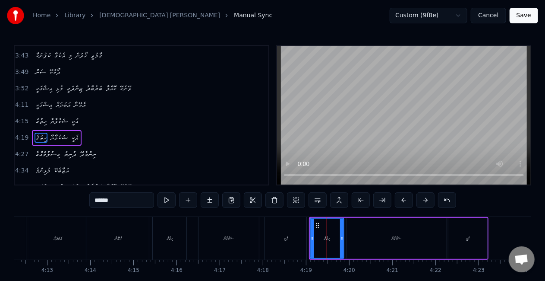
click at [398, 199] on button at bounding box center [404, 200] width 18 height 16
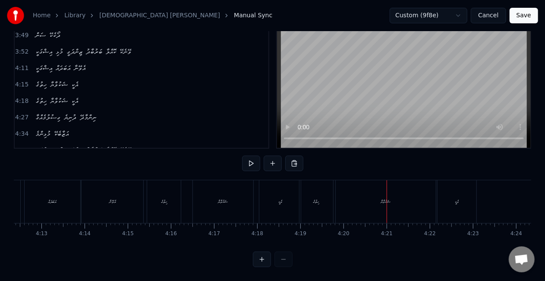
scroll to position [0, 10878]
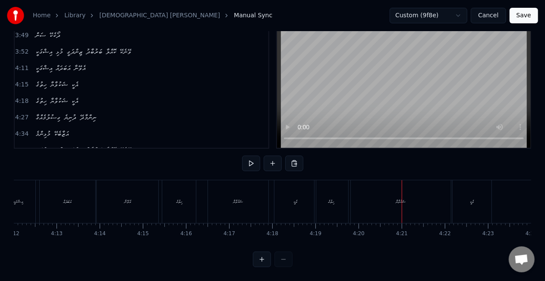
click at [315, 208] on div "ހިތުގެ" at bounding box center [332, 201] width 34 height 43
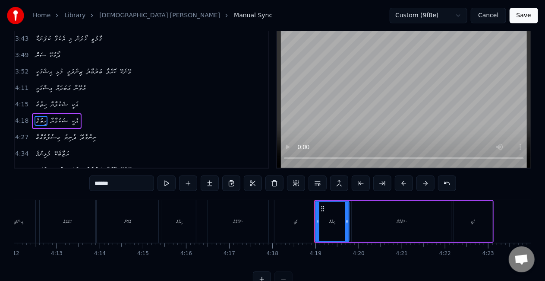
scroll to position [0, 0]
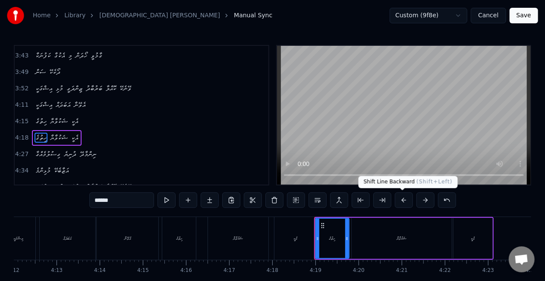
click at [404, 199] on button at bounding box center [404, 200] width 18 height 16
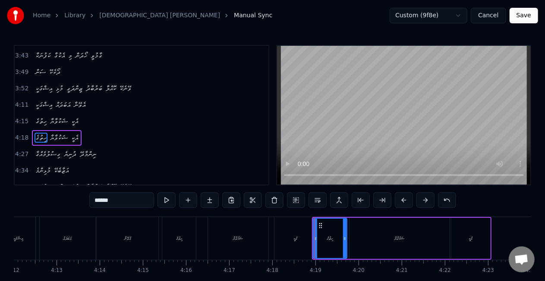
click at [404, 199] on button at bounding box center [404, 200] width 18 height 16
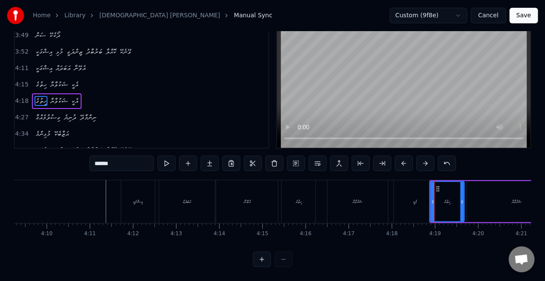
scroll to position [0, 10736]
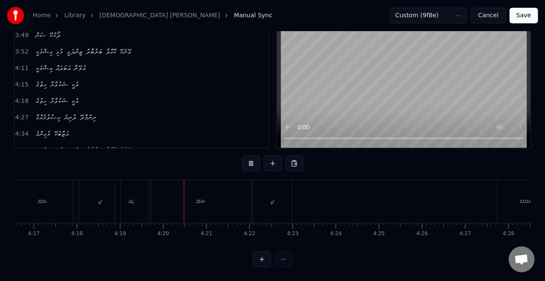
scroll to position [0, 11177]
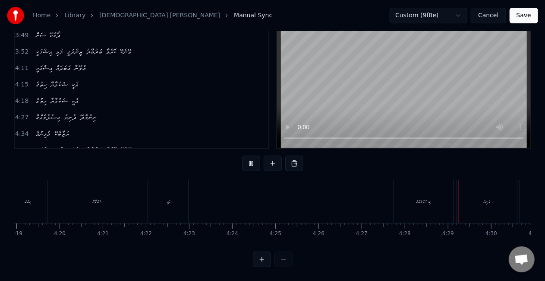
click at [249, 155] on button at bounding box center [251, 163] width 18 height 16
click at [404, 198] on div "ގިސުލުމެއްގާ" at bounding box center [424, 201] width 60 height 43
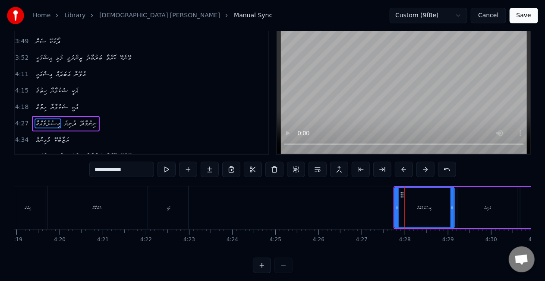
scroll to position [44, 0]
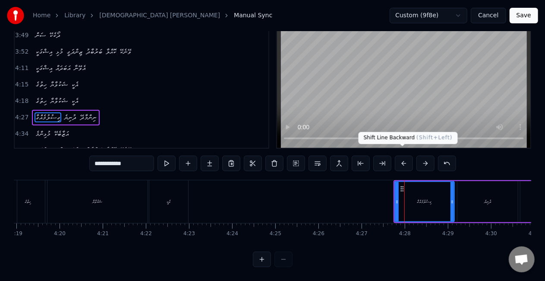
click at [407, 155] on button at bounding box center [404, 163] width 18 height 16
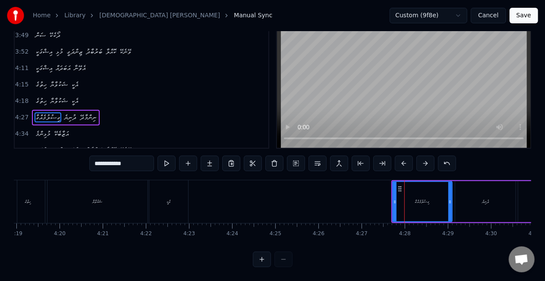
click at [399, 155] on button at bounding box center [404, 163] width 18 height 16
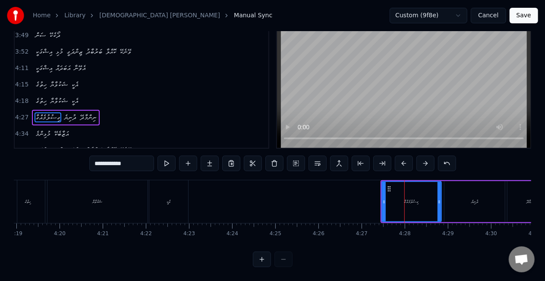
click at [399, 155] on button at bounding box center [404, 163] width 18 height 16
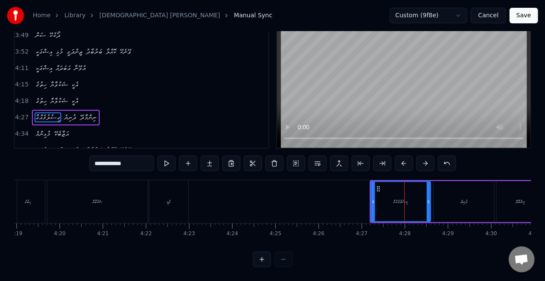
click at [399, 155] on button at bounding box center [404, 163] width 18 height 16
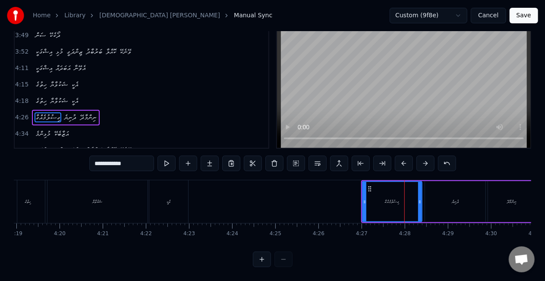
click at [399, 155] on button at bounding box center [404, 163] width 18 height 16
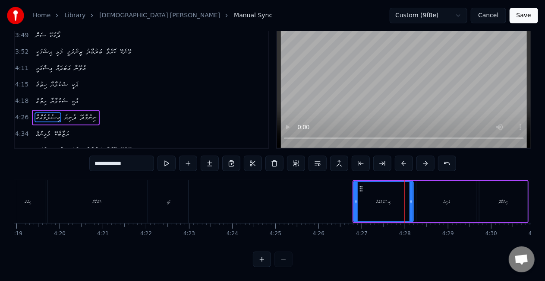
click at [399, 155] on button at bounding box center [404, 163] width 18 height 16
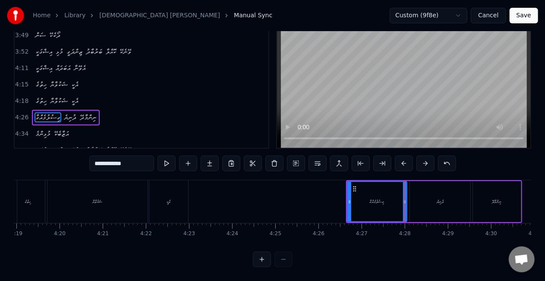
click at [399, 155] on button at bounding box center [404, 163] width 18 height 16
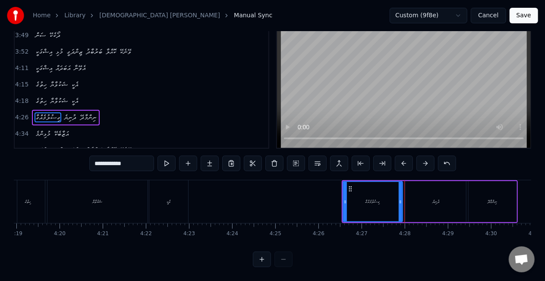
click at [399, 155] on button at bounding box center [404, 163] width 18 height 16
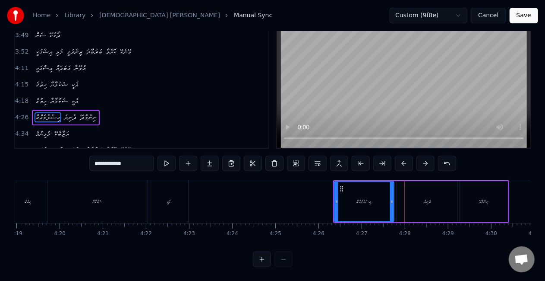
click at [399, 155] on button at bounding box center [404, 163] width 18 height 16
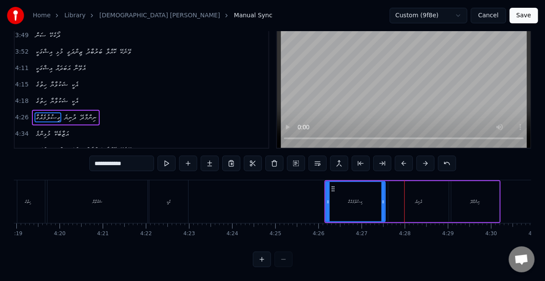
click at [399, 155] on button at bounding box center [404, 163] width 18 height 16
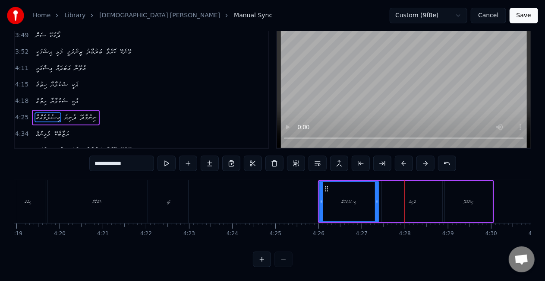
click at [399, 155] on button at bounding box center [404, 163] width 18 height 16
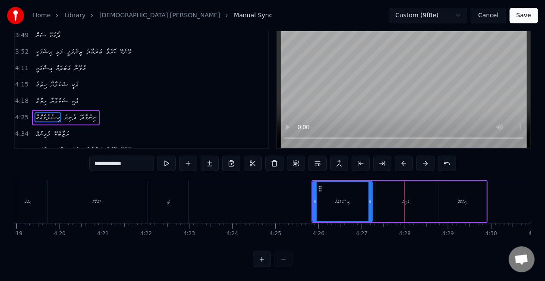
click at [399, 155] on button at bounding box center [404, 163] width 18 height 16
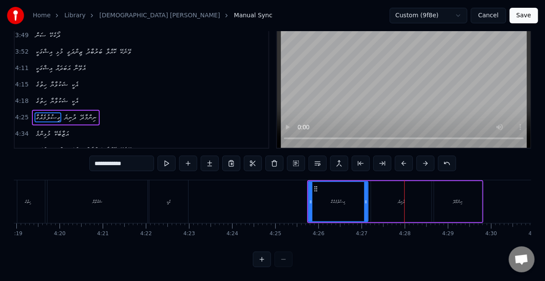
click at [399, 155] on button at bounding box center [404, 163] width 18 height 16
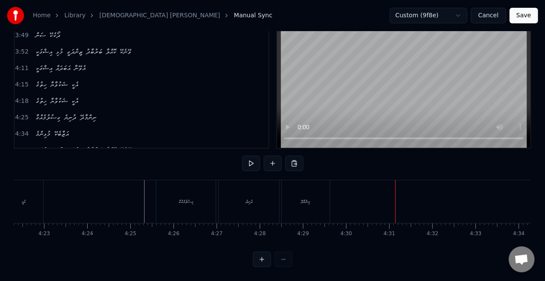
scroll to position [0, 11308]
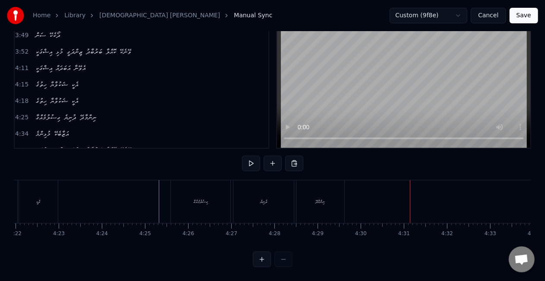
click at [332, 205] on div "ނިންމާދޭ" at bounding box center [321, 201] width 48 height 43
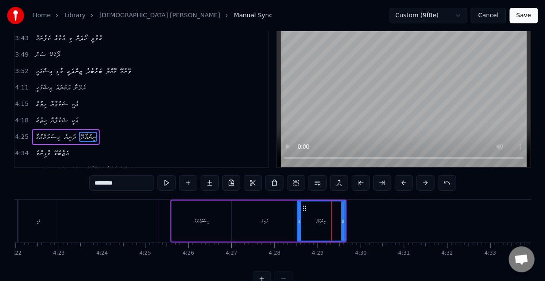
scroll to position [3, 0]
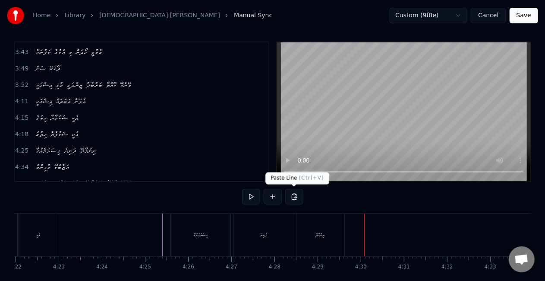
click at [313, 232] on div "ނިންމާދޭ" at bounding box center [321, 234] width 48 height 43
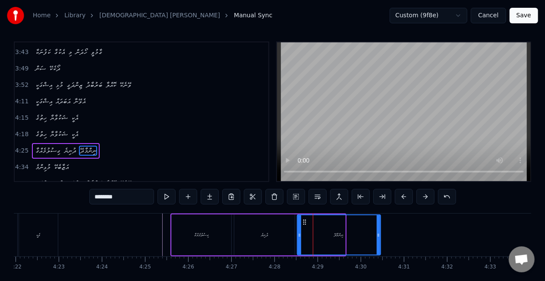
drag, startPoint x: 344, startPoint y: 231, endPoint x: 351, endPoint y: 231, distance: 7.4
click at [379, 231] on icon at bounding box center [378, 234] width 3 height 7
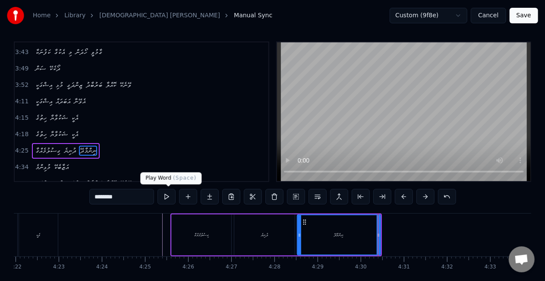
click at [172, 196] on button at bounding box center [167, 197] width 18 height 16
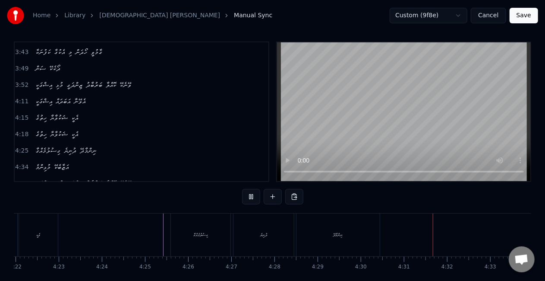
click at [216, 243] on div "ގިސުލުމެއްގާ" at bounding box center [201, 234] width 60 height 43
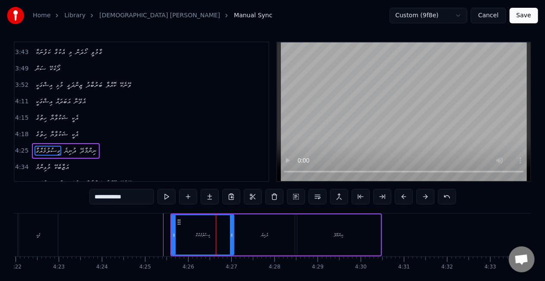
click at [232, 240] on div at bounding box center [231, 234] width 3 height 39
click at [171, 229] on div "ގިސުލުމެއްގާ ދުނިޔެ ނިންމާދޭ" at bounding box center [277, 234] width 212 height 43
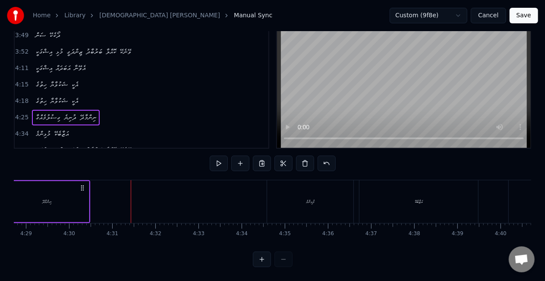
scroll to position [0, 11667]
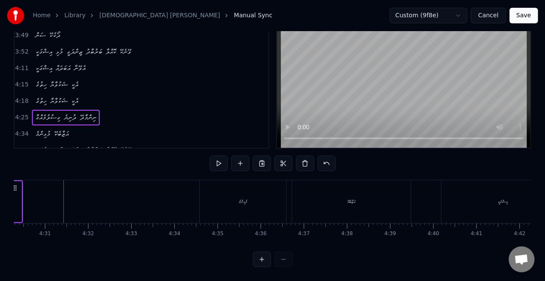
click at [225, 208] on div "މުޅިންމެ" at bounding box center [243, 201] width 86 height 43
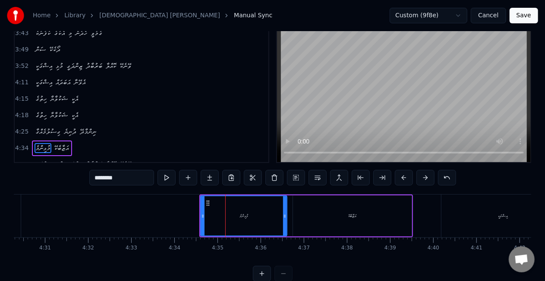
scroll to position [20, 0]
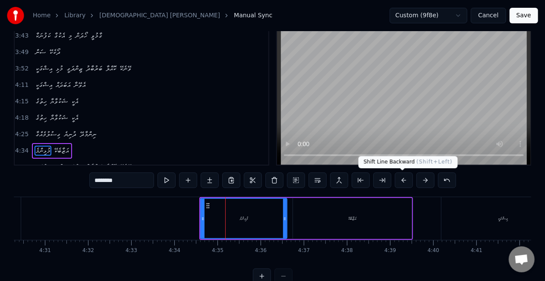
click at [401, 179] on button at bounding box center [404, 180] width 18 height 16
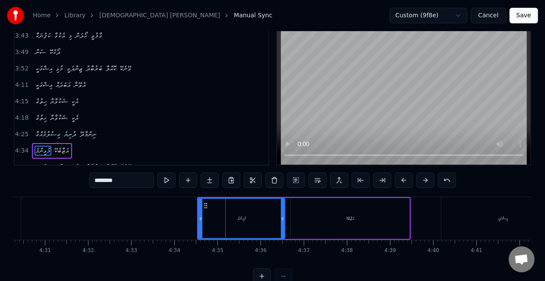
click at [401, 179] on button at bounding box center [404, 180] width 18 height 16
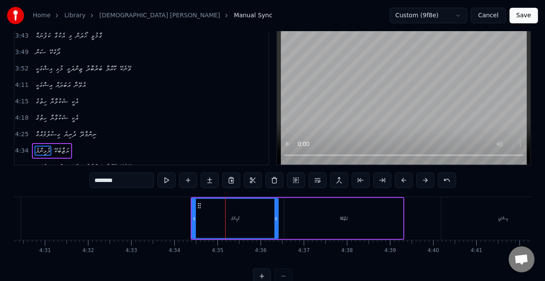
click at [401, 179] on button at bounding box center [404, 180] width 18 height 16
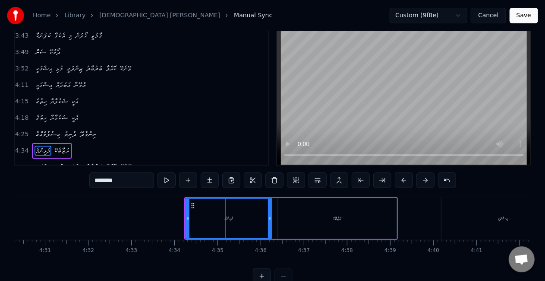
click at [401, 179] on button at bounding box center [404, 180] width 18 height 16
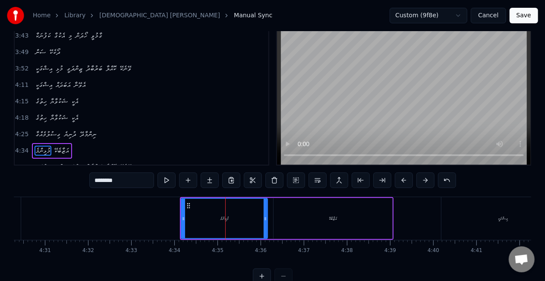
click at [401, 179] on button at bounding box center [404, 180] width 18 height 16
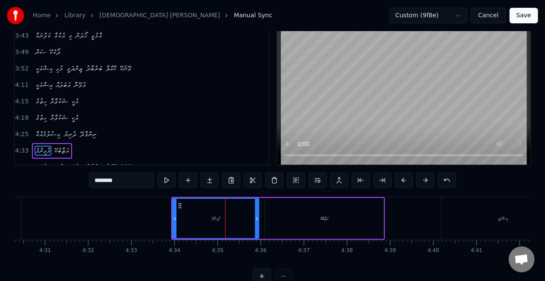
click at [401, 179] on button at bounding box center [404, 180] width 18 height 16
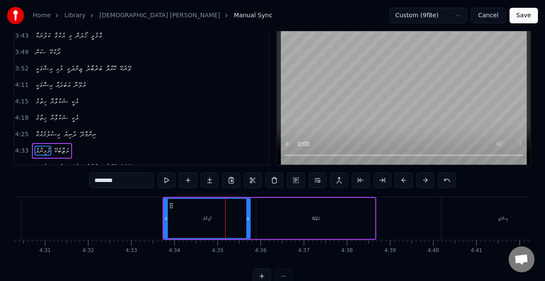
click at [401, 179] on button at bounding box center [404, 180] width 18 height 16
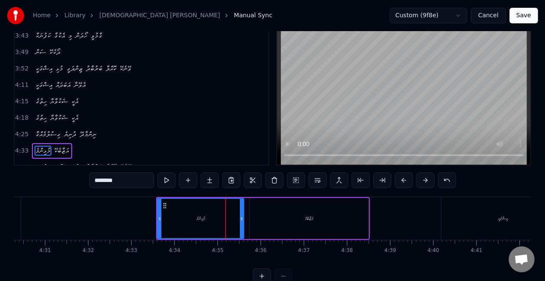
click at [401, 179] on button at bounding box center [404, 180] width 18 height 16
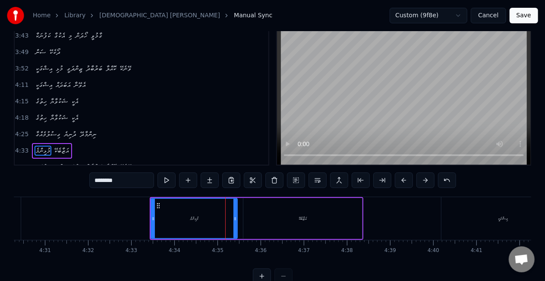
click at [401, 179] on button at bounding box center [404, 180] width 18 height 16
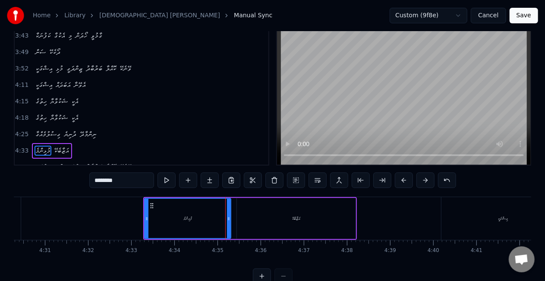
click at [401, 179] on button at bounding box center [404, 180] width 18 height 16
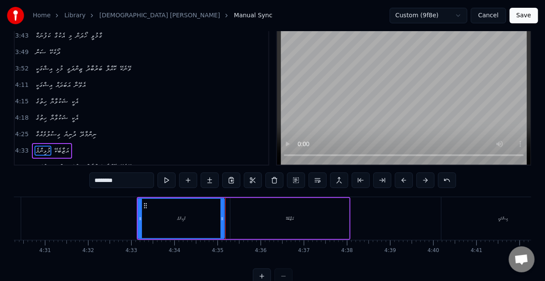
click at [401, 179] on button at bounding box center [404, 180] width 18 height 16
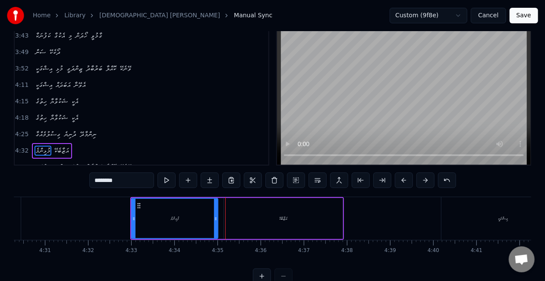
click at [401, 179] on button at bounding box center [404, 180] width 18 height 16
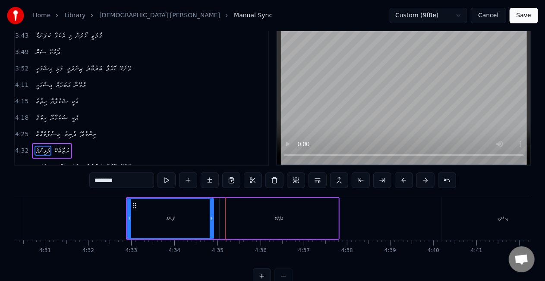
click at [401, 179] on button at bounding box center [404, 180] width 18 height 16
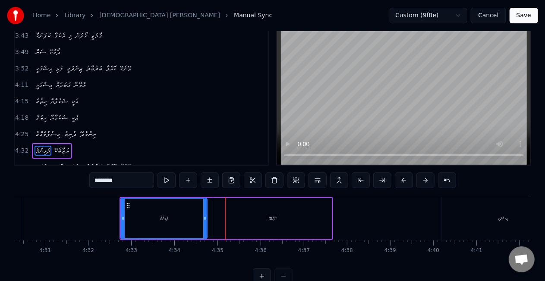
click at [401, 179] on button at bounding box center [404, 180] width 18 height 16
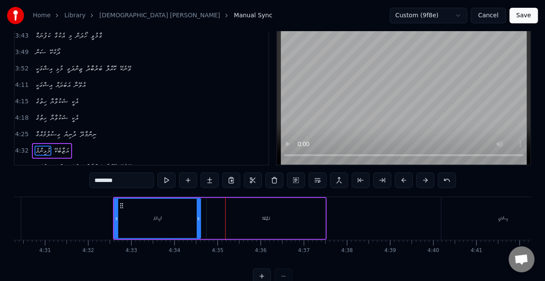
click at [401, 179] on button at bounding box center [404, 180] width 18 height 16
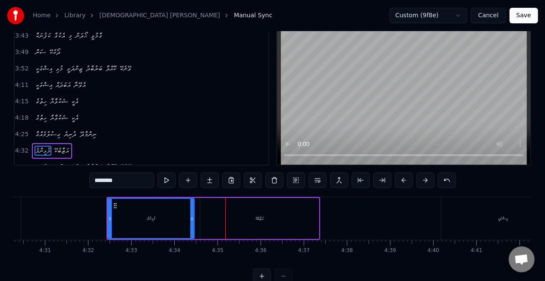
click at [401, 179] on button at bounding box center [404, 180] width 18 height 16
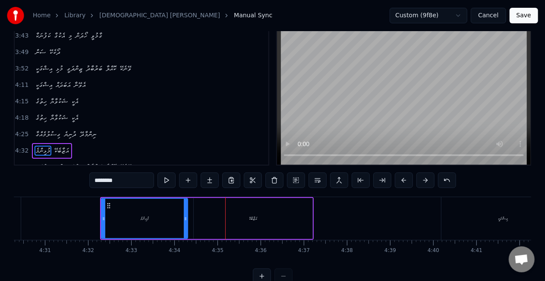
click at [401, 179] on button at bounding box center [404, 180] width 18 height 16
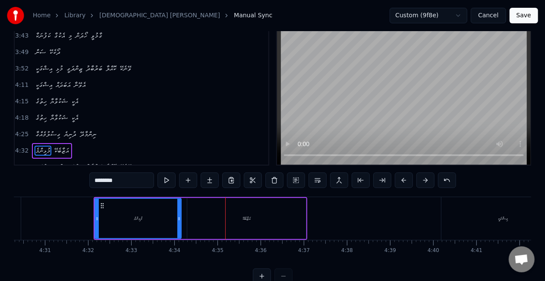
click at [401, 179] on button at bounding box center [404, 180] width 18 height 16
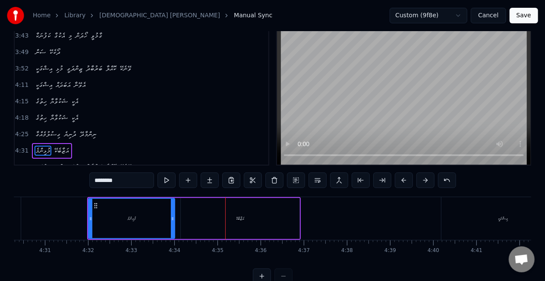
click at [401, 179] on button at bounding box center [404, 180] width 18 height 16
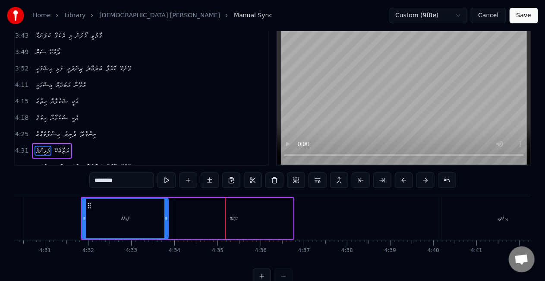
click at [401, 179] on button at bounding box center [404, 180] width 18 height 16
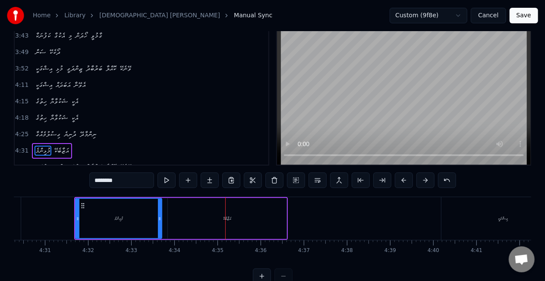
click at [401, 179] on button at bounding box center [404, 180] width 18 height 16
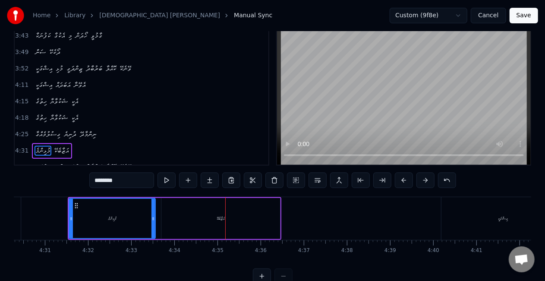
click at [401, 179] on button at bounding box center [404, 180] width 18 height 16
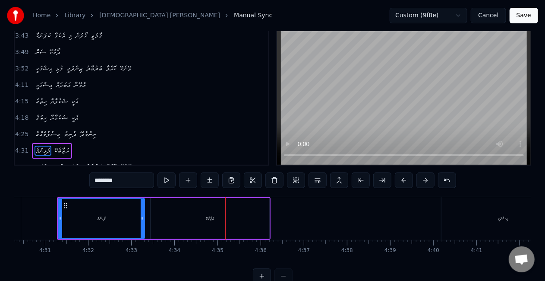
click at [401, 179] on button at bounding box center [404, 180] width 18 height 16
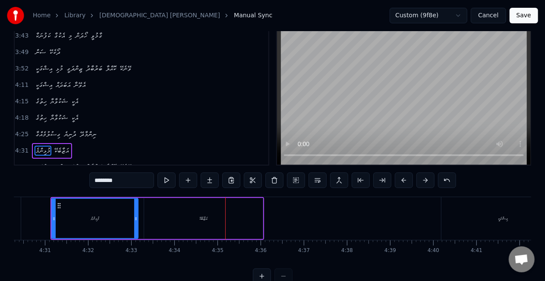
click at [401, 179] on button at bounding box center [404, 180] width 18 height 16
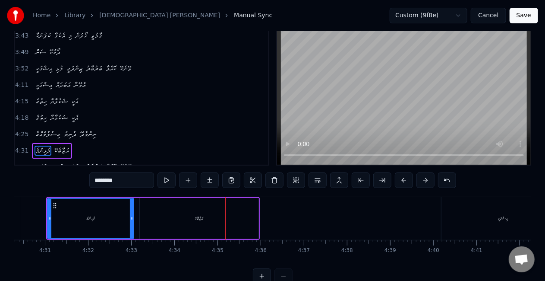
click at [401, 179] on button at bounding box center [404, 180] width 18 height 16
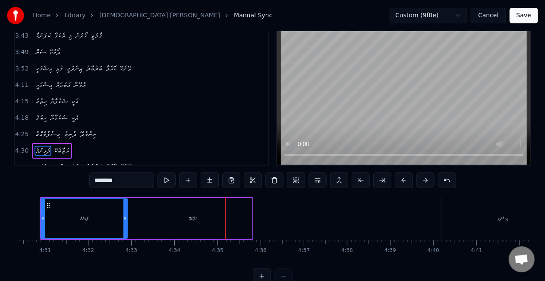
click at [401, 179] on button at bounding box center [404, 180] width 18 height 16
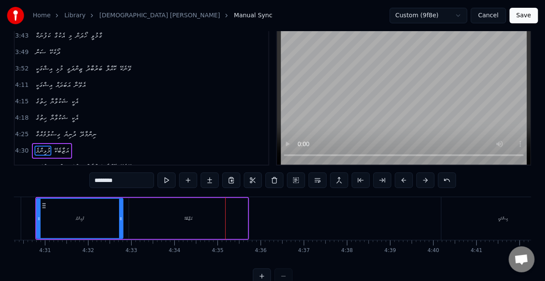
click at [401, 179] on button at bounding box center [404, 180] width 18 height 16
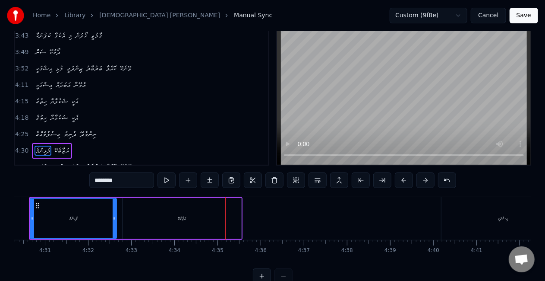
click at [401, 179] on button at bounding box center [404, 180] width 18 height 16
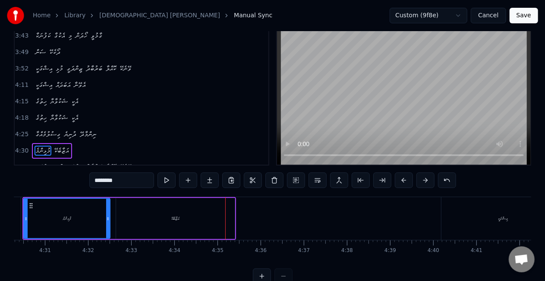
click at [401, 179] on button at bounding box center [404, 180] width 18 height 16
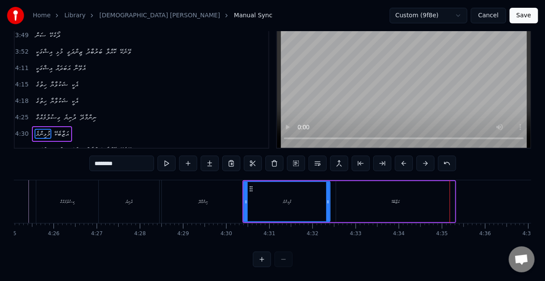
scroll to position [0, 11405]
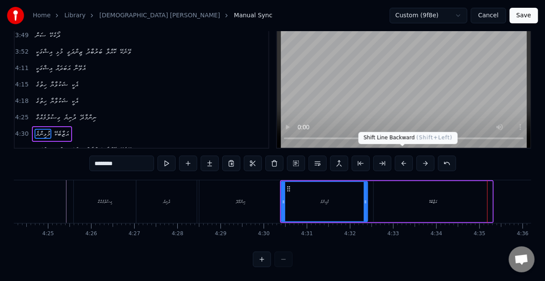
click at [405, 156] on button at bounding box center [404, 163] width 18 height 16
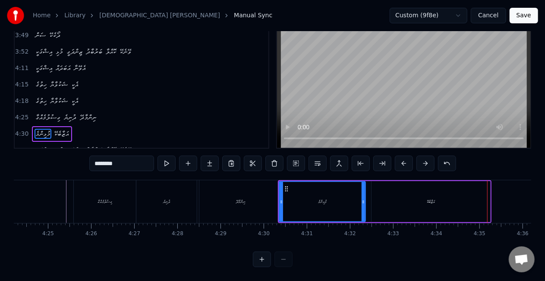
click at [405, 156] on button at bounding box center [404, 163] width 18 height 16
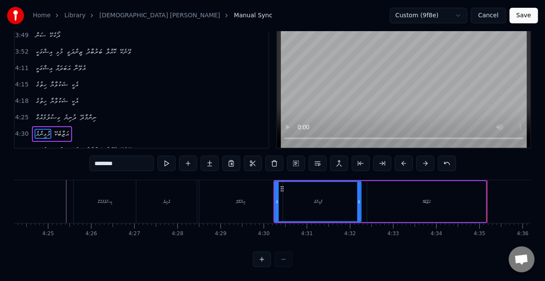
click at [265, 186] on div "ނިންމާދޭ" at bounding box center [240, 201] width 83 height 43
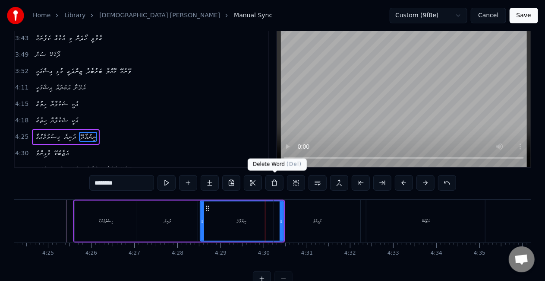
scroll to position [3, 0]
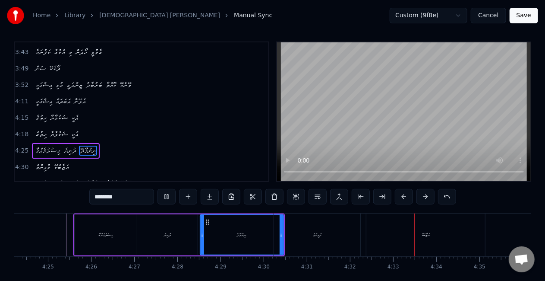
click at [132, 227] on div "ގިސުލުމެއްގާ" at bounding box center [106, 234] width 62 height 41
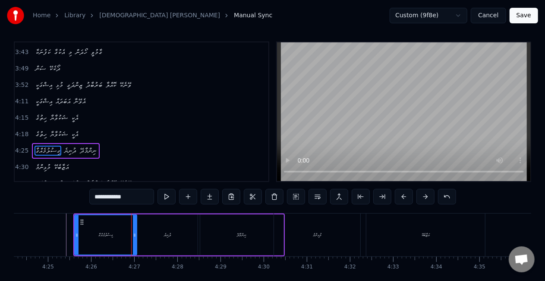
click at [74, 234] on div "ގިސުލުމެއްގާ" at bounding box center [105, 234] width 63 height 41
click at [326, 223] on div "މުޅިންމެ" at bounding box center [317, 234] width 86 height 43
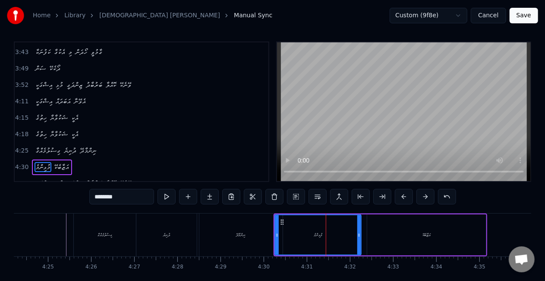
scroll to position [20, 0]
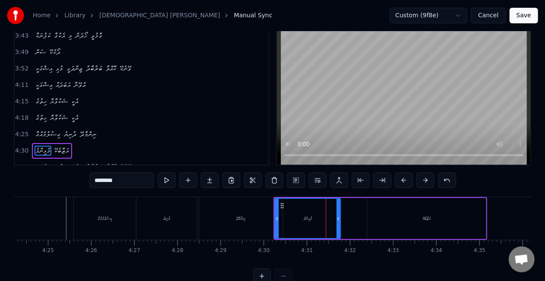
drag, startPoint x: 357, startPoint y: 227, endPoint x: 338, endPoint y: 226, distance: 19.9
click at [338, 226] on div at bounding box center [338, 218] width 3 height 39
click at [429, 217] on div "އަޒާބެކޭ" at bounding box center [427, 218] width 8 height 6
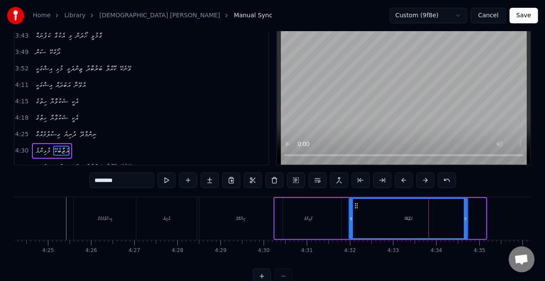
drag, startPoint x: 375, startPoint y: 204, endPoint x: 357, endPoint y: 204, distance: 18.1
click at [357, 204] on icon at bounding box center [356, 205] width 7 height 7
drag, startPoint x: 466, startPoint y: 218, endPoint x: 445, endPoint y: 215, distance: 20.8
click at [449, 218] on icon at bounding box center [449, 218] width 3 height 7
click at [252, 221] on div "ނިންމާދޭ" at bounding box center [240, 218] width 83 height 43
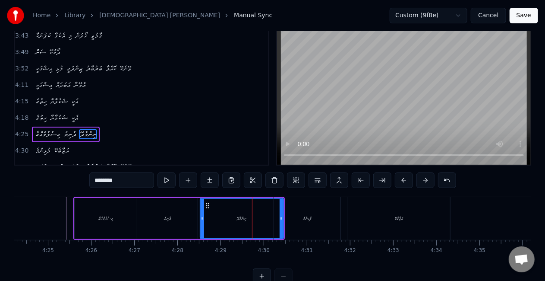
scroll to position [3, 0]
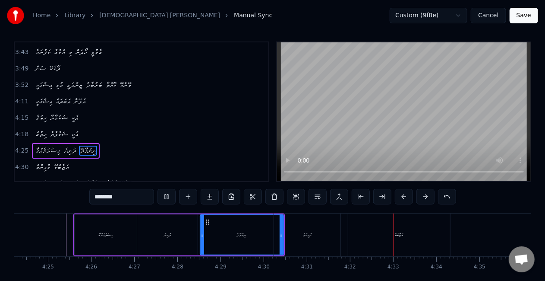
click at [85, 236] on div "ގިސުލުމެއްގާ" at bounding box center [106, 234] width 62 height 41
type input "**********"
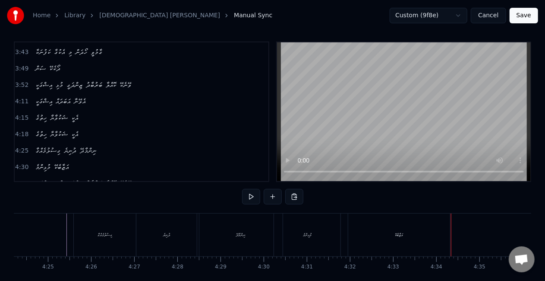
click at [77, 237] on div "ގިސުލުމެއްގާ" at bounding box center [105, 234] width 62 height 43
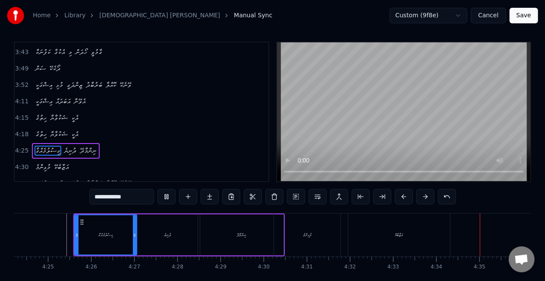
click at [373, 240] on div "އަޒާބެކޭ" at bounding box center [399, 234] width 102 height 43
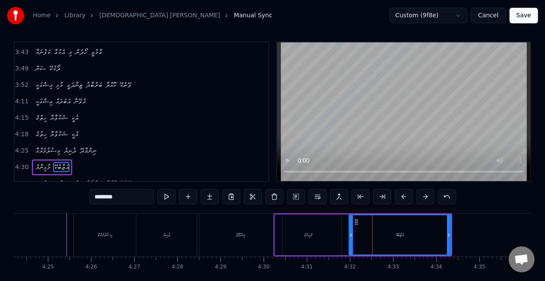
scroll to position [20, 0]
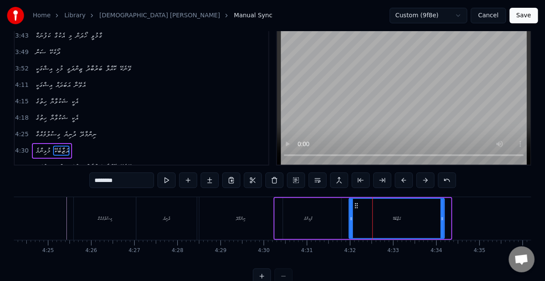
drag, startPoint x: 448, startPoint y: 227, endPoint x: 441, endPoint y: 224, distance: 7.3
click at [441, 224] on div at bounding box center [442, 218] width 3 height 39
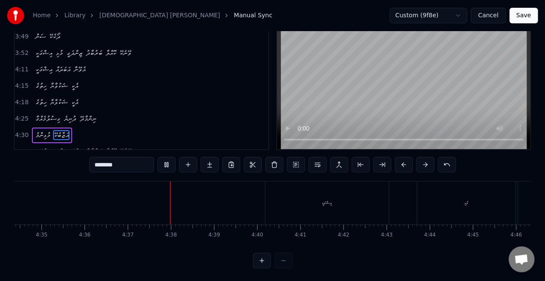
scroll to position [44, 0]
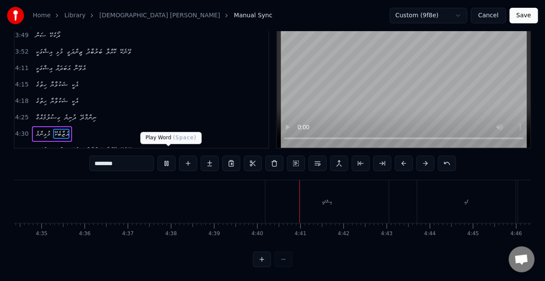
click at [166, 155] on button at bounding box center [167, 163] width 18 height 16
click at [333, 190] on div "އިޝްގަކީ" at bounding box center [326, 201] width 123 height 43
type input "********"
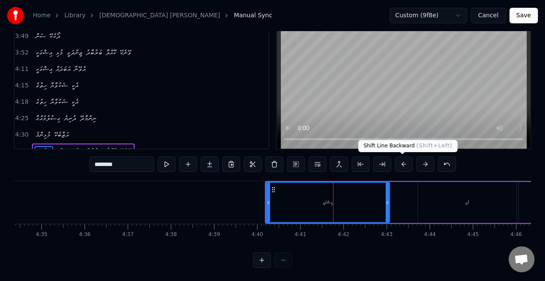
click at [398, 160] on button at bounding box center [404, 164] width 18 height 16
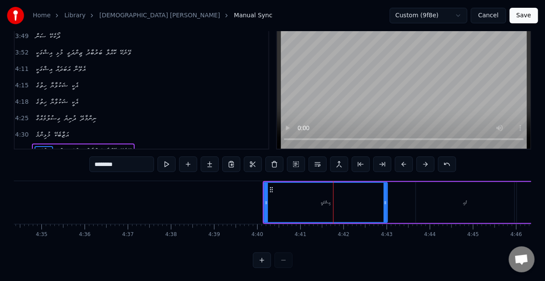
click at [398, 160] on button at bounding box center [404, 164] width 18 height 16
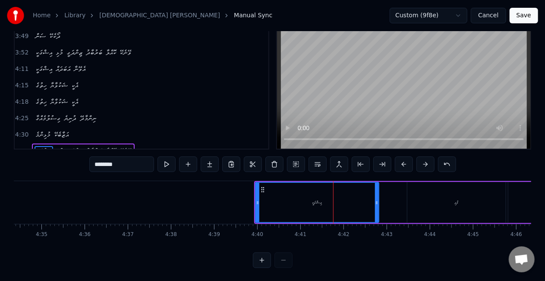
click at [398, 160] on button at bounding box center [404, 164] width 18 height 16
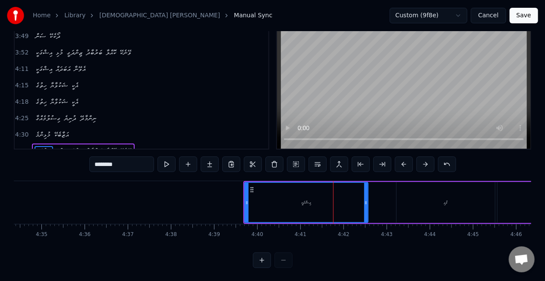
click at [398, 160] on button at bounding box center [404, 164] width 18 height 16
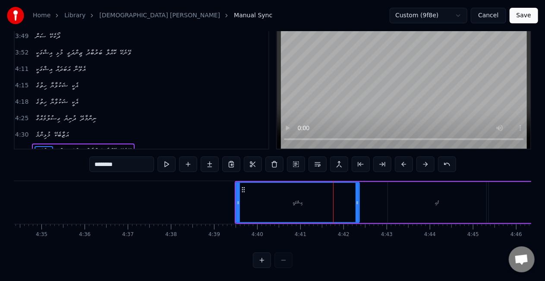
click at [398, 160] on button at bounding box center [404, 164] width 18 height 16
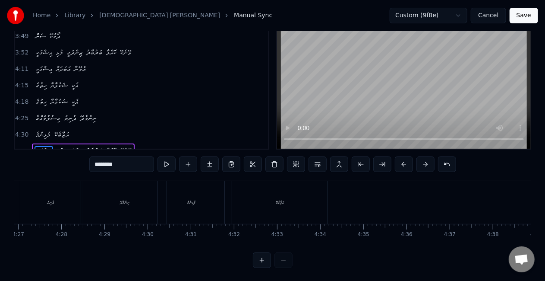
scroll to position [0, 11603]
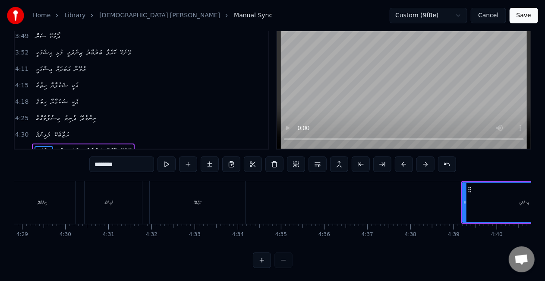
click at [463, 218] on div "އިޝްގަކީ" at bounding box center [524, 202] width 124 height 41
drag, startPoint x: 496, startPoint y: 201, endPoint x: 467, endPoint y: 201, distance: 28.1
click at [467, 201] on div "އިޝްގަކީ" at bounding box center [524, 202] width 123 height 39
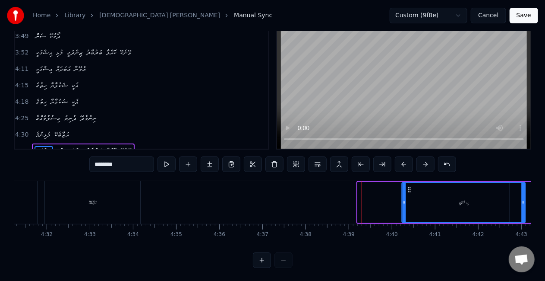
scroll to position [0, 11727]
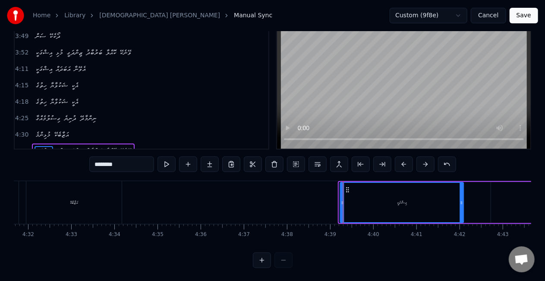
drag, startPoint x: 469, startPoint y: 190, endPoint x: 346, endPoint y: 196, distance: 123.2
click at [346, 196] on div "އިޝްގަކީ" at bounding box center [402, 202] width 123 height 39
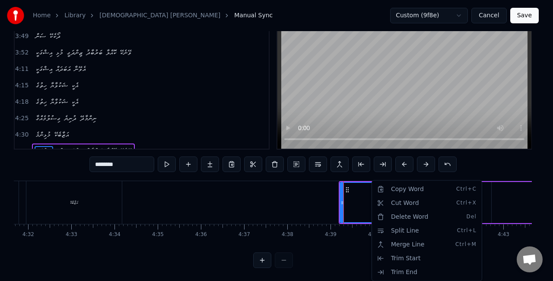
click at [350, 218] on html "Home Library Ishqakee Mulhi Zindhagee • Jeymu Manual Sync Custom (9f8e) Cancel …" at bounding box center [276, 122] width 553 height 317
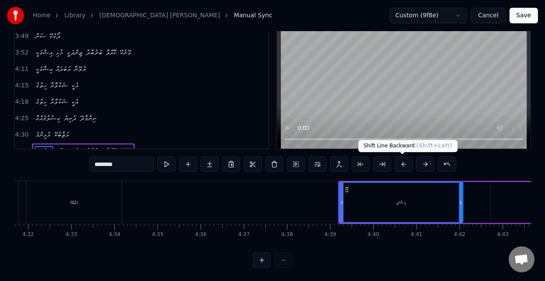
click at [401, 166] on button at bounding box center [404, 164] width 18 height 16
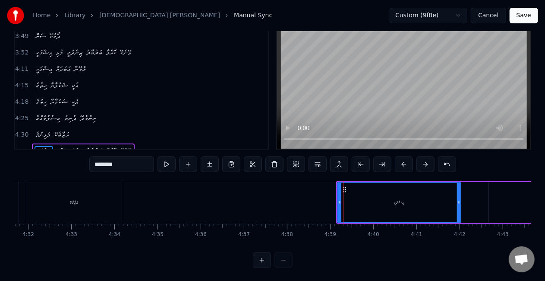
click at [401, 166] on button at bounding box center [404, 164] width 18 height 16
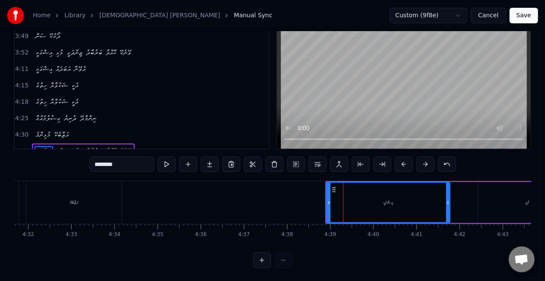
click at [401, 166] on button at bounding box center [404, 164] width 18 height 16
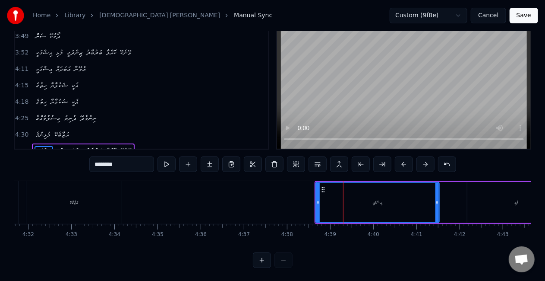
click at [401, 166] on button at bounding box center [404, 164] width 18 height 16
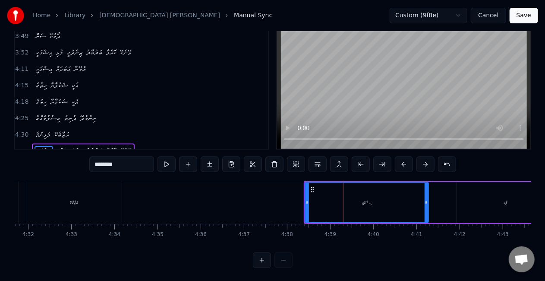
click at [401, 166] on button at bounding box center [404, 164] width 18 height 16
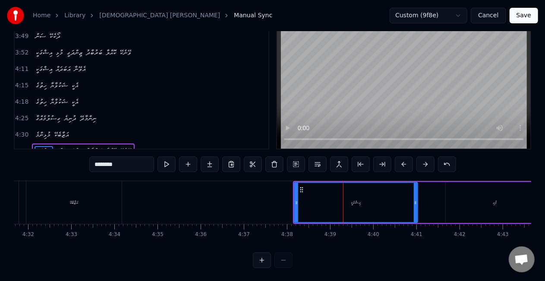
click at [401, 166] on button at bounding box center [404, 164] width 18 height 16
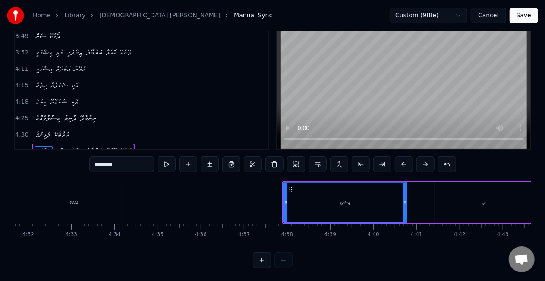
click at [401, 166] on button at bounding box center [404, 164] width 18 height 16
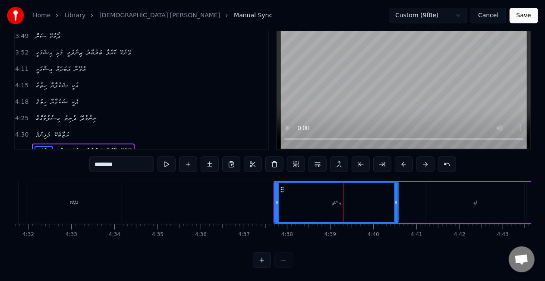
click at [401, 166] on button at bounding box center [404, 164] width 18 height 16
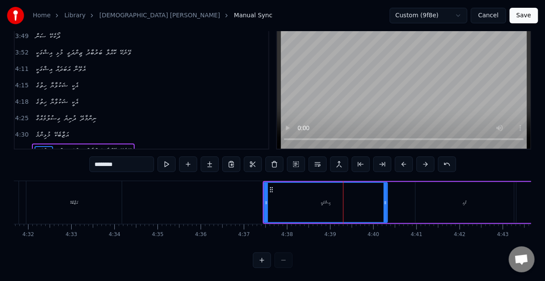
click at [401, 166] on button at bounding box center [404, 164] width 18 height 16
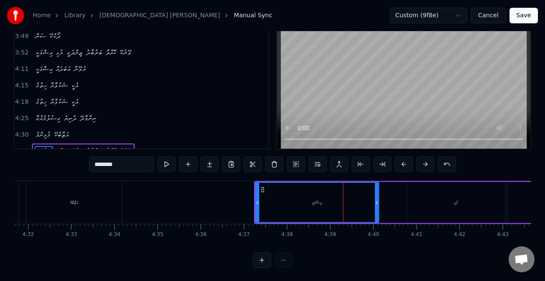
click at [401, 166] on button at bounding box center [404, 164] width 18 height 16
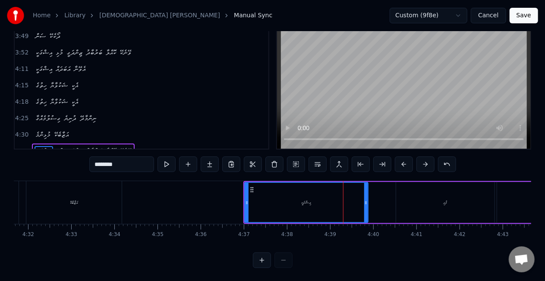
click at [401, 166] on button at bounding box center [404, 164] width 18 height 16
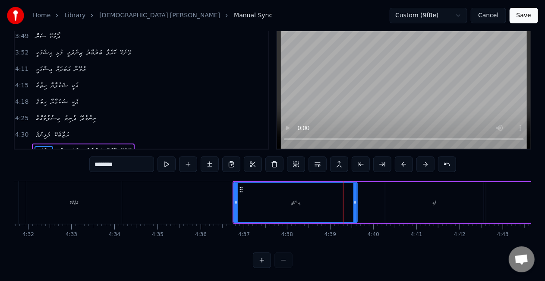
click at [401, 166] on button at bounding box center [404, 164] width 18 height 16
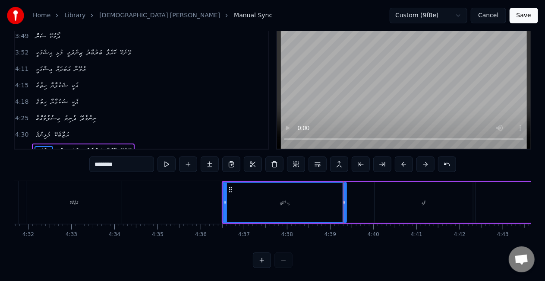
click at [401, 166] on button at bounding box center [404, 164] width 18 height 16
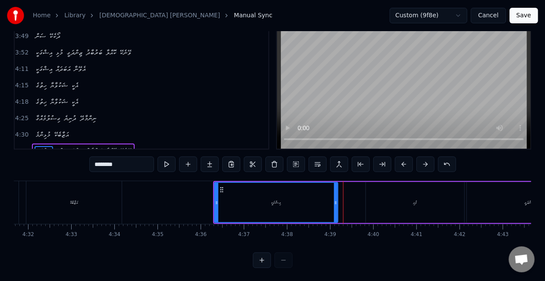
click at [401, 166] on button at bounding box center [404, 164] width 18 height 16
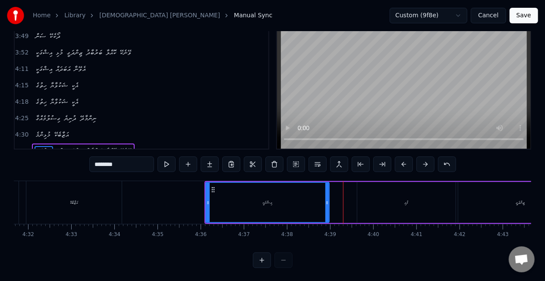
click at [401, 166] on button at bounding box center [404, 164] width 18 height 16
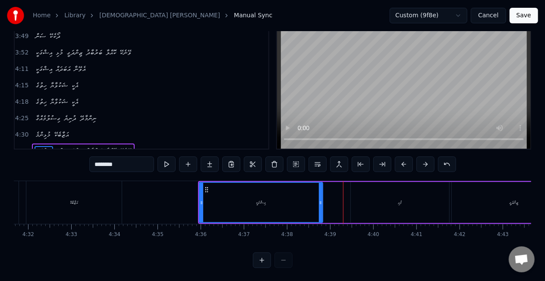
click at [401, 166] on button at bounding box center [404, 164] width 18 height 16
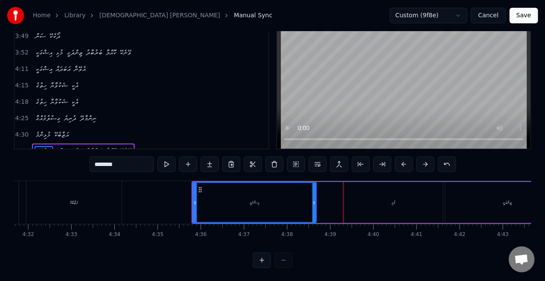
click at [401, 166] on button at bounding box center [404, 164] width 18 height 16
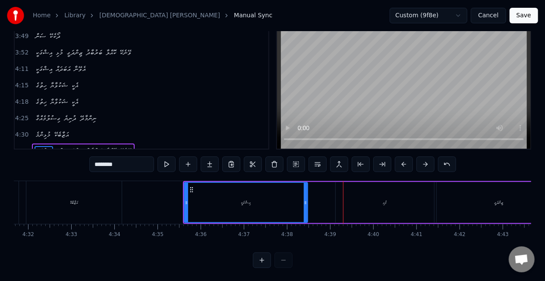
click at [401, 166] on button at bounding box center [404, 164] width 18 height 16
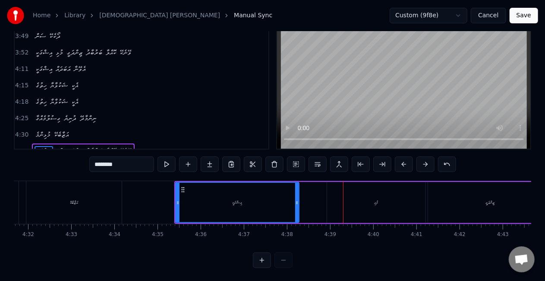
click at [401, 166] on button at bounding box center [404, 164] width 18 height 16
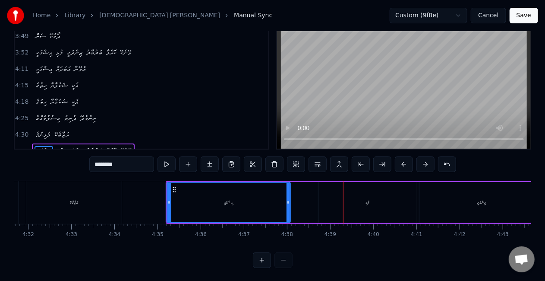
click at [401, 166] on button at bounding box center [404, 164] width 18 height 16
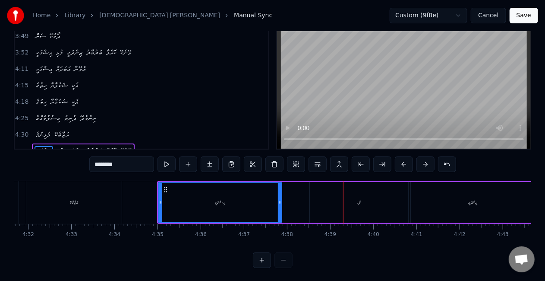
click at [401, 166] on button at bounding box center [404, 164] width 18 height 16
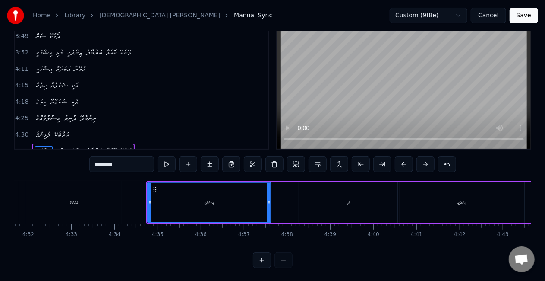
click at [401, 166] on button at bounding box center [404, 164] width 18 height 16
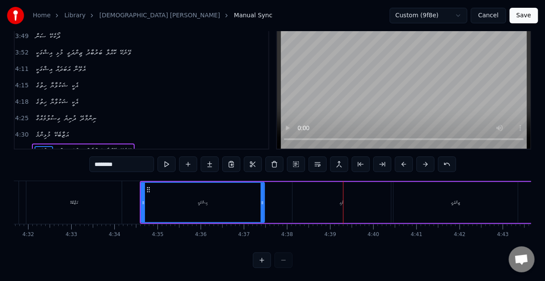
click at [401, 166] on button at bounding box center [404, 164] width 18 height 16
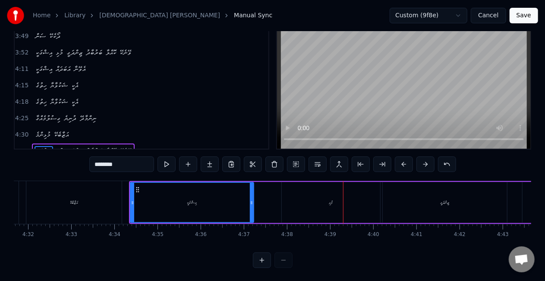
click at [401, 166] on button at bounding box center [404, 164] width 18 height 16
click at [19, 201] on div "މުޅިންމެ އަޒާބެކޭ" at bounding box center [38, 202] width 172 height 43
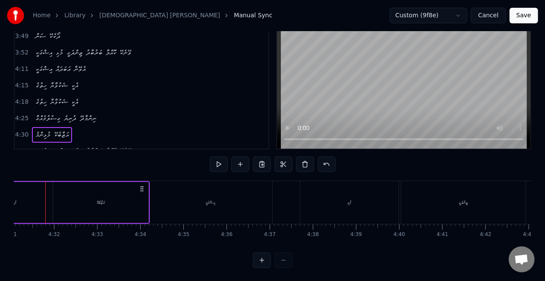
scroll to position [0, 11689]
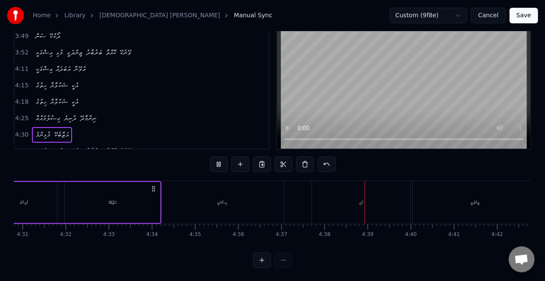
click at [121, 205] on div "އަޒާބެކޭ" at bounding box center [112, 202] width 95 height 41
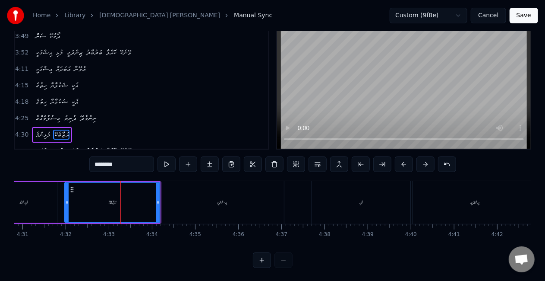
scroll to position [20, 0]
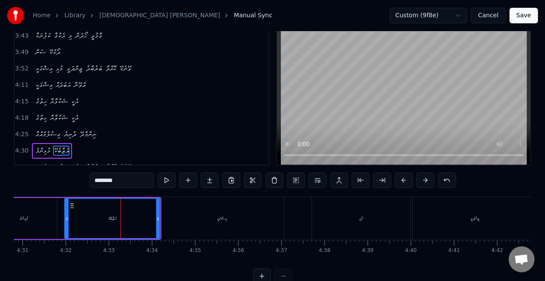
click at [205, 223] on div "އިޝްގަކީ" at bounding box center [222, 218] width 123 height 43
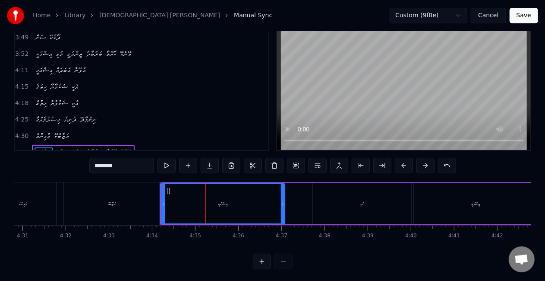
scroll to position [36, 0]
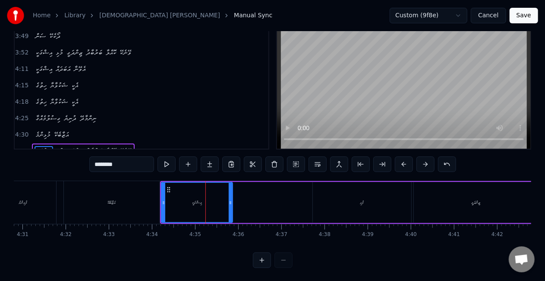
drag, startPoint x: 282, startPoint y: 206, endPoint x: 230, endPoint y: 206, distance: 52.2
click at [230, 206] on div at bounding box center [230, 202] width 3 height 39
click at [360, 200] on div "މުޅި" at bounding box center [362, 202] width 4 height 6
type input "****"
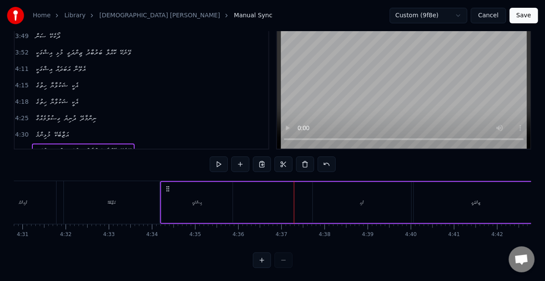
click at [346, 196] on div "މުޅި" at bounding box center [362, 202] width 98 height 41
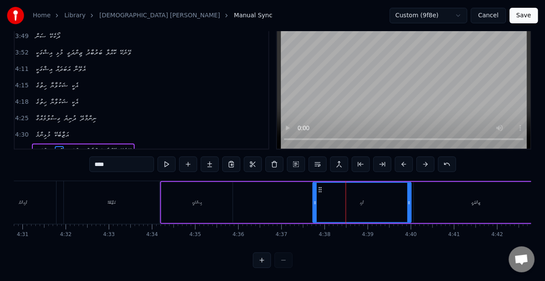
drag, startPoint x: 324, startPoint y: 192, endPoint x: 293, endPoint y: 192, distance: 31.1
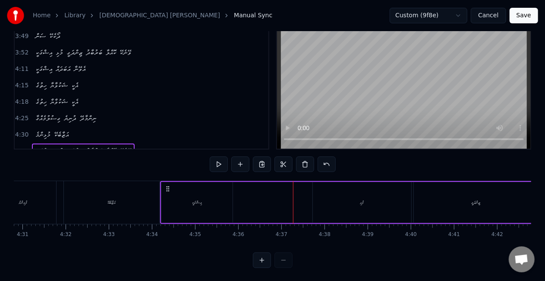
click at [316, 193] on div "މުޅި" at bounding box center [362, 202] width 98 height 41
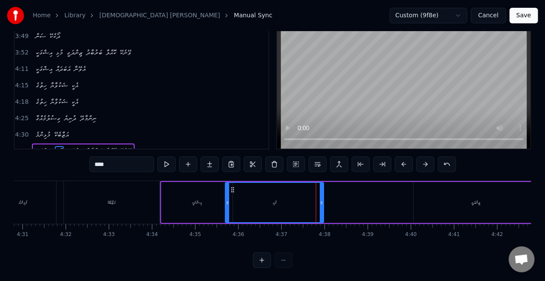
drag, startPoint x: 316, startPoint y: 189, endPoint x: 233, endPoint y: 192, distance: 83.8
click at [231, 192] on icon at bounding box center [232, 189] width 7 height 7
click at [474, 198] on div "ޒިންދަގީ" at bounding box center [476, 202] width 124 height 41
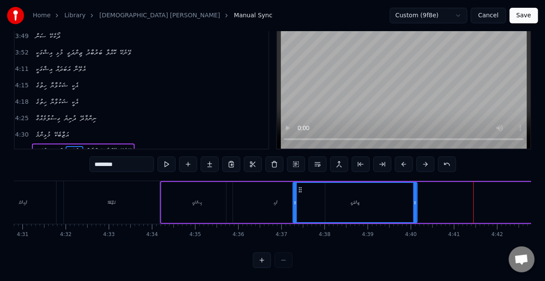
drag, startPoint x: 420, startPoint y: 191, endPoint x: 300, endPoint y: 193, distance: 120.9
click at [300, 193] on div "ޒިންދަގީ" at bounding box center [355, 202] width 123 height 39
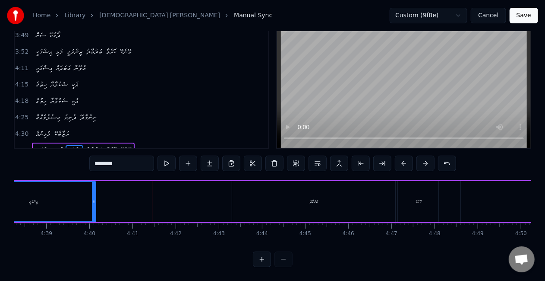
scroll to position [0, 11966]
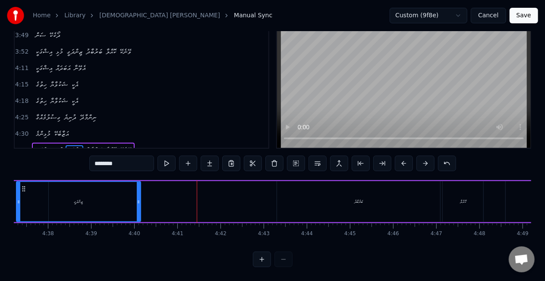
click at [354, 200] on div "ބަރުބާދު" at bounding box center [358, 201] width 163 height 41
type input "********"
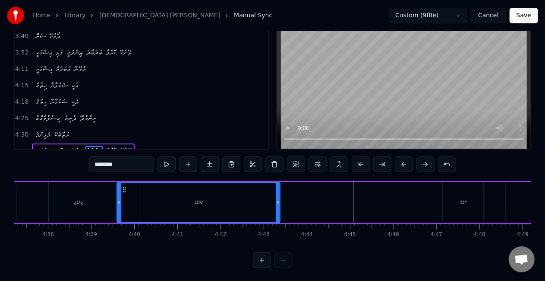
drag, startPoint x: 285, startPoint y: 188, endPoint x: 192, endPoint y: 185, distance: 92.9
click at [125, 187] on icon at bounding box center [124, 189] width 7 height 7
click at [407, 194] on div "އިޝްގަކީ މުޅި ޒިންދަގީ ބަރުބާދު ކޮއްލާ ވޭނެކޭ" at bounding box center [284, 202] width 802 height 43
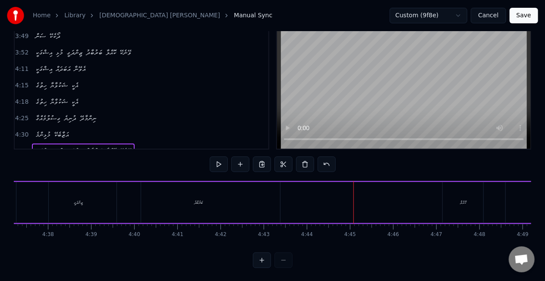
click at [464, 198] on div "ކޮއްލާ" at bounding box center [463, 202] width 41 height 41
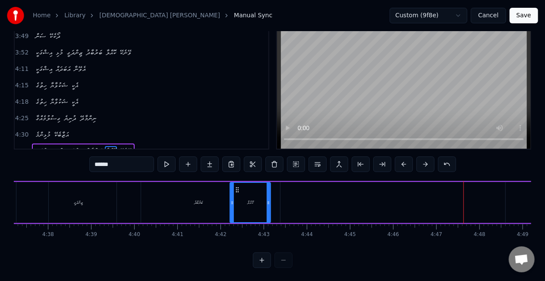
drag, startPoint x: 453, startPoint y: 191, endPoint x: 240, endPoint y: 191, distance: 212.8
click at [240, 191] on icon at bounding box center [237, 189] width 7 height 7
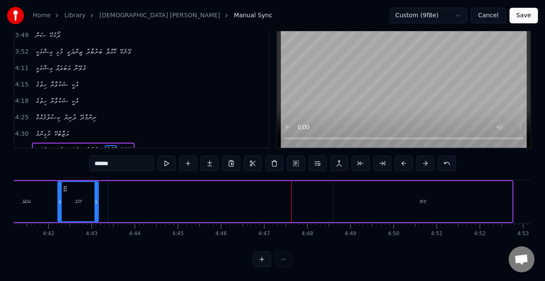
scroll to position [0, 12130]
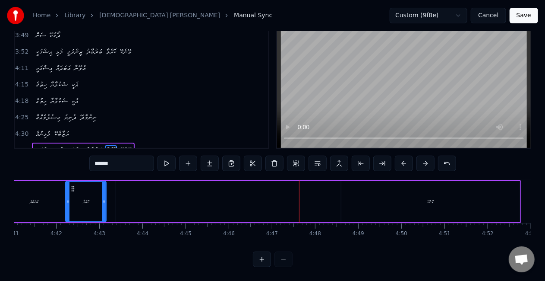
click at [423, 196] on div "ވޭނެކޭ" at bounding box center [430, 201] width 179 height 41
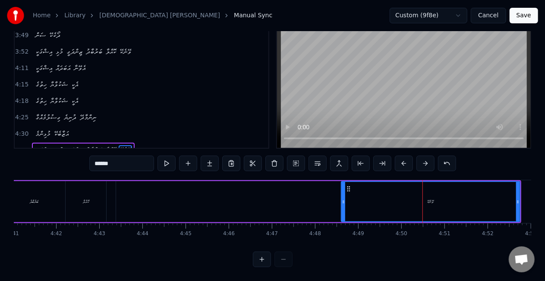
scroll to position [36, 0]
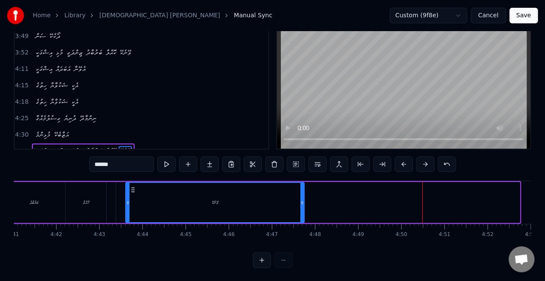
drag, startPoint x: 349, startPoint y: 189, endPoint x: 134, endPoint y: 180, distance: 215.6
click at [134, 181] on div "އިޝްގަކީ މުޅި ޒިންދަގީ ބަރުބާދު ކޮއްލާ ވޭނެކޭ" at bounding box center [120, 202] width 802 height 43
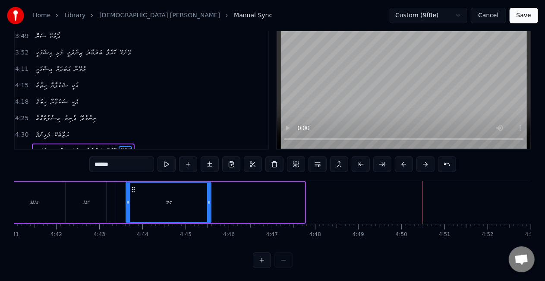
drag, startPoint x: 303, startPoint y: 202, endPoint x: 210, endPoint y: 197, distance: 93.8
click at [210, 197] on div at bounding box center [208, 202] width 3 height 39
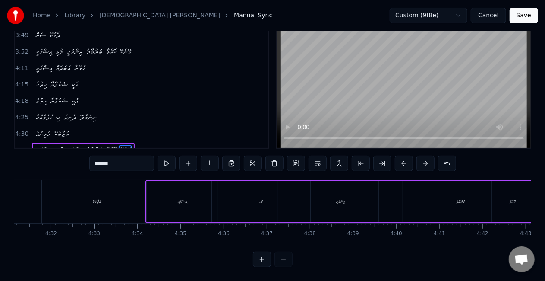
scroll to position [0, 11278]
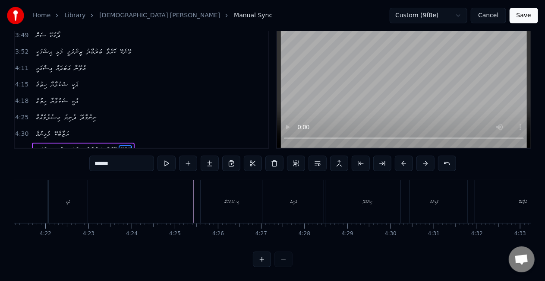
click at [202, 193] on div "ގިސުލުމެއްގާ" at bounding box center [232, 201] width 62 height 43
type input "**********"
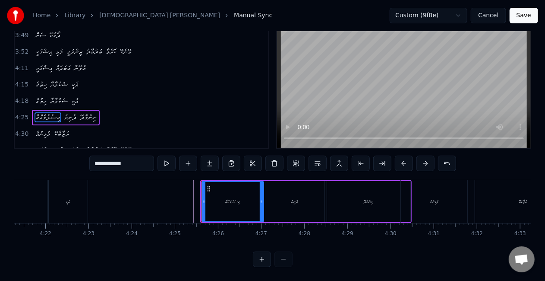
scroll to position [3, 0]
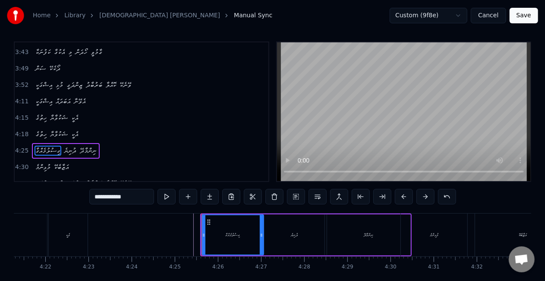
click at [521, 17] on button "Save" at bounding box center [524, 16] width 28 height 16
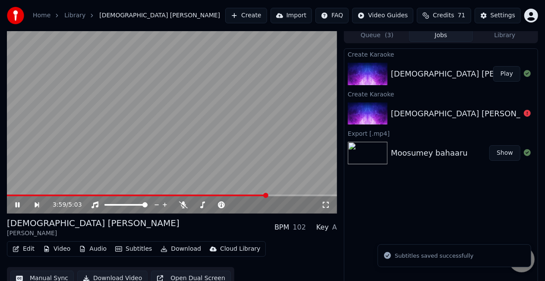
click at [268, 194] on span at bounding box center [172, 195] width 330 height 2
click at [241, 159] on video at bounding box center [172, 121] width 330 height 186
click at [246, 194] on span at bounding box center [137, 195] width 260 height 2
click at [228, 154] on video at bounding box center [172, 121] width 330 height 186
click at [217, 195] on span at bounding box center [128, 195] width 242 height 2
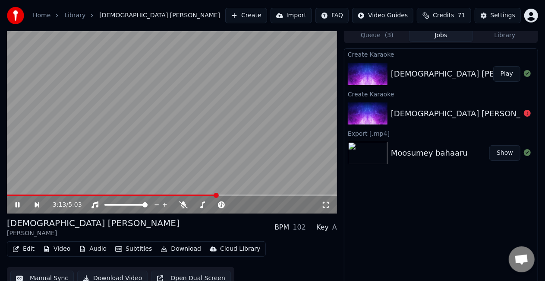
click at [226, 151] on video at bounding box center [172, 121] width 330 height 186
click at [201, 195] on span at bounding box center [104, 195] width 194 height 2
click at [180, 151] on video at bounding box center [172, 121] width 330 height 186
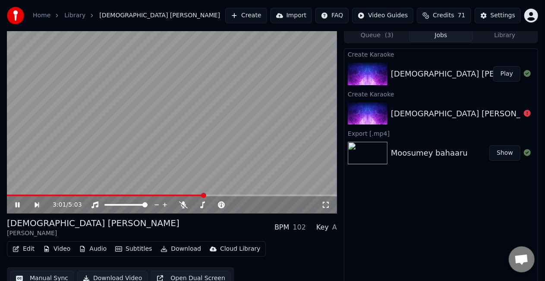
click at [136, 151] on video at bounding box center [172, 121] width 330 height 186
click at [139, 143] on video at bounding box center [172, 121] width 330 height 186
click at [237, 195] on span at bounding box center [172, 195] width 330 height 2
click at [249, 167] on video at bounding box center [172, 121] width 330 height 186
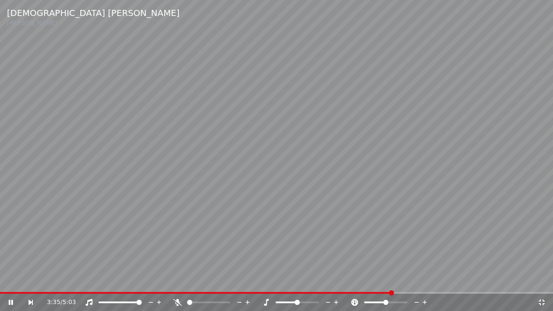
click at [538, 280] on icon at bounding box center [541, 302] width 9 height 7
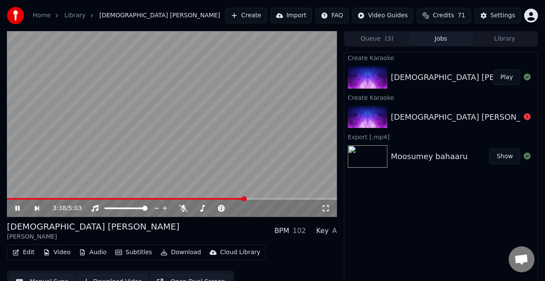
click at [233, 199] on span at bounding box center [126, 199] width 238 height 2
click at [216, 126] on video at bounding box center [172, 124] width 330 height 186
click at [227, 196] on video at bounding box center [172, 124] width 330 height 186
click at [226, 198] on span at bounding box center [125, 199] width 237 height 2
click at [219, 161] on video at bounding box center [172, 124] width 330 height 186
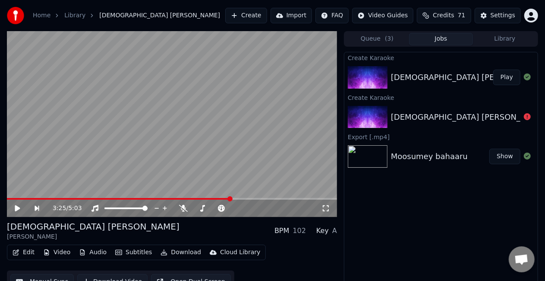
click at [219, 161] on video at bounding box center [172, 124] width 330 height 186
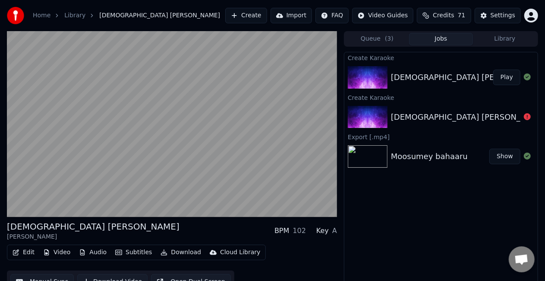
click at [219, 161] on video at bounding box center [172, 124] width 330 height 186
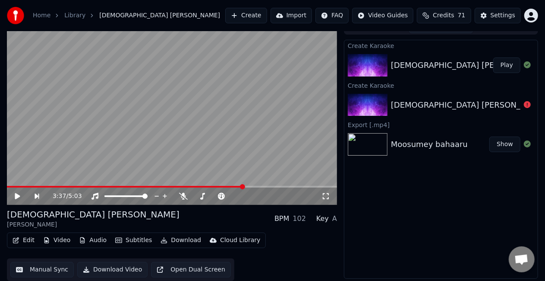
scroll to position [12, 0]
click at [47, 268] on button "Manual Sync" at bounding box center [41, 270] width 63 height 16
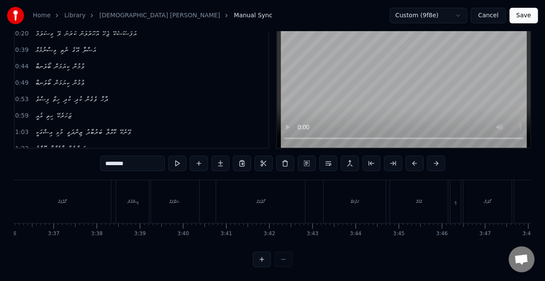
scroll to position [0, 9021]
click at [249, 202] on div "އިޝްގުން" at bounding box center [242, 201] width 22 height 43
type input "********"
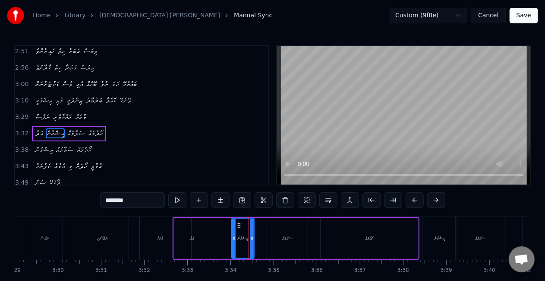
scroll to position [357, 0]
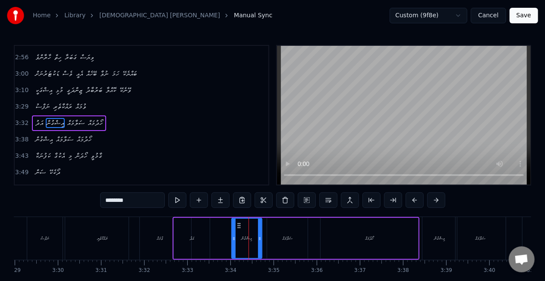
drag, startPoint x: 252, startPoint y: 237, endPoint x: 260, endPoint y: 236, distance: 7.8
click at [260, 236] on icon at bounding box center [259, 238] width 3 height 7
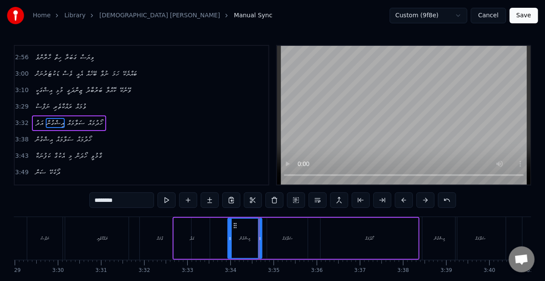
drag, startPoint x: 234, startPoint y: 239, endPoint x: 230, endPoint y: 237, distance: 4.6
click at [230, 237] on icon at bounding box center [229, 238] width 3 height 7
click at [173, 223] on div "އަދު އިޝްގުން ސަލާމައް ހޯދުމައް" at bounding box center [296, 238] width 247 height 43
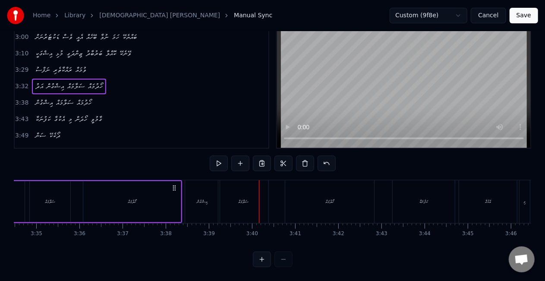
scroll to position [0, 9176]
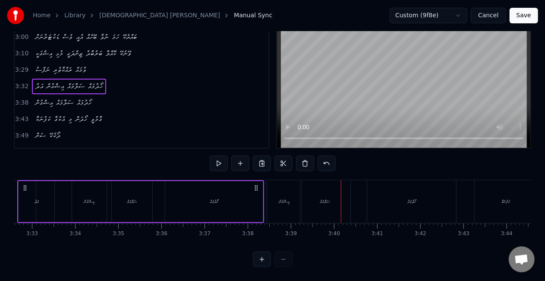
click at [91, 200] on div "އިޝްގުން" at bounding box center [89, 201] width 35 height 41
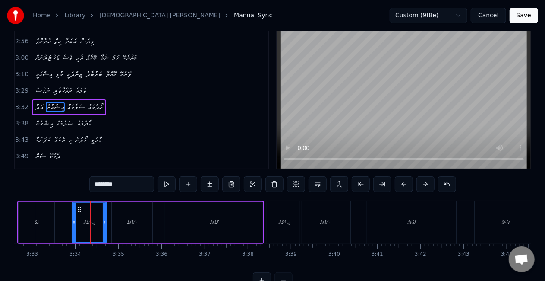
scroll to position [0, 0]
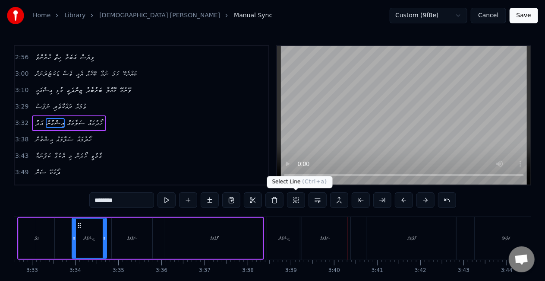
click at [294, 217] on div "އިޝްގުން" at bounding box center [284, 238] width 35 height 43
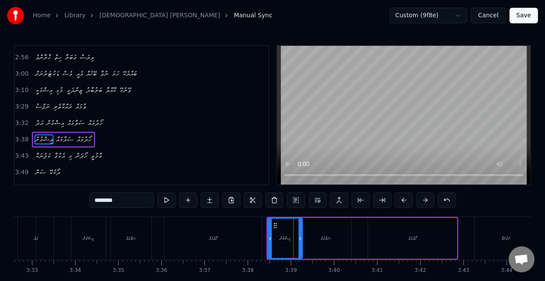
scroll to position [374, 0]
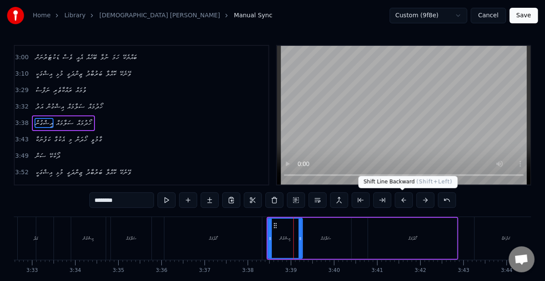
click at [406, 196] on button at bounding box center [404, 200] width 18 height 16
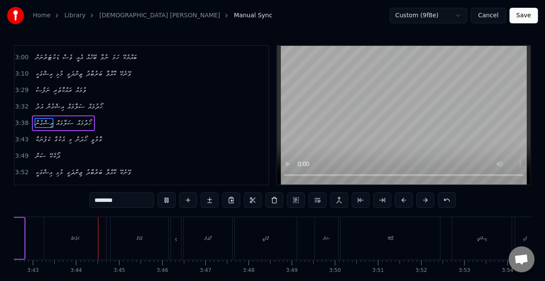
scroll to position [0, 9616]
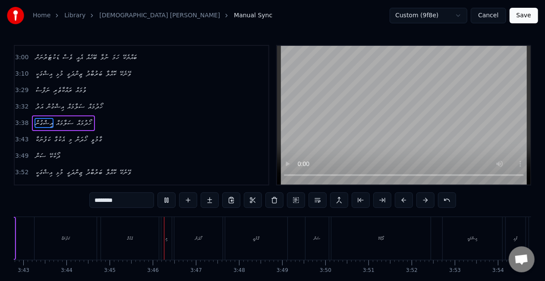
click at [56, 237] on div "ކަފުނަކާ" at bounding box center [66, 238] width 62 height 43
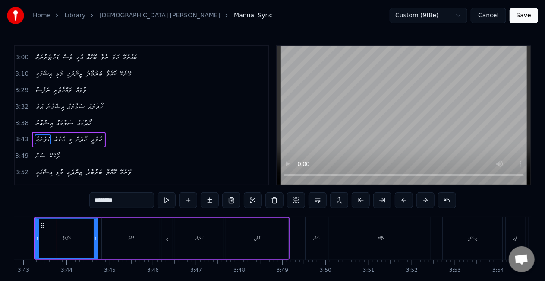
scroll to position [0, 9615]
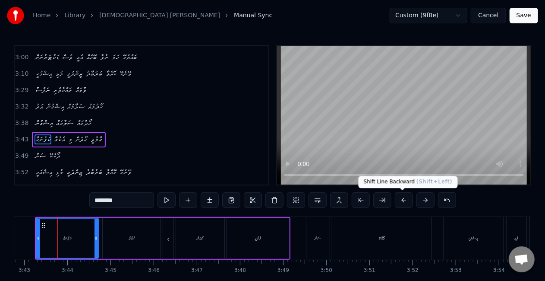
click at [403, 197] on button at bounding box center [404, 200] width 18 height 16
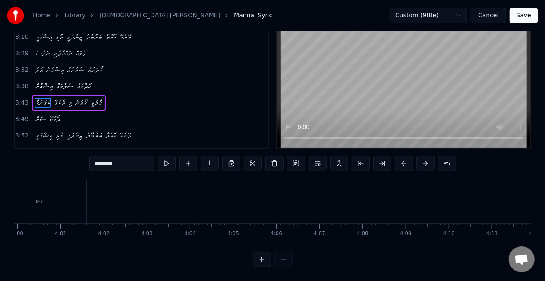
scroll to position [0, 10768]
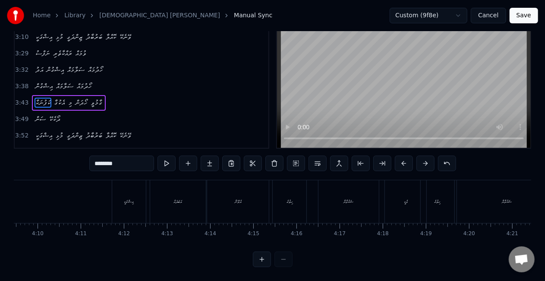
click at [121, 195] on div "އިޝްގަކީ" at bounding box center [129, 201] width 34 height 43
type input "********"
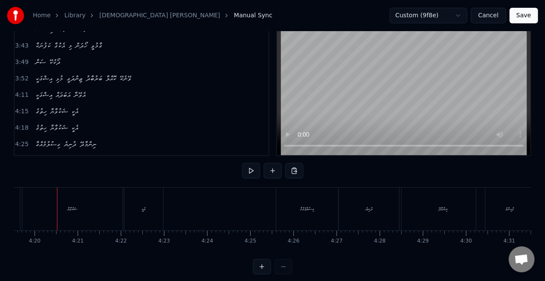
scroll to position [43, 0]
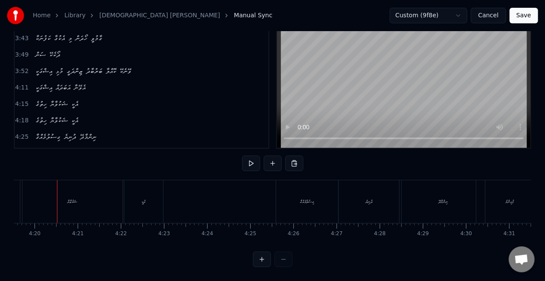
click at [82, 200] on div "ޝަކުވާޔާ" at bounding box center [72, 201] width 100 height 43
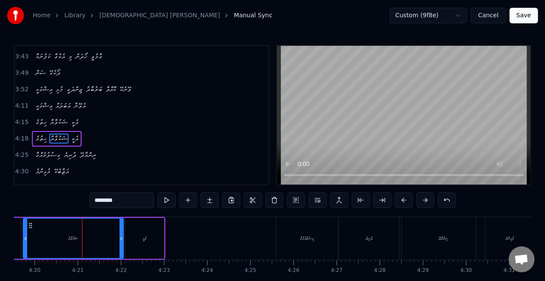
scroll to position [458, 0]
drag, startPoint x: 120, startPoint y: 242, endPoint x: 130, endPoint y: 244, distance: 9.7
click at [129, 245] on div at bounding box center [128, 237] width 3 height 39
click at [138, 240] on div "އެކީ" at bounding box center [144, 238] width 39 height 41
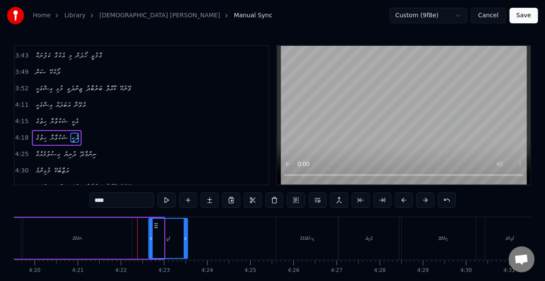
drag, startPoint x: 136, startPoint y: 224, endPoint x: 151, endPoint y: 225, distance: 15.1
click at [159, 224] on icon at bounding box center [156, 225] width 7 height 7
click at [108, 231] on div "ޝަކުވާޔާ" at bounding box center [77, 238] width 108 height 41
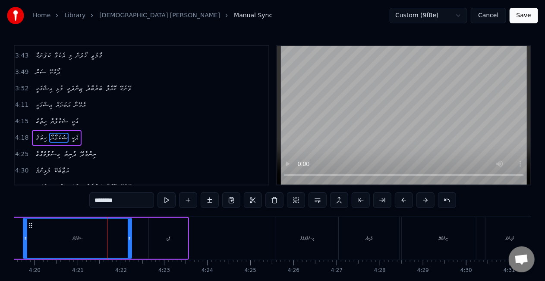
click at [32, 235] on div "ޝަކުވާޔާ" at bounding box center [77, 237] width 107 height 39
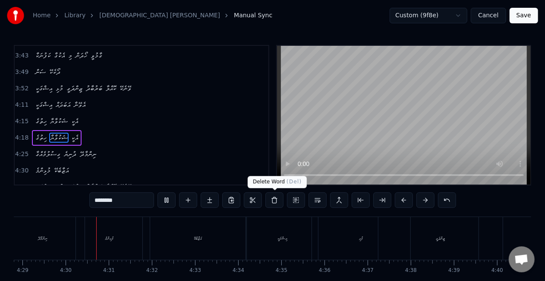
scroll to position [0, 11611]
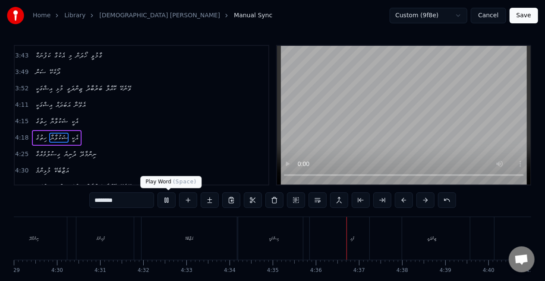
click at [171, 199] on button at bounding box center [167, 200] width 18 height 16
click at [275, 234] on div "އިޝްގަކީ" at bounding box center [273, 238] width 71 height 43
type input "********"
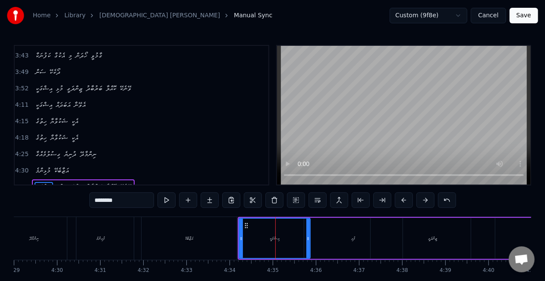
scroll to position [36, 0]
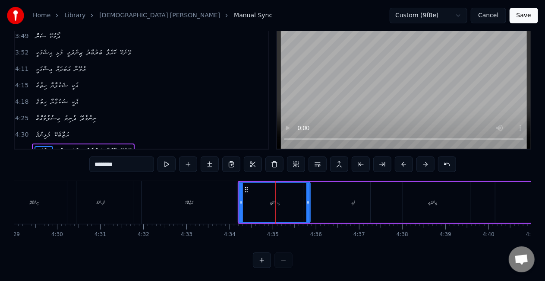
click at [515, 15] on button "Save" at bounding box center [524, 16] width 28 height 16
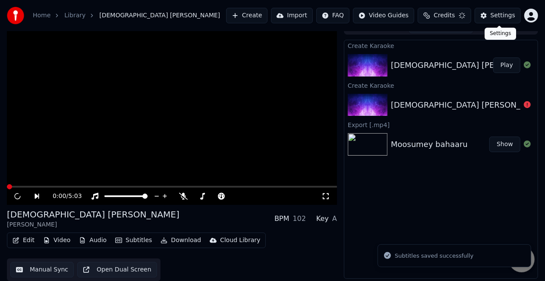
scroll to position [12, 0]
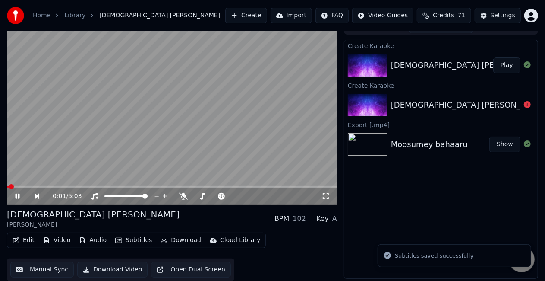
click at [508, 66] on button "Play" at bounding box center [506, 65] width 27 height 16
click at [287, 186] on span at bounding box center [172, 187] width 330 height 2
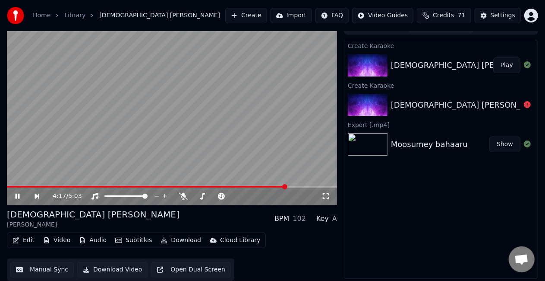
click at [262, 149] on video at bounding box center [172, 112] width 330 height 186
click at [271, 186] on span at bounding box center [139, 187] width 265 height 2
click at [297, 162] on video at bounding box center [172, 112] width 330 height 186
click at [171, 148] on video at bounding box center [172, 112] width 330 height 186
